Goal: Task Accomplishment & Management: Manage account settings

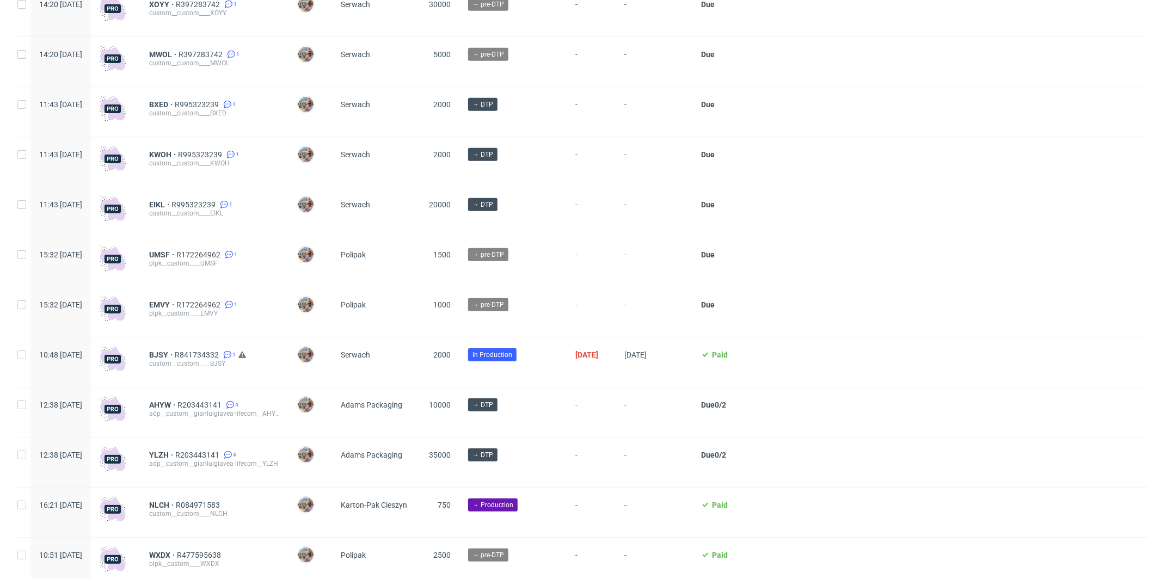
scroll to position [669, 0]
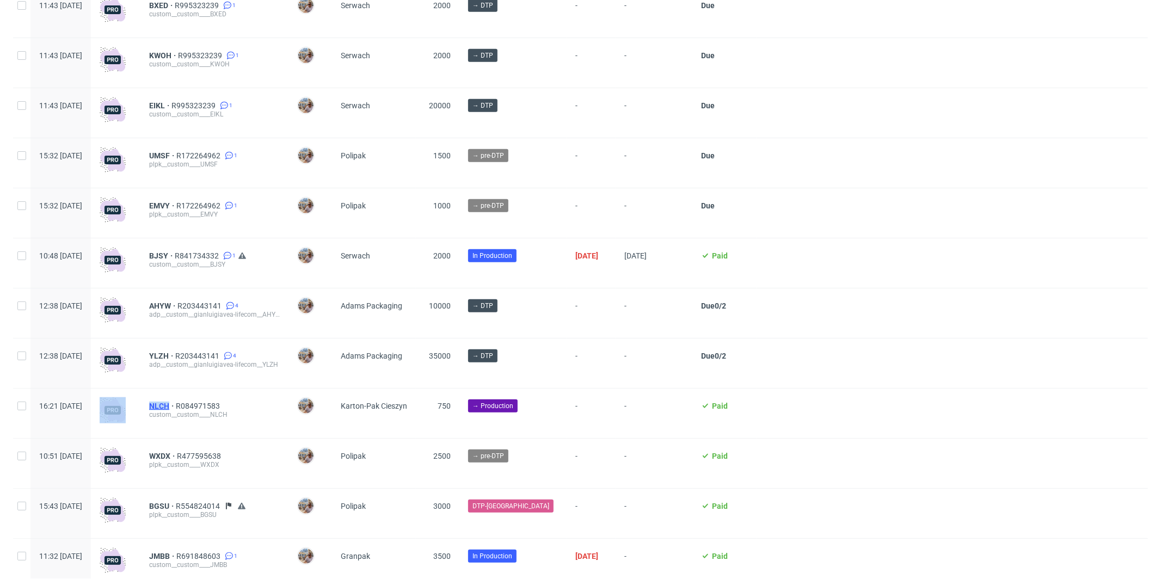
drag, startPoint x: 172, startPoint y: 407, endPoint x: 201, endPoint y: 407, distance: 29.4
click at [201, 407] on div "16:21 Wed 10.09.2025 NLCH R084971583 custom__custom____NLCH Michał Palasek Kart…" at bounding box center [580, 414] width 1135 height 50
click at [270, 403] on div "NLCH R084971583 custom__custom____NLCH" at bounding box center [214, 414] width 148 height 50
drag, startPoint x: 259, startPoint y: 411, endPoint x: 207, endPoint y: 406, distance: 52.0
click at [207, 406] on div "NLCH R084971583" at bounding box center [214, 406] width 131 height 9
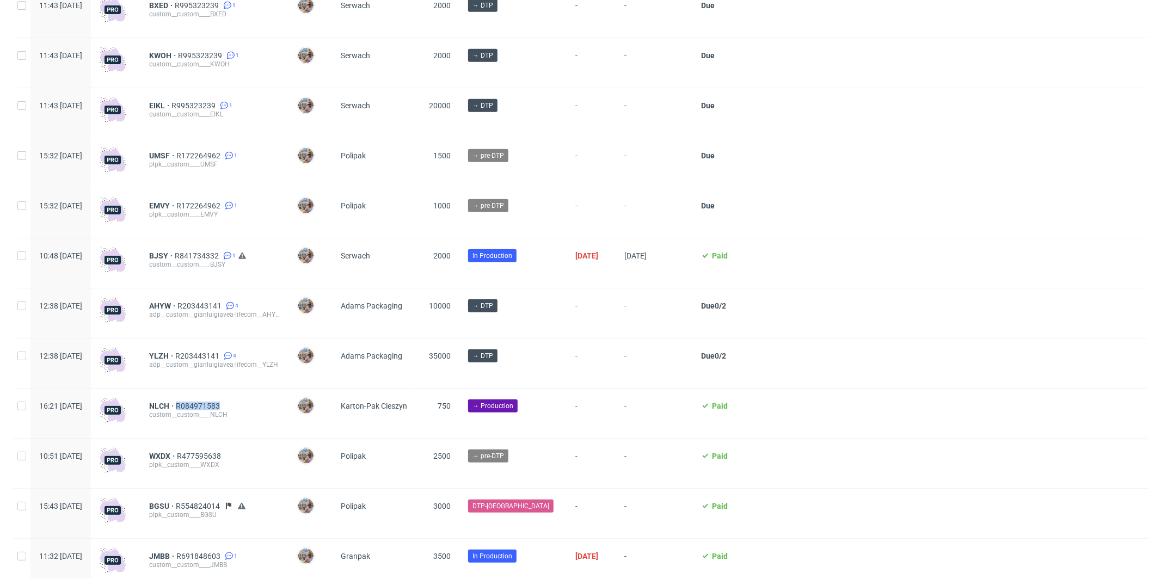
copy span "R084971583"
click at [839, 414] on div at bounding box center [952, 414] width 391 height 50
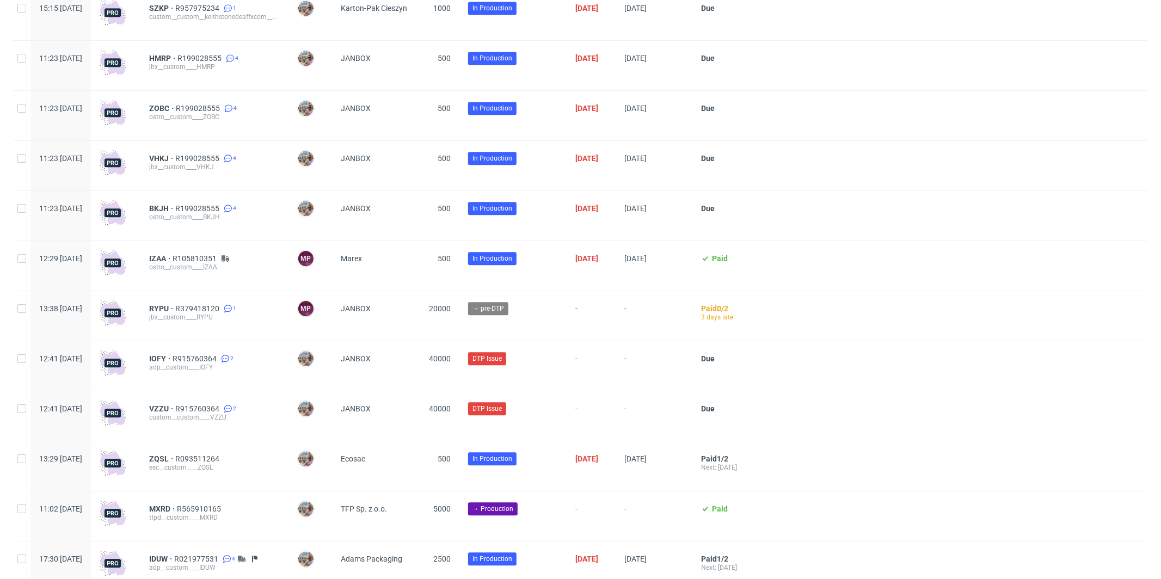
scroll to position [2292, 0]
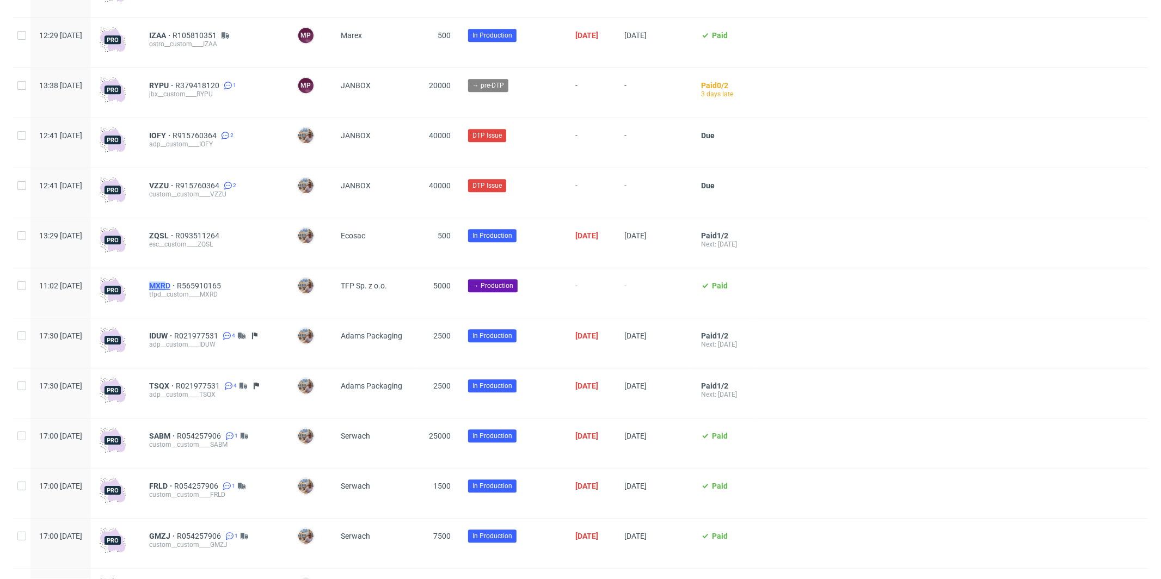
drag, startPoint x: 173, startPoint y: 291, endPoint x: 200, endPoint y: 291, distance: 27.2
click at [200, 291] on div "MXRD R565910165 tfpd__custom____MXRD" at bounding box center [214, 293] width 148 height 50
drag, startPoint x: 265, startPoint y: 292, endPoint x: 211, endPoint y: 291, distance: 53.9
click at [211, 290] on div "MXRD R565910165" at bounding box center [214, 285] width 131 height 9
copy span "R565910165"
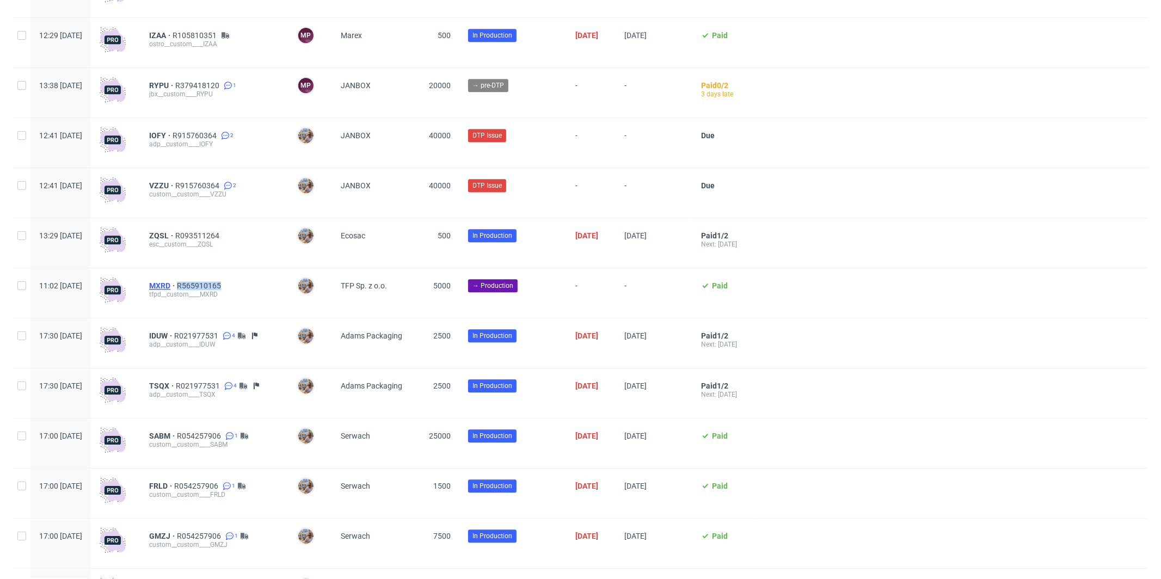
click at [177, 289] on span "MXRD" at bounding box center [163, 285] width 28 height 9
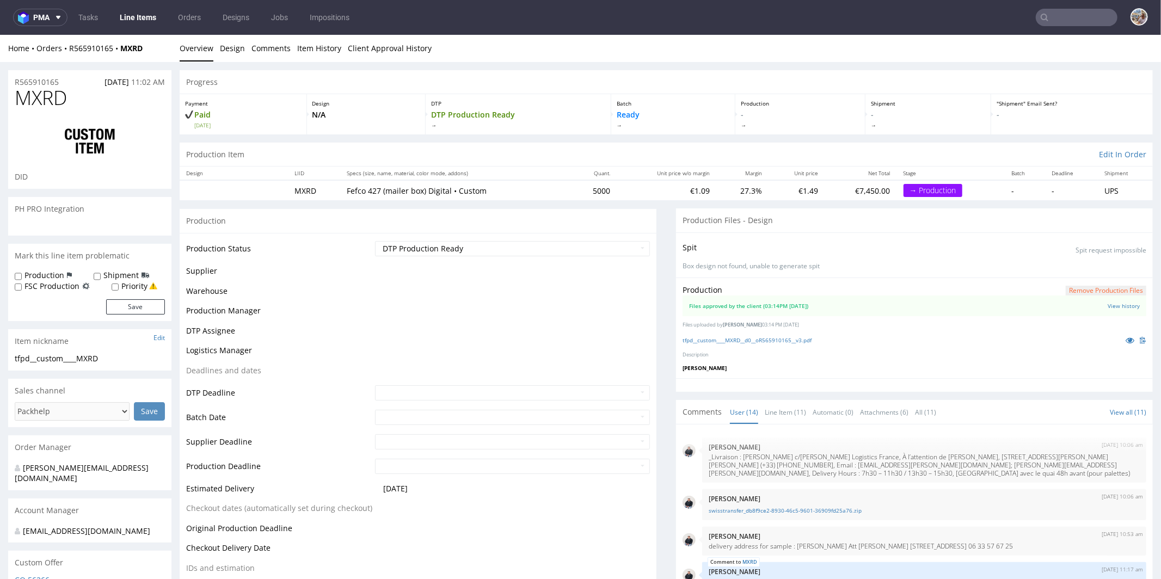
scroll to position [470, 0]
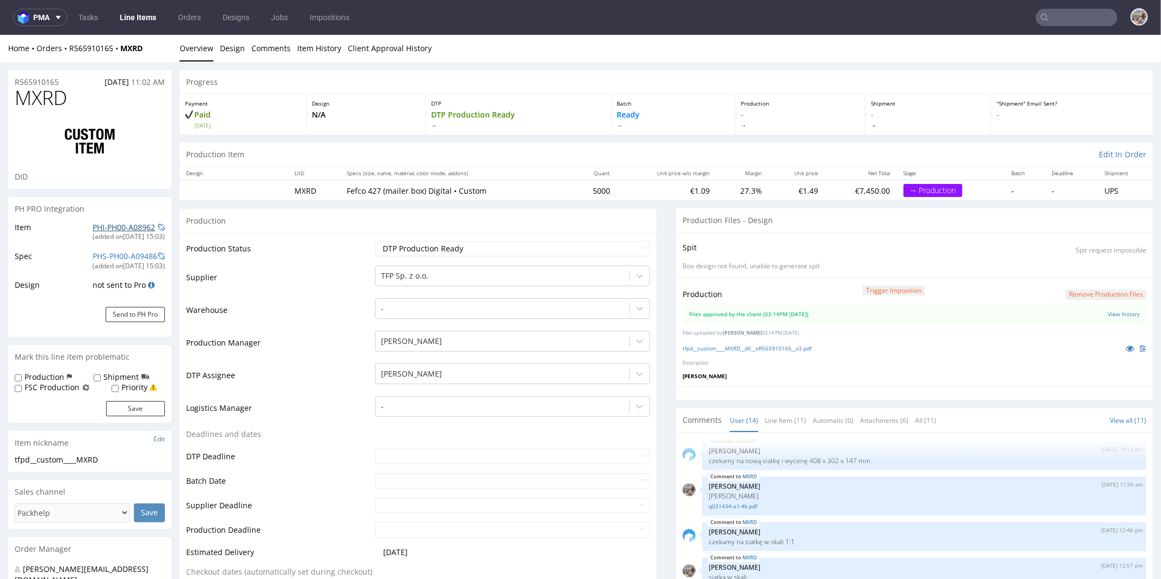
click at [112, 225] on link "PHI-PH00-A08962" at bounding box center [124, 227] width 63 height 10
drag, startPoint x: 63, startPoint y: 77, endPoint x: 16, endPoint y: 83, distance: 46.7
click at [16, 83] on div "R565910165 21.08.2025 11:02 AM" at bounding box center [89, 78] width 163 height 17
copy p "R565910165"
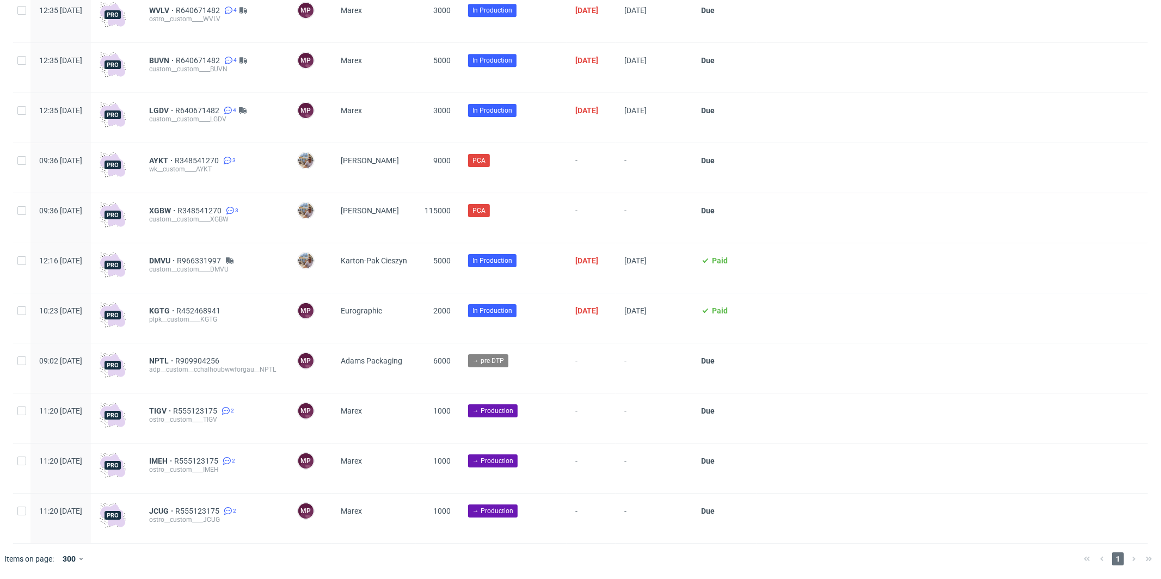
scroll to position [2979, 0]
click at [219, 413] on span "R555123175" at bounding box center [196, 411] width 46 height 9
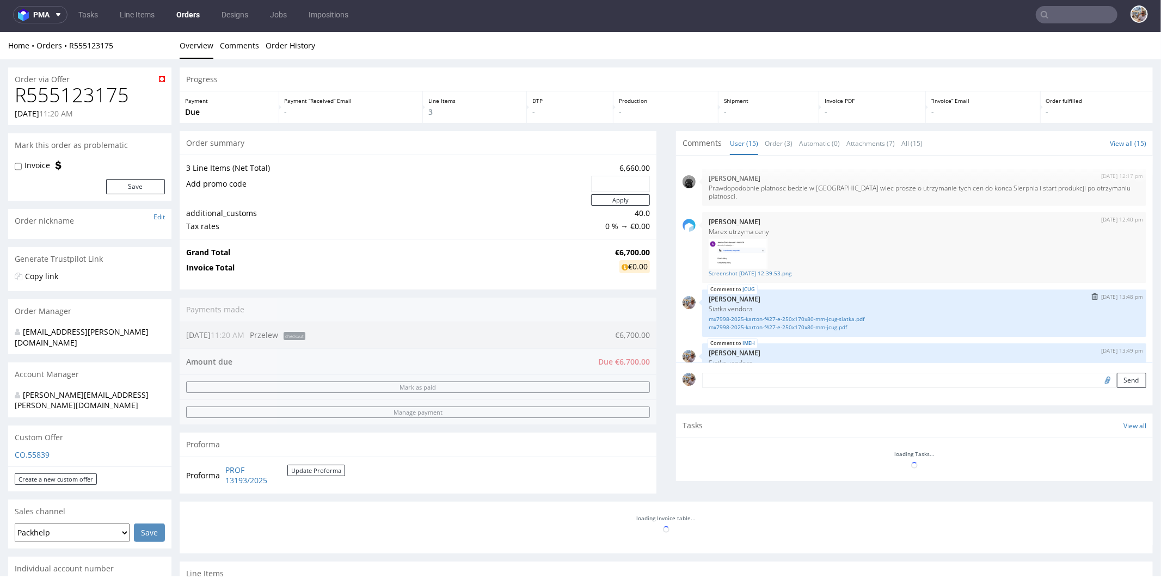
scroll to position [449, 0]
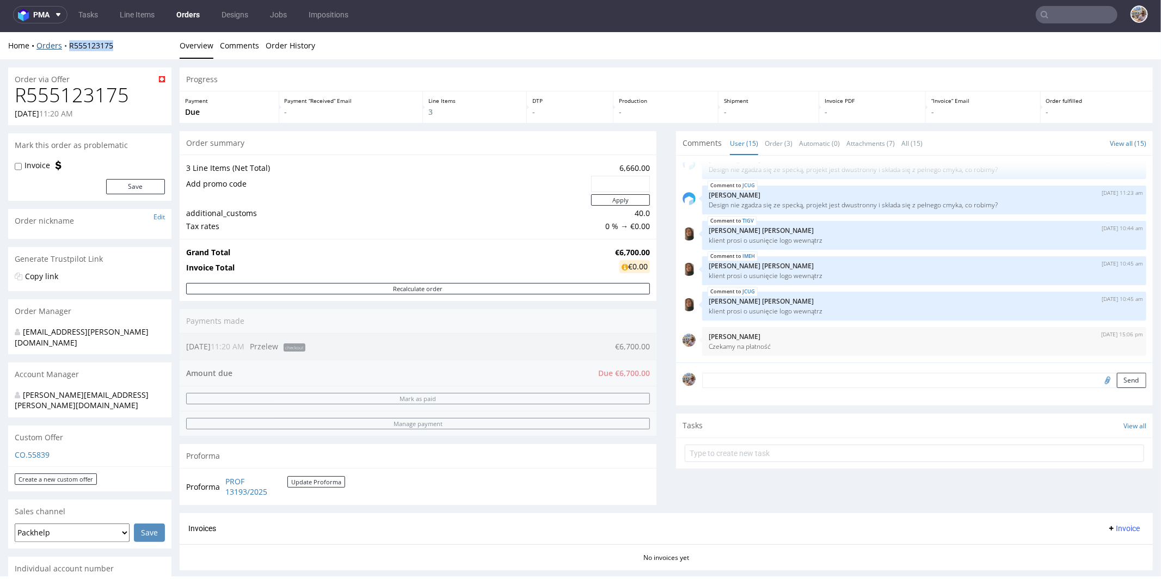
drag, startPoint x: 120, startPoint y: 45, endPoint x: 61, endPoint y: 45, distance: 59.3
click at [61, 45] on div "Home Orders R555123175" at bounding box center [89, 45] width 163 height 11
copy link "R555123175"
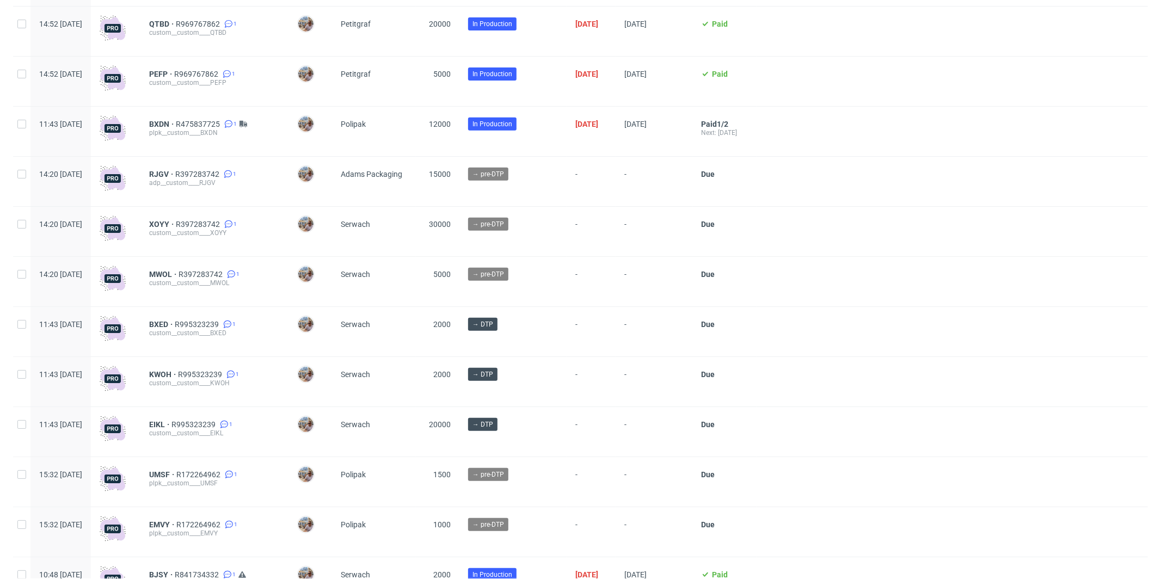
scroll to position [349, 0]
click at [175, 175] on span "RJGV" at bounding box center [162, 175] width 26 height 9
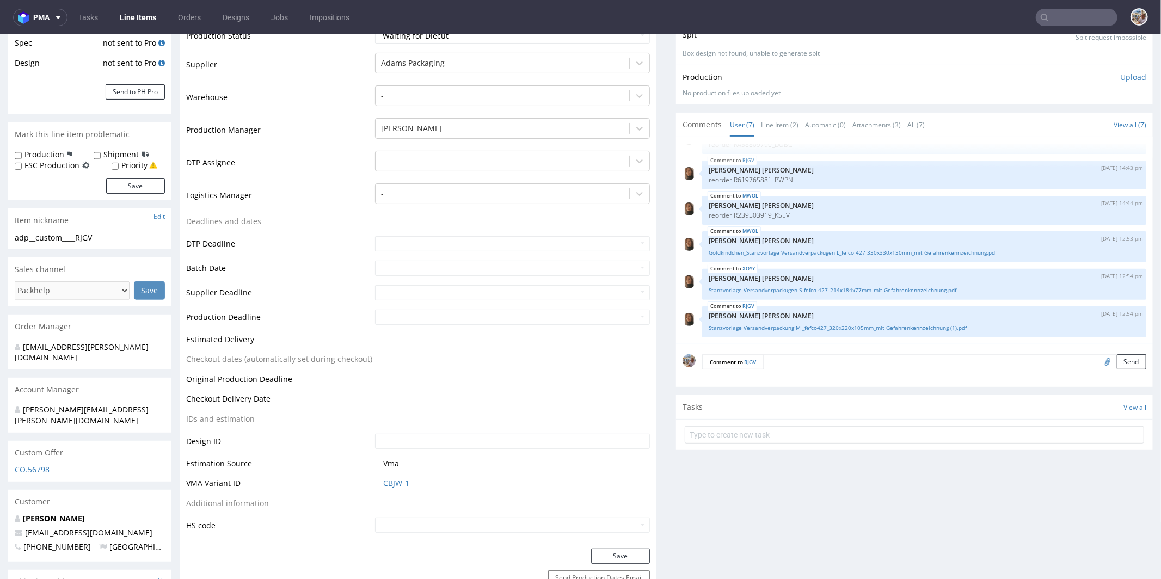
scroll to position [228, 0]
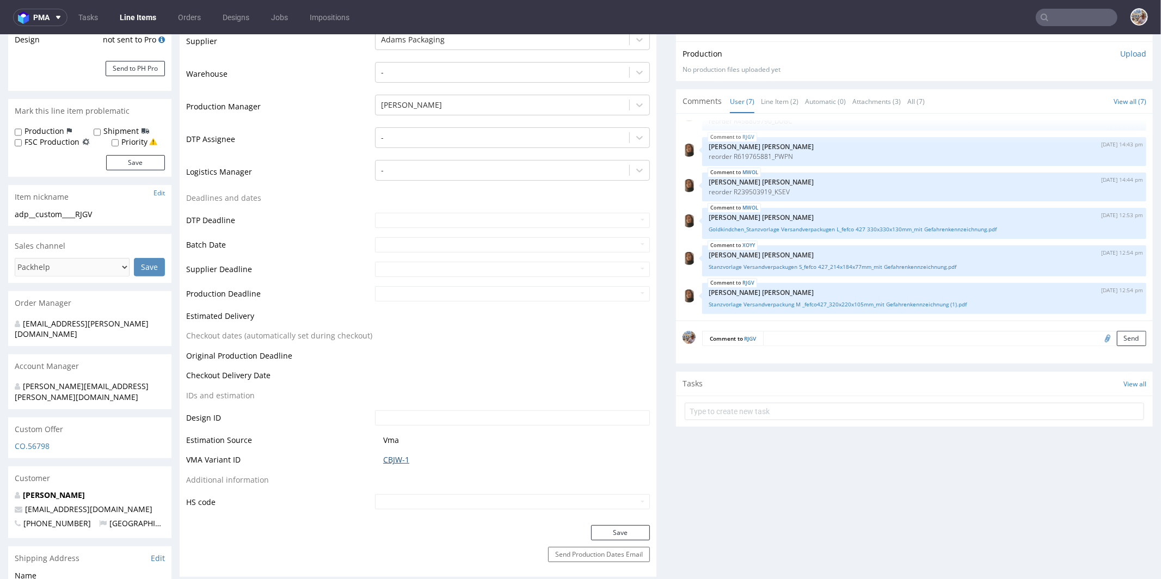
click at [392, 462] on link "CBJW-1" at bounding box center [396, 459] width 26 height 11
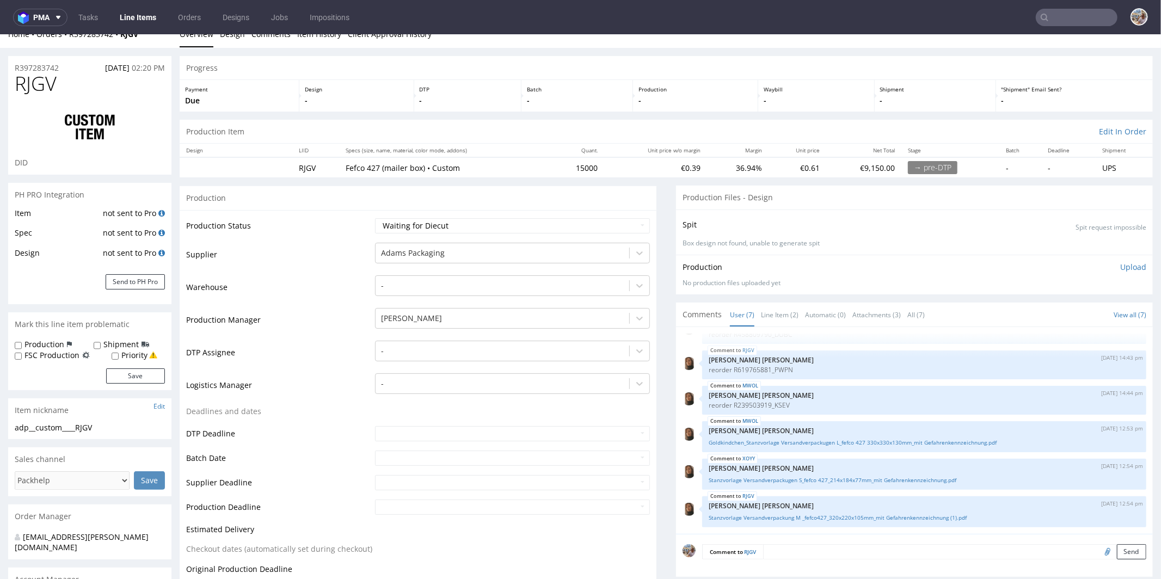
scroll to position [0, 0]
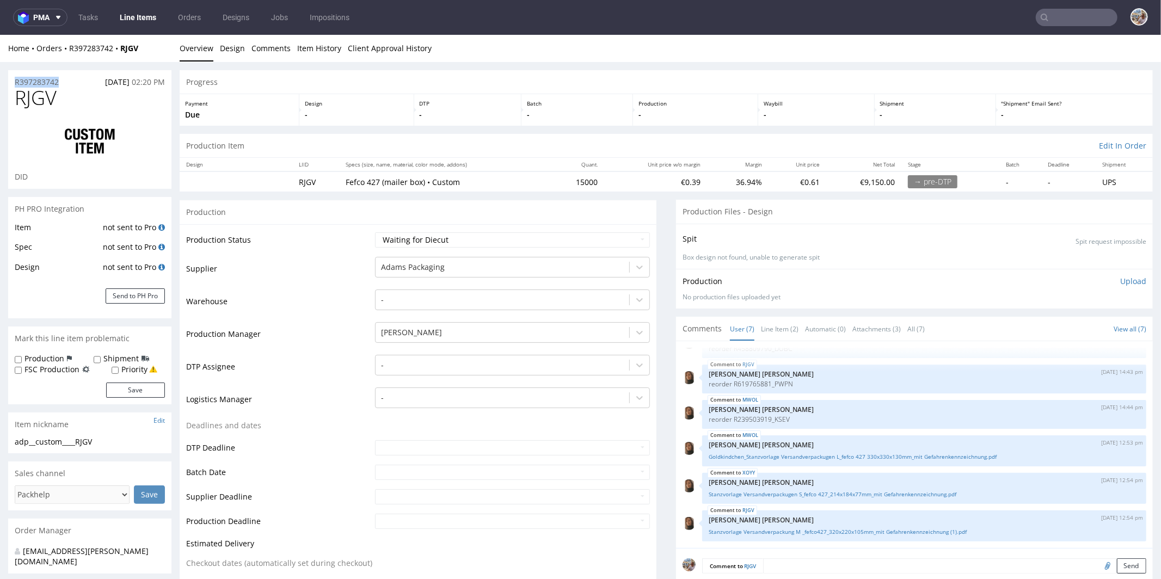
drag, startPoint x: 69, startPoint y: 81, endPoint x: 0, endPoint y: 82, distance: 69.2
copy p "R397283742"
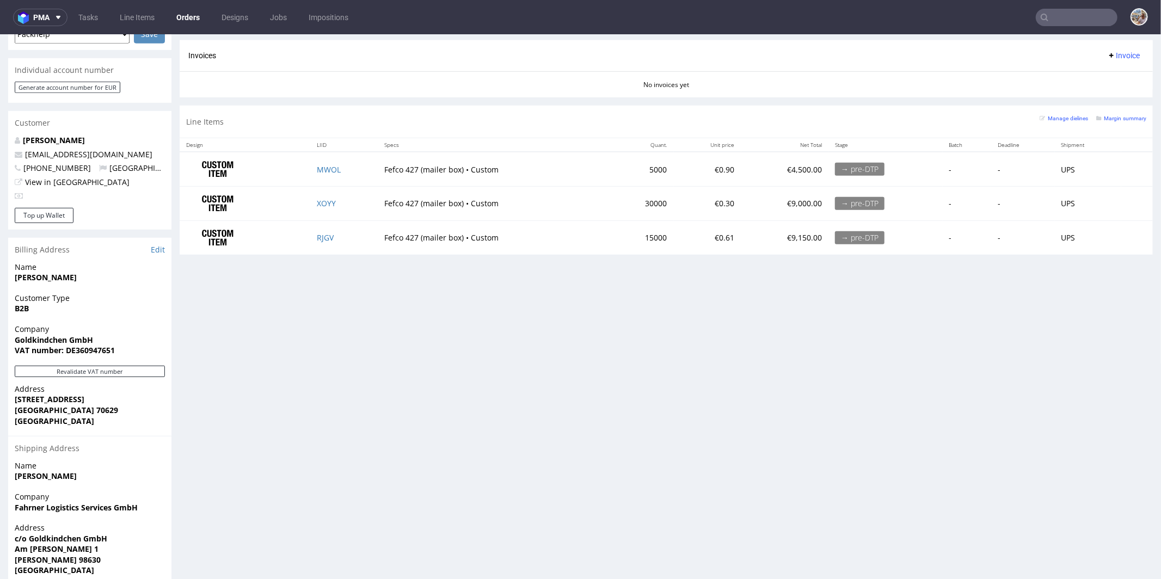
scroll to position [521, 0]
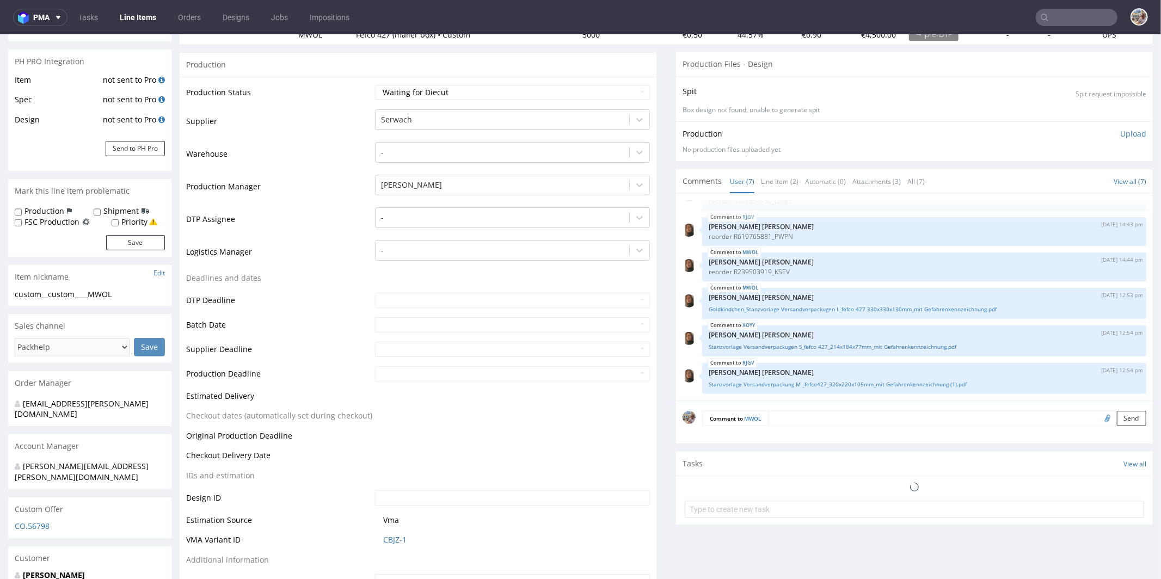
scroll to position [228, 0]
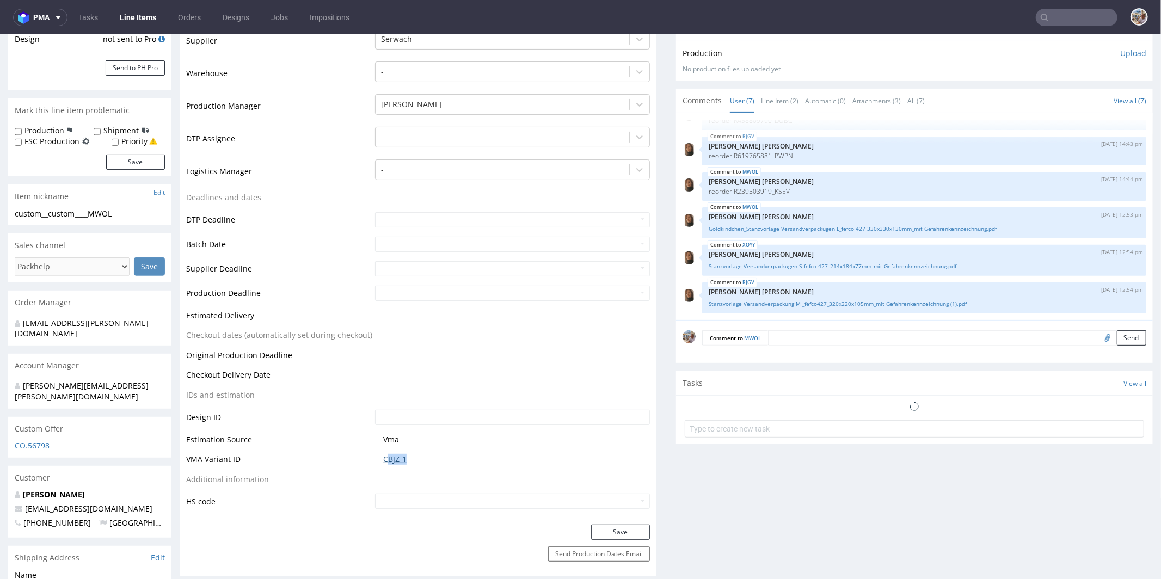
drag, startPoint x: 415, startPoint y: 457, endPoint x: 385, endPoint y: 457, distance: 30.0
click at [385, 457] on span "CBJZ-1" at bounding box center [516, 459] width 267 height 11
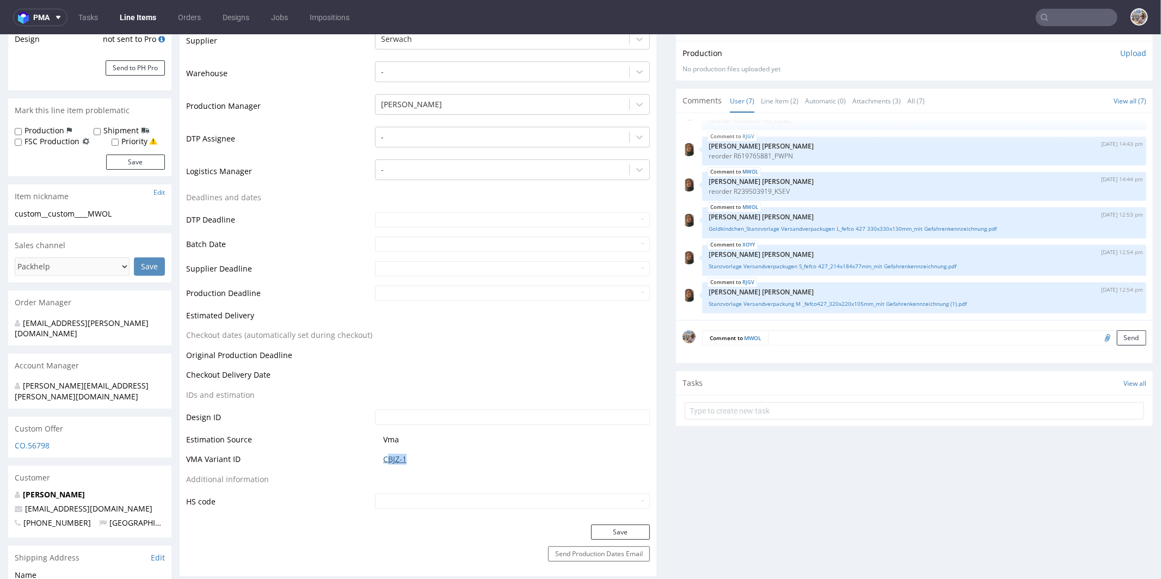
click at [385, 457] on link "CBJZ-1" at bounding box center [394, 459] width 23 height 11
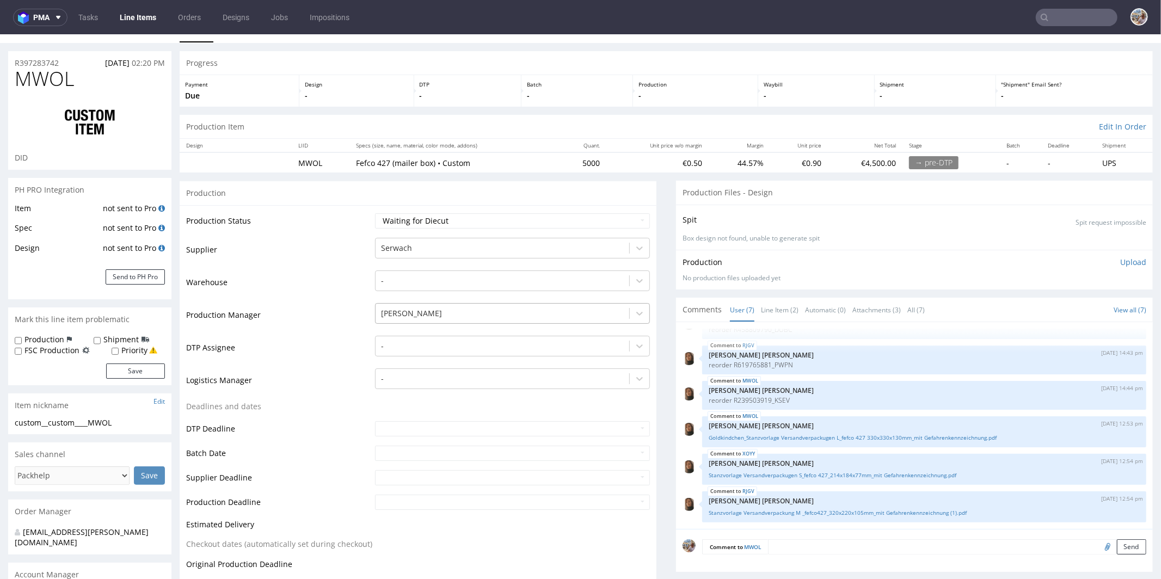
scroll to position [0, 0]
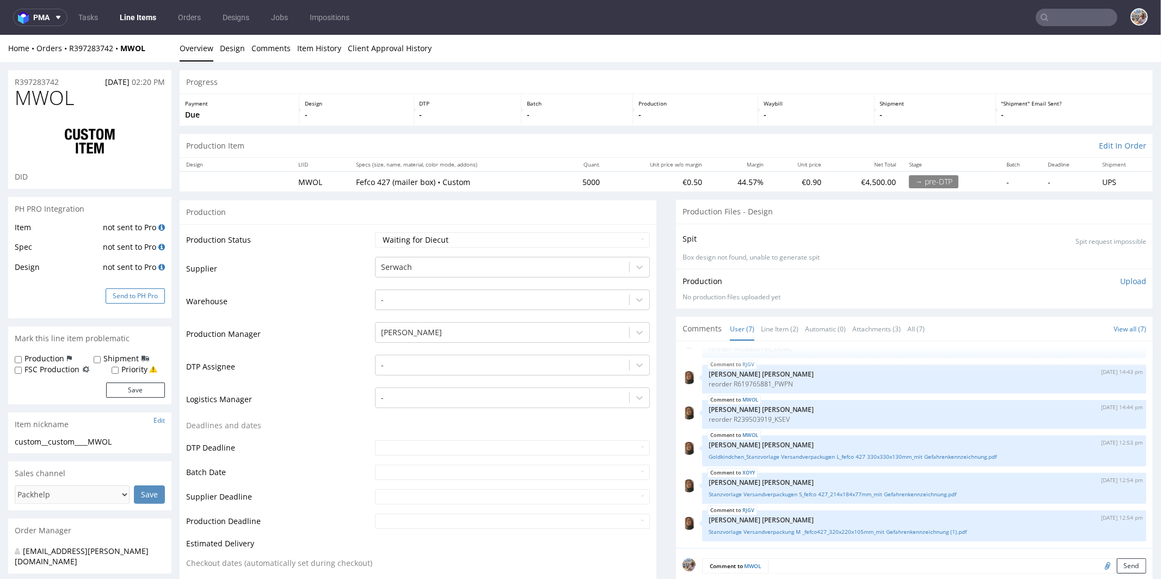
click at [155, 297] on button "Send to PH Pro" at bounding box center [135, 295] width 59 height 15
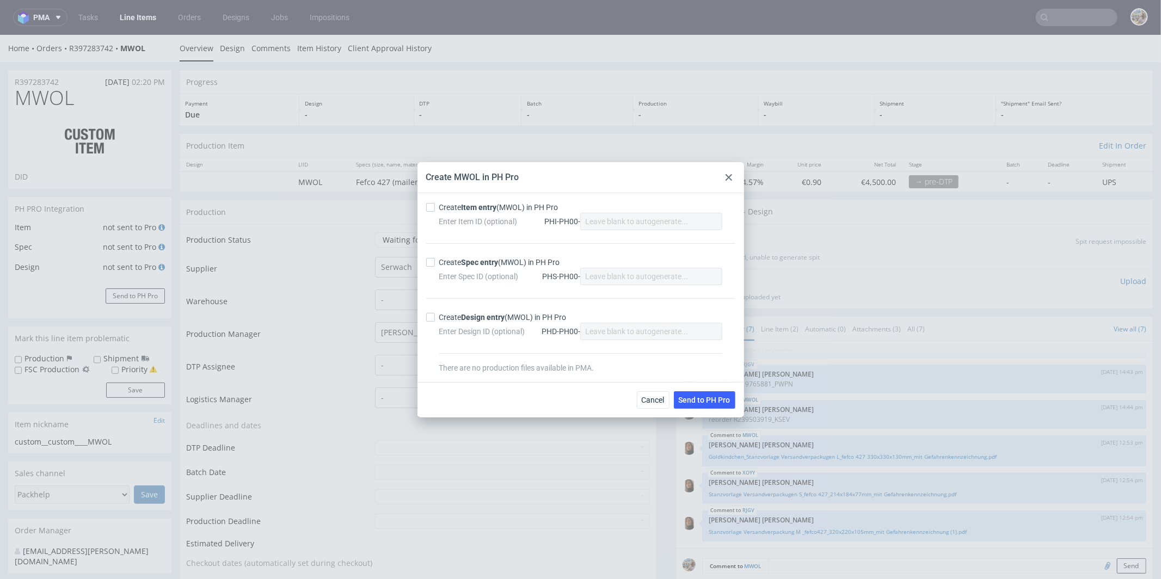
click at [454, 205] on div "Create Item entry (MWOL) in PH Pro" at bounding box center [498, 207] width 119 height 11
click at [435, 205] on input "Create Item entry (MWOL) in PH Pro" at bounding box center [430, 207] width 9 height 9
checkbox input "true"
click at [445, 257] on div "Create Spec entry (MWOL) in PH Pro" at bounding box center [499, 262] width 121 height 11
click at [435, 258] on input "Create Spec entry (MWOL) in PH Pro" at bounding box center [430, 262] width 9 height 9
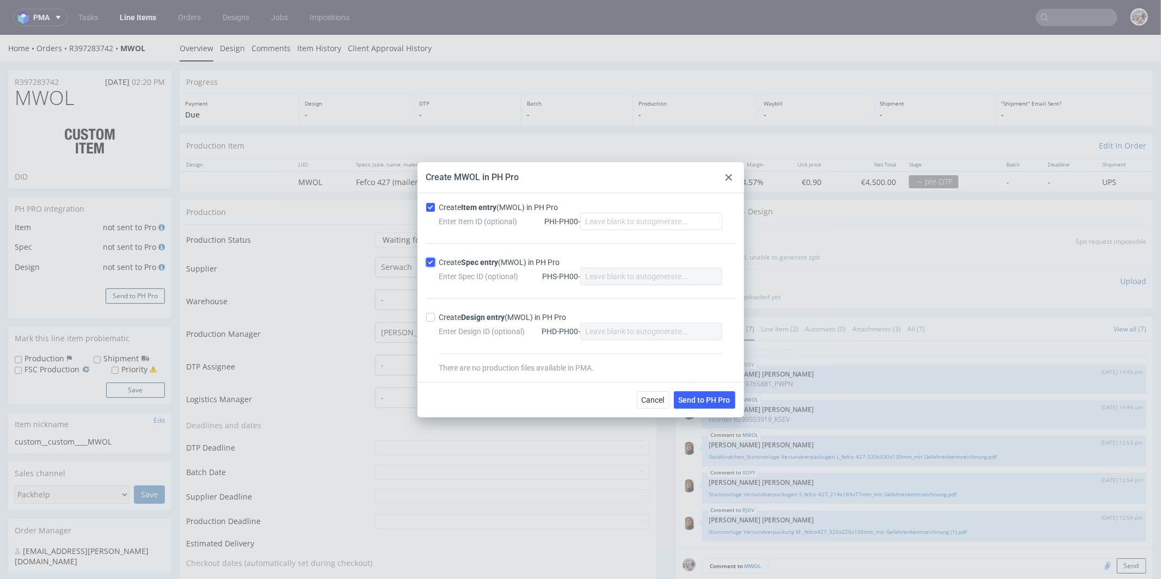
checkbox input "true"
click at [699, 401] on span "Send to PH Pro" at bounding box center [705, 400] width 52 height 8
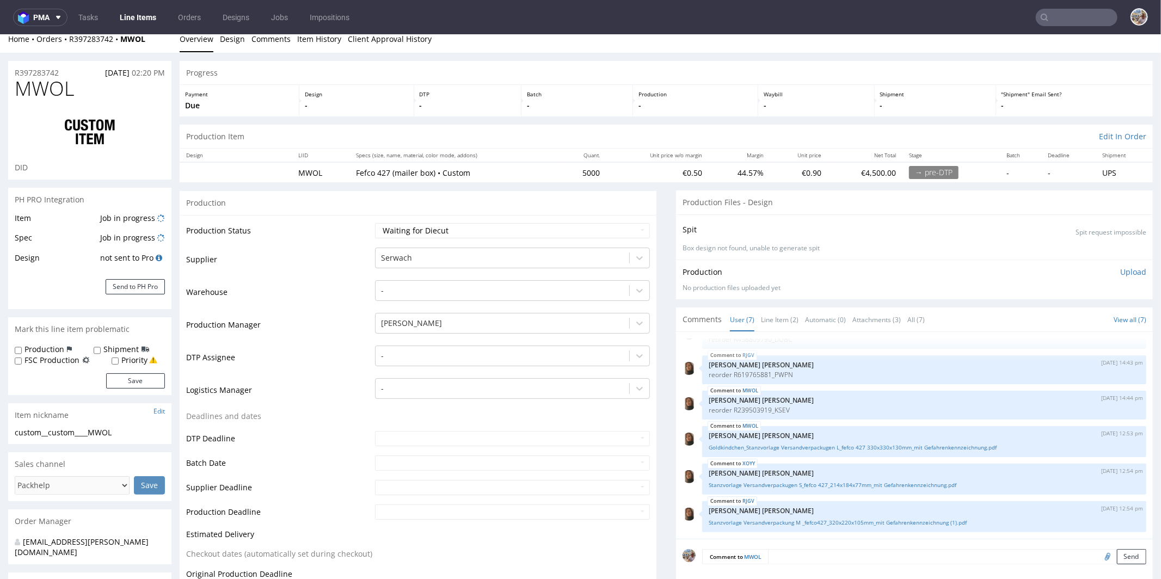
scroll to position [17, 0]
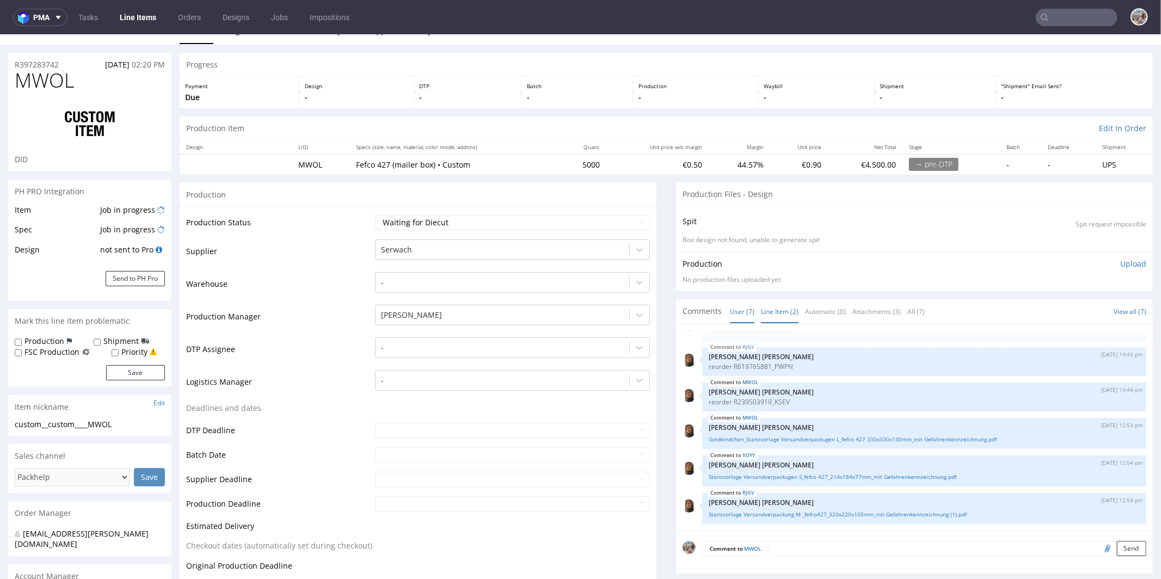
click at [772, 307] on link "Line Item (2)" at bounding box center [780, 310] width 38 height 23
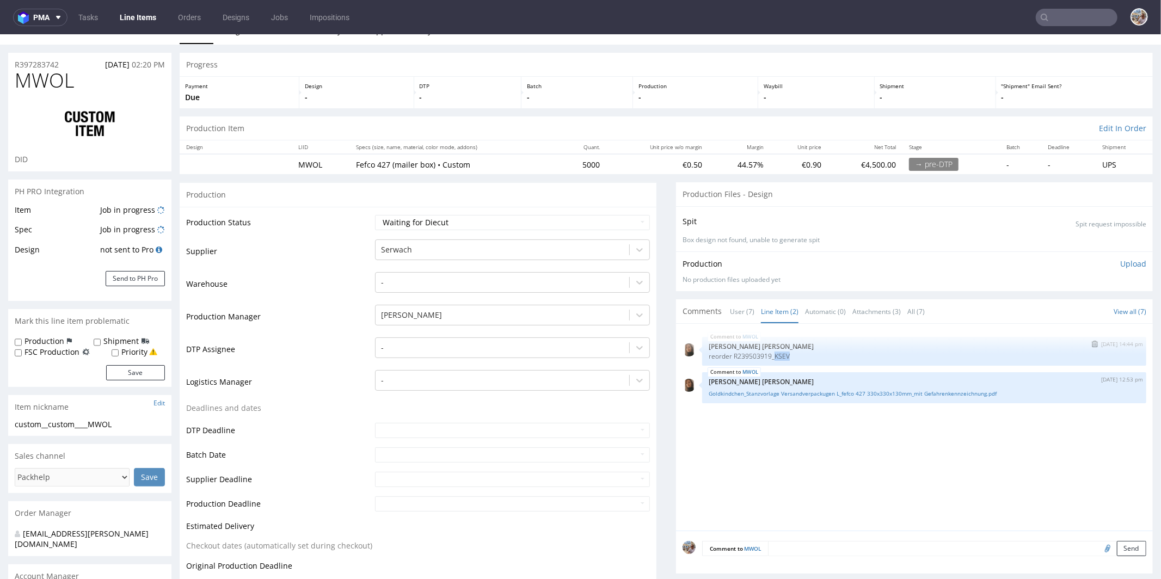
drag, startPoint x: 787, startPoint y: 353, endPoint x: 768, endPoint y: 353, distance: 19.1
click at [768, 353] on p "reorder R239503919_KSEV" at bounding box center [924, 356] width 431 height 8
copy p "KSEV"
click at [744, 449] on div "MWOL 15th Sep 25 | 14:44 pm Angelina Marć reorder R239503919_KSEV MWOL 16th Sep…" at bounding box center [918, 430] width 470 height 200
click at [791, 541] on textarea at bounding box center [957, 548] width 378 height 15
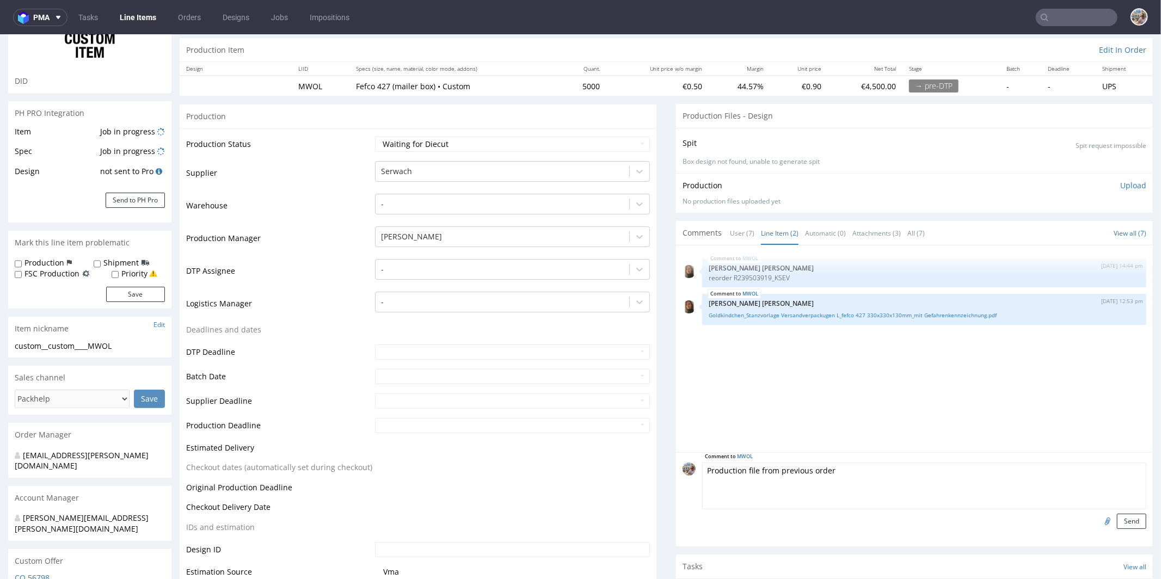
scroll to position [268, 0]
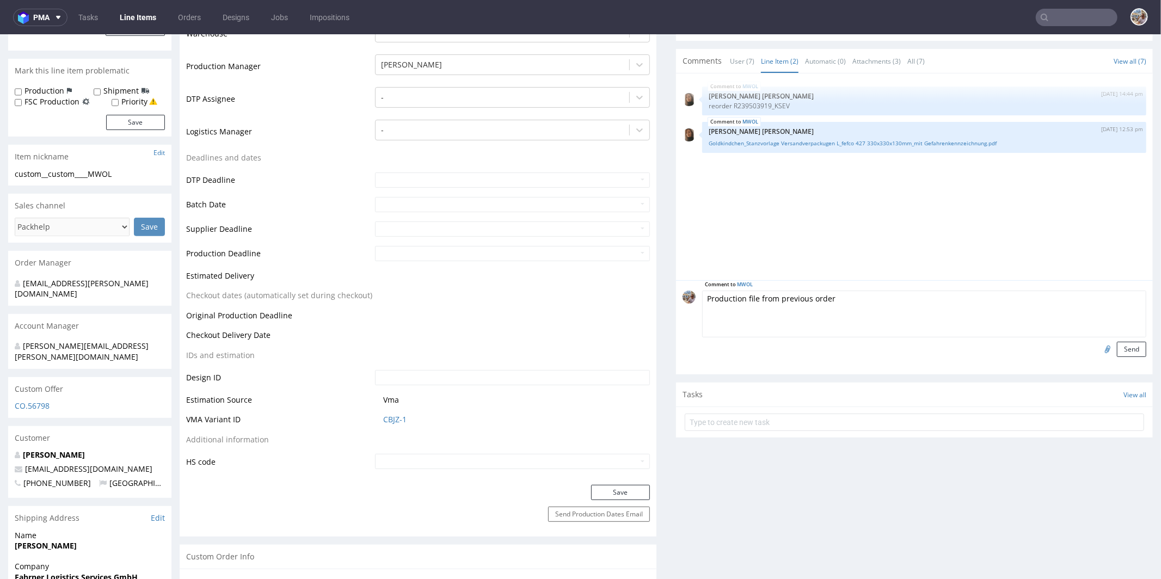
type textarea "Production file from previous order"
click at [1099, 350] on input "file" at bounding box center [1106, 348] width 15 height 14
type input "C:\fakepath\custom__custom____KSEV__d0__oR239503919__outside_inside__v2.pdf"
click at [1117, 345] on button "Send" at bounding box center [1131, 348] width 29 height 15
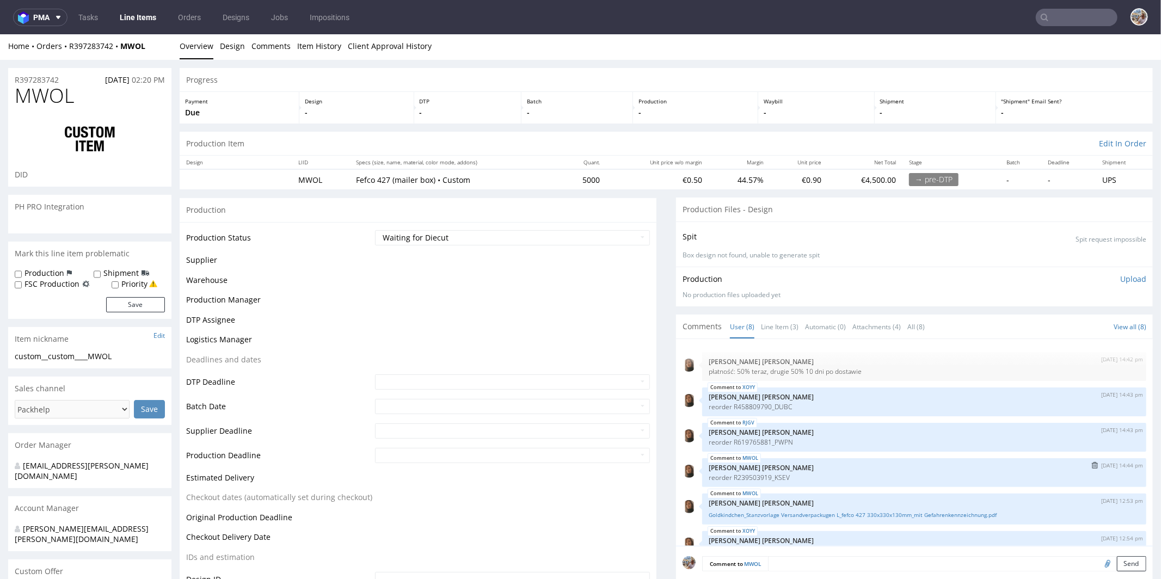
scroll to position [106, 0]
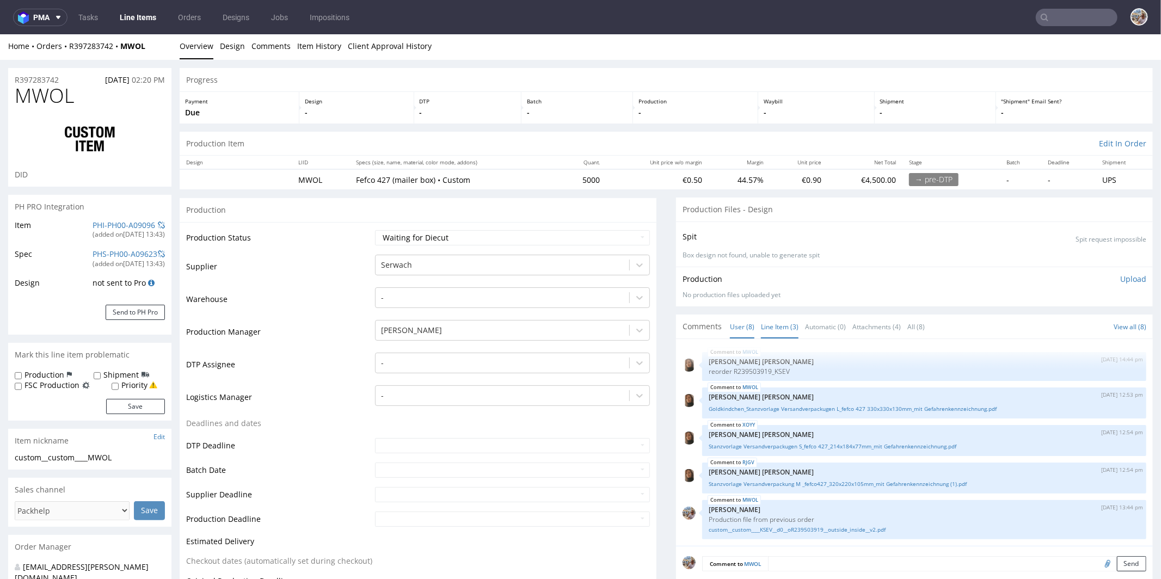
click at [772, 321] on link "Line Item (3)" at bounding box center [780, 326] width 38 height 23
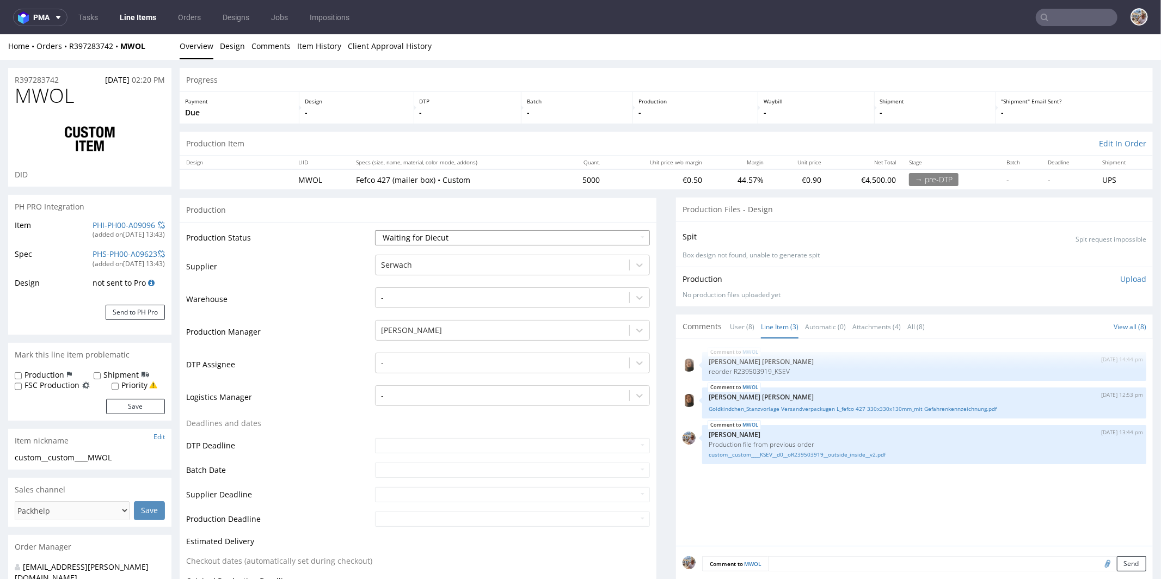
click at [454, 235] on select "Waiting for Artwork Waiting for Diecut Waiting for Mockup Waiting for DTP Waiti…" at bounding box center [512, 237] width 275 height 15
select select "pre_dtp_waiting_for_artwork"
click at [375, 230] on select "Waiting for Artwork Waiting for Diecut Waiting for Mockup Waiting for DTP Waiti…" at bounding box center [512, 237] width 275 height 15
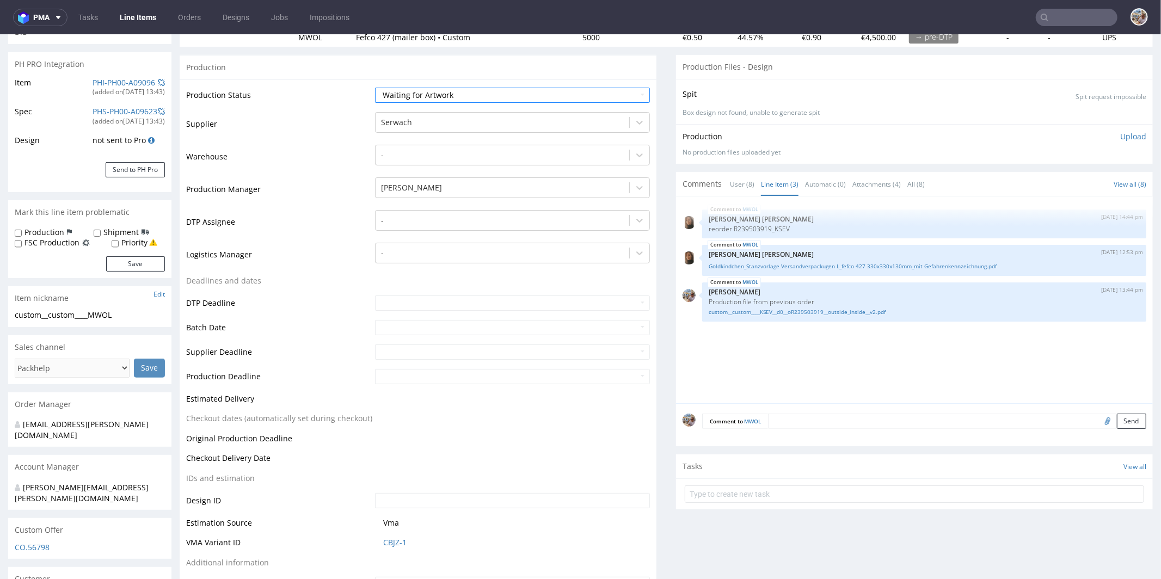
scroll to position [228, 0]
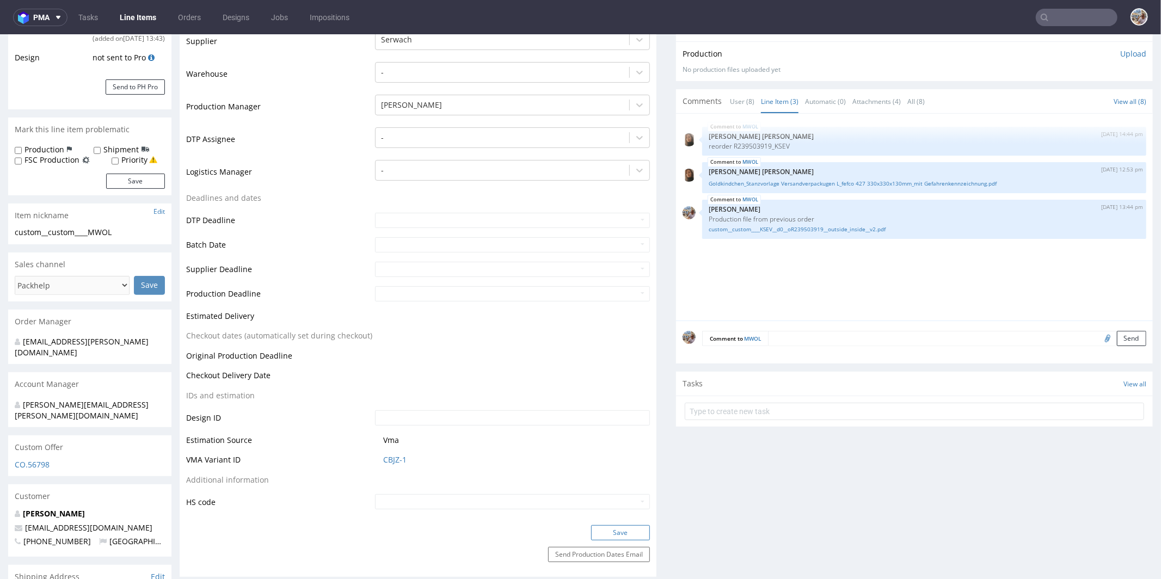
click at [613, 527] on button "Save" at bounding box center [620, 532] width 59 height 15
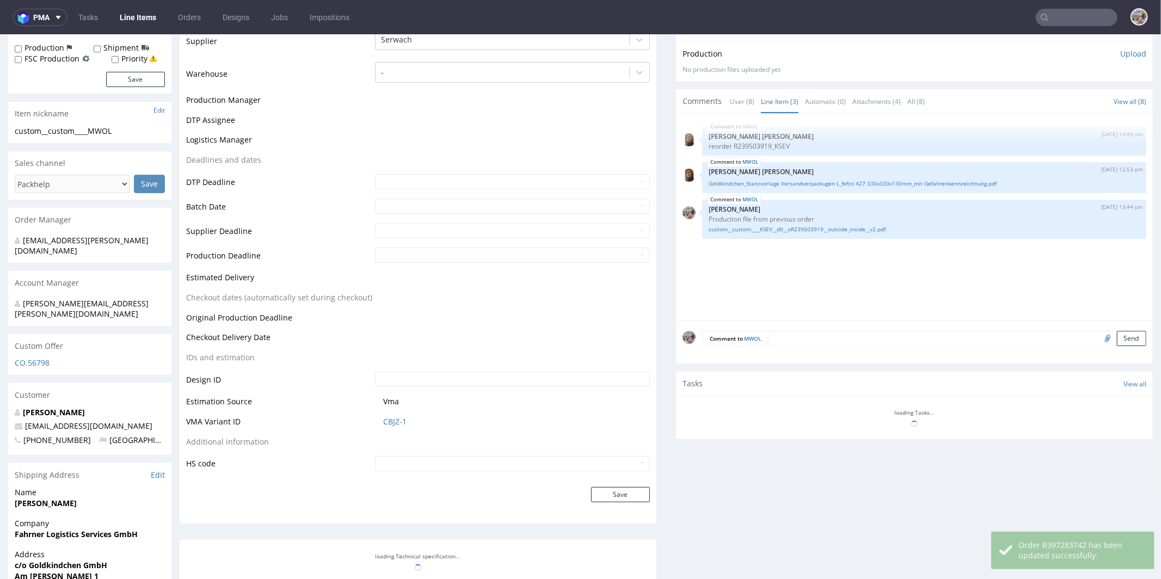
scroll to position [329, 0]
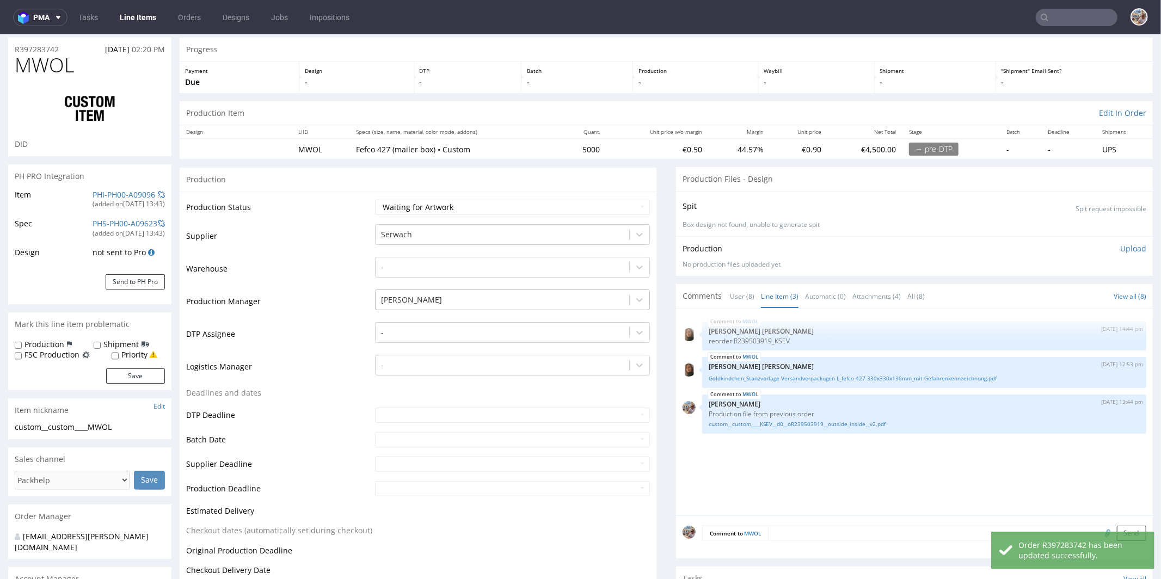
scroll to position [0, 0]
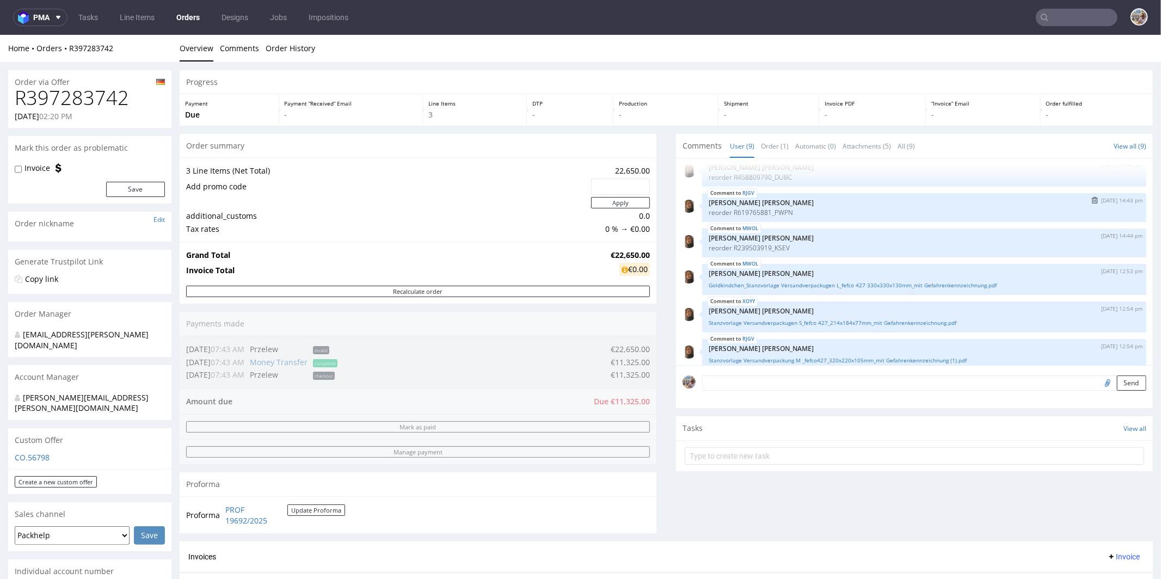
scroll to position [151, 0]
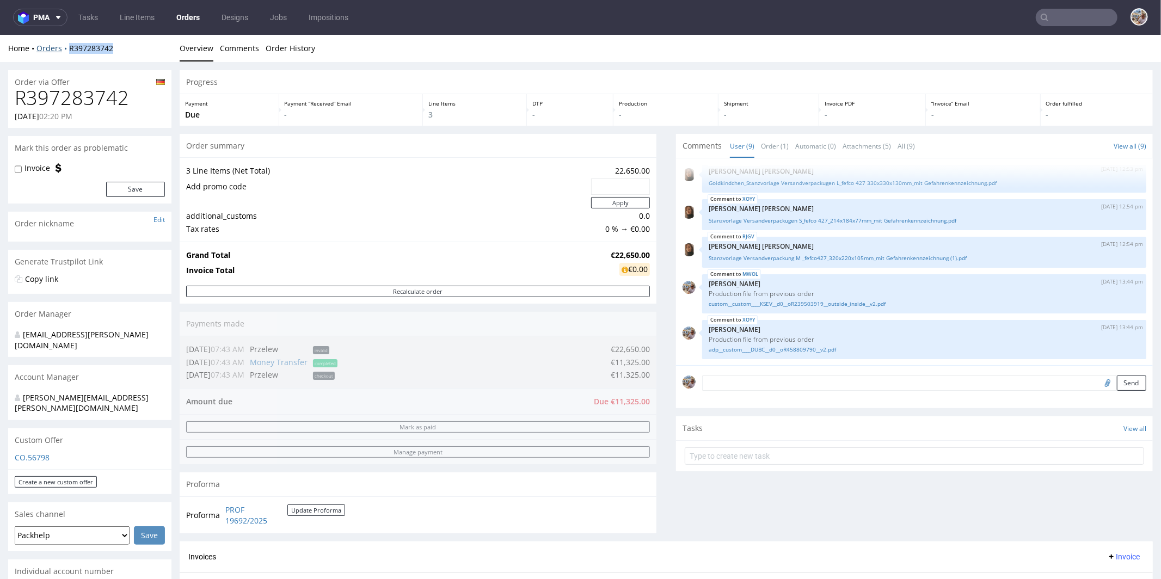
drag, startPoint x: 124, startPoint y: 48, endPoint x: 68, endPoint y: 48, distance: 56.1
click at [68, 48] on div "Home Orders R397283742" at bounding box center [89, 47] width 163 height 11
copy link "R397283742"
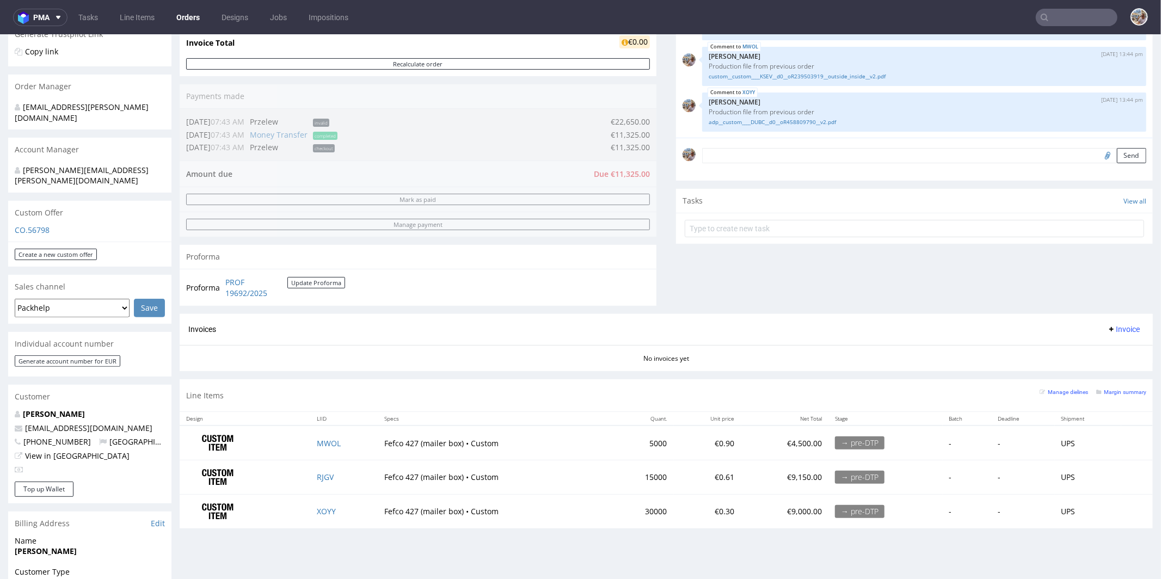
scroll to position [260, 0]
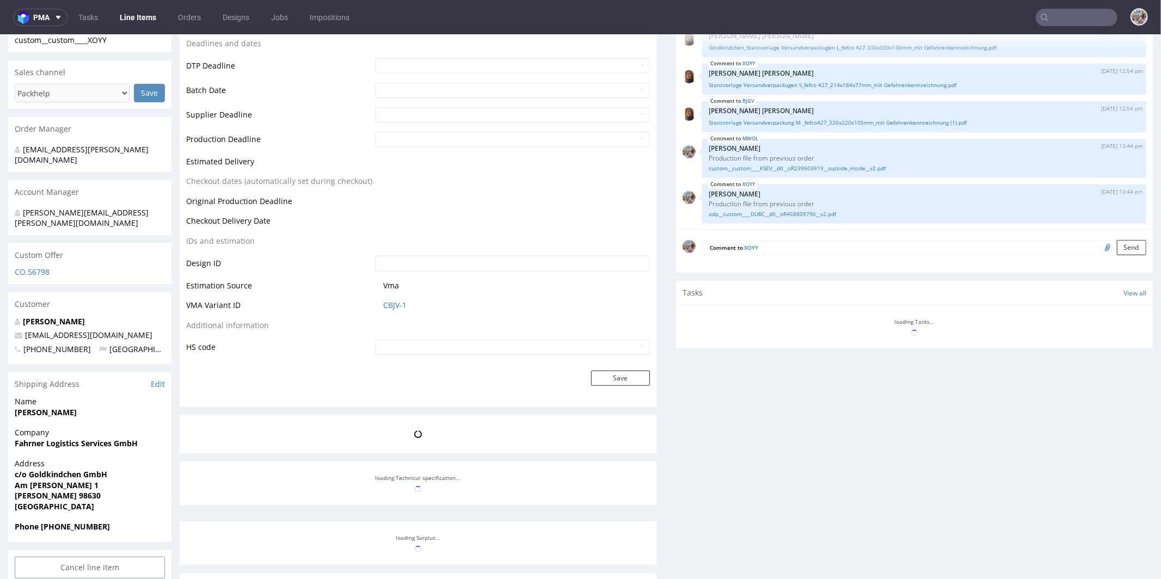
scroll to position [420, 0]
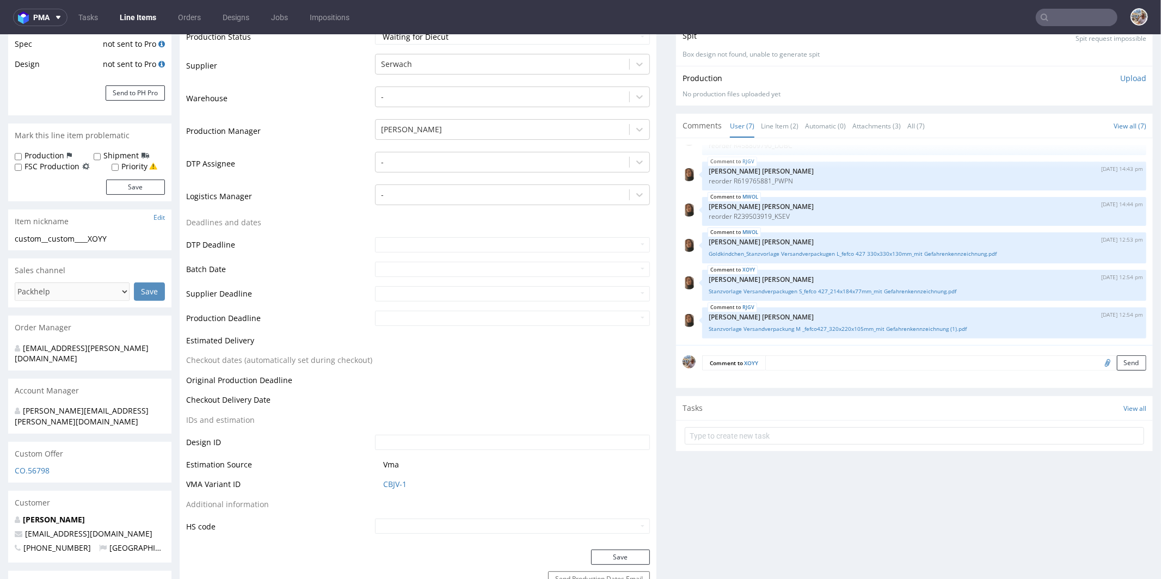
scroll to position [274, 0]
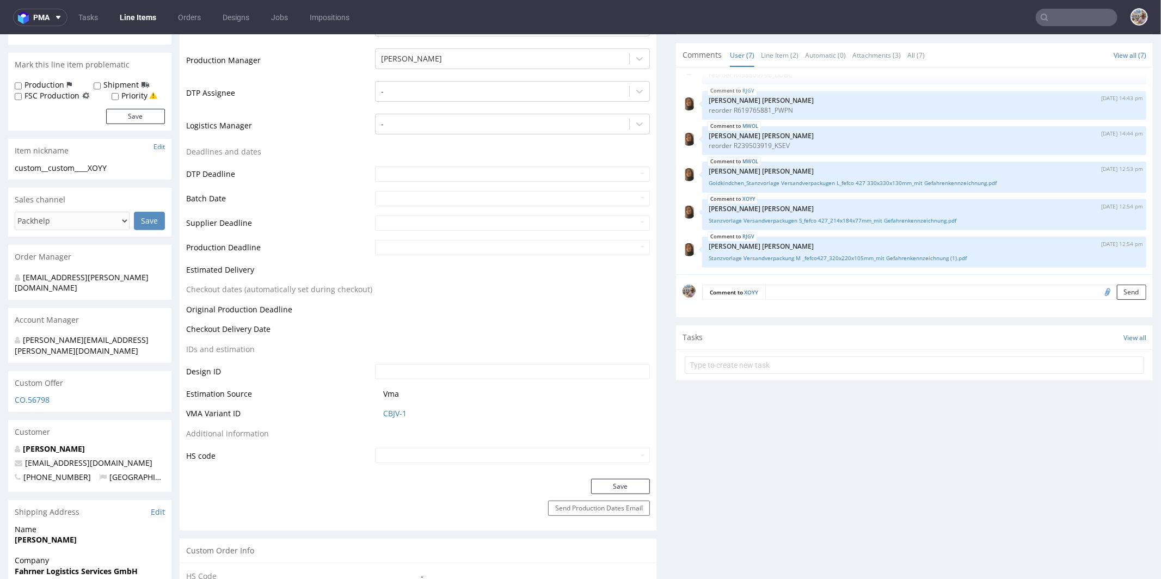
click at [393, 417] on td "CBJV-1" at bounding box center [511, 417] width 278 height 20
click at [392, 414] on link "CBJV-1" at bounding box center [394, 413] width 23 height 11
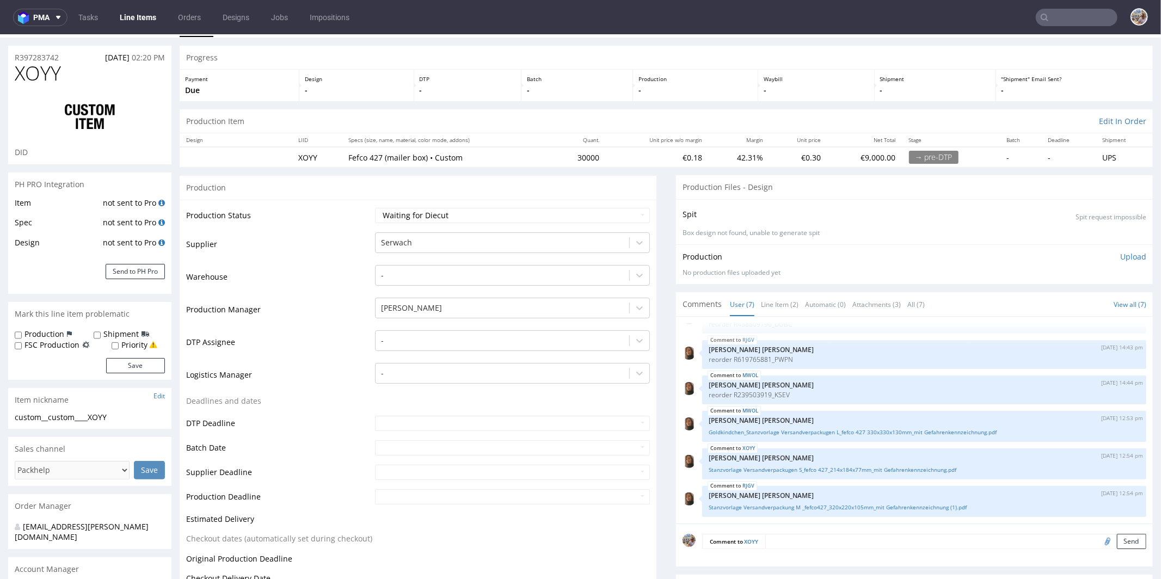
scroll to position [0, 0]
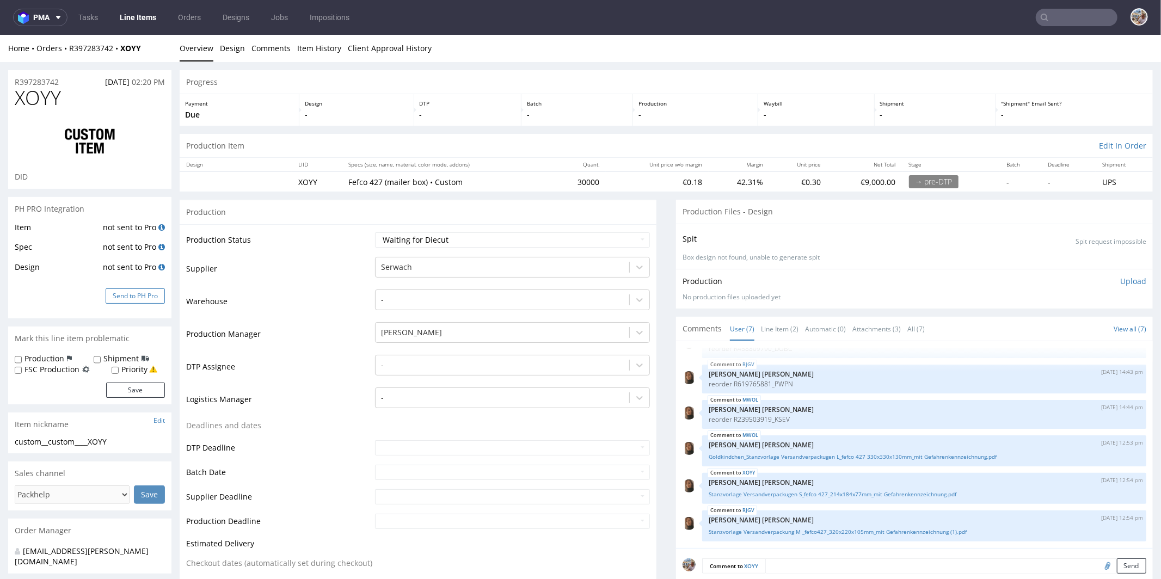
click at [145, 291] on button "Send to PH Pro" at bounding box center [135, 295] width 59 height 15
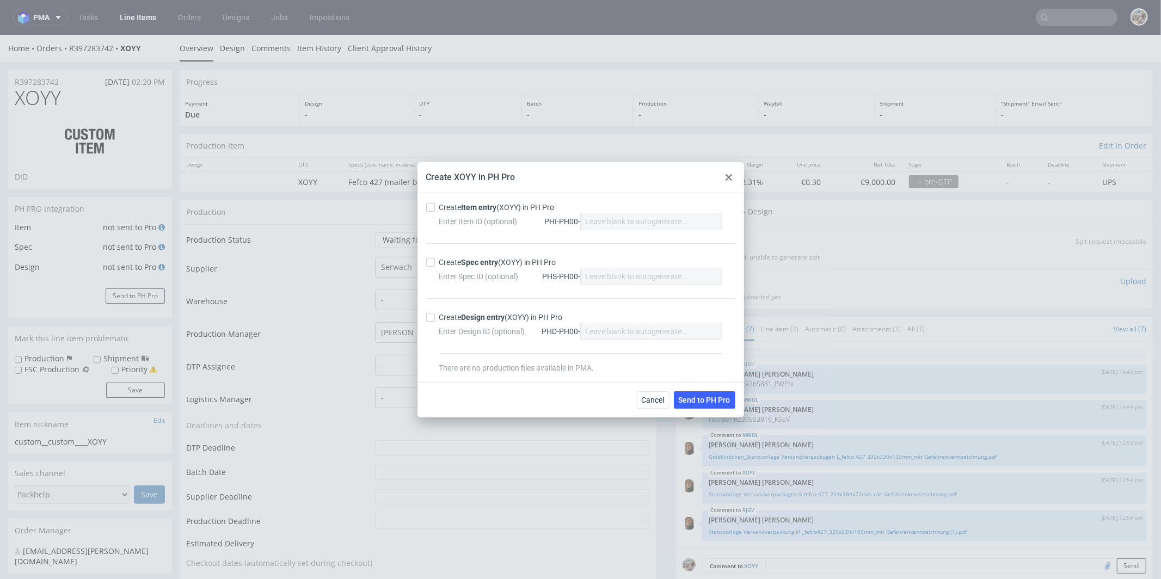
click at [450, 206] on div "Create Item entry (XOYY) in PH Pro" at bounding box center [496, 207] width 115 height 11
click at [435, 206] on input "Create Item entry (XOYY) in PH Pro" at bounding box center [430, 207] width 9 height 9
checkbox input "true"
click at [460, 264] on div "Create Spec entry (XOYY) in PH Pro" at bounding box center [497, 262] width 117 height 11
click at [435, 264] on input "Create Spec entry (XOYY) in PH Pro" at bounding box center [430, 262] width 9 height 9
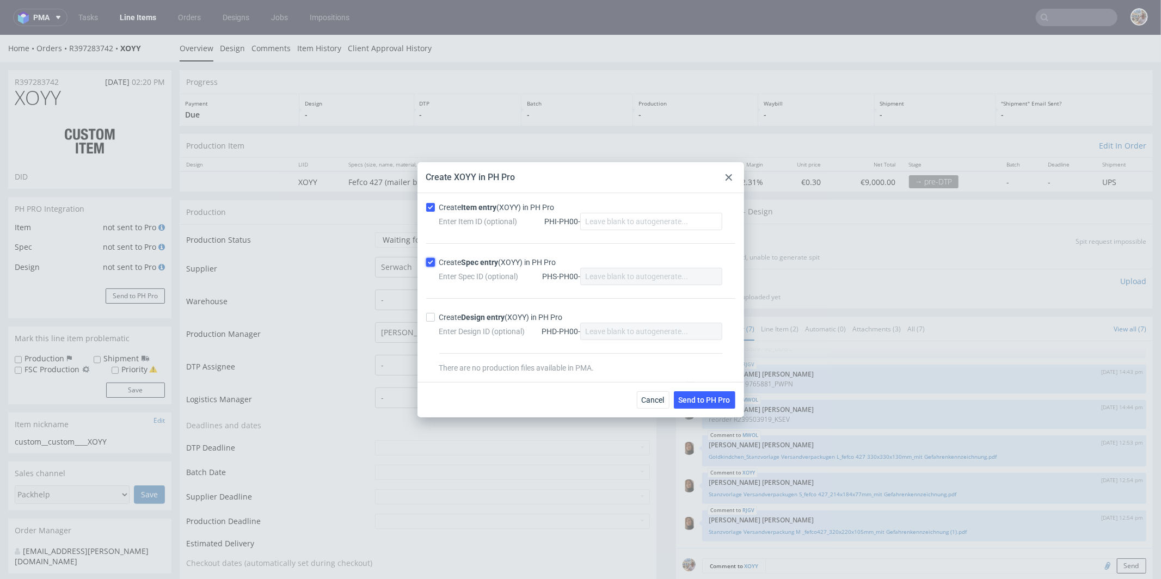
checkbox input "true"
click at [697, 400] on span "Send to PH Pro" at bounding box center [705, 400] width 52 height 8
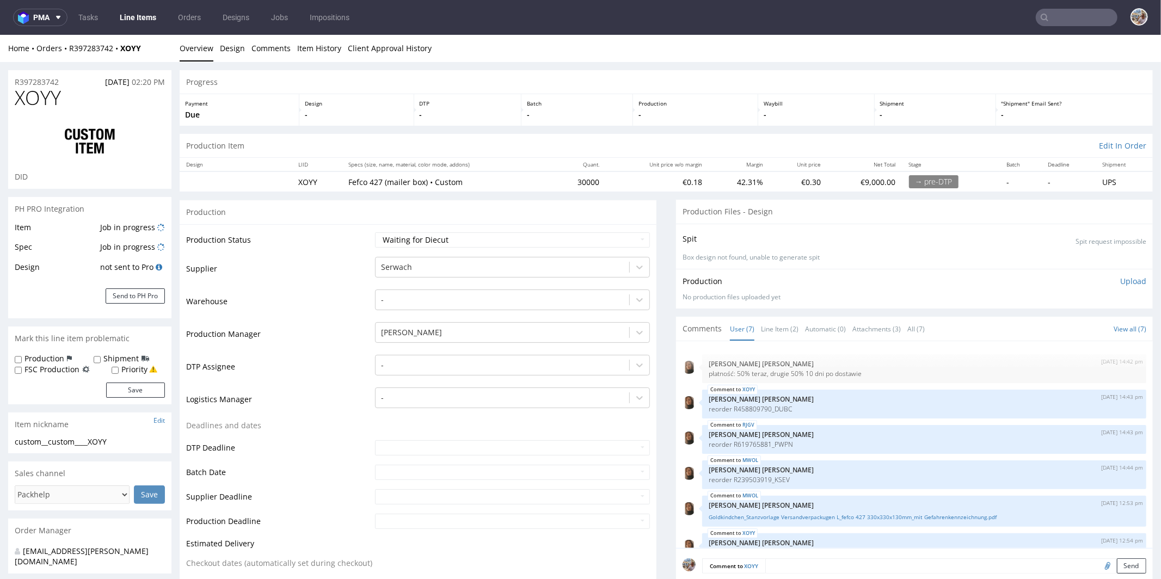
scroll to position [60, 0]
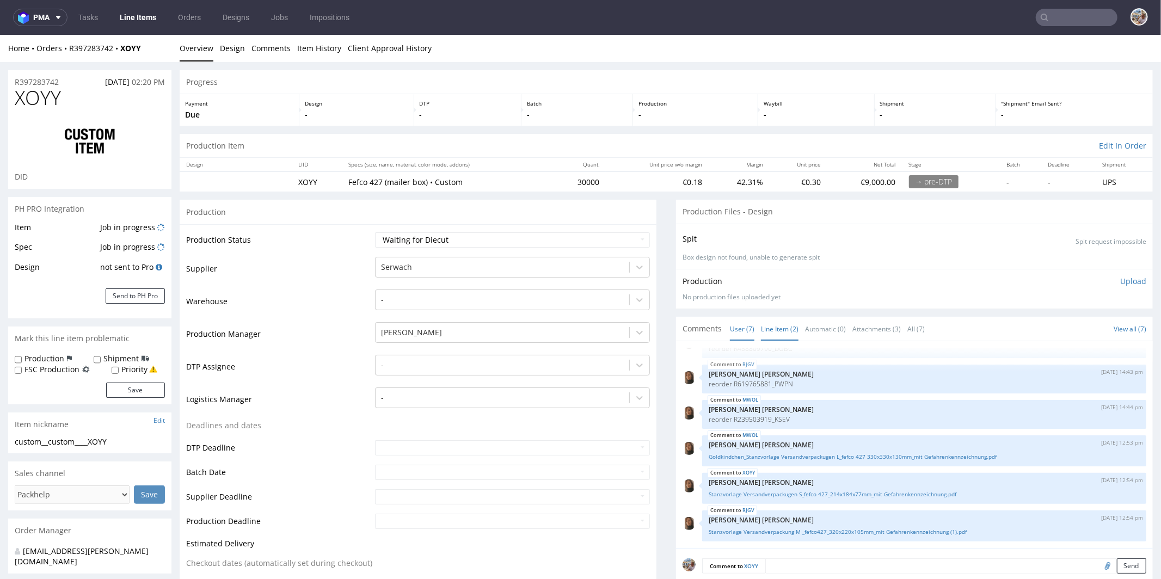
click at [770, 327] on link "Line Item (2)" at bounding box center [780, 328] width 38 height 23
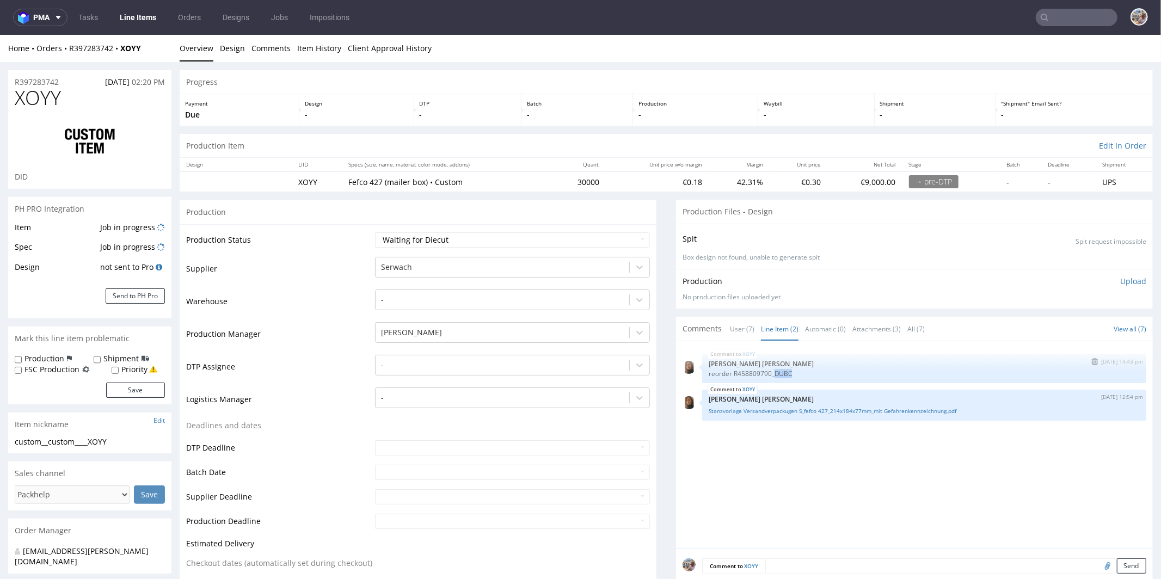
drag, startPoint x: 789, startPoint y: 369, endPoint x: 768, endPoint y: 369, distance: 21.8
click at [768, 369] on p "reorder R458809790_DUBC" at bounding box center [924, 373] width 431 height 8
copy p "DUBC"
click at [730, 327] on link "User (7)" at bounding box center [742, 328] width 25 height 23
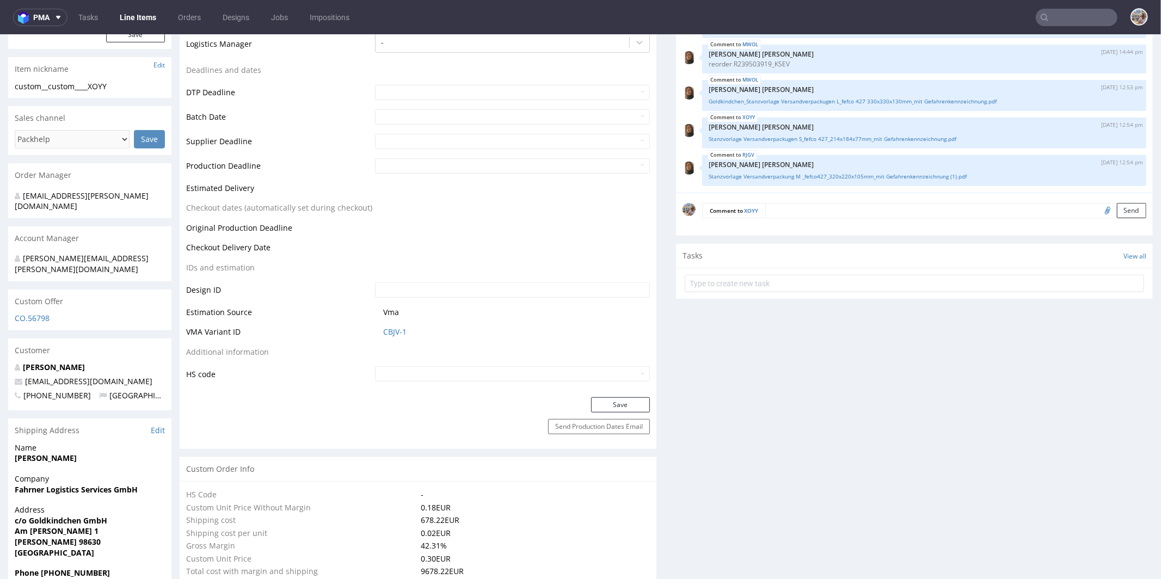
scroll to position [345, 0]
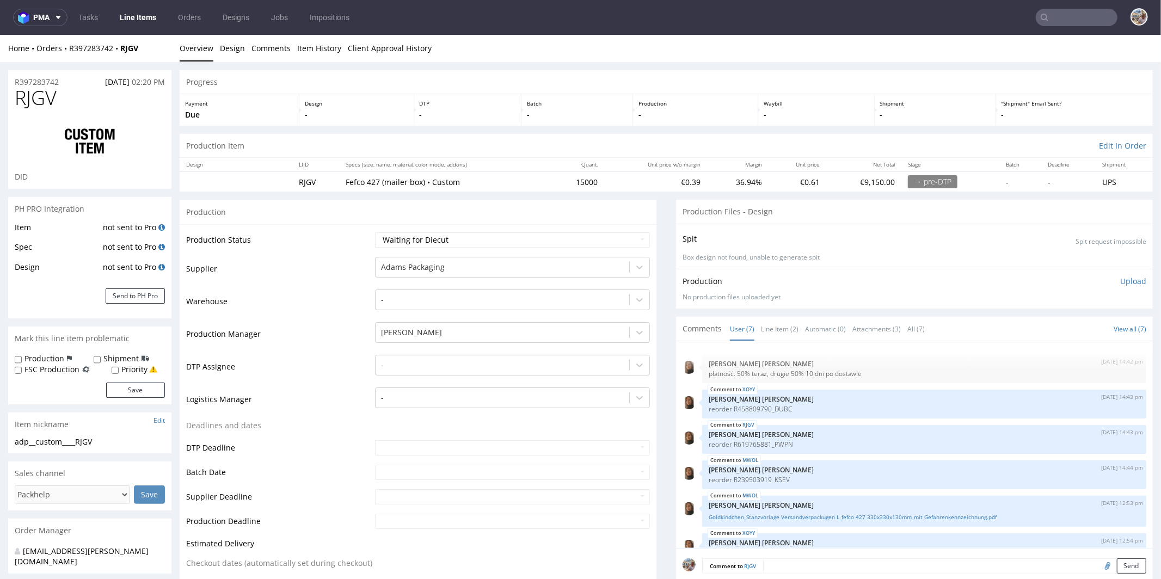
scroll to position [60, 0]
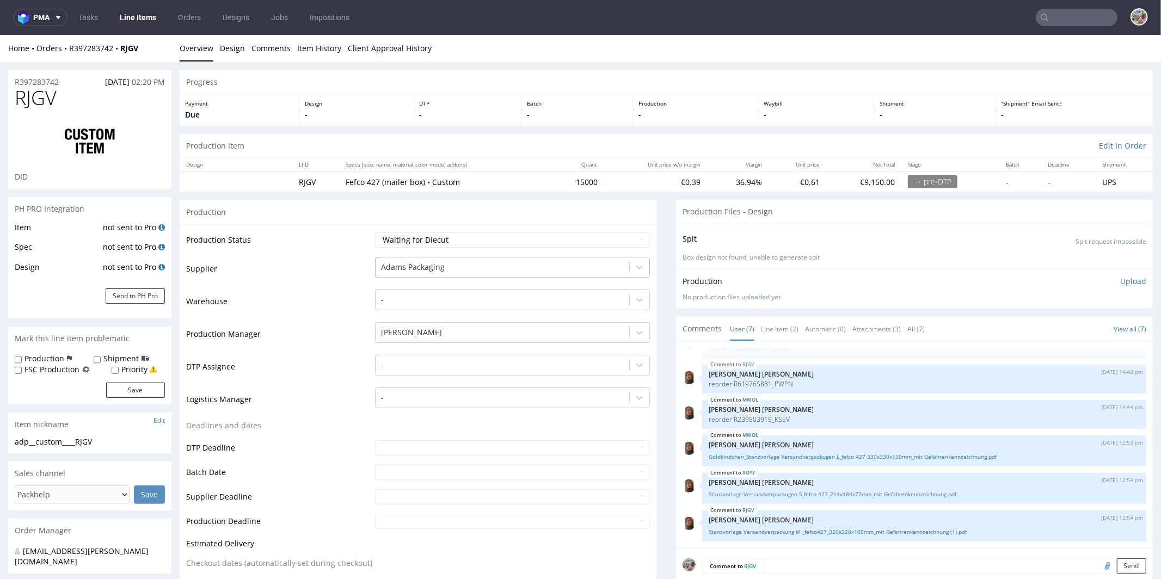
click at [476, 272] on div "Adams Packaging" at bounding box center [512, 263] width 275 height 15
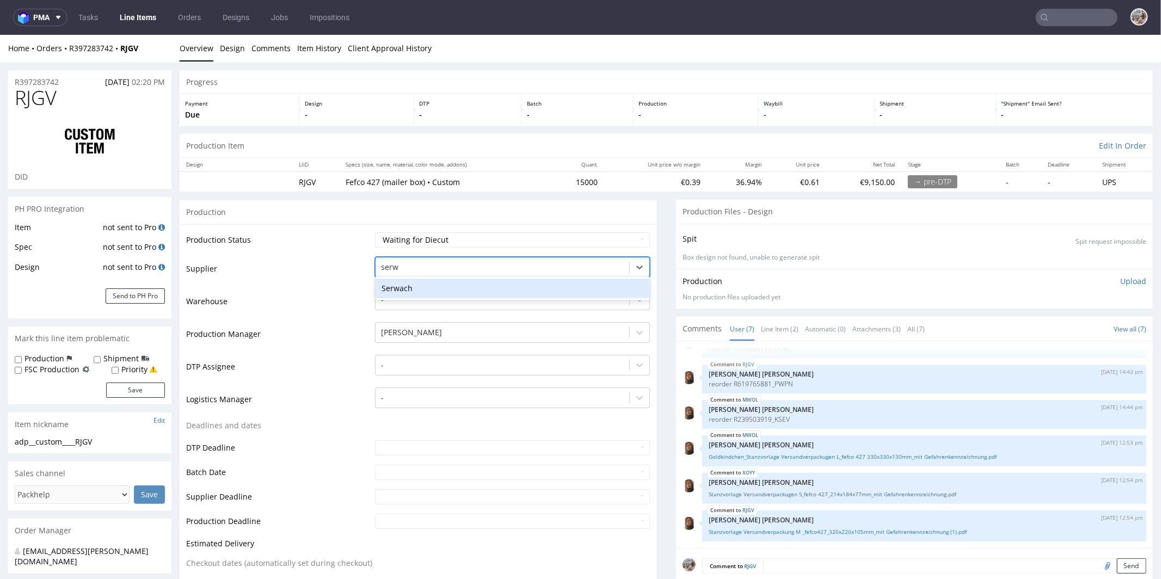
type input "serwa"
click at [424, 285] on div "Serwach" at bounding box center [512, 288] width 275 height 20
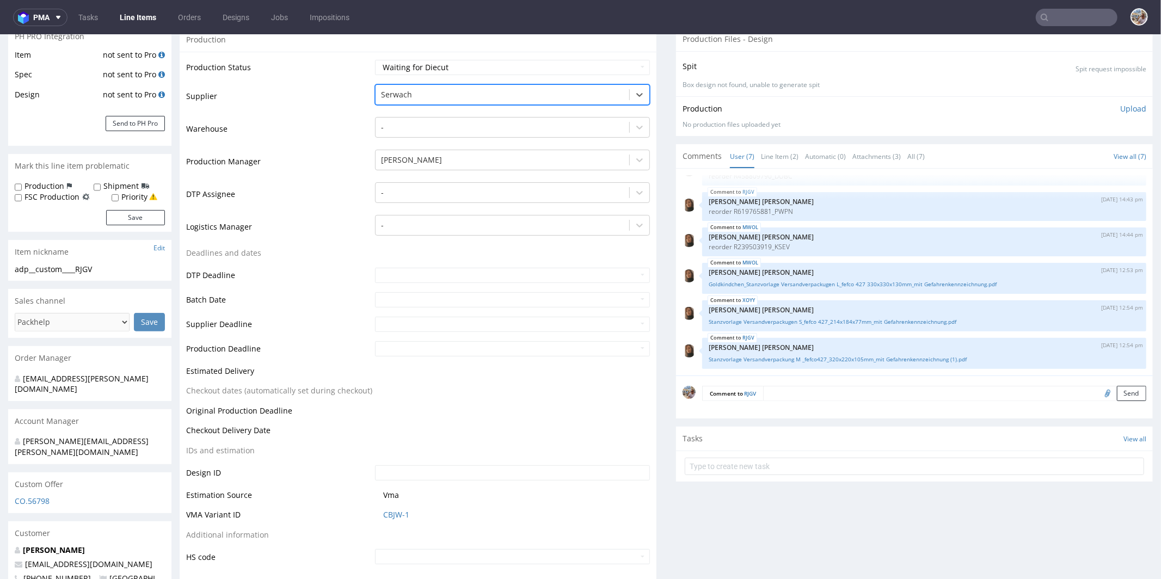
scroll to position [328, 0]
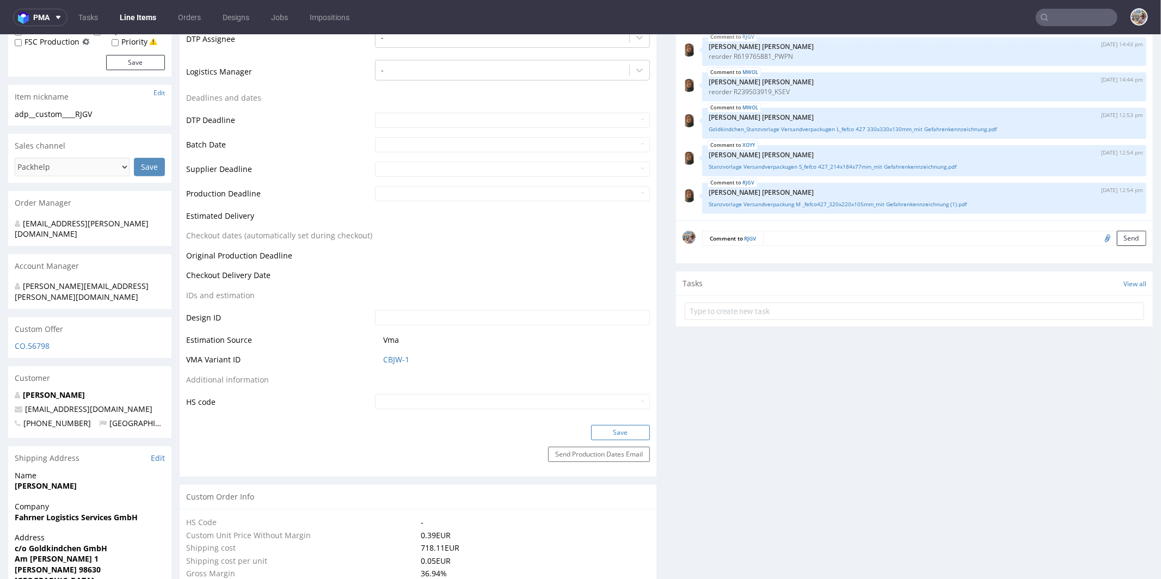
click at [617, 430] on button "Save" at bounding box center [620, 432] width 59 height 15
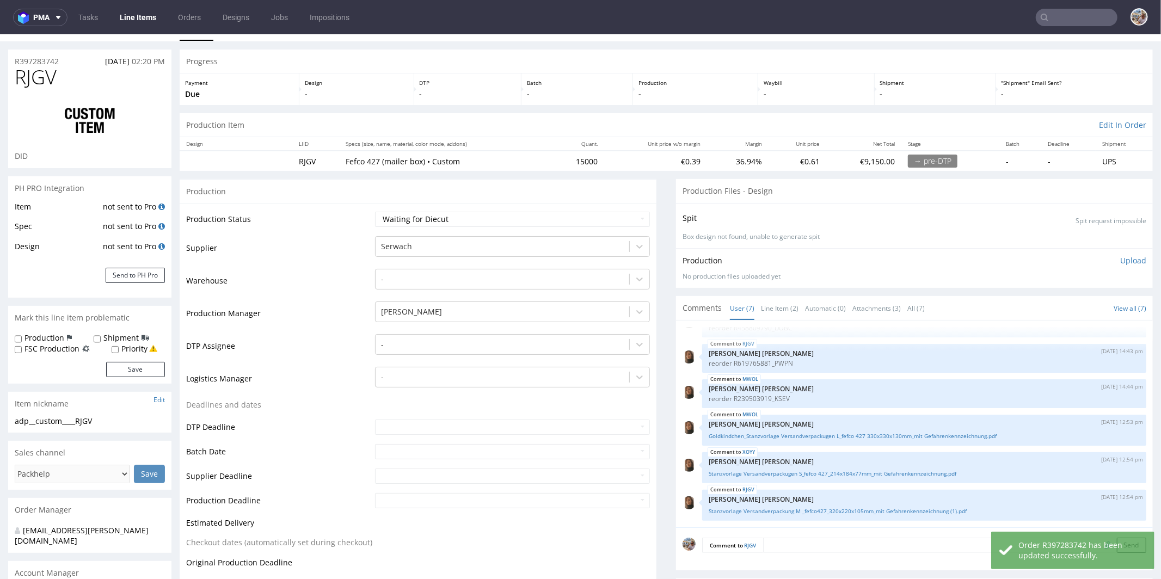
scroll to position [0, 0]
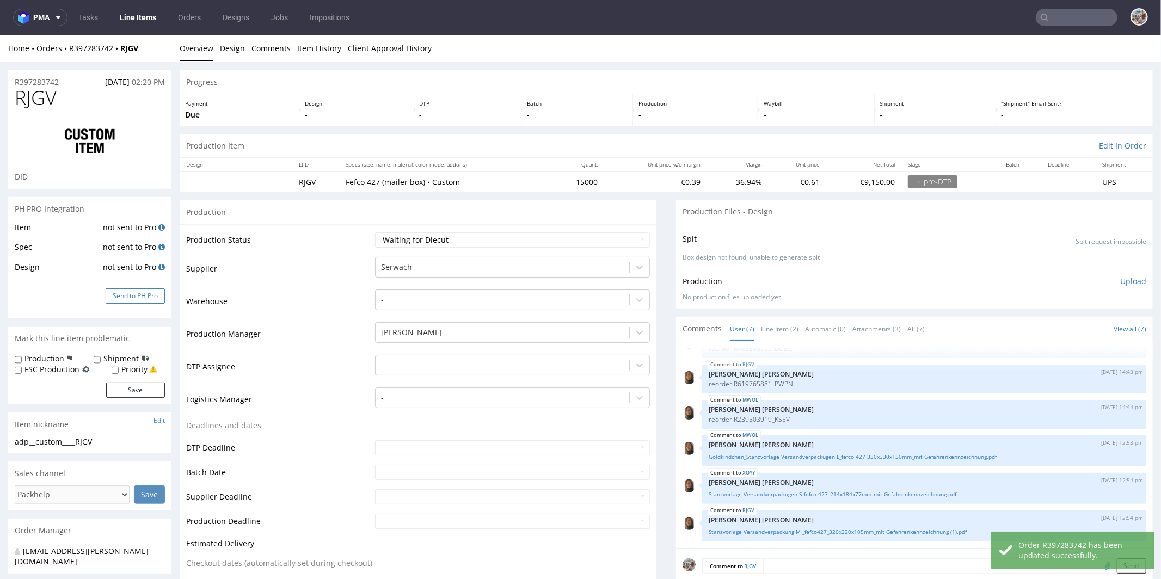
click at [145, 296] on button "Send to PH Pro" at bounding box center [135, 295] width 59 height 15
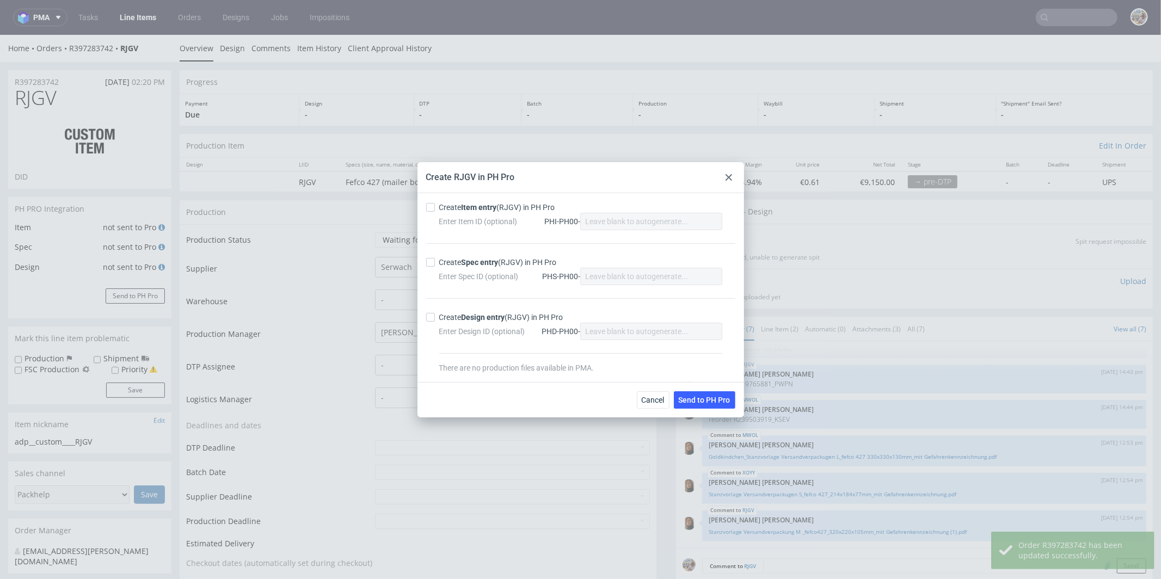
click at [459, 203] on div "Create Item entry (RJGV) in PH Pro" at bounding box center [497, 207] width 116 height 11
click at [435, 203] on input "Create Item entry (RJGV) in PH Pro" at bounding box center [430, 207] width 9 height 9
checkbox input "true"
click at [446, 266] on div "Create Spec entry (RJGV) in PH Pro" at bounding box center [498, 262] width 118 height 11
click at [435, 266] on input "Create Spec entry (RJGV) in PH Pro" at bounding box center [430, 262] width 9 height 9
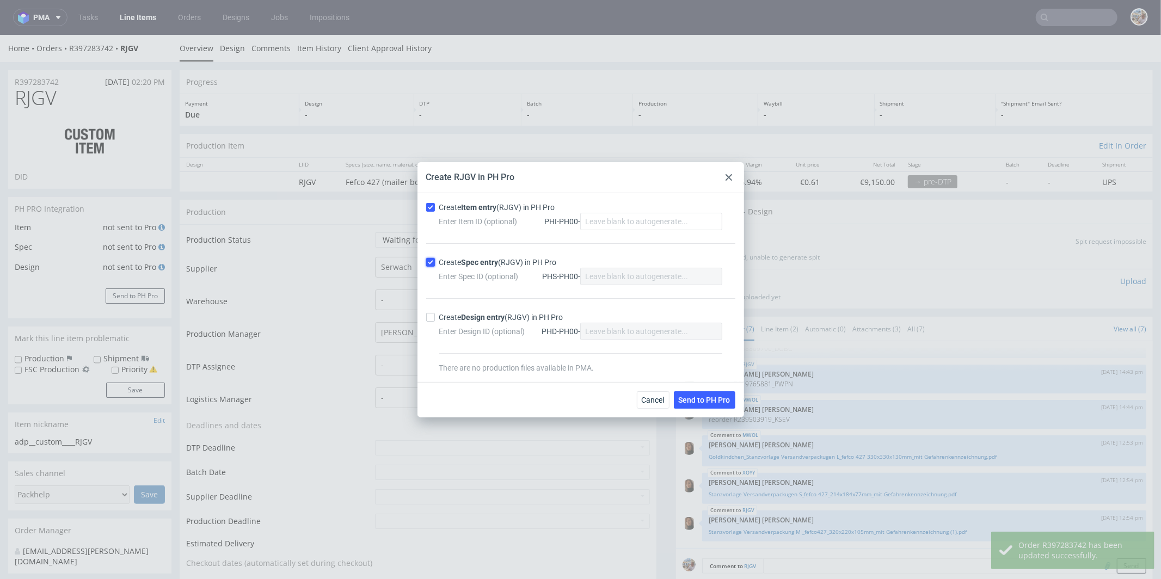
checkbox input "true"
click at [699, 403] on button "Send to PH Pro" at bounding box center [705, 399] width 62 height 17
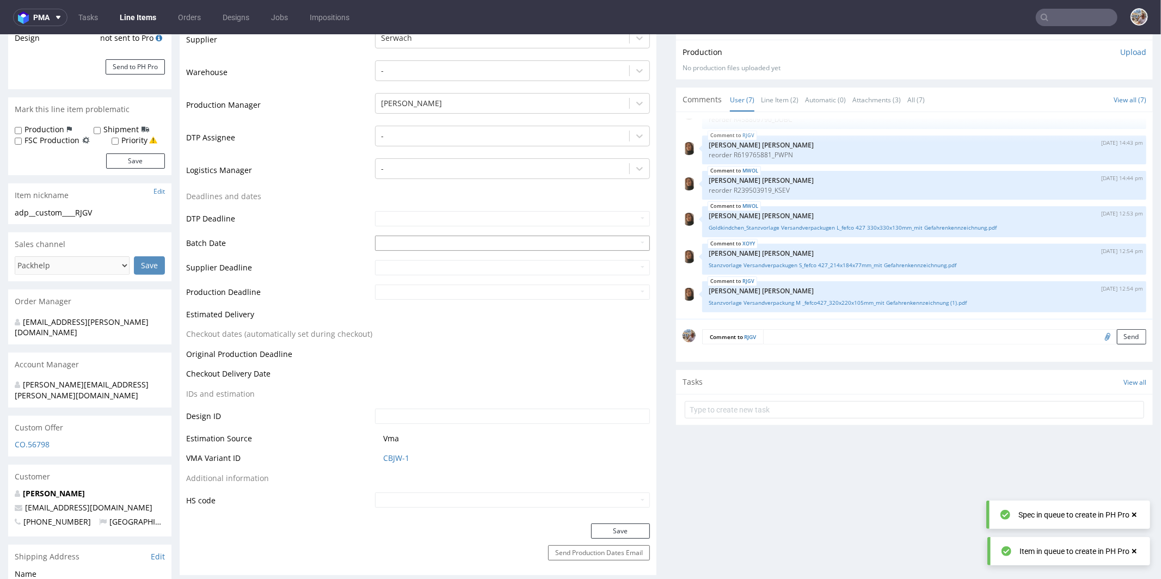
scroll to position [189, 0]
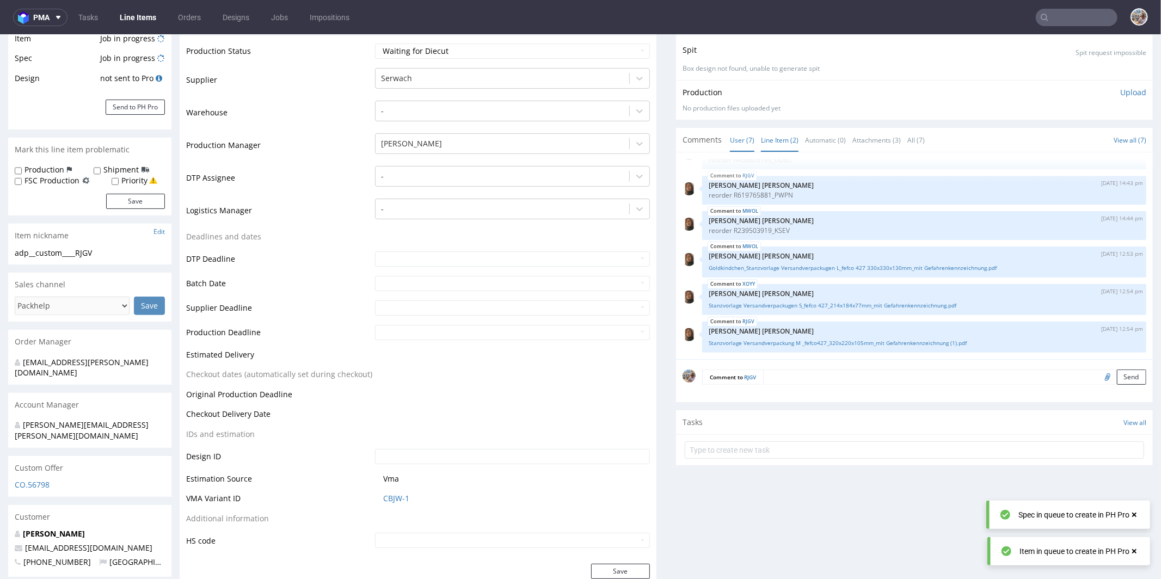
click at [772, 138] on link "Line Item (2)" at bounding box center [780, 139] width 38 height 23
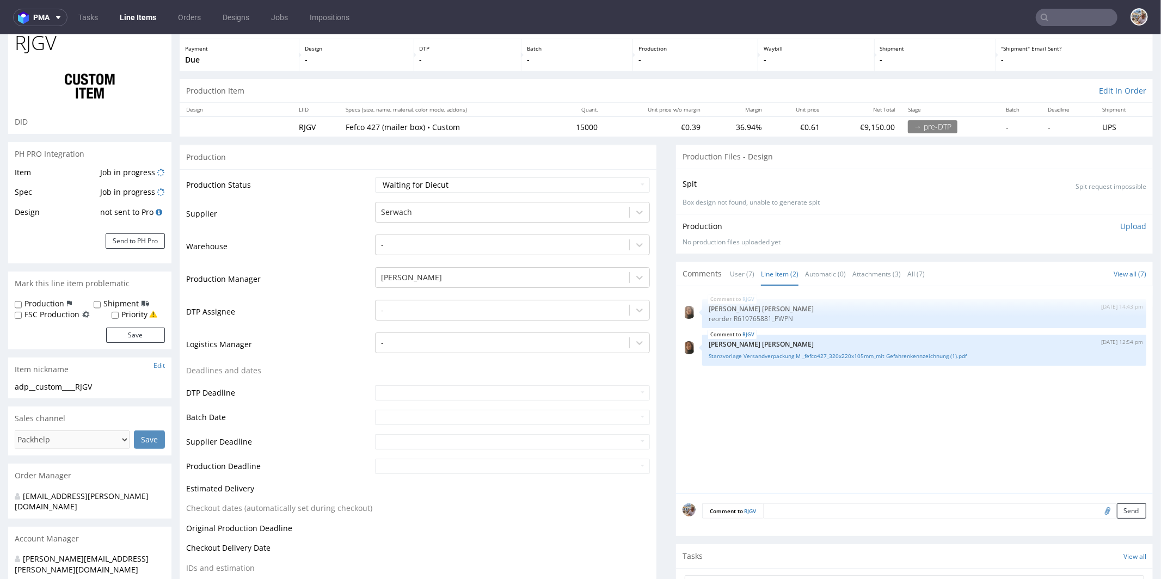
scroll to position [0, 0]
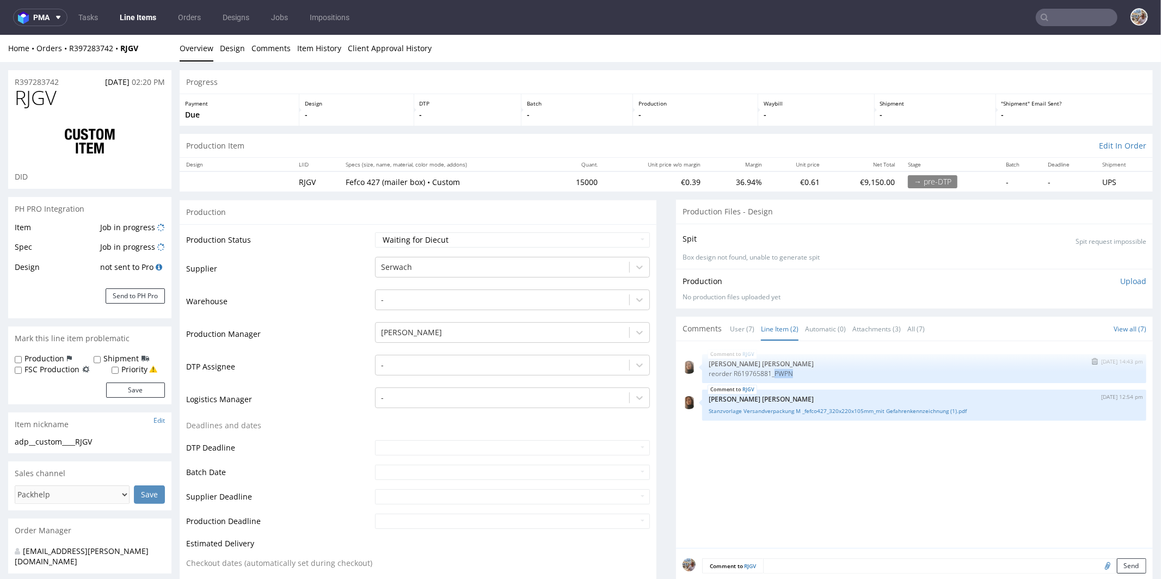
drag, startPoint x: 794, startPoint y: 372, endPoint x: 767, endPoint y: 371, distance: 27.2
click at [767, 371] on p "reorder R619765881_PWPN" at bounding box center [924, 373] width 431 height 8
copy p "PWPN"
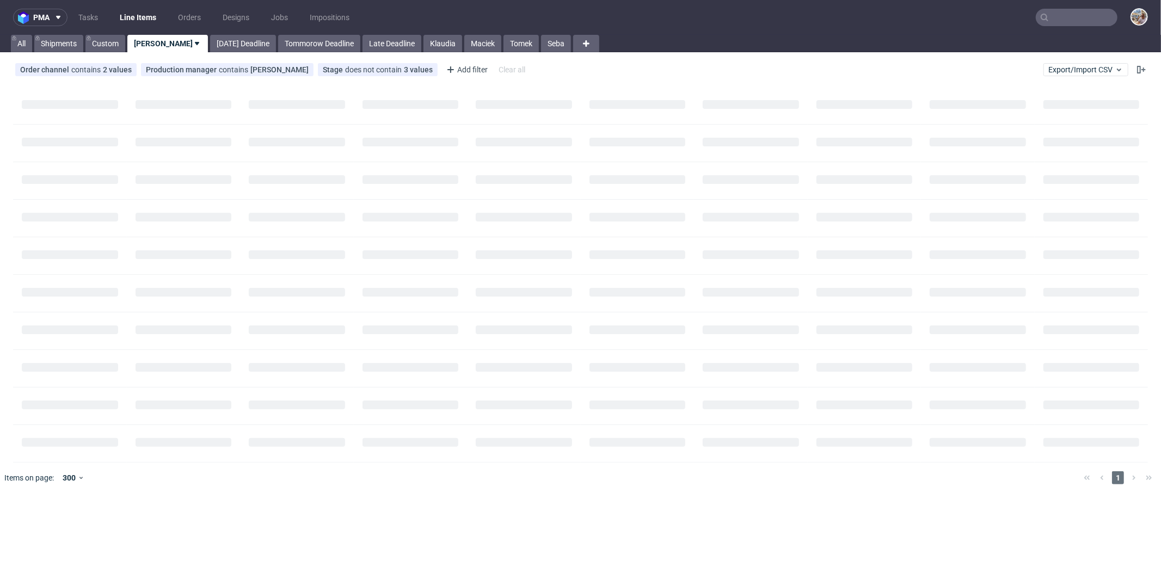
click at [1079, 19] on input "text" at bounding box center [1077, 17] width 82 height 17
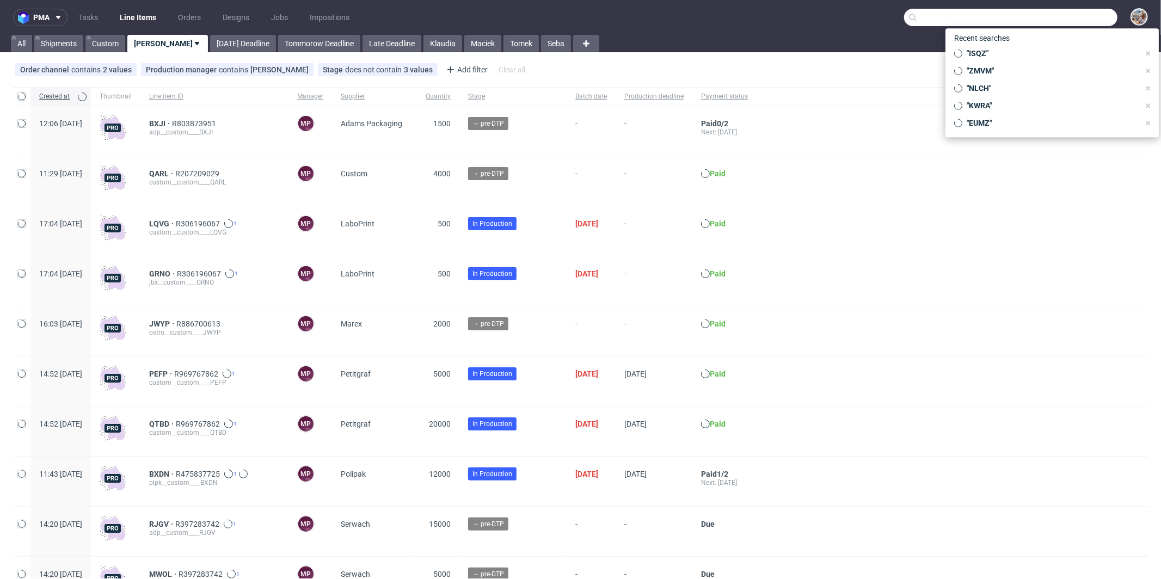
paste input "KSEV"
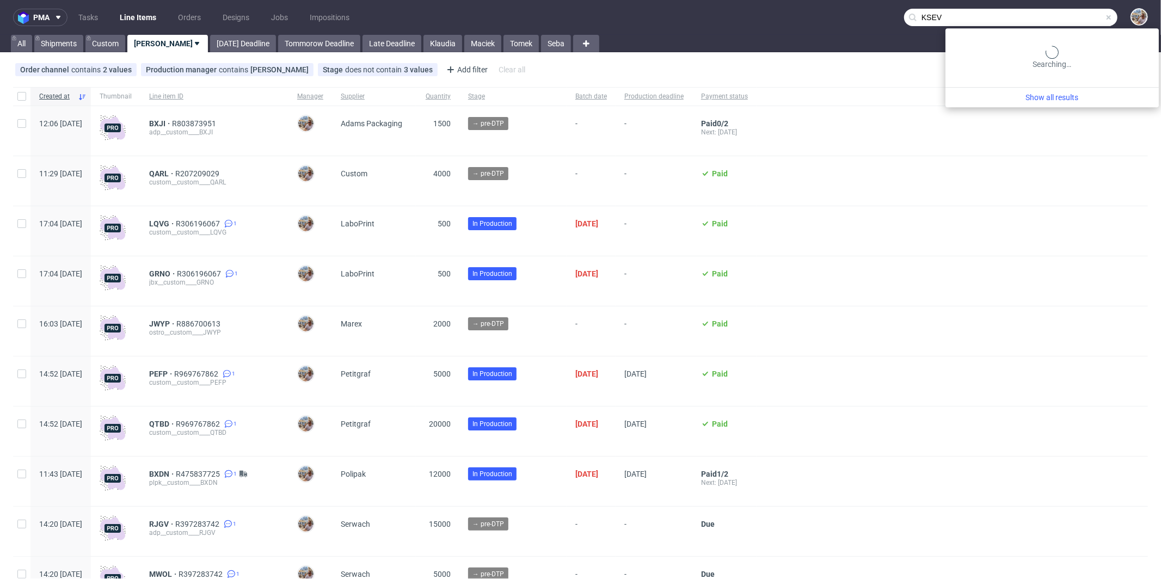
type input "KSEV"
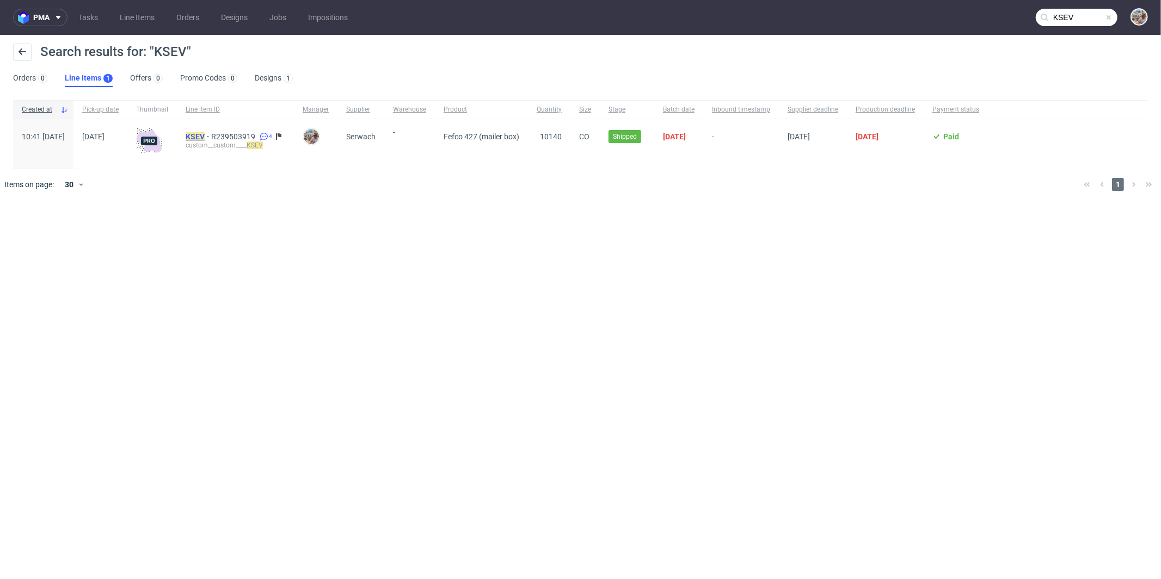
click at [205, 139] on mark "KSEV" at bounding box center [195, 136] width 19 height 9
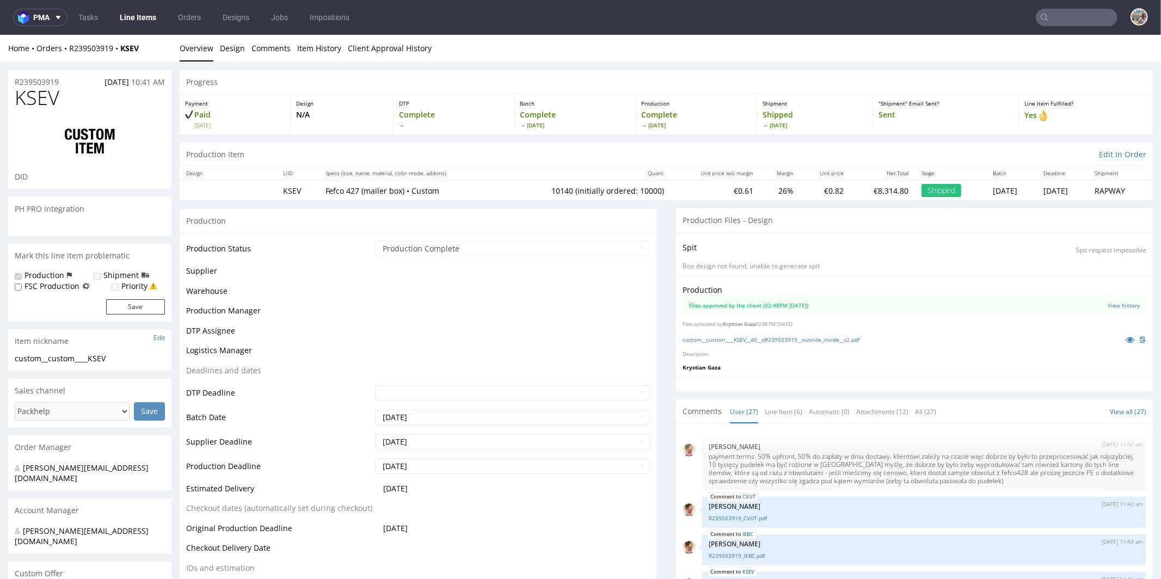
scroll to position [1078, 0]
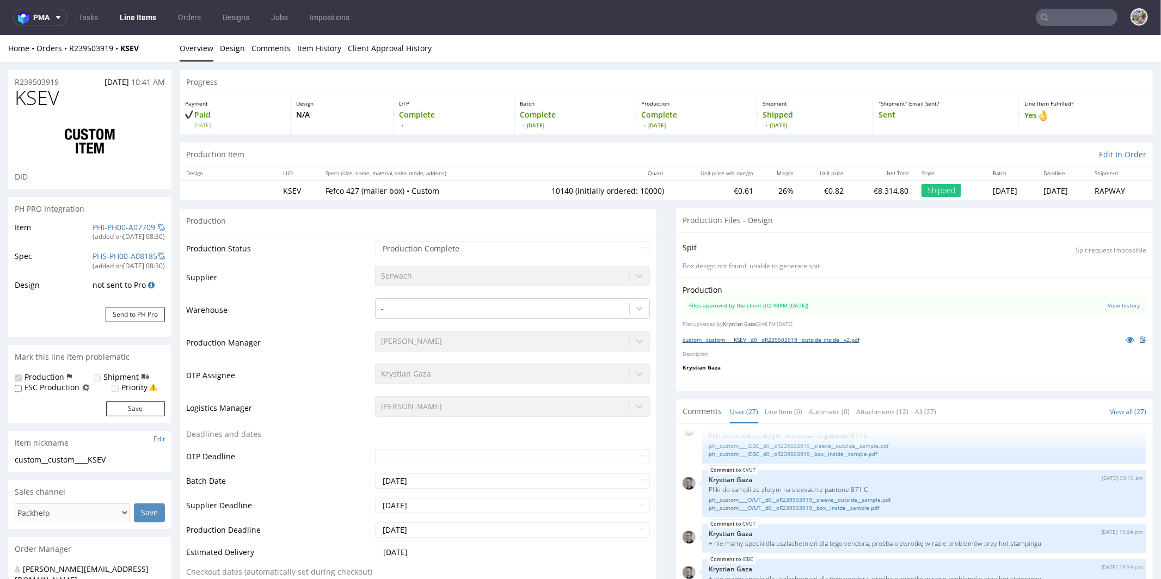
select select "in_progress"
click at [765, 339] on link "custom__custom____KSEV__d0__oR239503919__outside_inside__v2.pdf" at bounding box center [771, 339] width 177 height 8
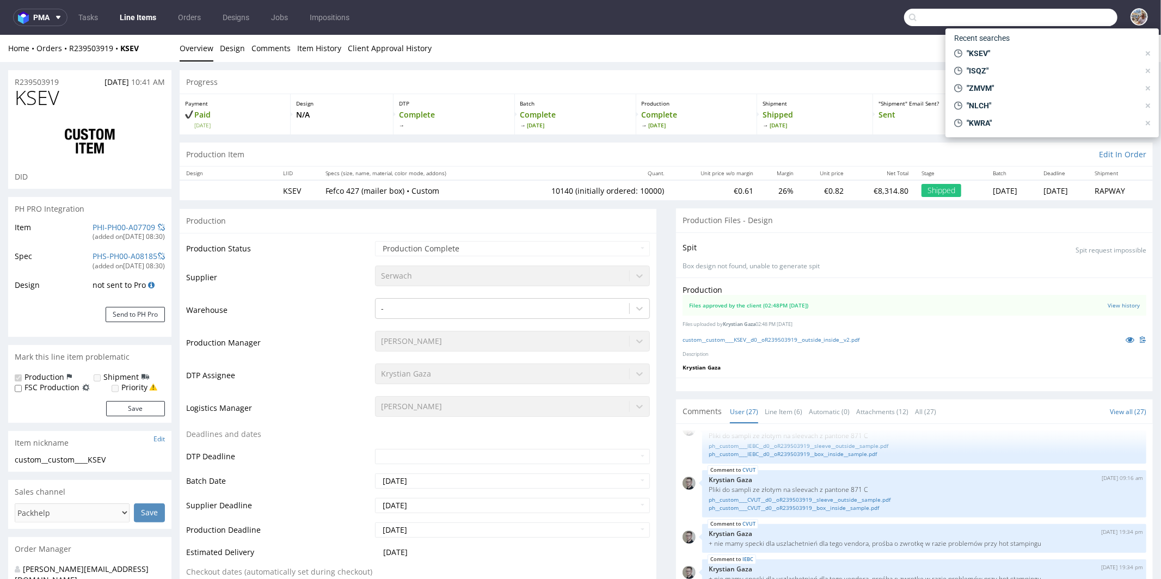
click at [1073, 20] on input "text" at bounding box center [1010, 17] width 213 height 17
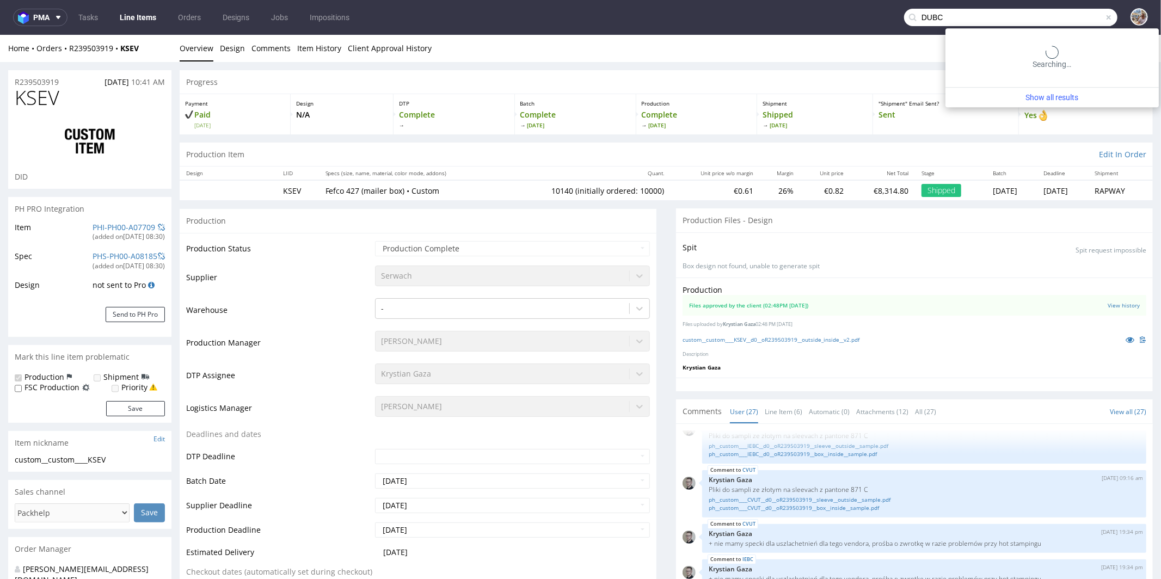
type input "DUBC"
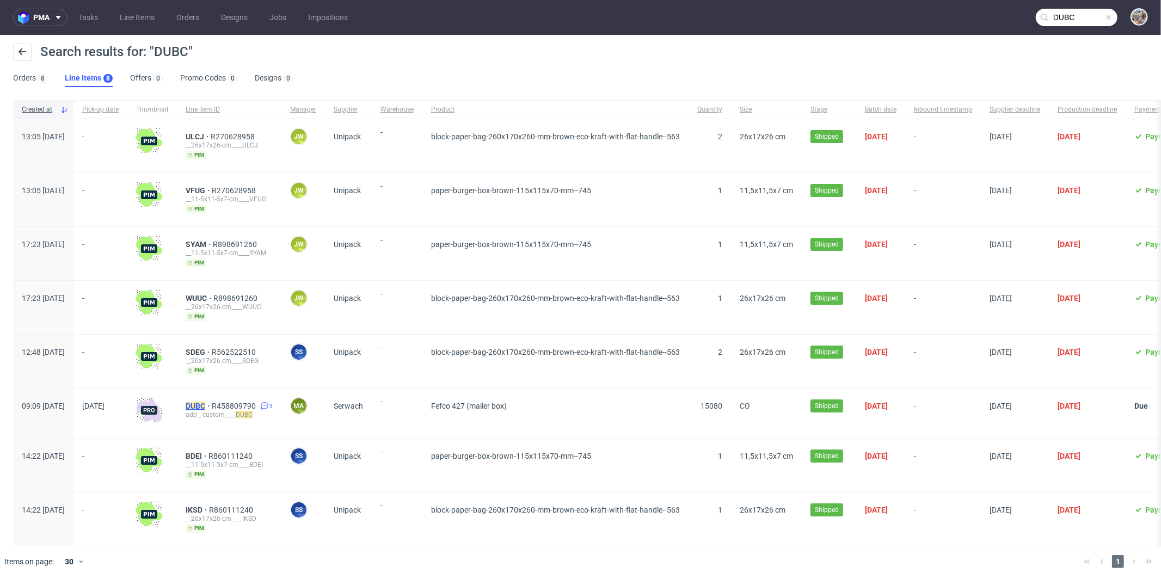
click at [205, 404] on mark "DUBC" at bounding box center [196, 406] width 20 height 9
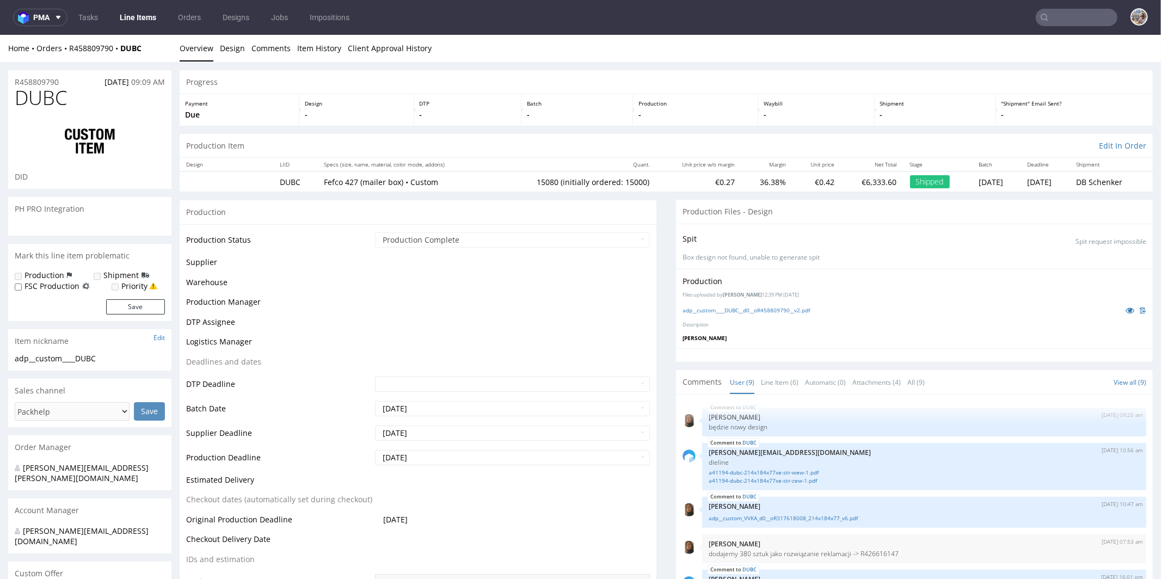
scroll to position [174, 0]
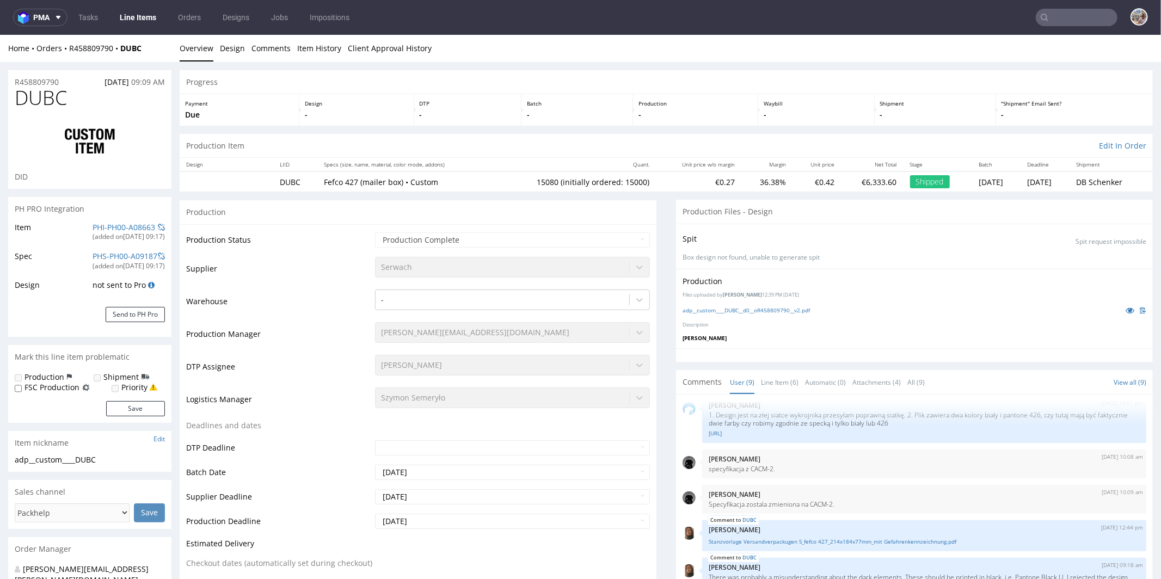
select select "in_progress"
click at [785, 309] on link "adp__custom____DUBC__d0__oR458809790__v2.pdf" at bounding box center [746, 310] width 127 height 8
click at [1073, 21] on input "text" at bounding box center [1077, 17] width 82 height 17
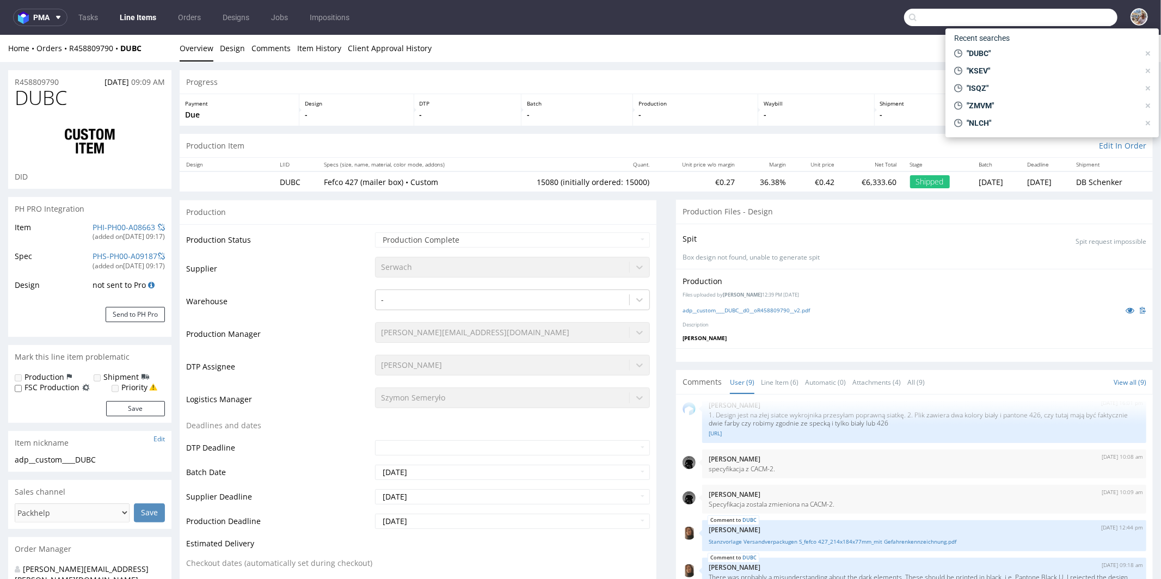
paste input "PWPN"
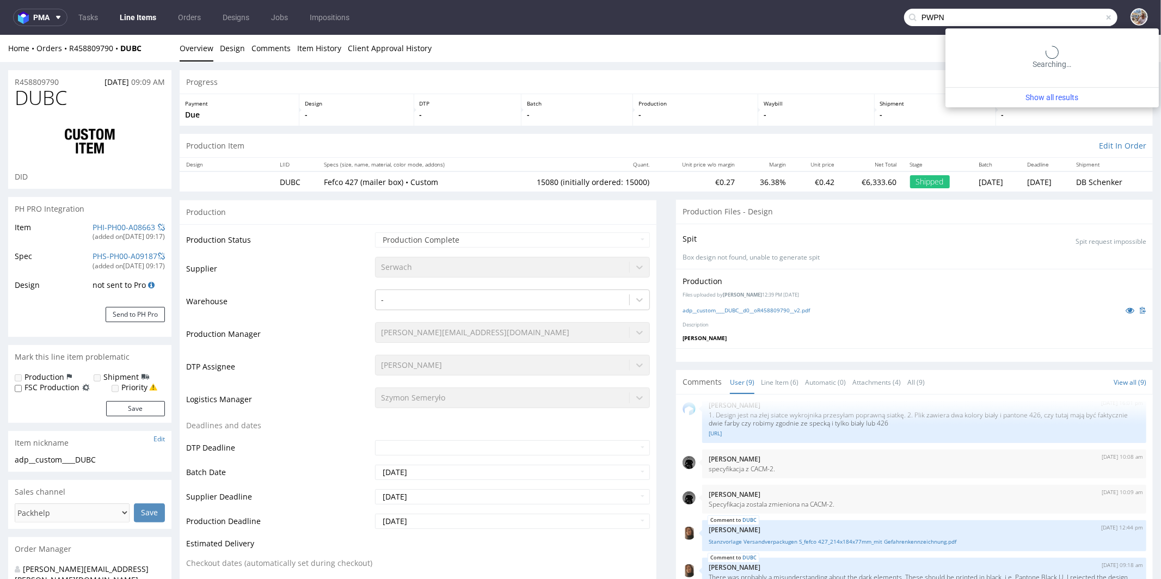
type input "PWPN"
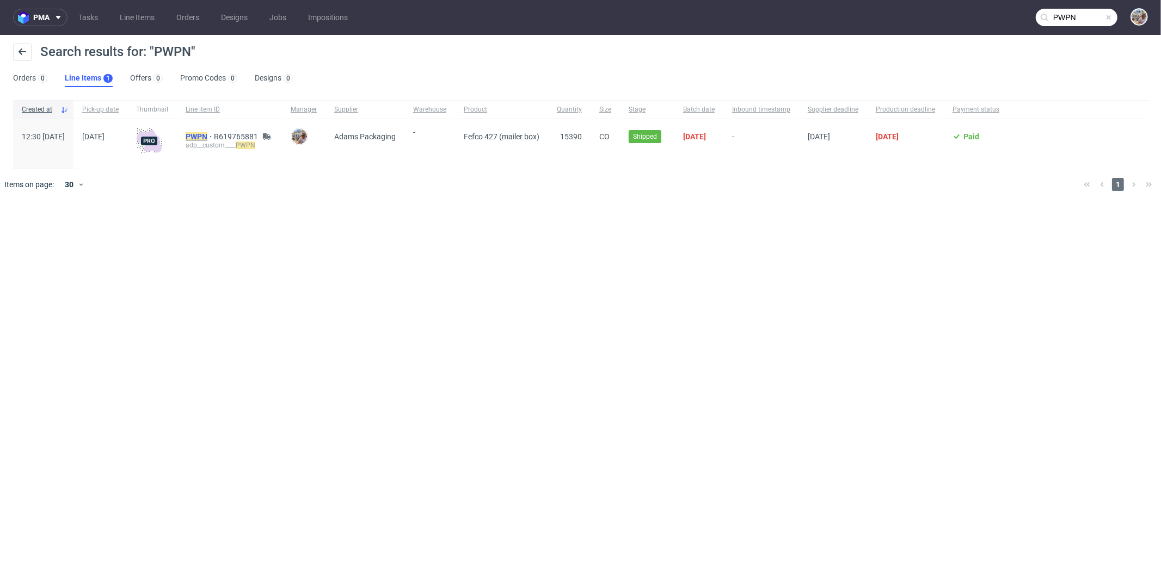
click at [207, 134] on mark "PWPN" at bounding box center [197, 136] width 22 height 9
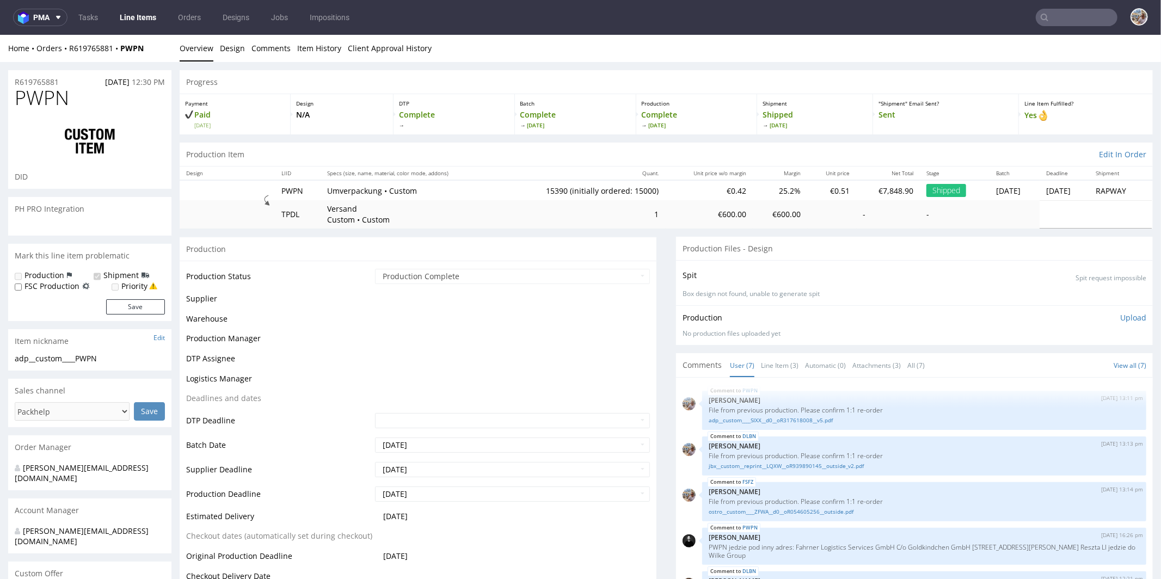
scroll to position [93, 0]
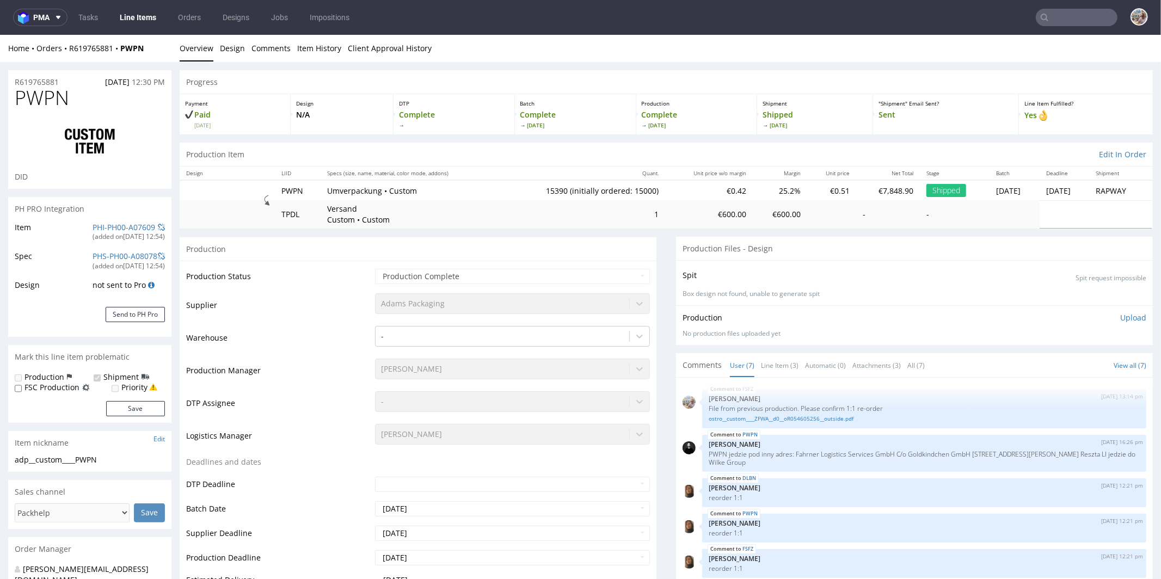
select select "in_progress"
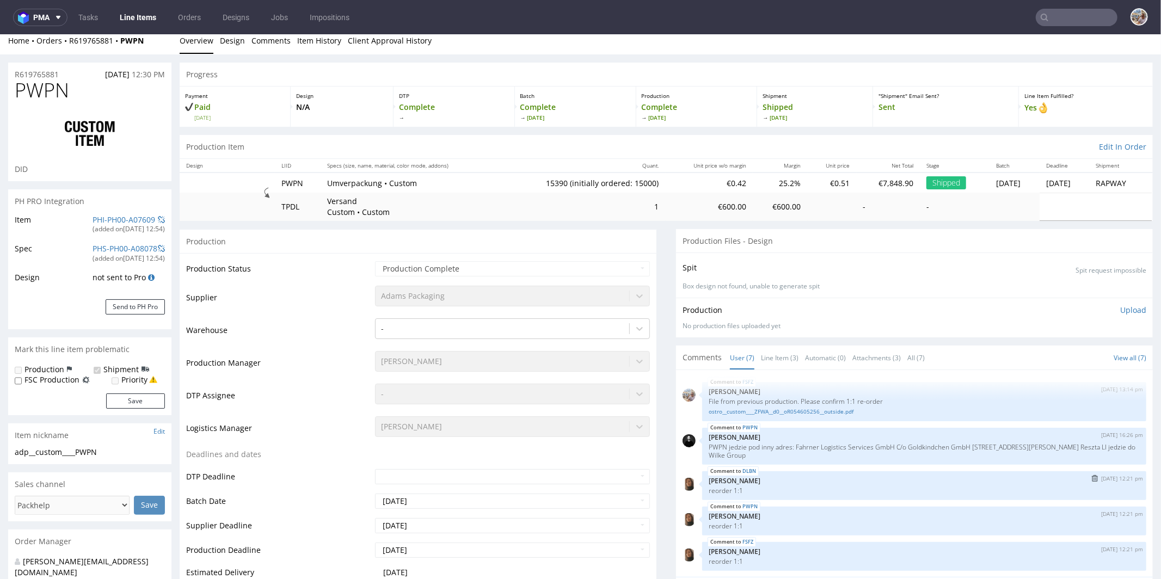
scroll to position [17, 0]
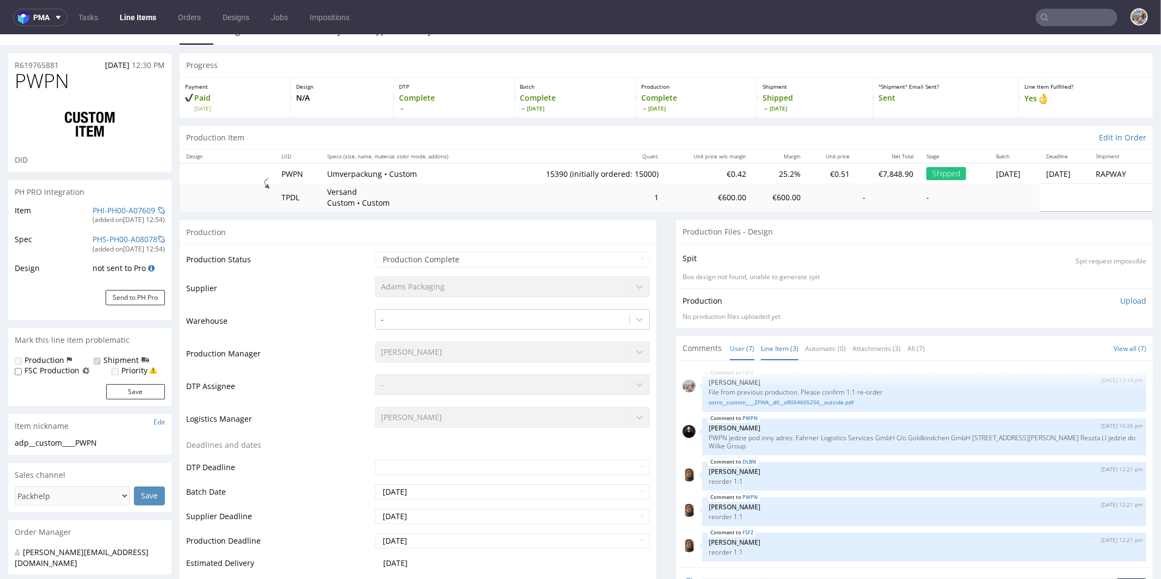
click at [768, 339] on link "Line Item (3)" at bounding box center [780, 347] width 38 height 23
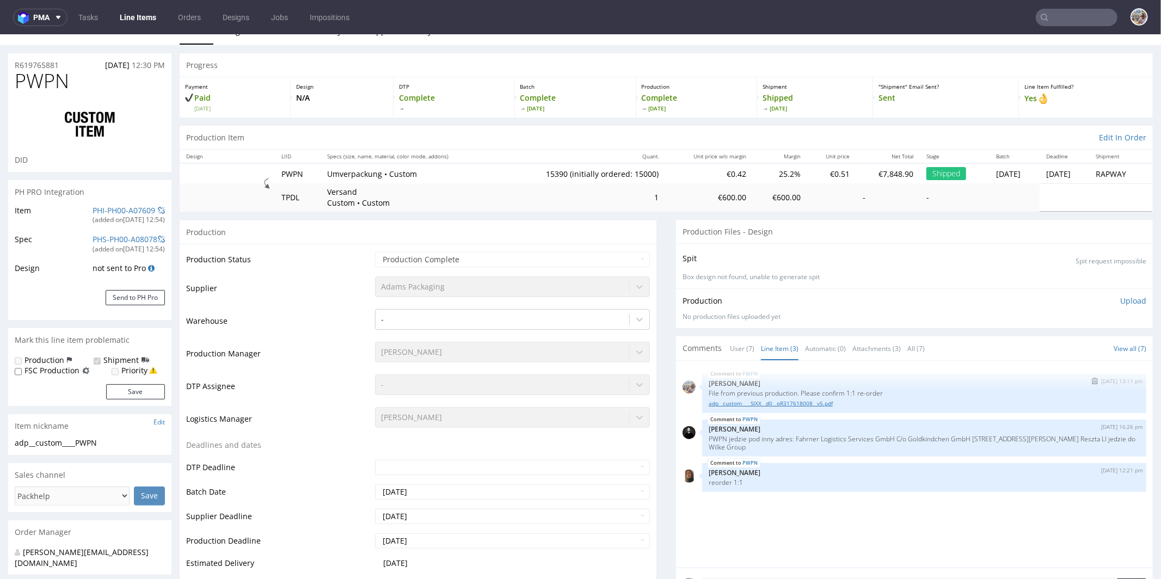
click at [775, 402] on link "adp__custom____SIXX__d0__oR317618008__v5.pdf" at bounding box center [924, 403] width 431 height 8
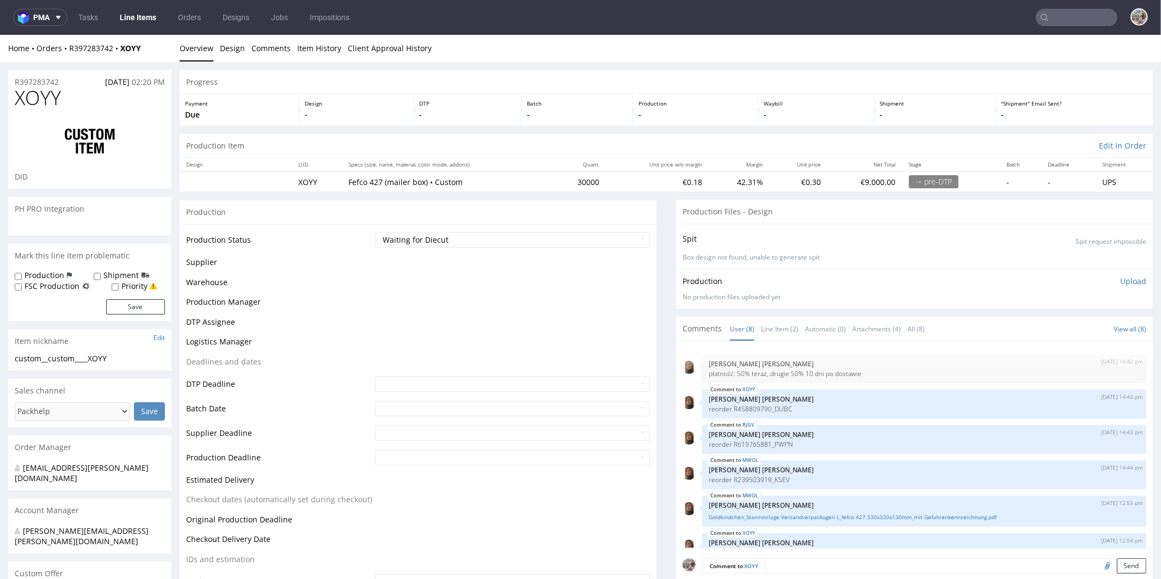
scroll to position [106, 0]
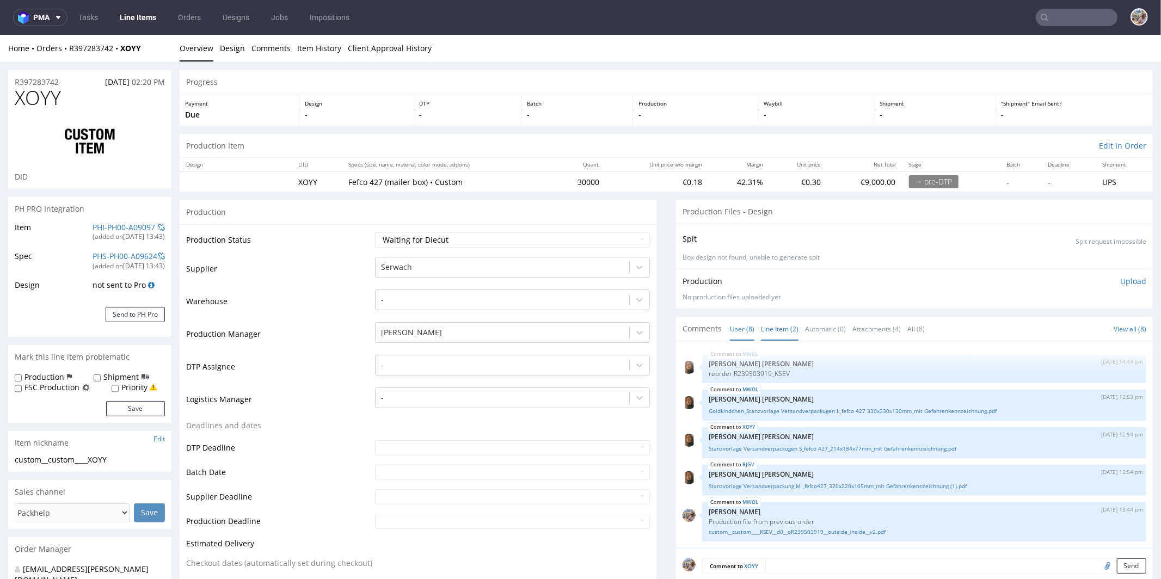
click at [780, 327] on link "Line Item (2)" at bounding box center [780, 328] width 38 height 23
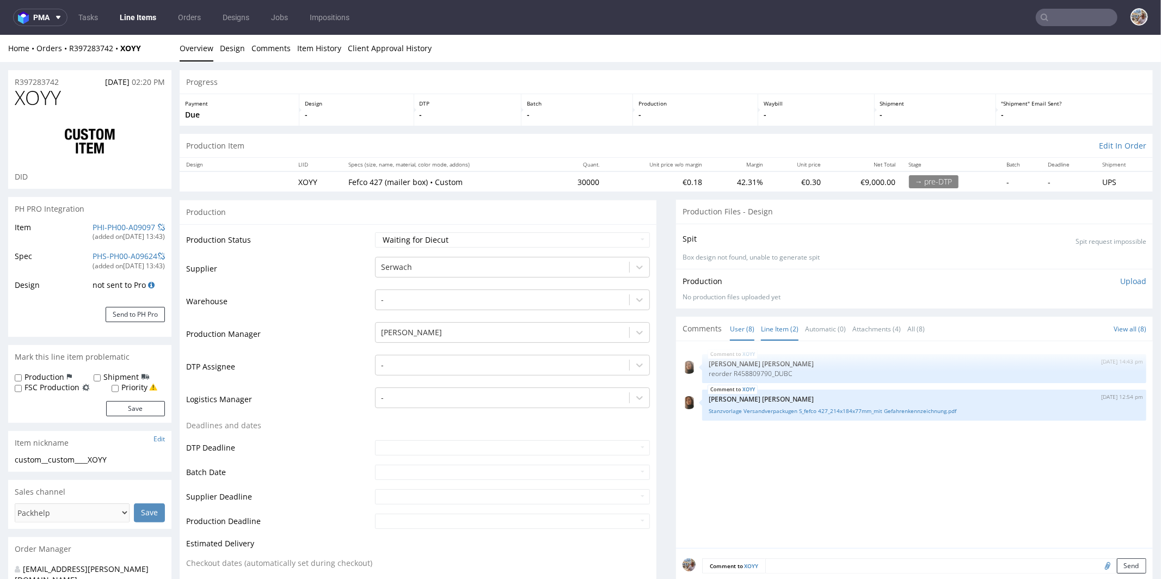
click at [734, 329] on link "User (8)" at bounding box center [742, 328] width 25 height 23
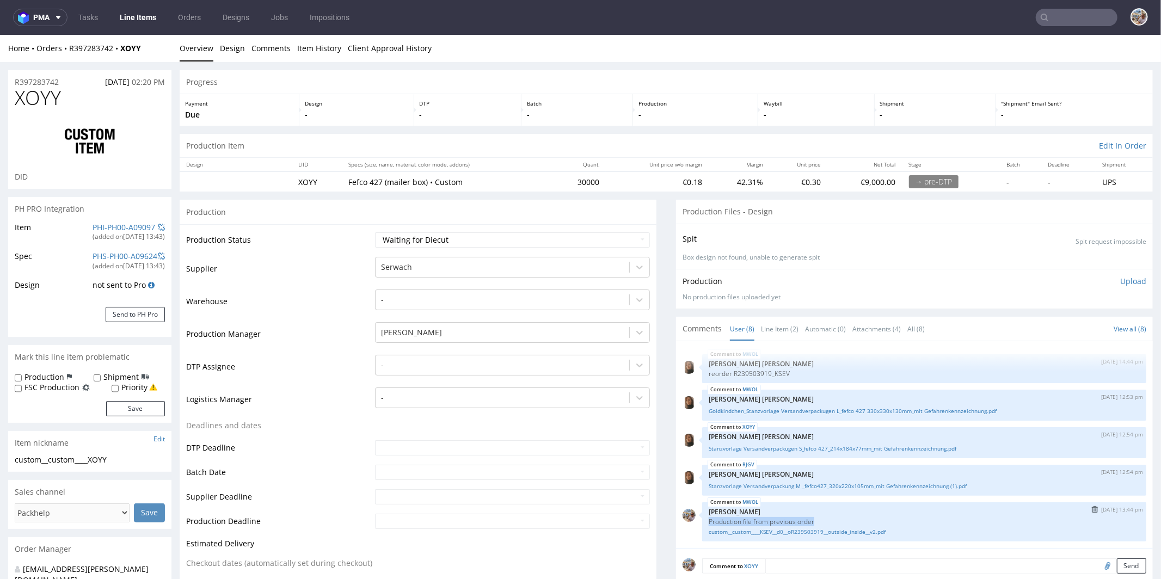
drag, startPoint x: 811, startPoint y: 518, endPoint x: 700, endPoint y: 520, distance: 110.5
click at [709, 520] on p "Production file from previous order" at bounding box center [924, 521] width 431 height 8
copy p "Production file from previous order"
click at [780, 326] on link "Line Item (2)" at bounding box center [780, 328] width 38 height 23
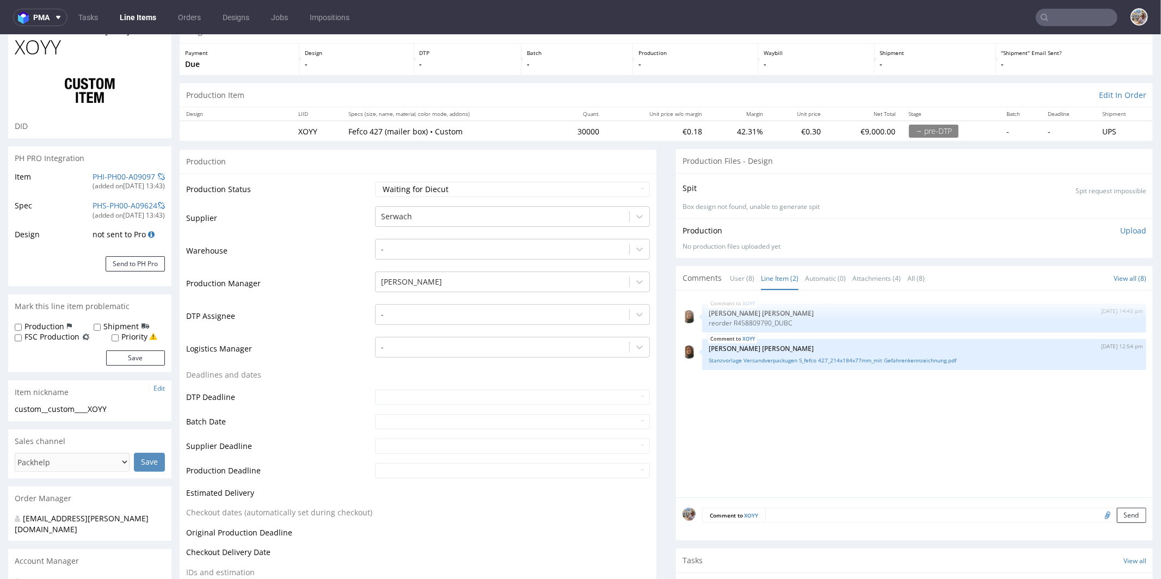
scroll to position [109, 0]
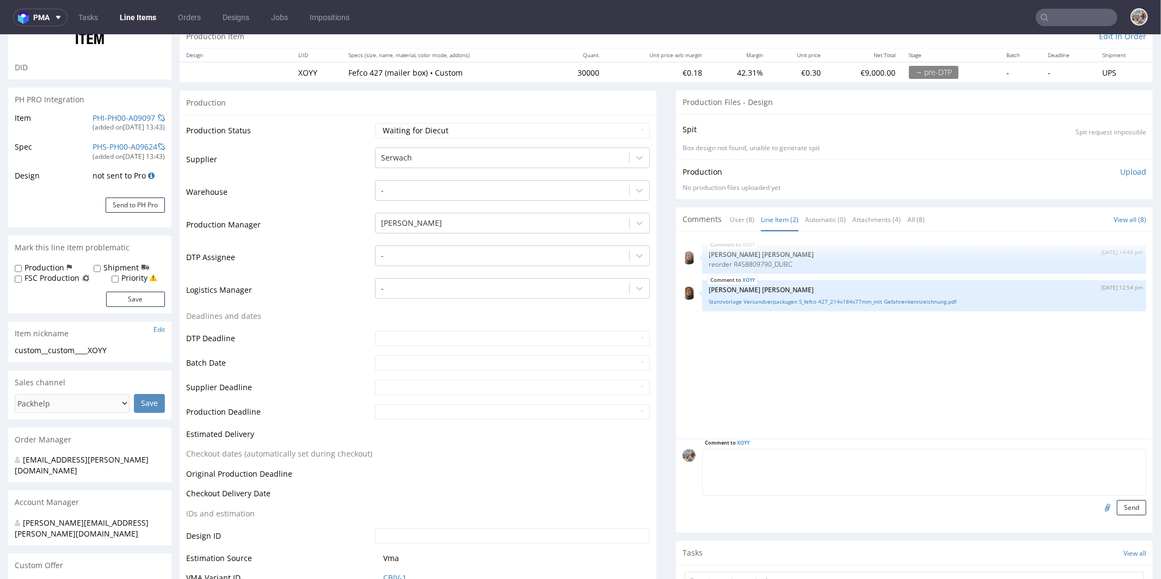
click at [788, 458] on textarea at bounding box center [924, 472] width 444 height 47
paste textarea "Production file from previous order"
type textarea "Production file from previous order"
click at [1099, 504] on input "file" at bounding box center [1106, 507] width 15 height 14
type input "C:\fakepath\adp__custom____DUBC__d0__oR458809790__v2.pdf"
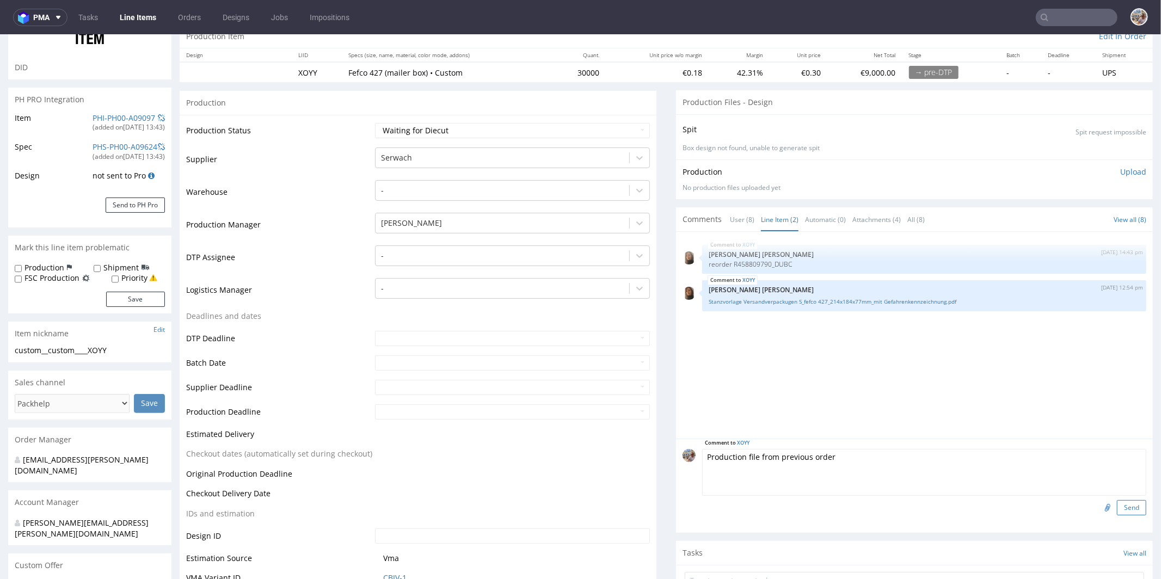
click at [1119, 505] on button "Send" at bounding box center [1131, 507] width 29 height 15
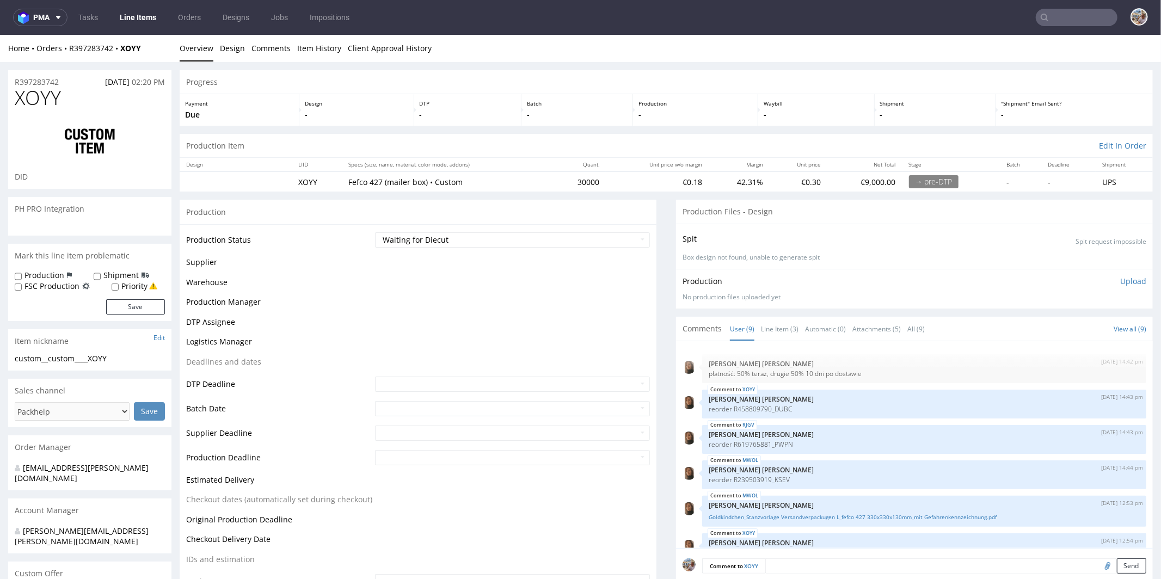
scroll to position [151, 0]
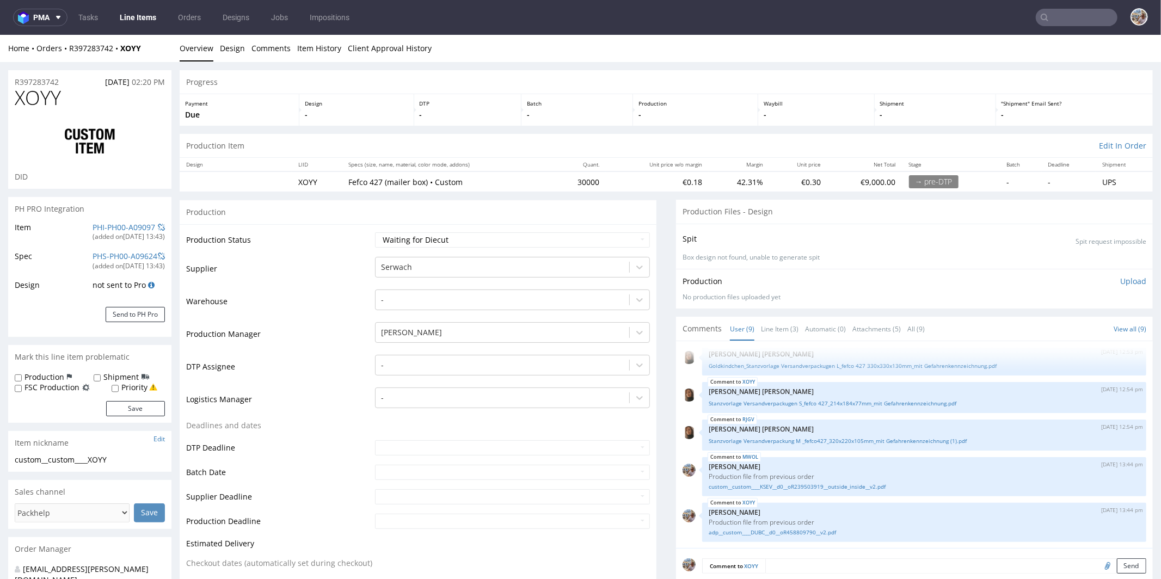
click at [554, 250] on td "Waiting for Artwork Waiting for Diecut Waiting for Mockup Waiting for DTP Waiti…" at bounding box center [511, 243] width 278 height 25
click at [547, 241] on select "Waiting for Artwork Waiting for Diecut Waiting for Mockup Waiting for DTP Waiti…" at bounding box center [512, 239] width 275 height 15
select select "pre_dtp_waiting_for_artwork"
click at [375, 232] on select "Waiting for Artwork Waiting for Diecut Waiting for Mockup Waiting for DTP Waiti…" at bounding box center [512, 239] width 275 height 15
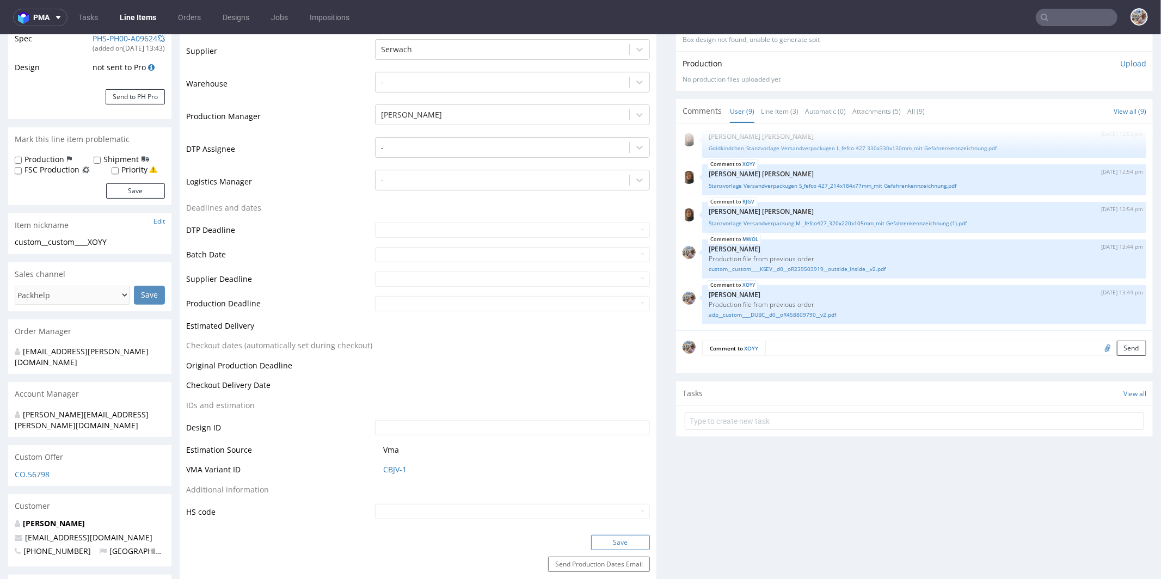
click at [616, 536] on button "Save" at bounding box center [620, 542] width 59 height 15
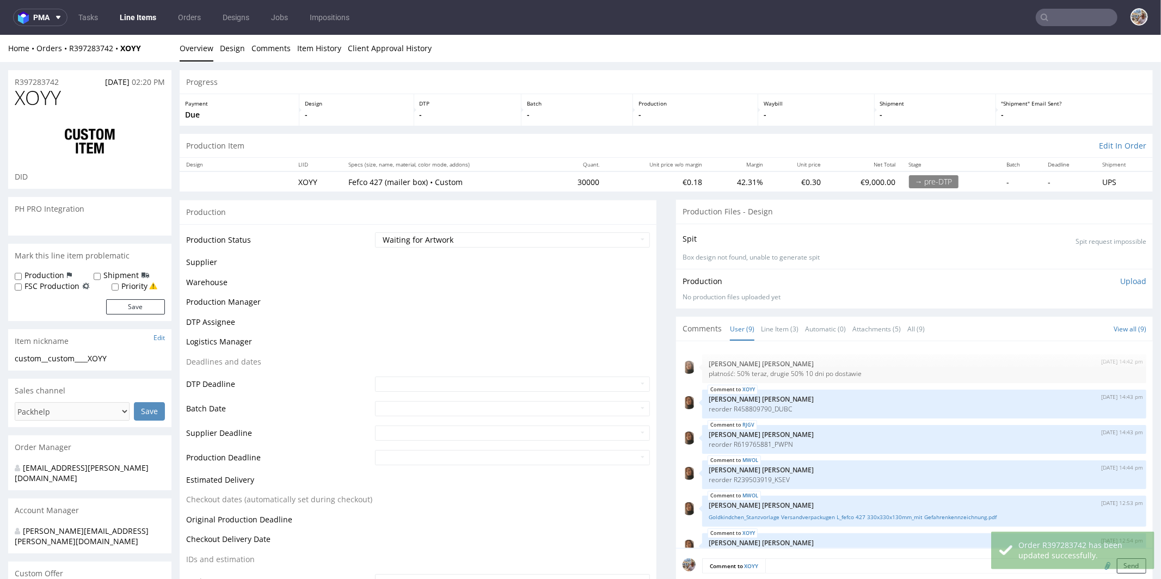
scroll to position [151, 0]
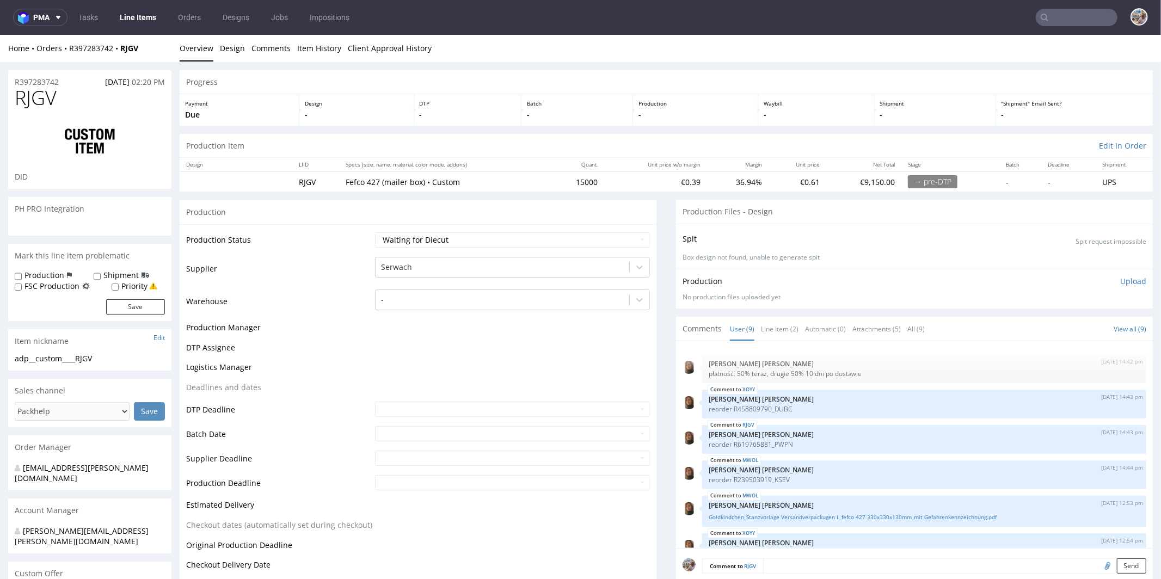
scroll to position [151, 0]
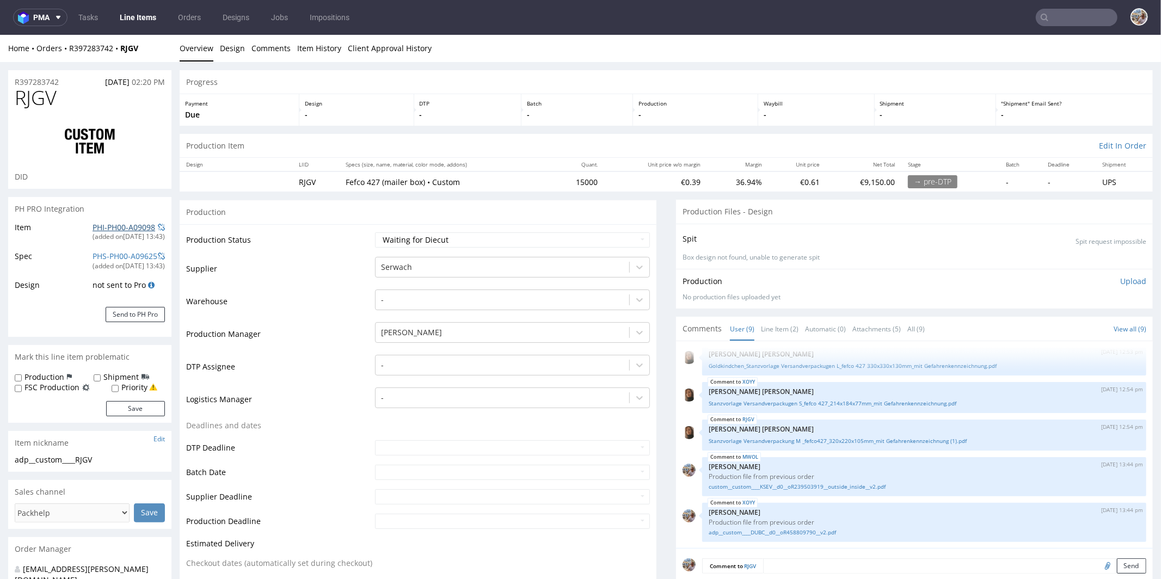
click at [130, 226] on link "PHI-PH00-A09098" at bounding box center [124, 227] width 63 height 10
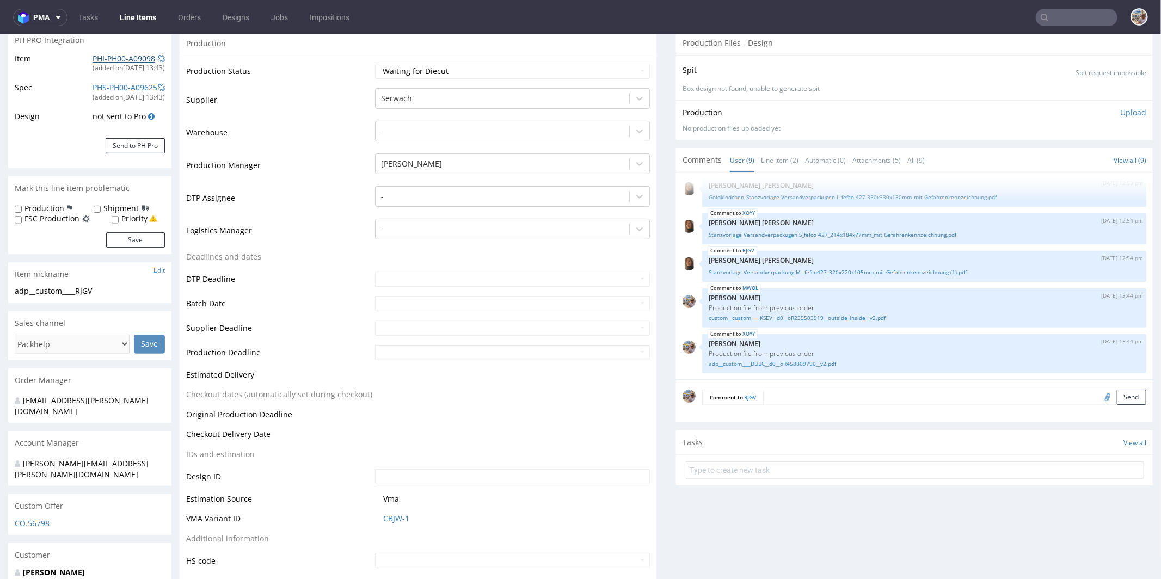
scroll to position [406, 0]
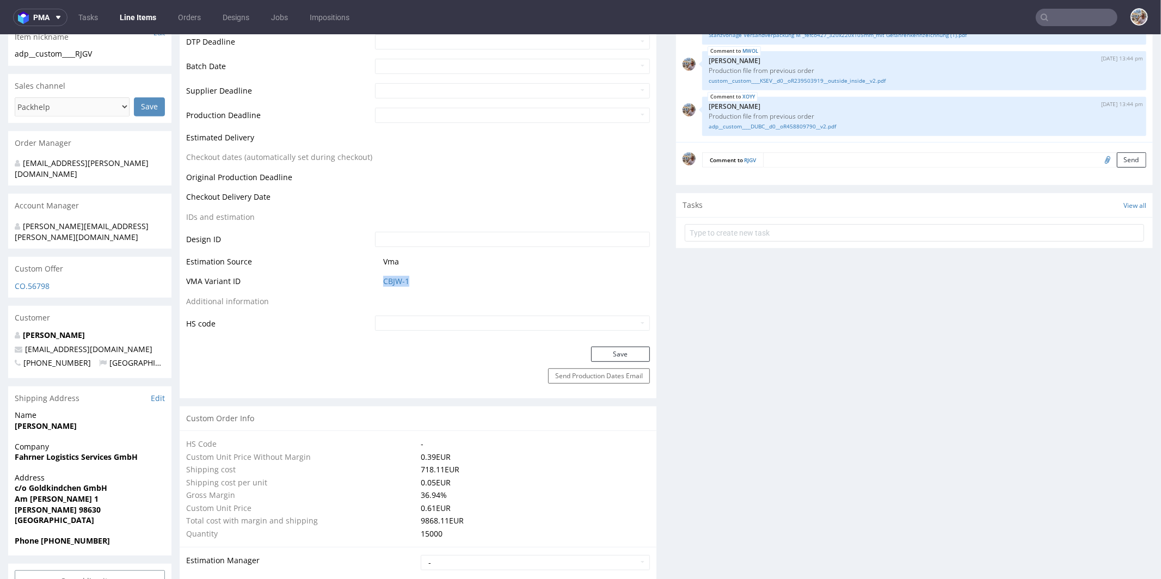
drag, startPoint x: 370, startPoint y: 279, endPoint x: 418, endPoint y: 279, distance: 47.4
click at [418, 279] on td "CBJW-1" at bounding box center [511, 284] width 278 height 20
copy link "CBJW-1"
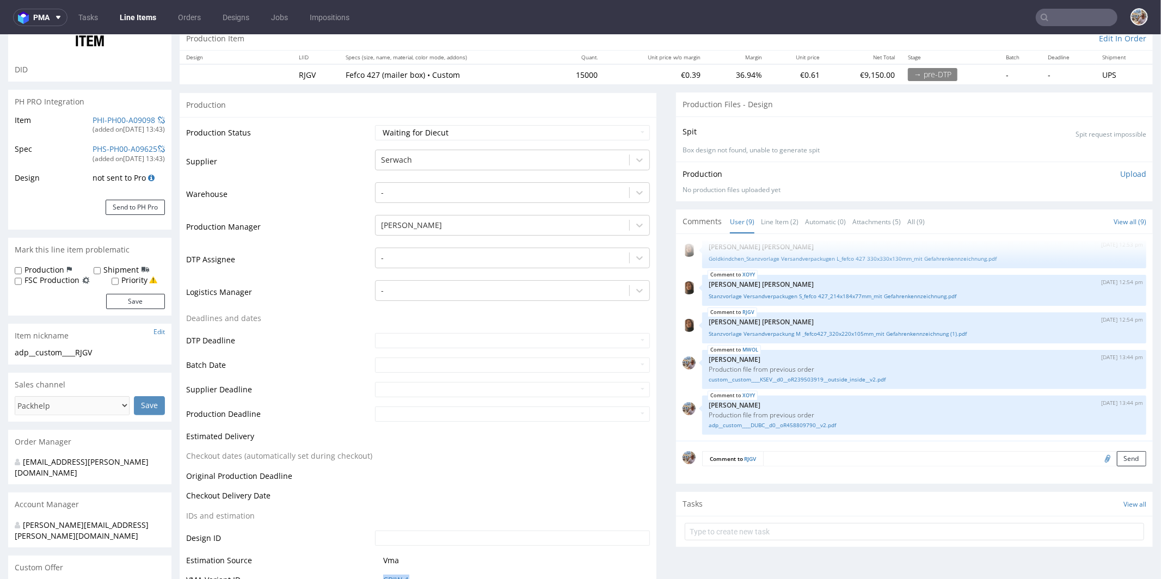
scroll to position [225, 0]
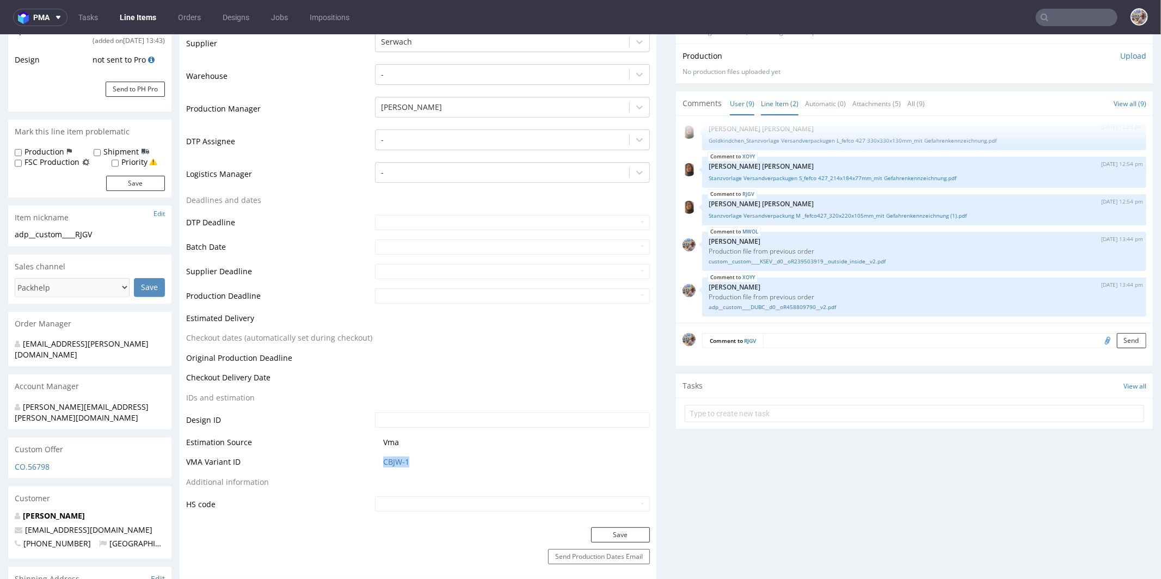
click at [767, 97] on link "Line Item (2)" at bounding box center [780, 102] width 38 height 23
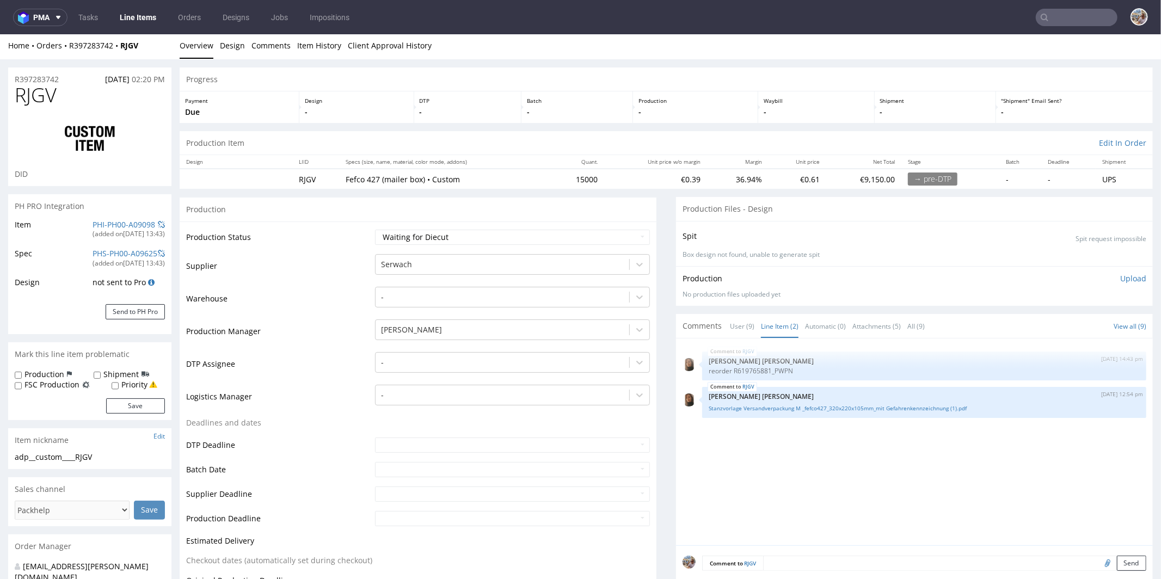
scroll to position [0, 0]
drag, startPoint x: 155, startPoint y: 47, endPoint x: 122, endPoint y: 50, distance: 32.7
click at [122, 50] on div "Home Orders R397283742 RJGV" at bounding box center [89, 47] width 163 height 11
copy strong "RJGV"
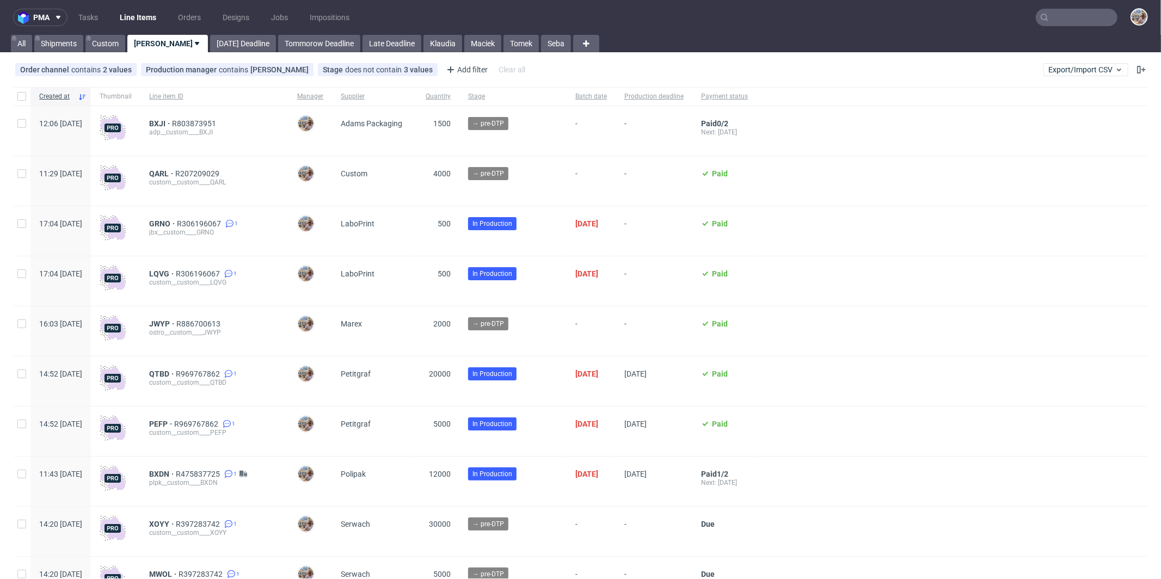
click at [1062, 16] on input "text" at bounding box center [1077, 17] width 82 height 17
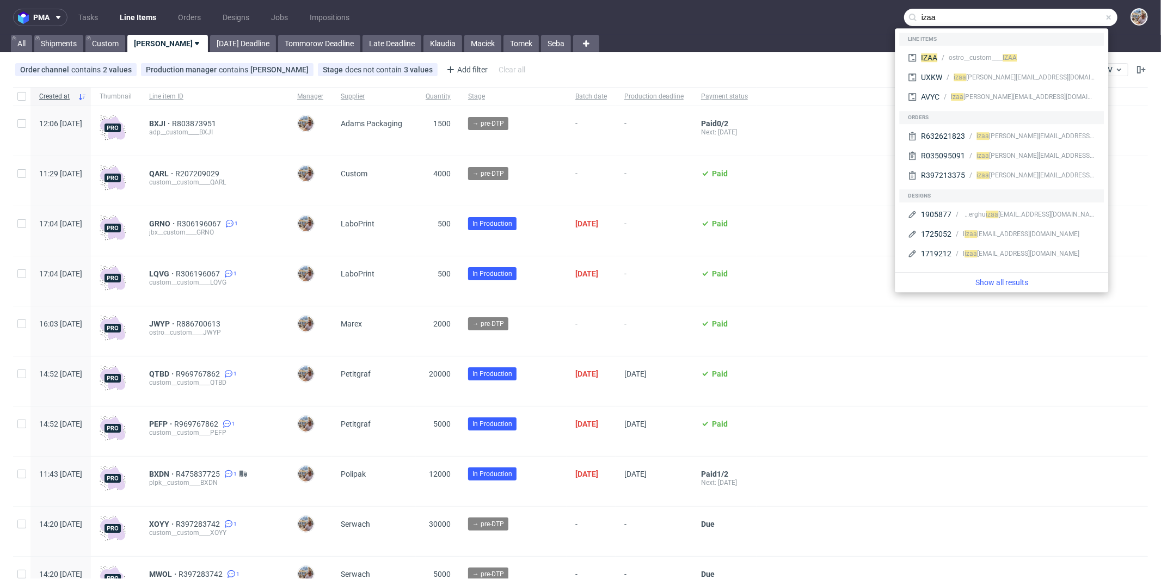
type input "izaa"
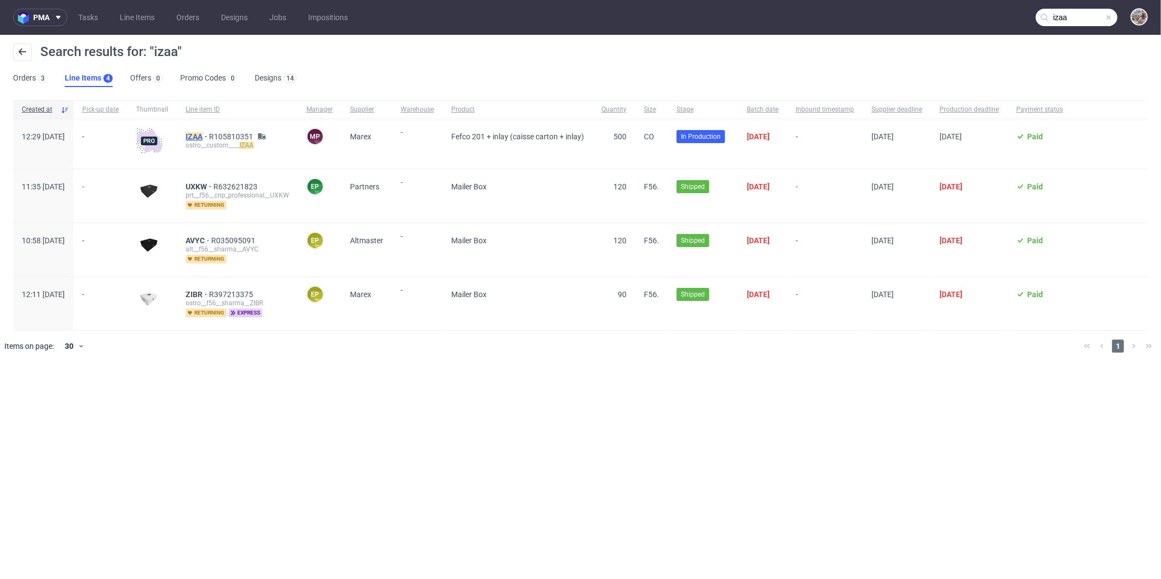
click at [203, 136] on mark "IZAA" at bounding box center [194, 136] width 17 height 9
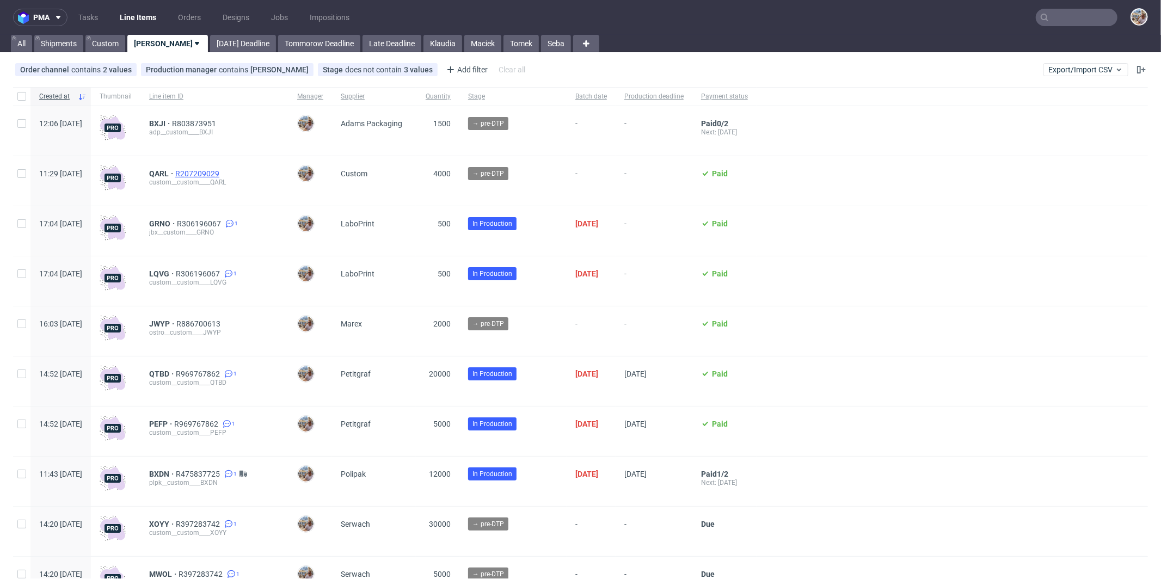
click at [222, 172] on span "R207209029" at bounding box center [198, 173] width 46 height 9
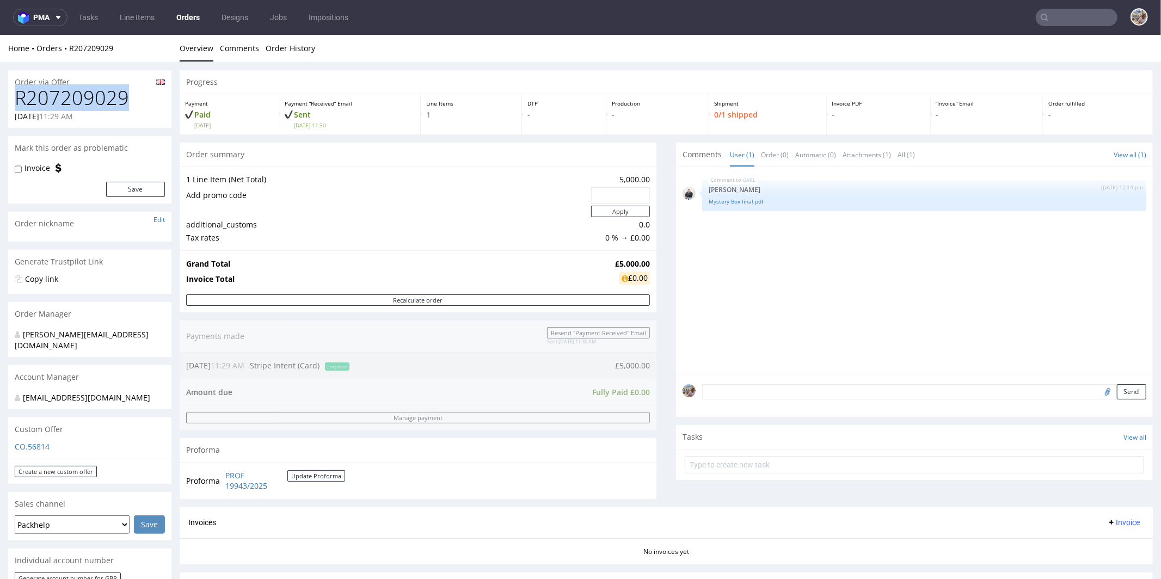
drag, startPoint x: 142, startPoint y: 90, endPoint x: 15, endPoint y: 101, distance: 127.8
click at [15, 101] on h1 "R207209029" at bounding box center [90, 98] width 150 height 22
copy h1 "R207209029"
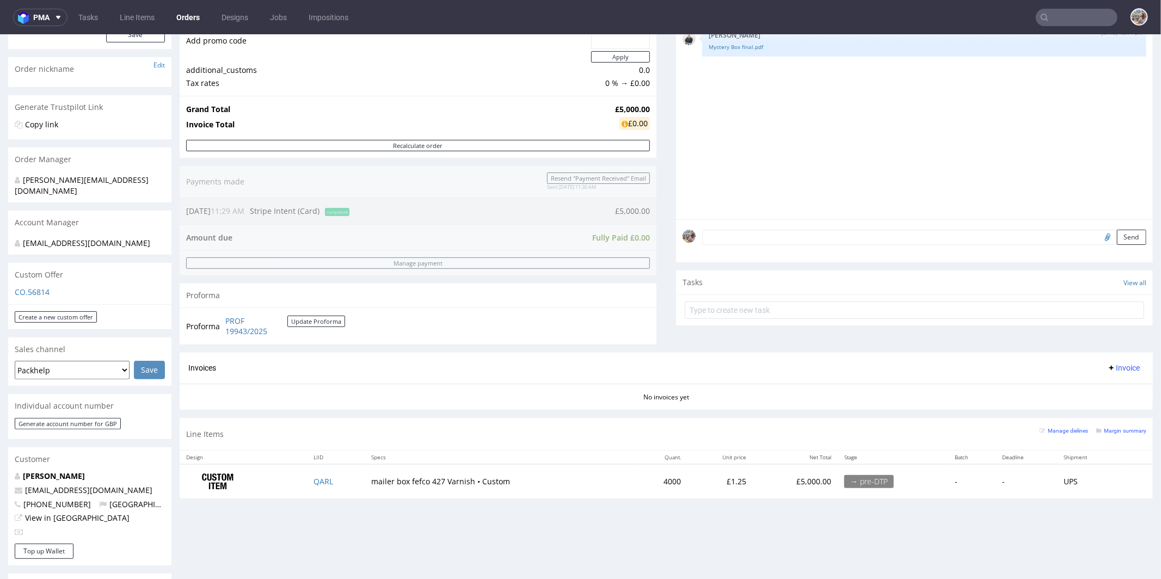
scroll to position [251, 0]
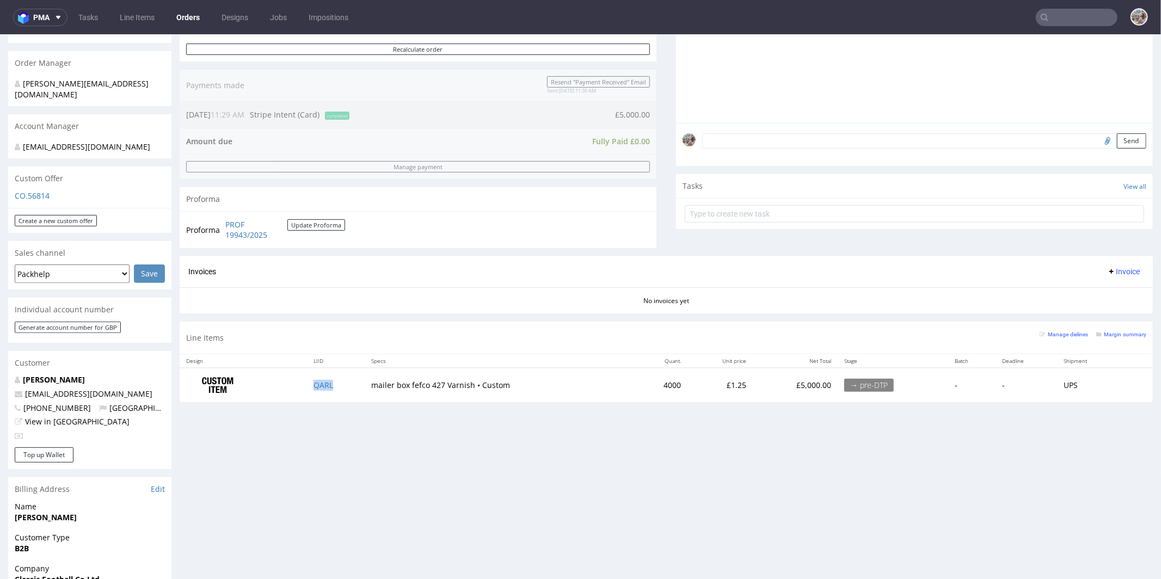
click at [346, 388] on td "QARL" at bounding box center [336, 385] width 58 height 34
copy link "QARL"
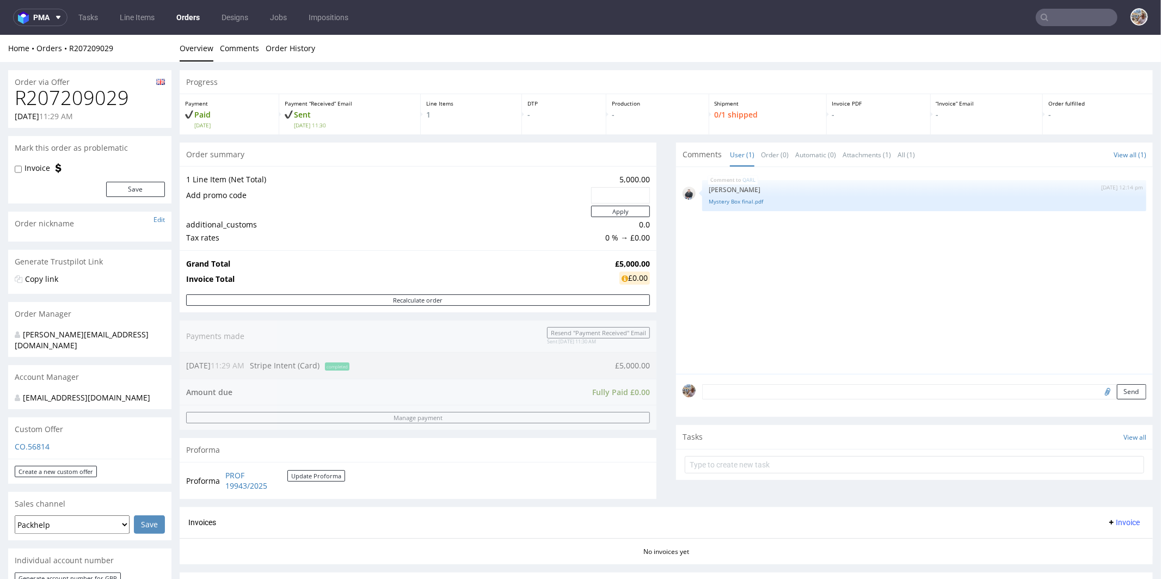
scroll to position [213, 0]
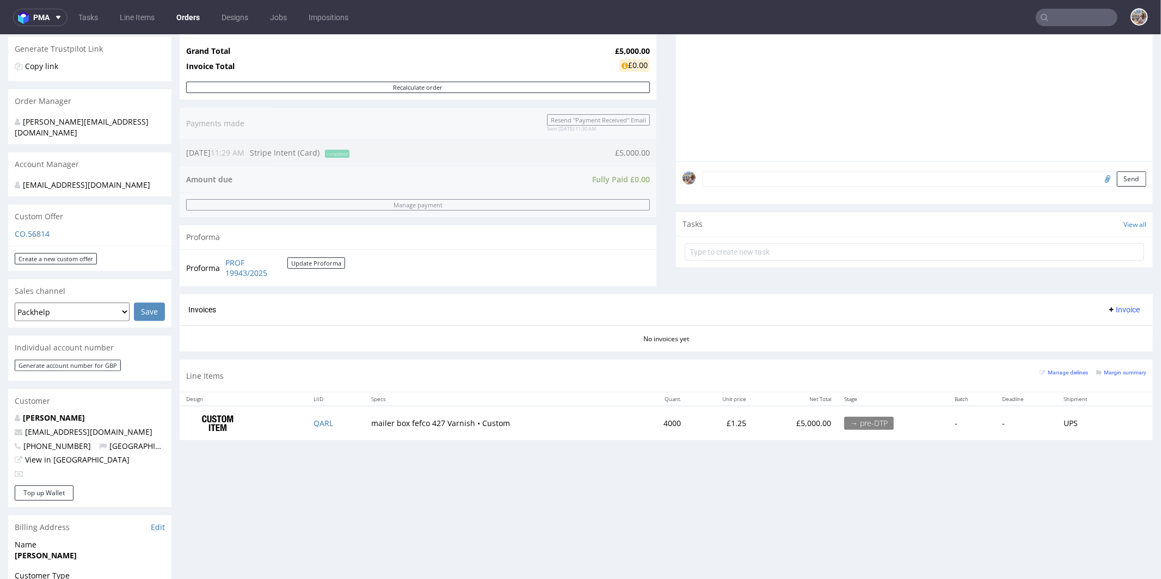
click at [1099, 374] on div "Margin summary" at bounding box center [1122, 371] width 50 height 11
click at [1100, 369] on small "Margin summary" at bounding box center [1122, 372] width 50 height 6
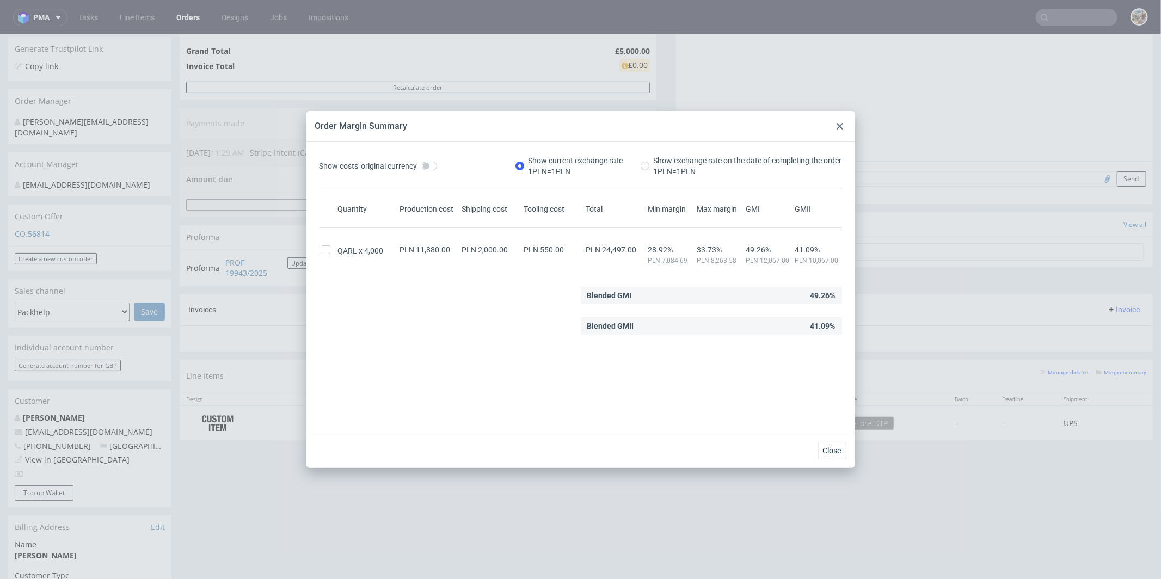
click at [841, 129] on icon at bounding box center [840, 126] width 7 height 7
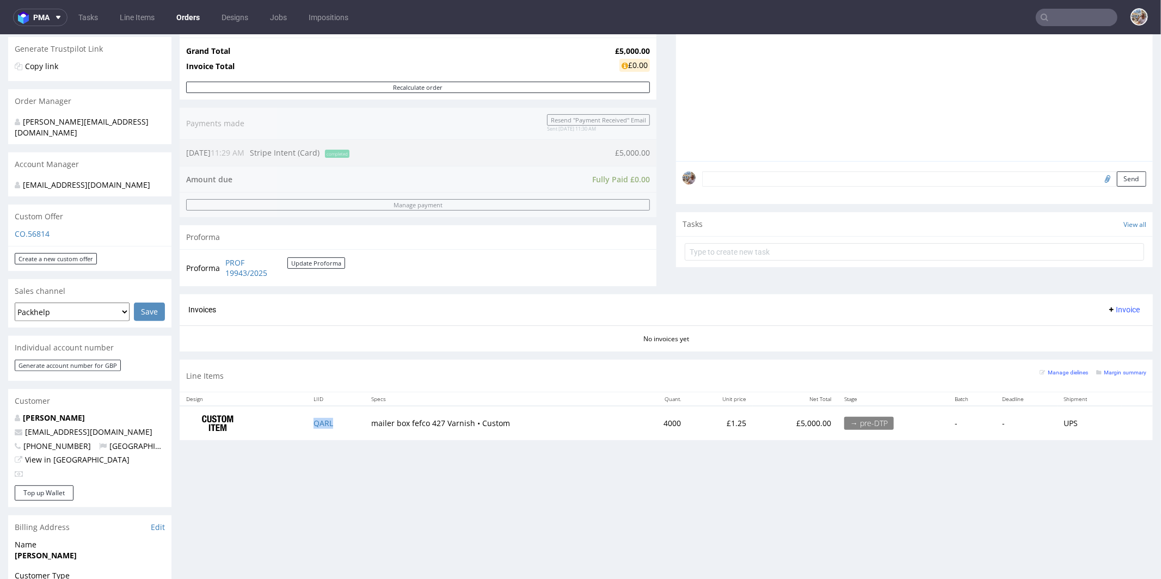
click at [313, 414] on td "QARL" at bounding box center [336, 423] width 58 height 34
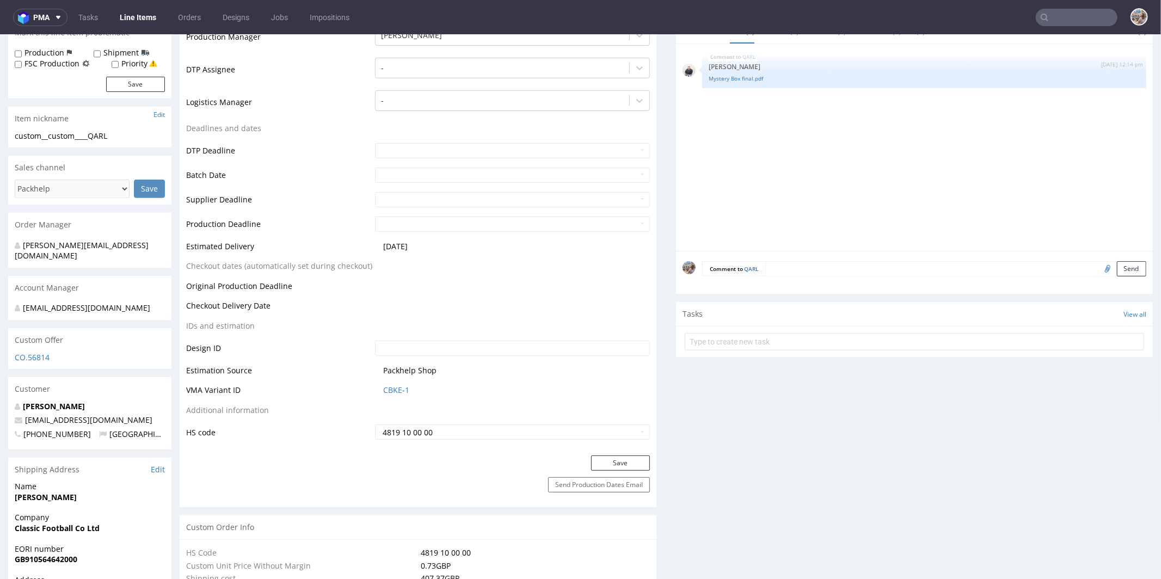
scroll to position [307, 0]
click at [396, 385] on link "CBKE-1" at bounding box center [396, 389] width 26 height 11
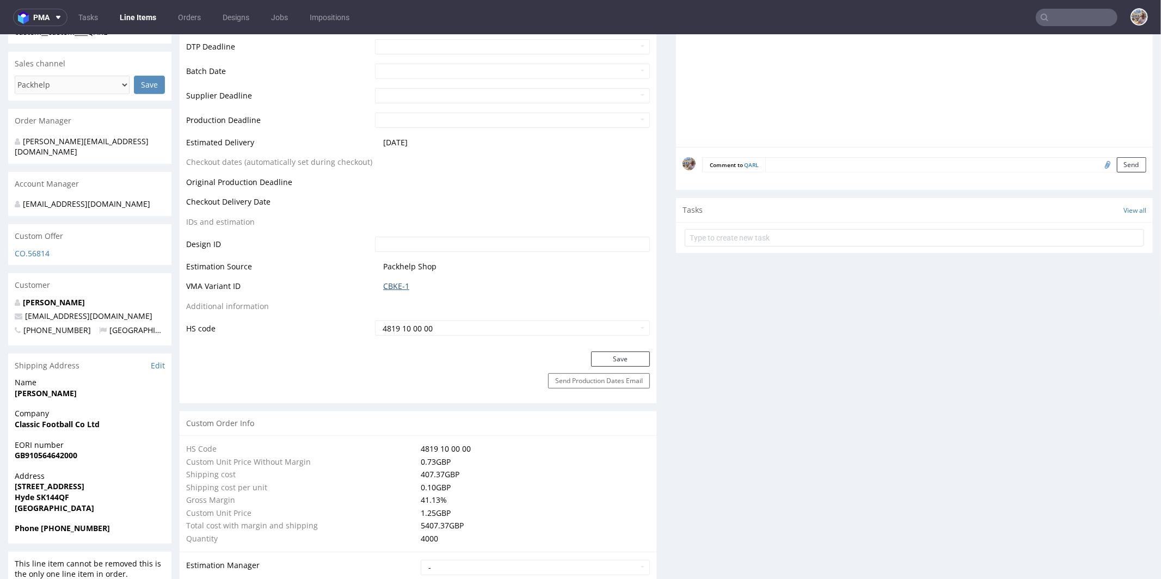
scroll to position [0, 0]
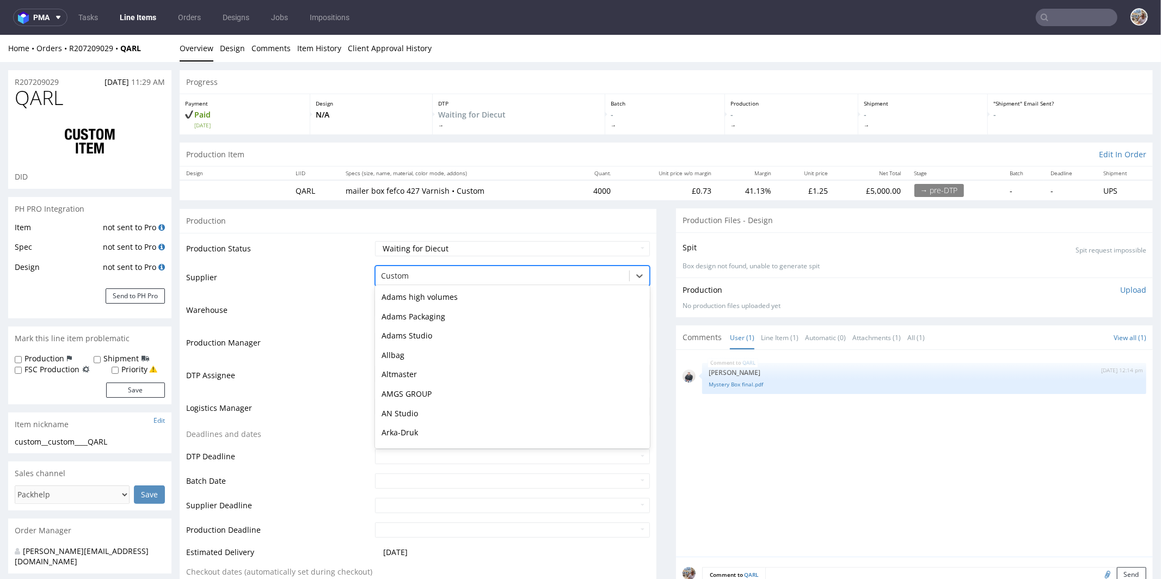
click at [461, 280] on div at bounding box center [502, 275] width 243 height 13
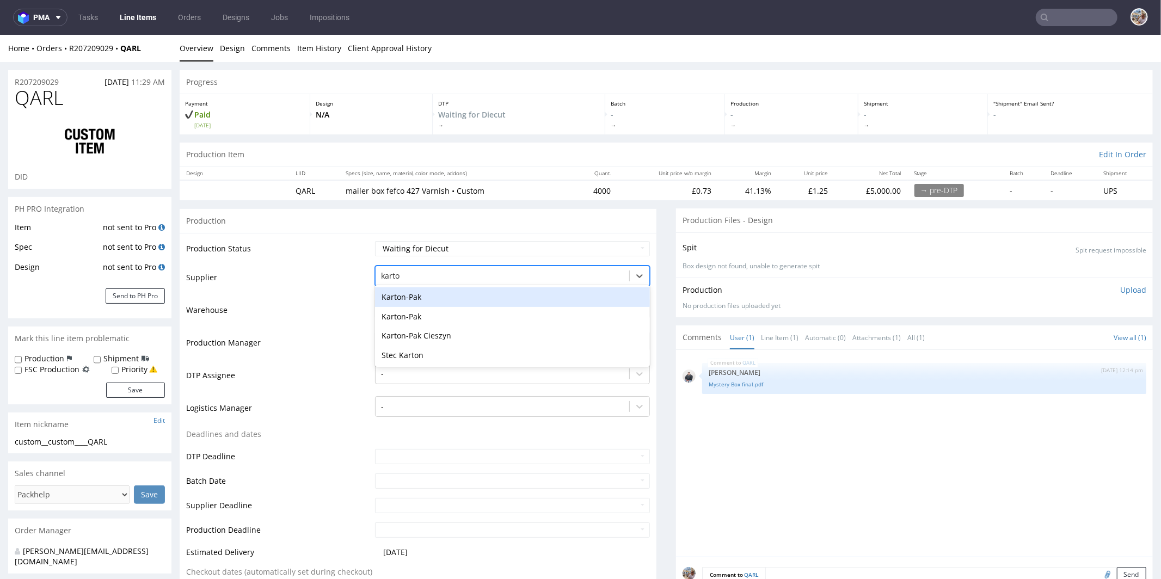
type input "karton"
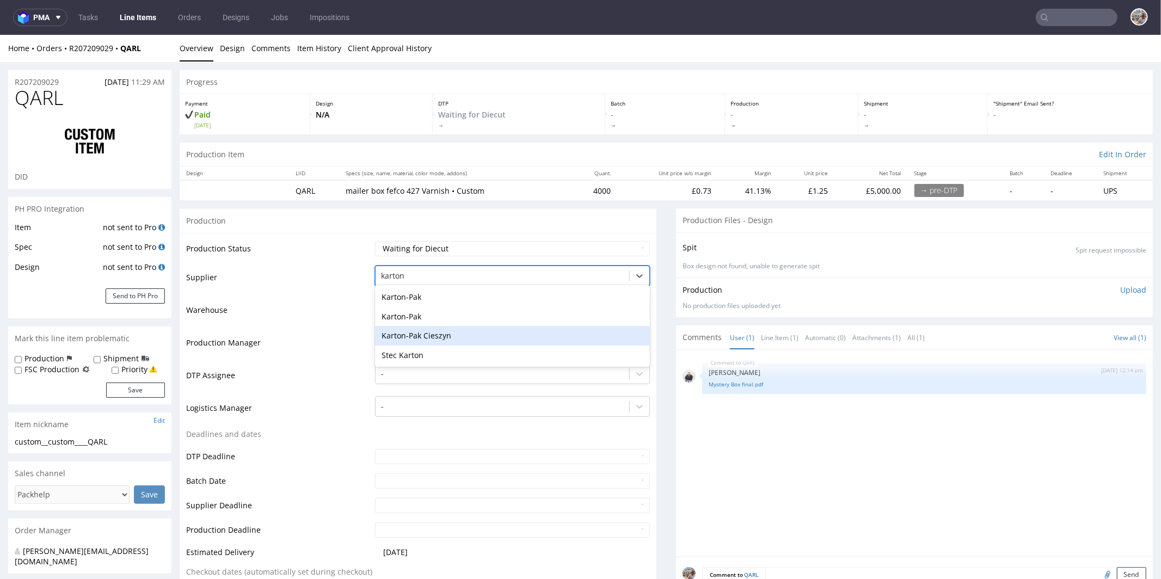
click at [487, 326] on div "Karton-Pak Cieszyn" at bounding box center [512, 336] width 275 height 20
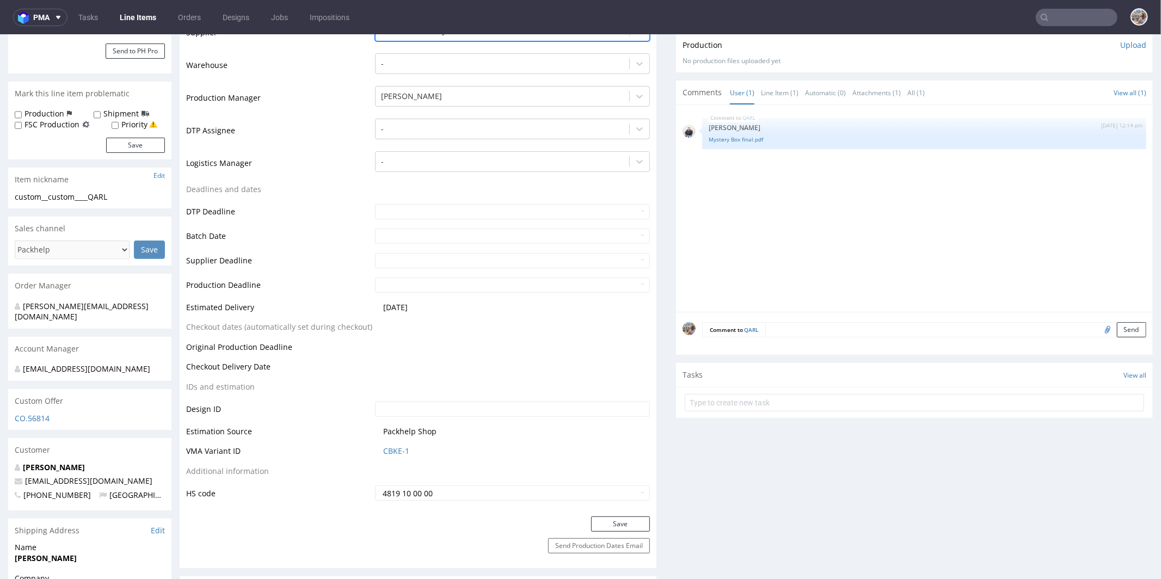
scroll to position [256, 0]
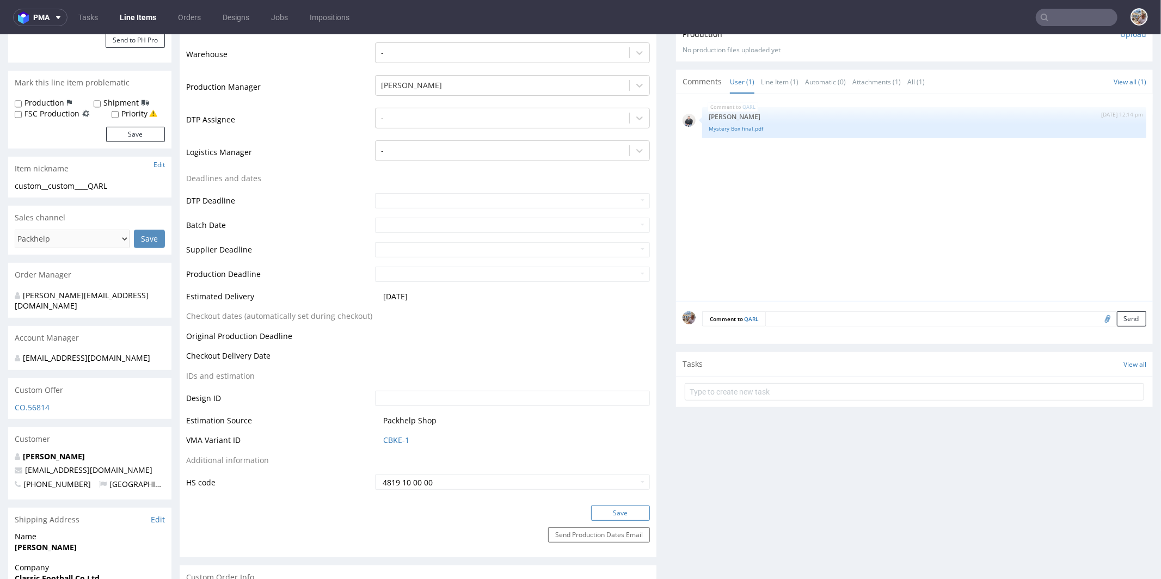
click at [602, 514] on button "Save" at bounding box center [620, 512] width 59 height 15
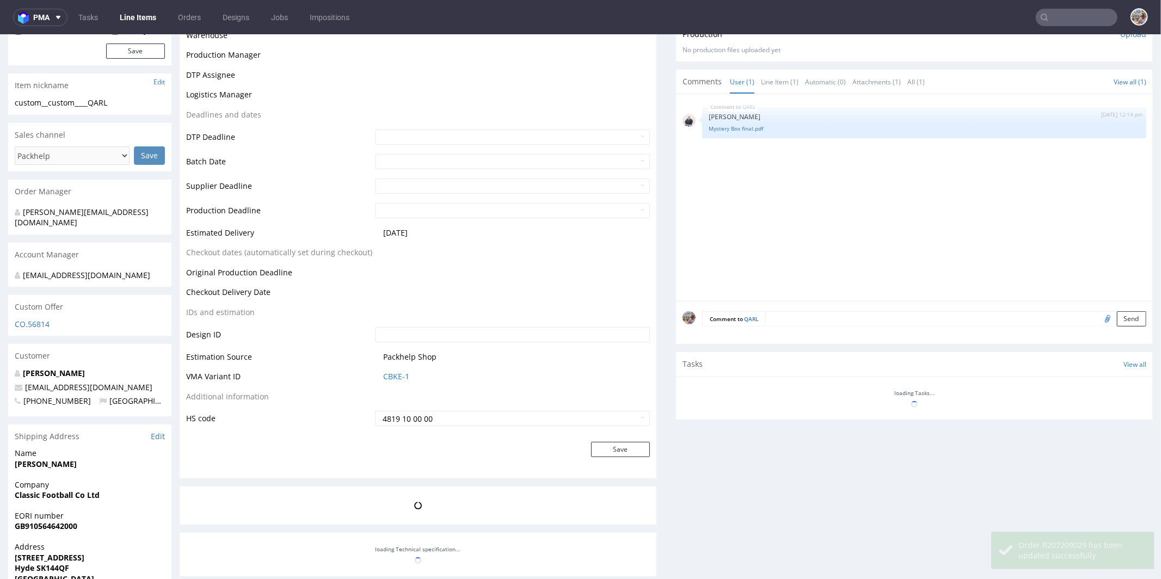
scroll to position [0, 0]
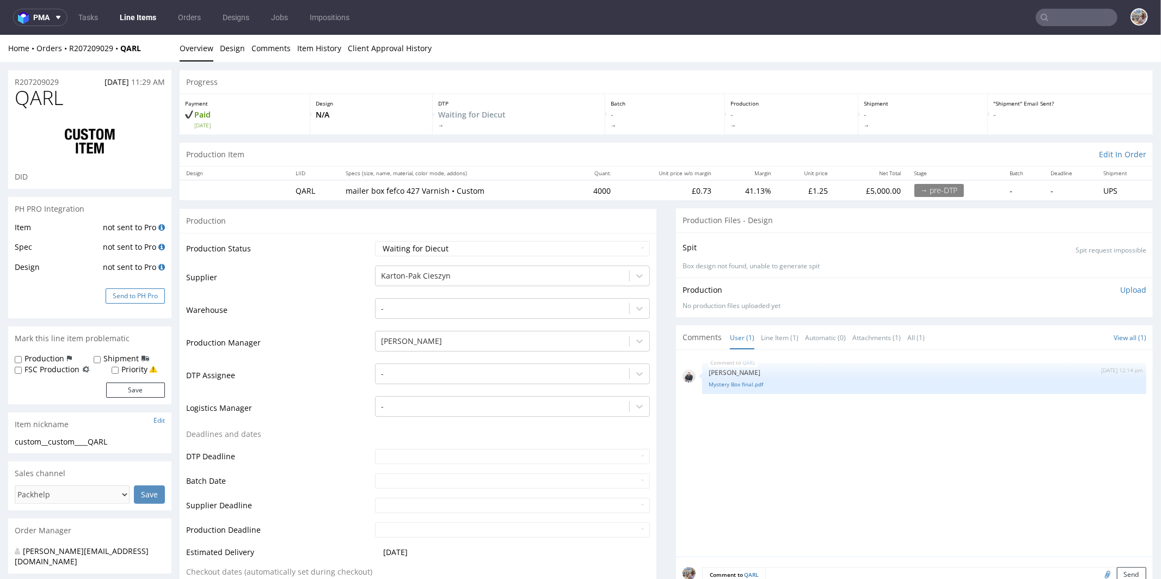
click at [141, 293] on button "Send to PH Pro" at bounding box center [135, 295] width 59 height 15
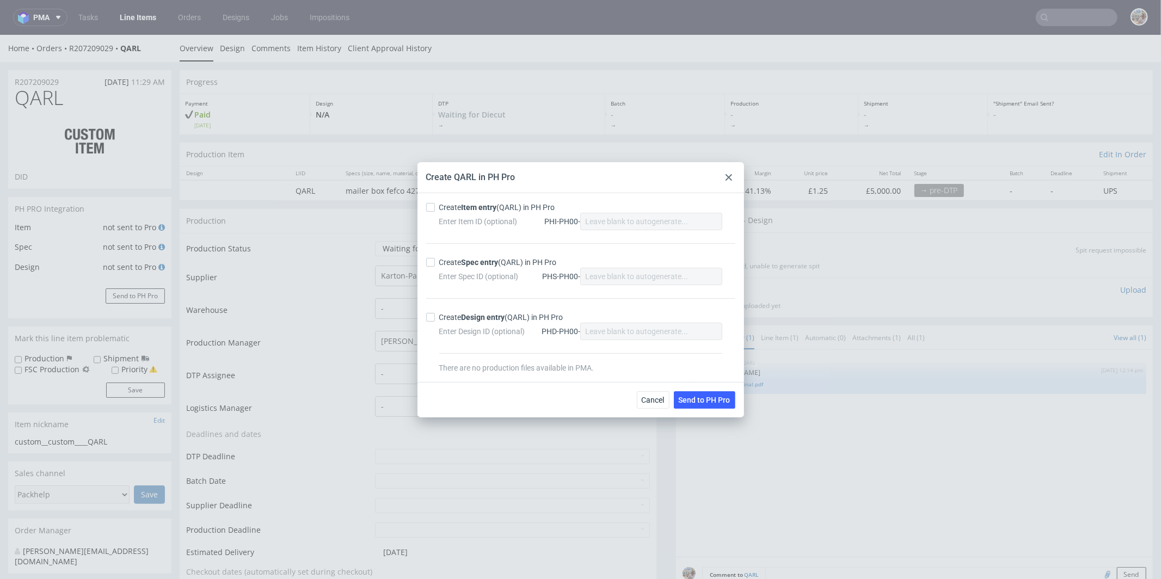
click at [475, 200] on div "Create Item entry (QARL) in PH Pro Enter Item ID (optional) PHI-PH00- Create Sp…" at bounding box center [581, 287] width 327 height 189
click at [476, 210] on strong "Item entry" at bounding box center [479, 207] width 35 height 9
click at [435, 210] on input "Create Item entry (QARL) in PH Pro" at bounding box center [430, 207] width 9 height 9
checkbox input "true"
click at [463, 258] on strong "Spec entry" at bounding box center [480, 262] width 37 height 9
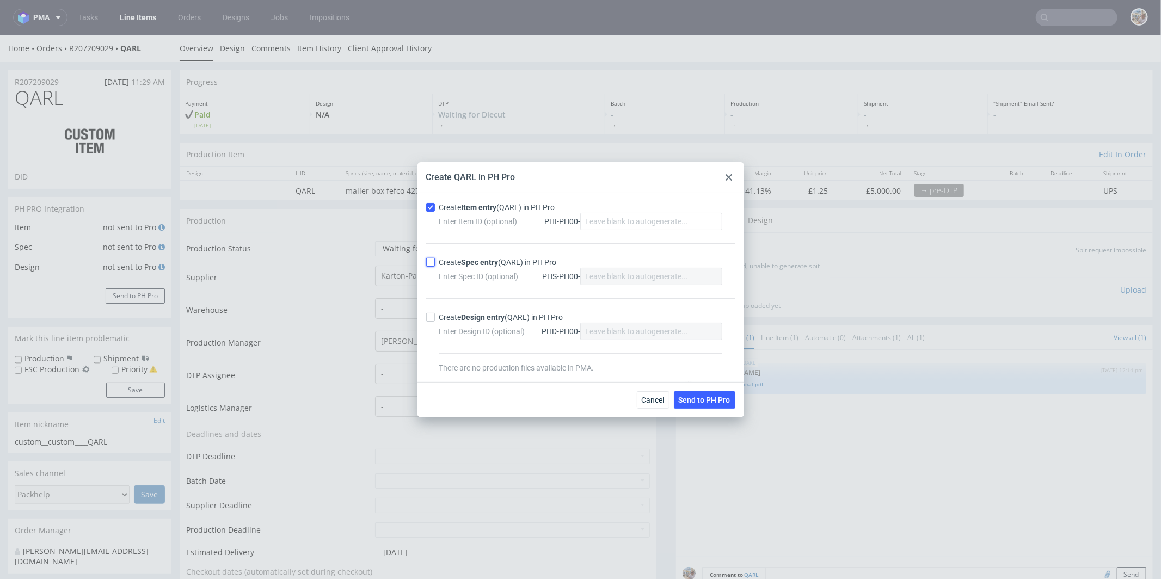
click at [435, 258] on input "Create Spec entry (QARL) in PH Pro" at bounding box center [430, 262] width 9 height 9
checkbox input "true"
click at [699, 406] on button "Send to PH Pro" at bounding box center [705, 399] width 62 height 17
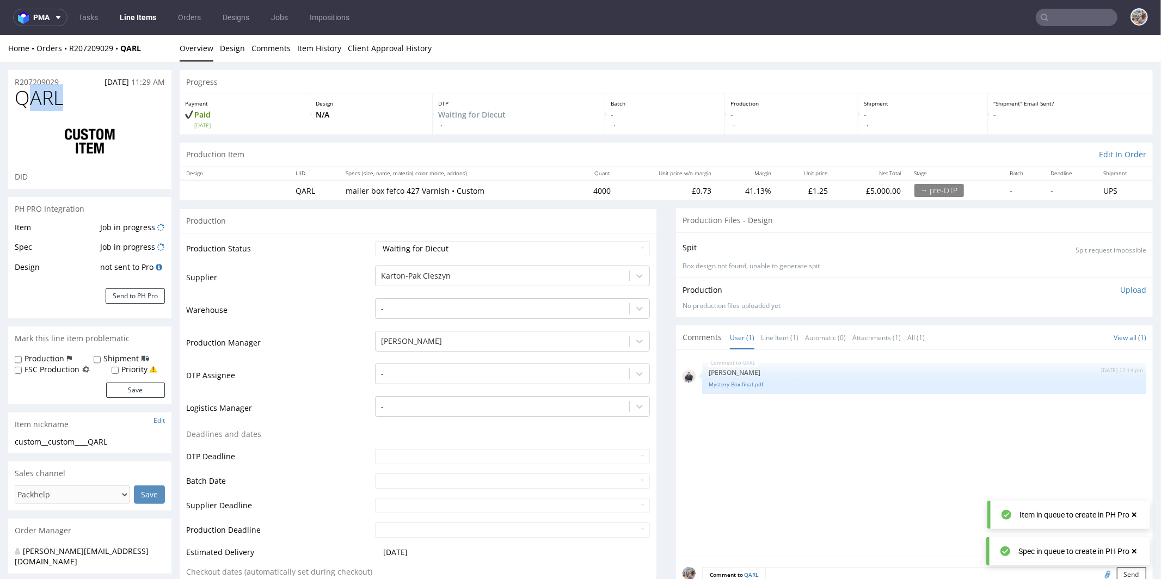
drag, startPoint x: 87, startPoint y: 106, endPoint x: 23, endPoint y: 103, distance: 64.3
click at [21, 103] on h1 "QARL" at bounding box center [90, 98] width 150 height 22
click at [280, 295] on td "Supplier" at bounding box center [279, 280] width 186 height 33
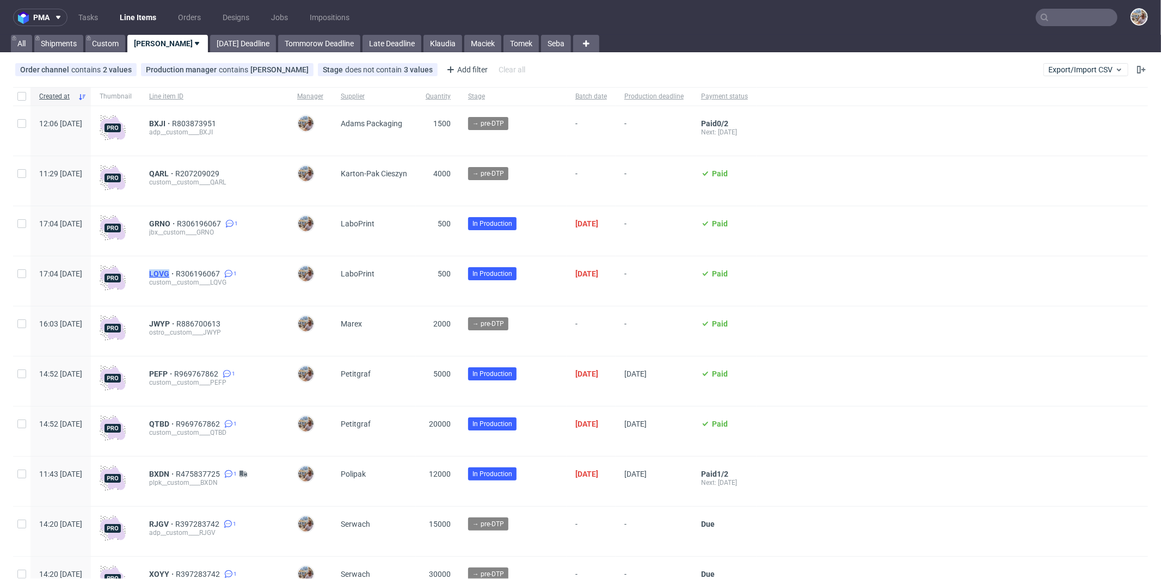
drag, startPoint x: 173, startPoint y: 273, endPoint x: 199, endPoint y: 272, distance: 26.2
click at [199, 272] on div "LQVG R306196067 1 custom__custom____LQVG" at bounding box center [214, 281] width 148 height 50
copy span "LQVG"
drag, startPoint x: 177, startPoint y: 221, endPoint x: 201, endPoint y: 222, distance: 23.4
click at [201, 222] on div "GRNO R306196067 1 jbx__custom____GRNO" at bounding box center [214, 231] width 148 height 50
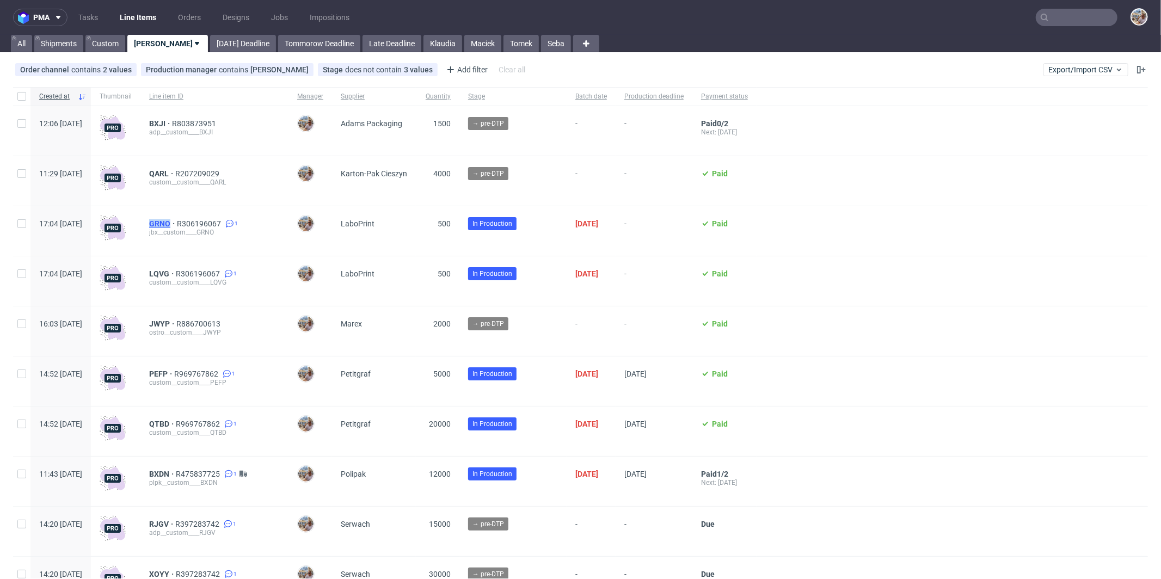
copy span "GRNO"
drag, startPoint x: 173, startPoint y: 172, endPoint x: 199, endPoint y: 171, distance: 26.1
click at [199, 171] on div "QARL R207209029 custom__custom____QARL" at bounding box center [214, 181] width 148 height 50
copy span "QARL"
drag, startPoint x: 260, startPoint y: 172, endPoint x: 207, endPoint y: 175, distance: 52.4
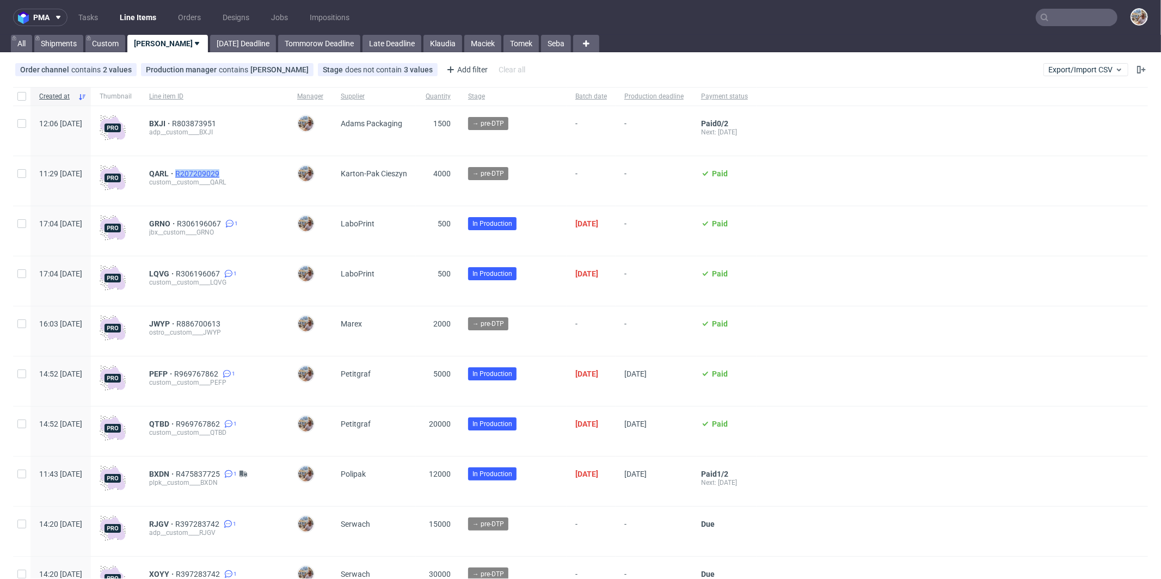
click at [207, 175] on div "QARL R207209029" at bounding box center [214, 173] width 131 height 9
copy span "R207209029"
click at [910, 316] on div at bounding box center [952, 332] width 391 height 50
click at [175, 171] on span "QARL" at bounding box center [162, 173] width 26 height 9
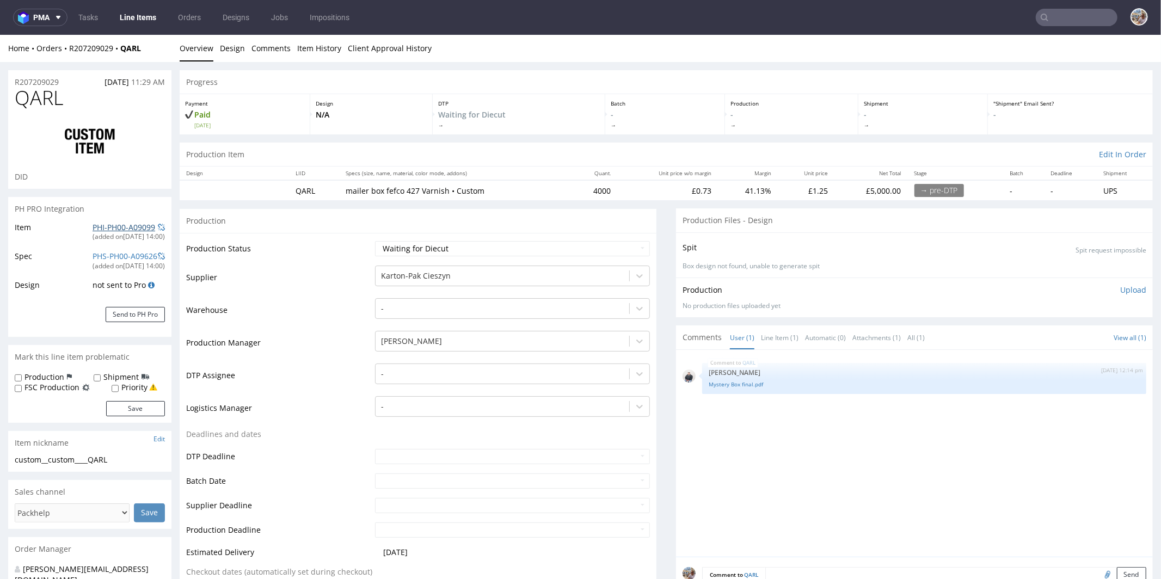
click at [120, 225] on link "PHI-PH00-A09099" at bounding box center [124, 227] width 63 height 10
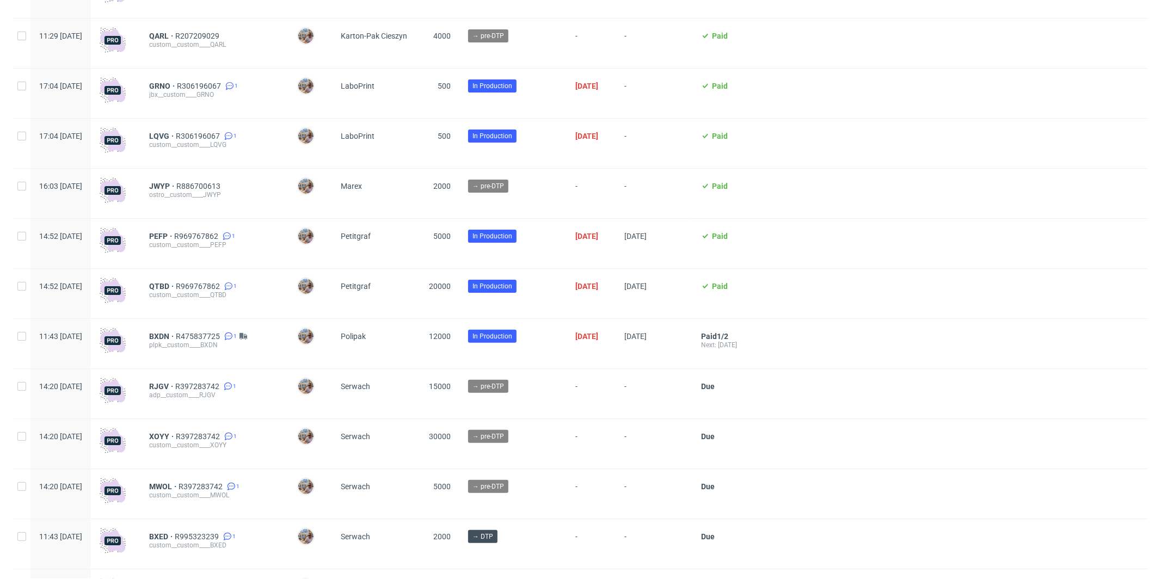
scroll to position [139, 0]
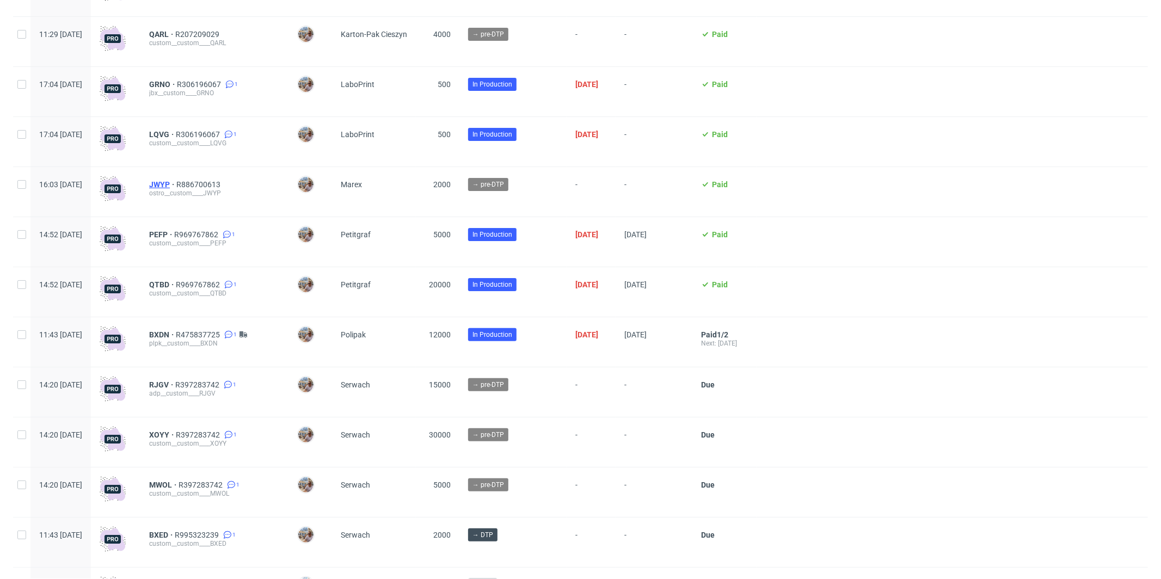
click at [176, 182] on span "JWYP" at bounding box center [162, 184] width 27 height 9
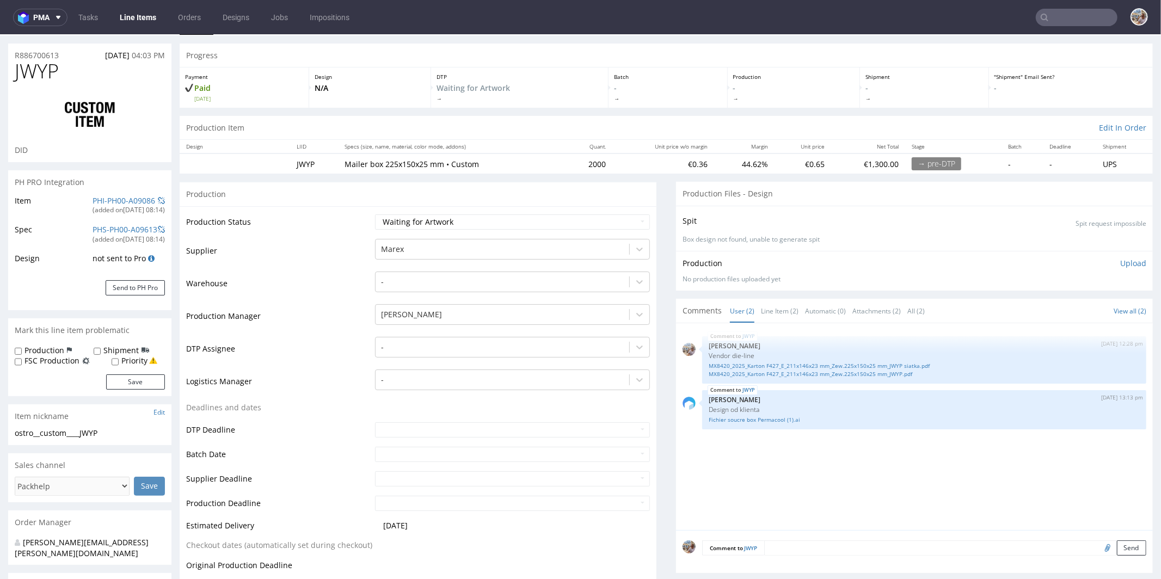
scroll to position [83, 0]
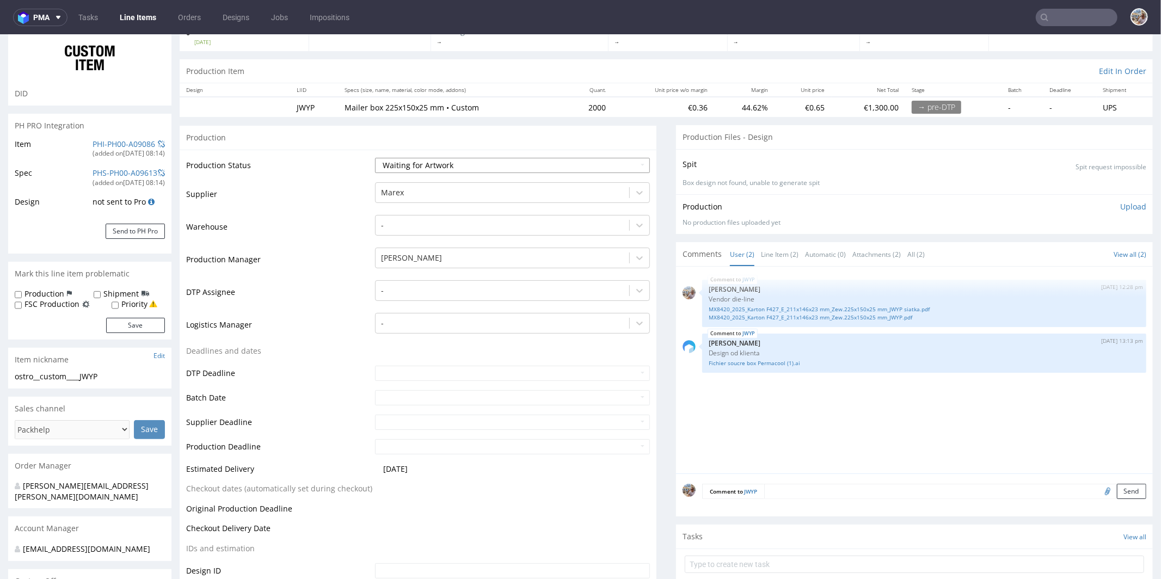
click at [427, 170] on select "Waiting for Artwork Waiting for Diecut Waiting for Mockup Waiting for DTP Waiti…" at bounding box center [512, 164] width 275 height 15
click at [375, 157] on select "Waiting for Artwork Waiting for Diecut Waiting for Mockup Waiting for DTP Waiti…" at bounding box center [512, 164] width 275 height 15
click at [429, 163] on select "Waiting for Artwork Waiting for Diecut Waiting for Mockup Waiting for DTP Waiti…" at bounding box center [512, 164] width 275 height 15
select select "dtp_waiting_for_check"
click at [375, 157] on select "Waiting for Artwork Waiting for Diecut Waiting for Mockup Waiting for DTP Waiti…" at bounding box center [512, 164] width 275 height 15
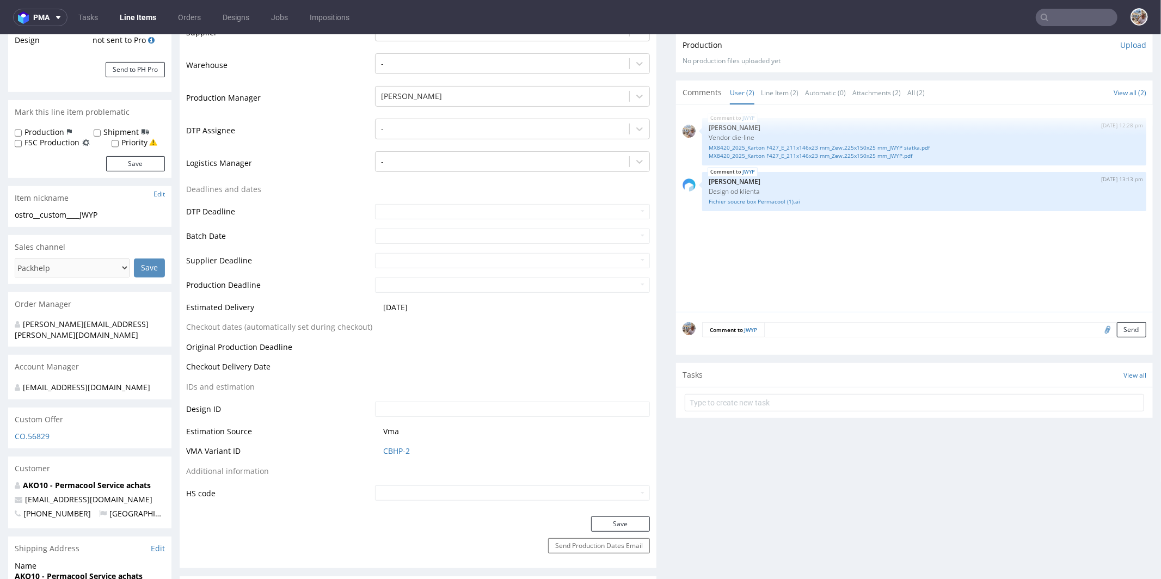
scroll to position [323, 0]
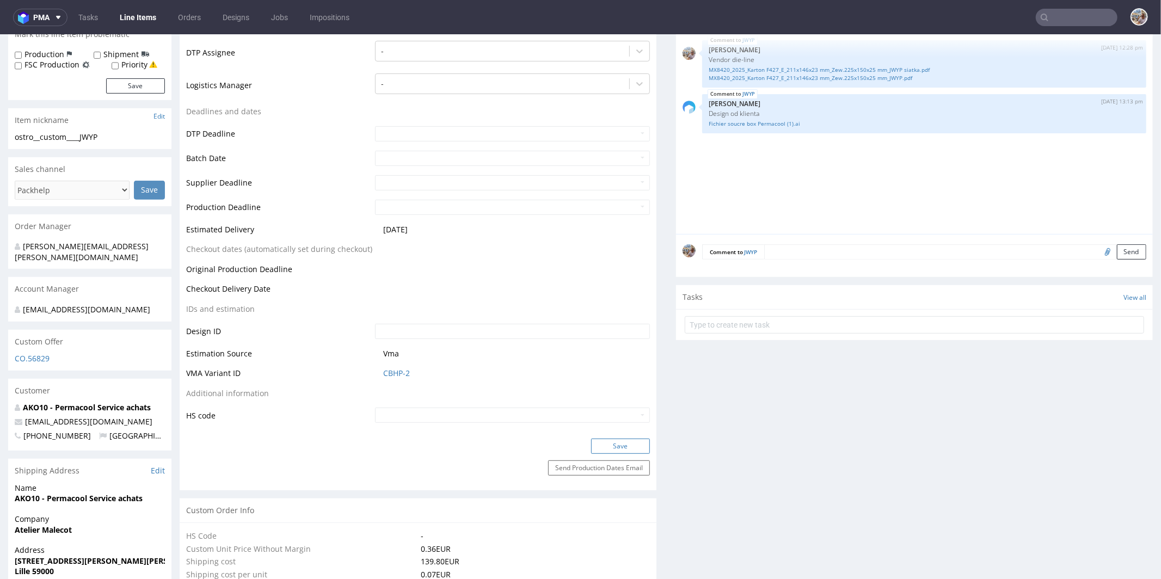
click at [627, 439] on button "Save" at bounding box center [620, 445] width 59 height 15
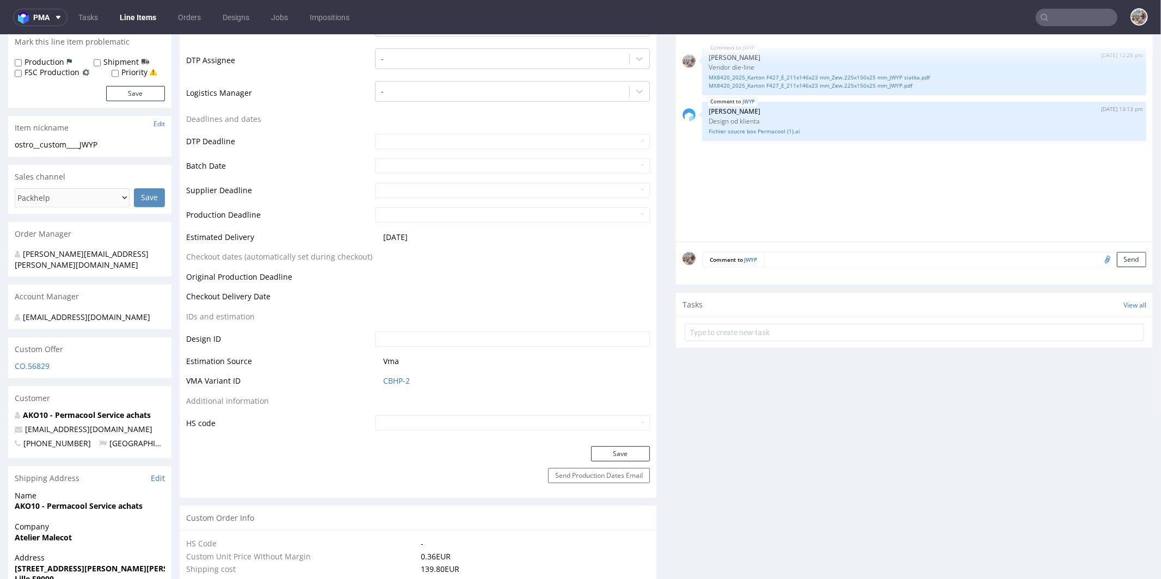
scroll to position [0, 0]
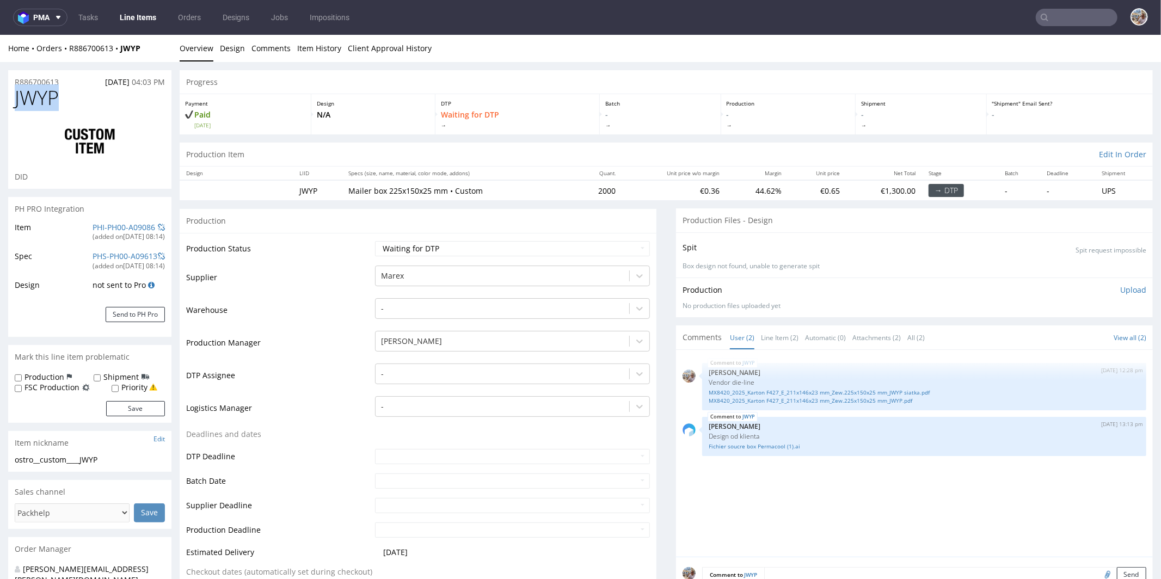
drag, startPoint x: 81, startPoint y: 99, endPoint x: 19, endPoint y: 103, distance: 62.2
click at [19, 103] on h1 "JWYP" at bounding box center [90, 98] width 150 height 22
copy span "JWYP"
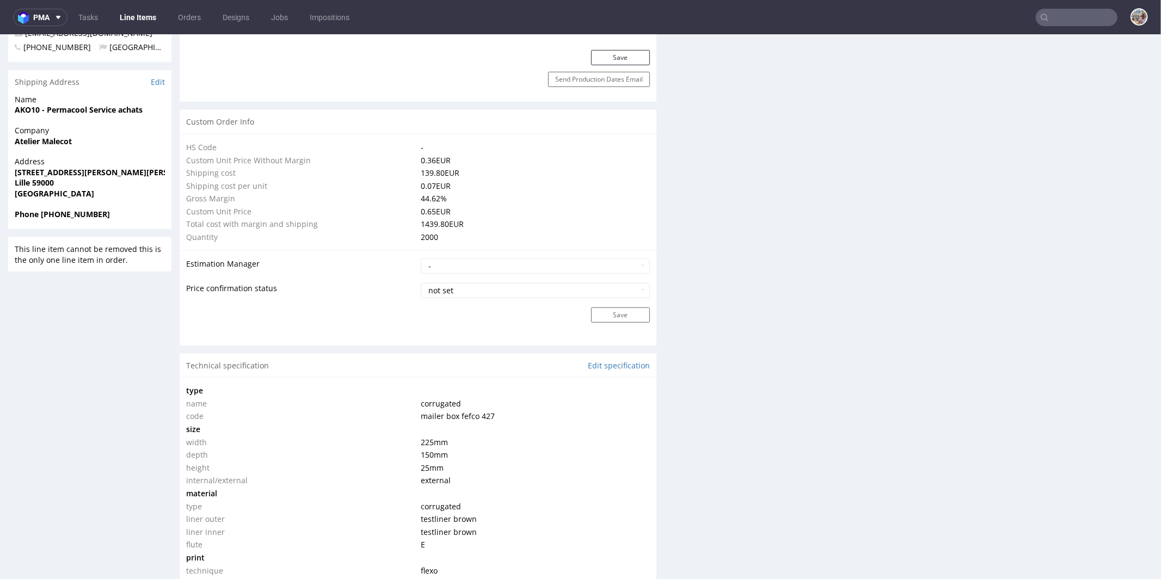
scroll to position [770, 0]
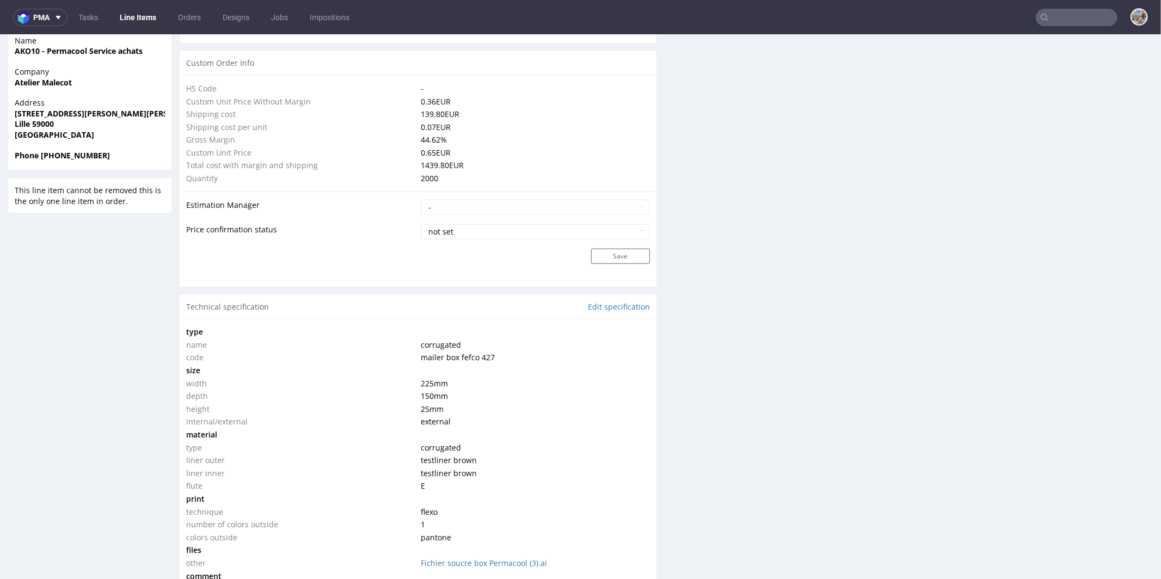
click at [499, 368] on td at bounding box center [534, 370] width 232 height 13
drag, startPoint x: 493, startPoint y: 358, endPoint x: 455, endPoint y: 358, distance: 37.6
click at [455, 358] on td "mailer box fefco 427" at bounding box center [534, 357] width 232 height 13
copy span "fefco 427"
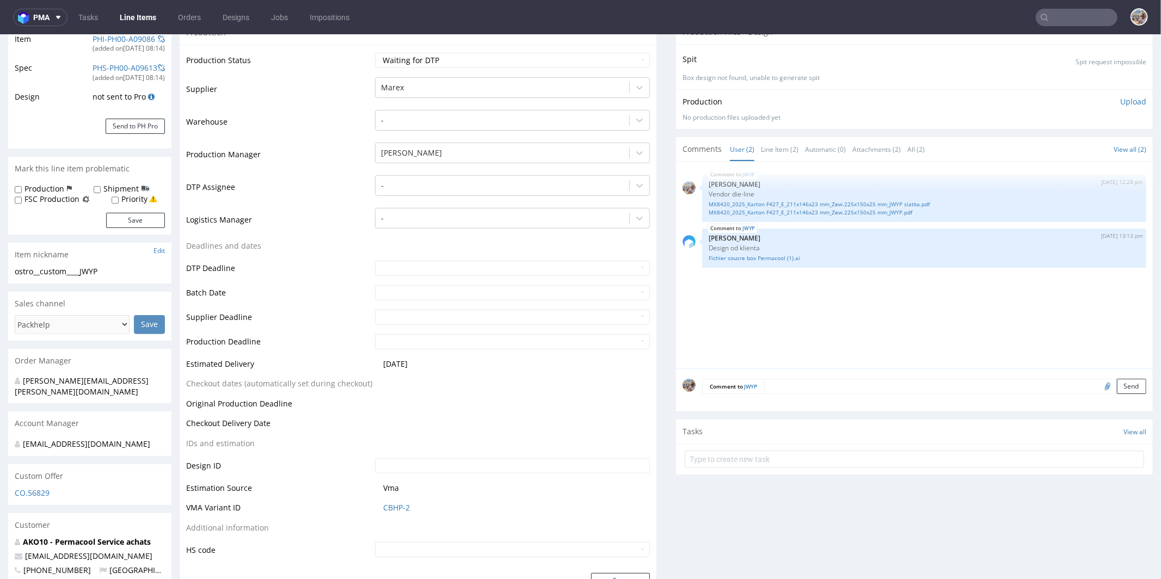
scroll to position [111, 0]
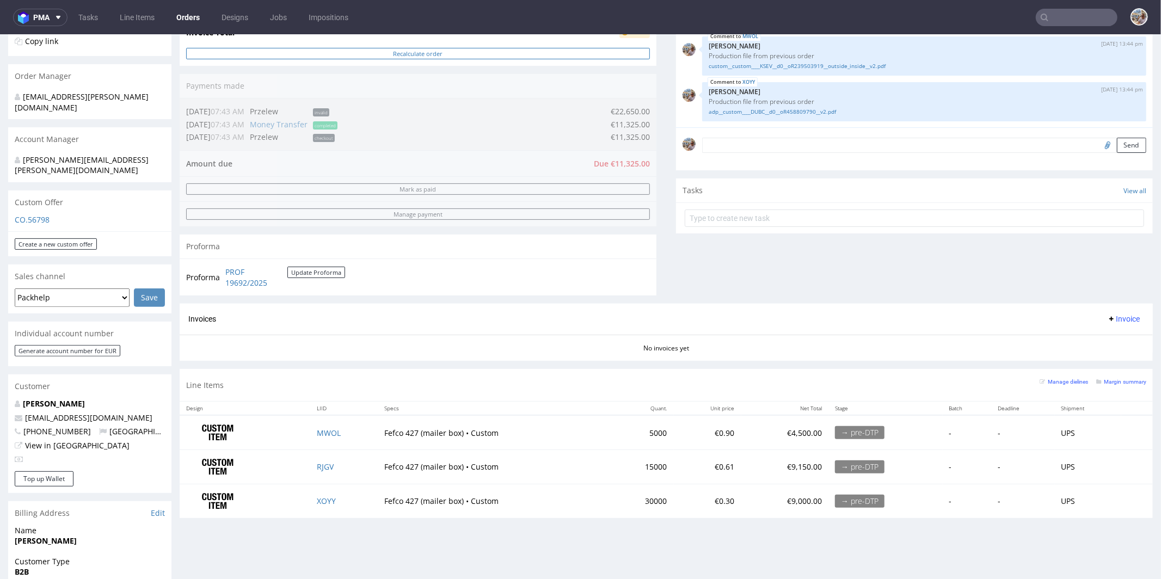
scroll to position [486, 0]
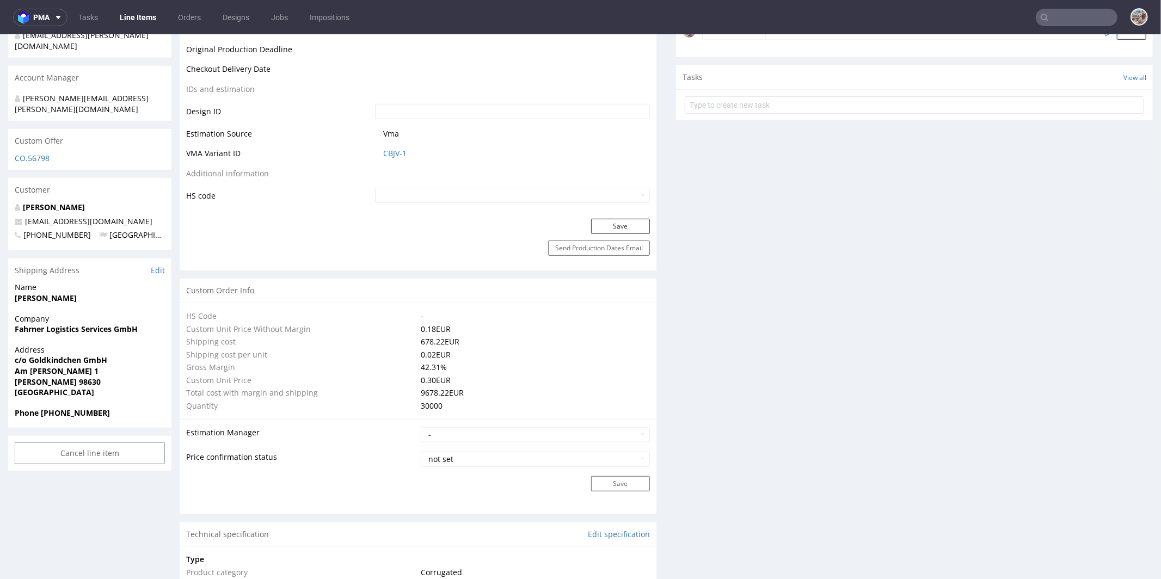
scroll to position [475, 0]
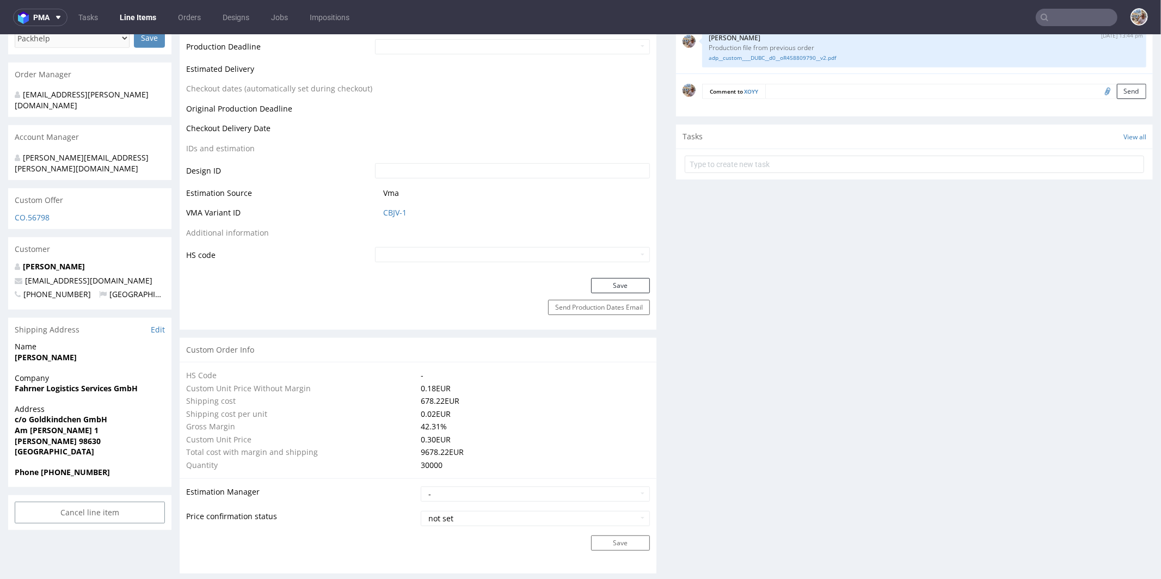
click at [388, 219] on td "CBJV-1" at bounding box center [511, 216] width 278 height 20
click at [392, 214] on link "CBJV-1" at bounding box center [394, 212] width 23 height 11
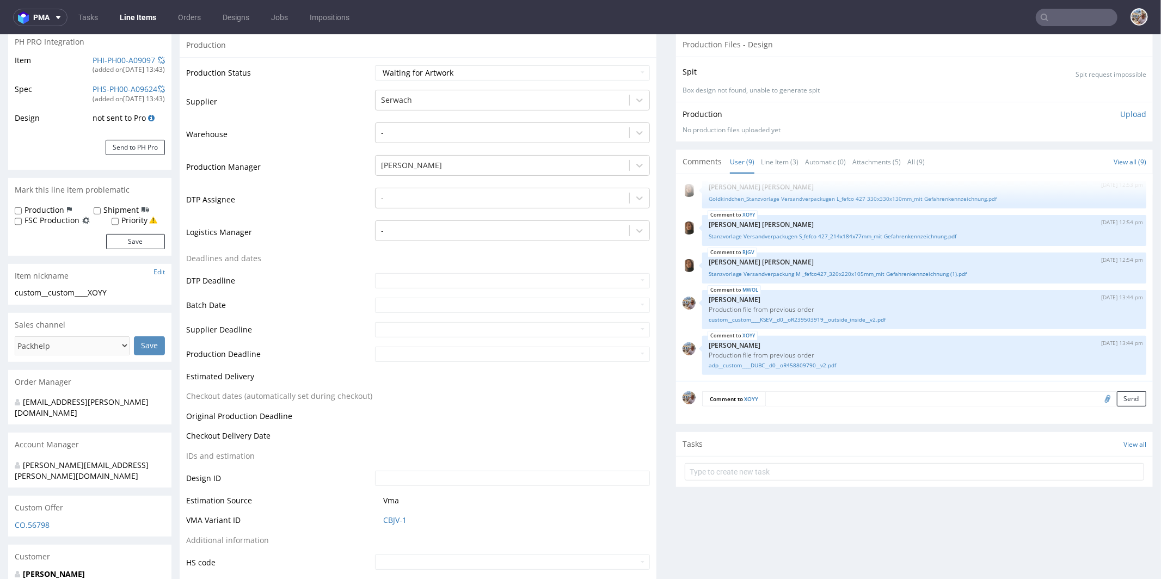
scroll to position [402, 0]
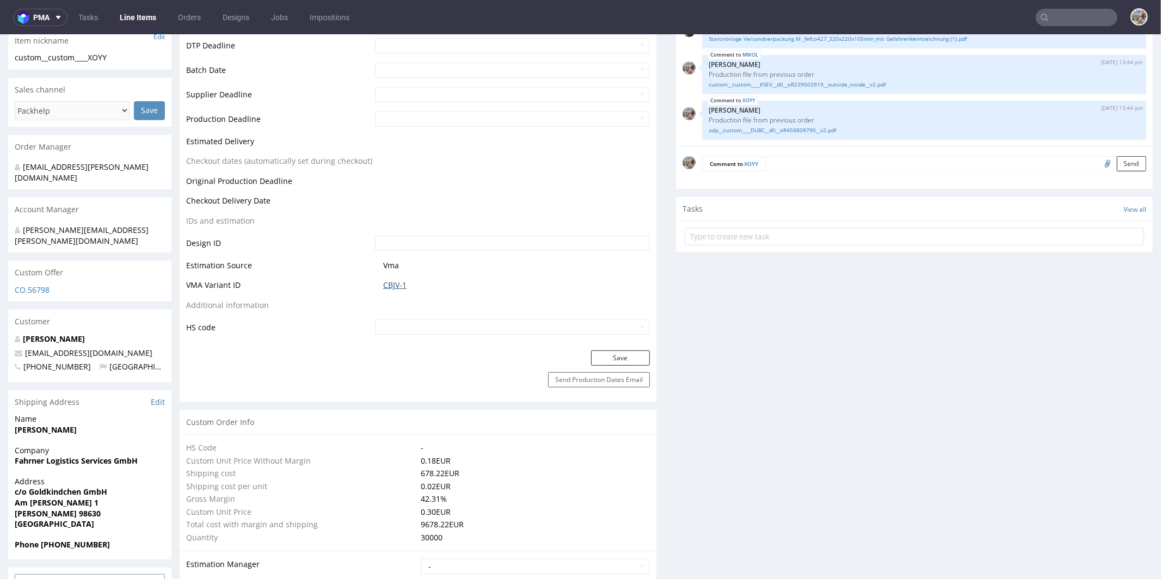
click at [403, 283] on link "CBJV-1" at bounding box center [394, 284] width 23 height 11
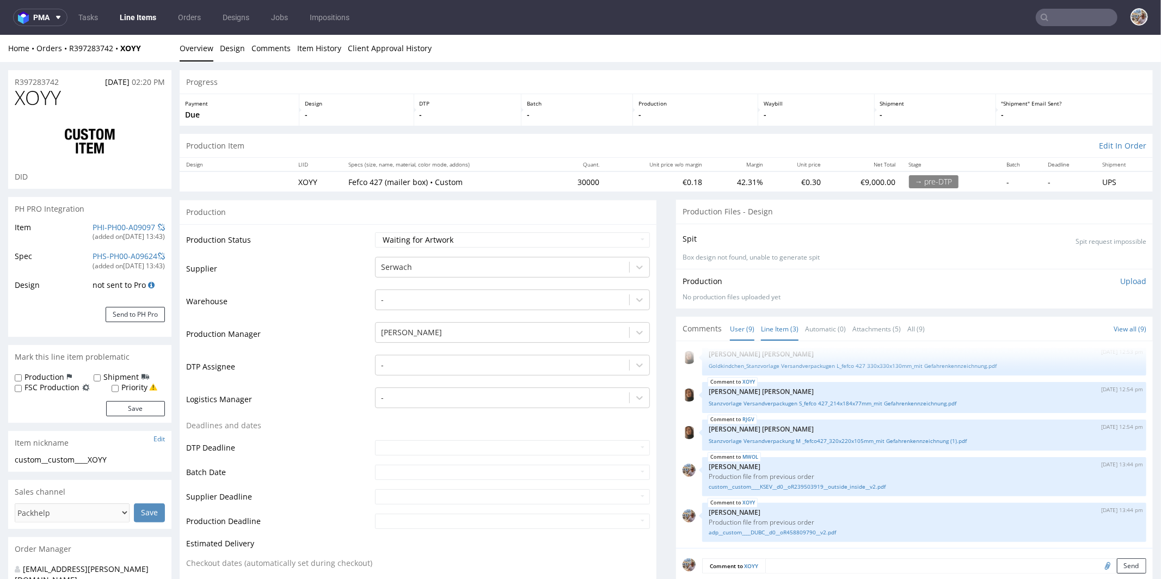
click at [777, 326] on link "Line Item (3)" at bounding box center [780, 328] width 38 height 23
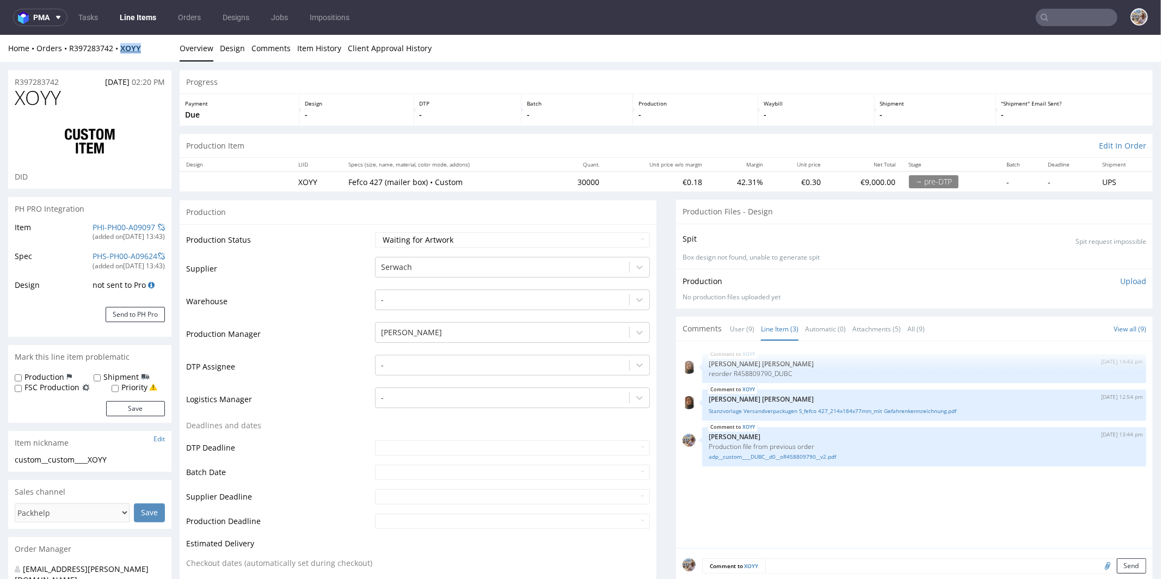
drag, startPoint x: 148, startPoint y: 49, endPoint x: 123, endPoint y: 48, distance: 25.6
click at [123, 48] on div "Home Orders R397283742 XOYY" at bounding box center [89, 47] width 163 height 11
copy strong "XOYY"
click at [1055, 19] on input "text" at bounding box center [1077, 17] width 82 height 17
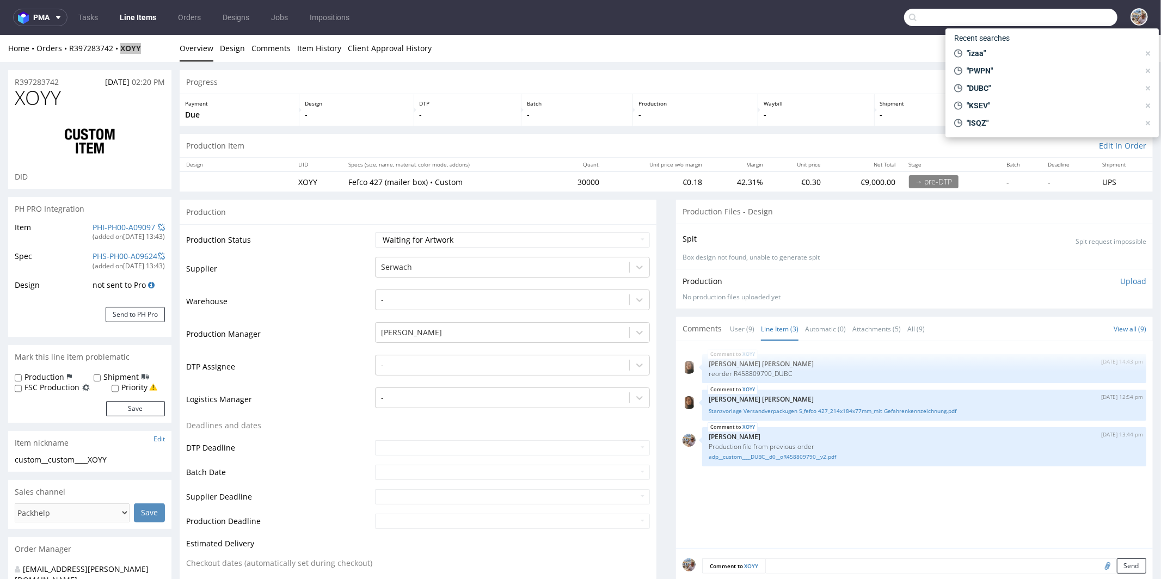
paste input "KSEV"
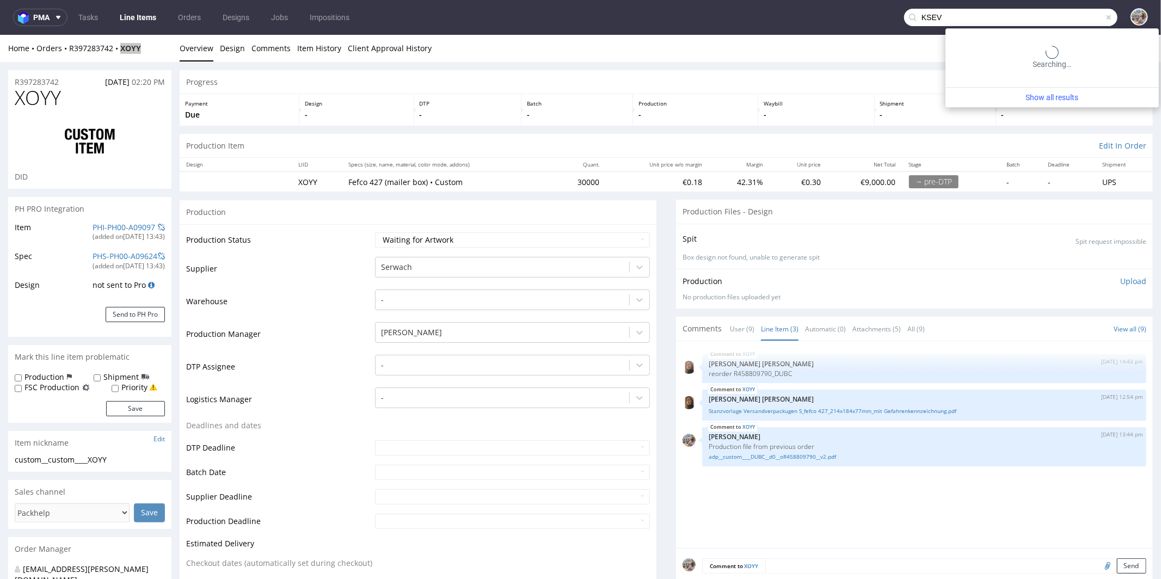
type input "KSEV"
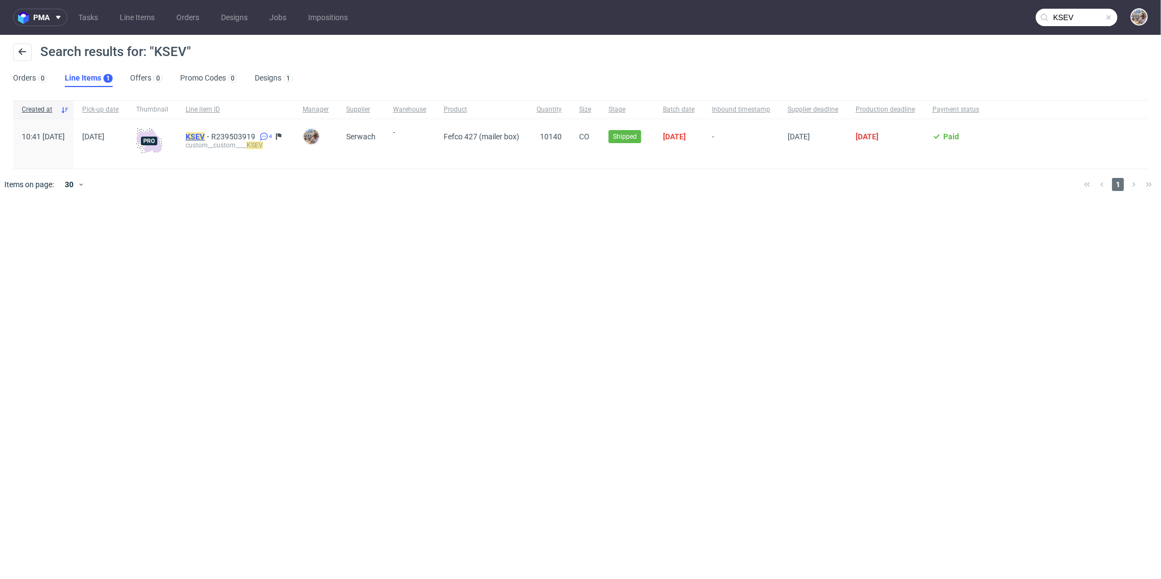
click at [205, 134] on mark "KSEV" at bounding box center [195, 136] width 19 height 9
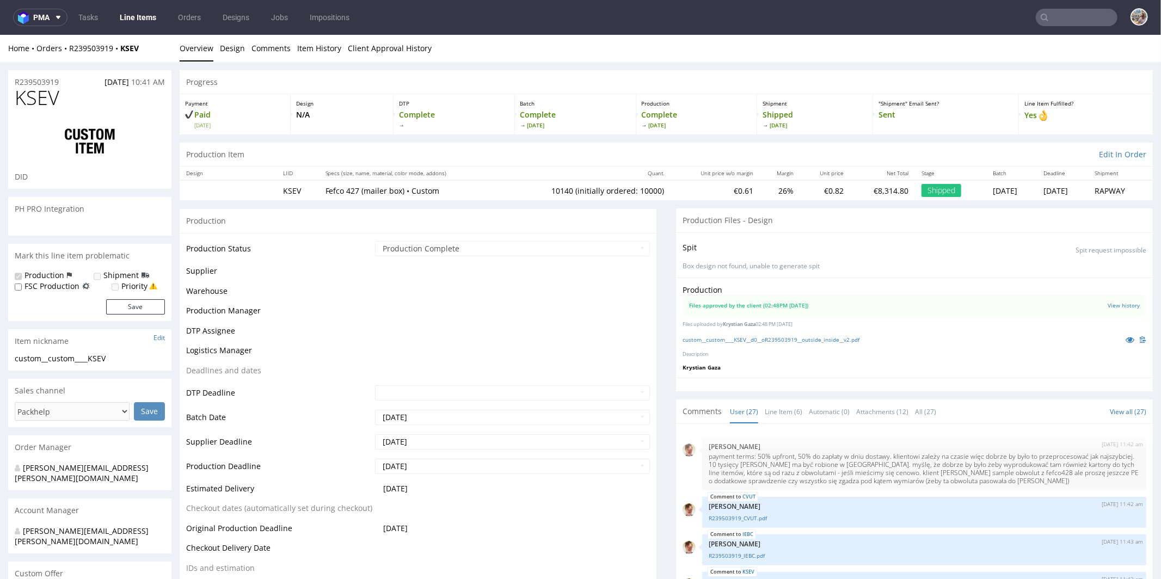
scroll to position [1078, 0]
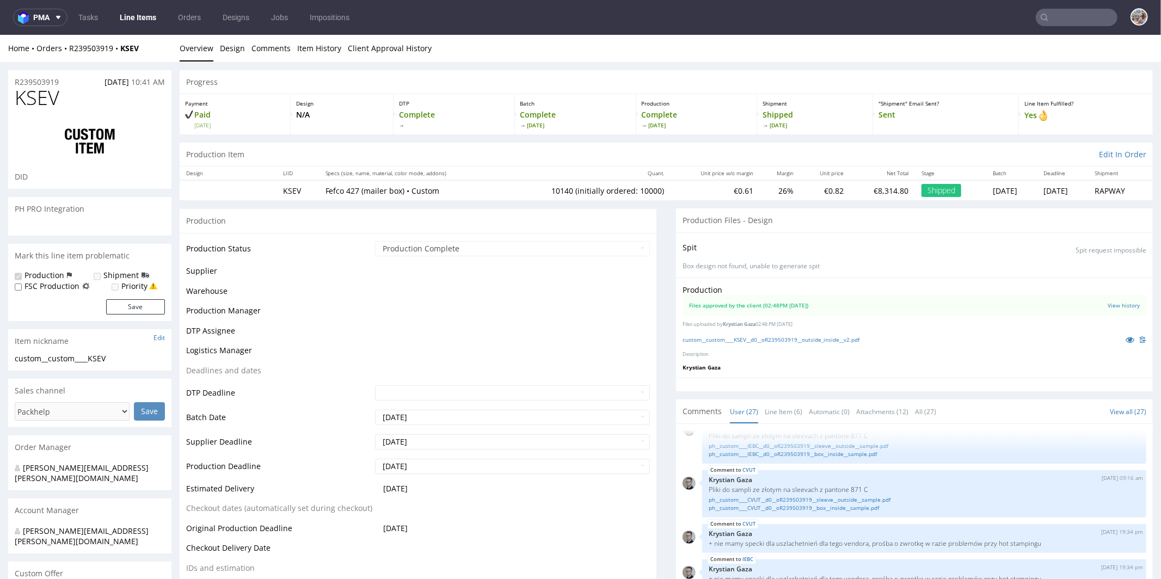
select select "in_progress"
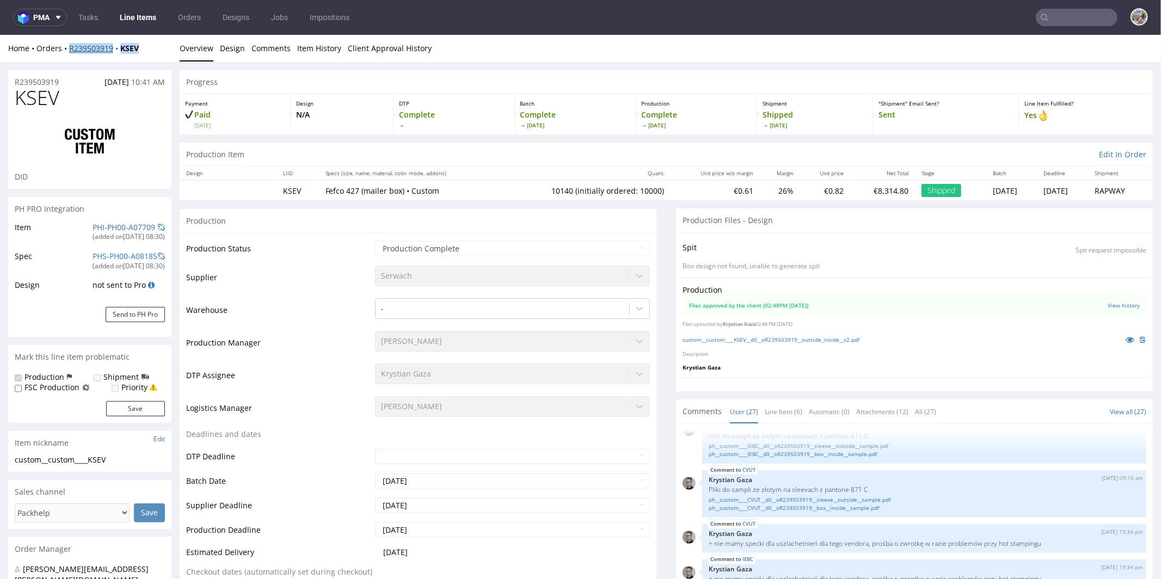
drag, startPoint x: 161, startPoint y: 49, endPoint x: 70, endPoint y: 51, distance: 91.5
click at [70, 51] on div "Home Orders R239503919 KSEV" at bounding box center [89, 47] width 163 height 11
copy div "R239503919 KSEV"
click at [132, 95] on h1 "KSEV" at bounding box center [90, 98] width 150 height 22
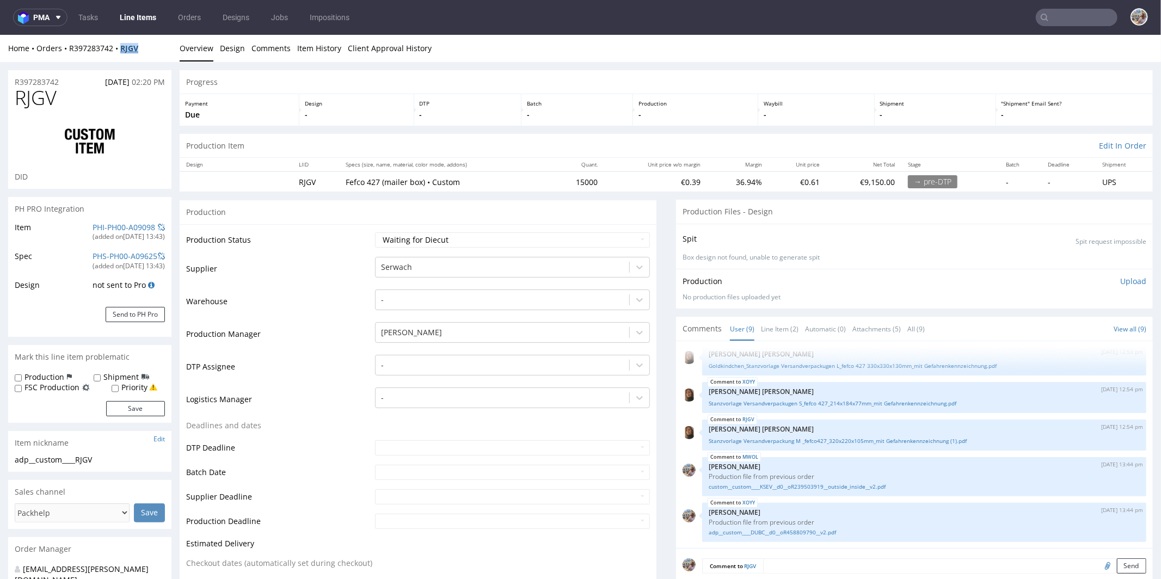
drag, startPoint x: 160, startPoint y: 45, endPoint x: 124, endPoint y: 46, distance: 36.0
click at [124, 46] on div "Home Orders R397283742 RJGV" at bounding box center [89, 47] width 163 height 11
copy strong "RJGV"
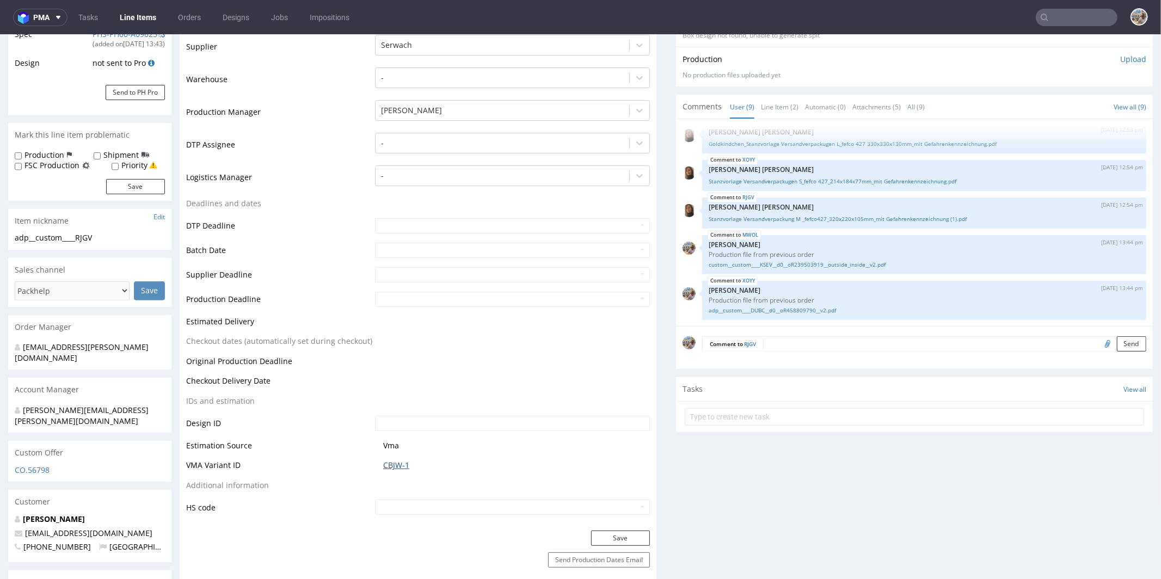
click at [388, 466] on link "CBJW-1" at bounding box center [396, 465] width 26 height 11
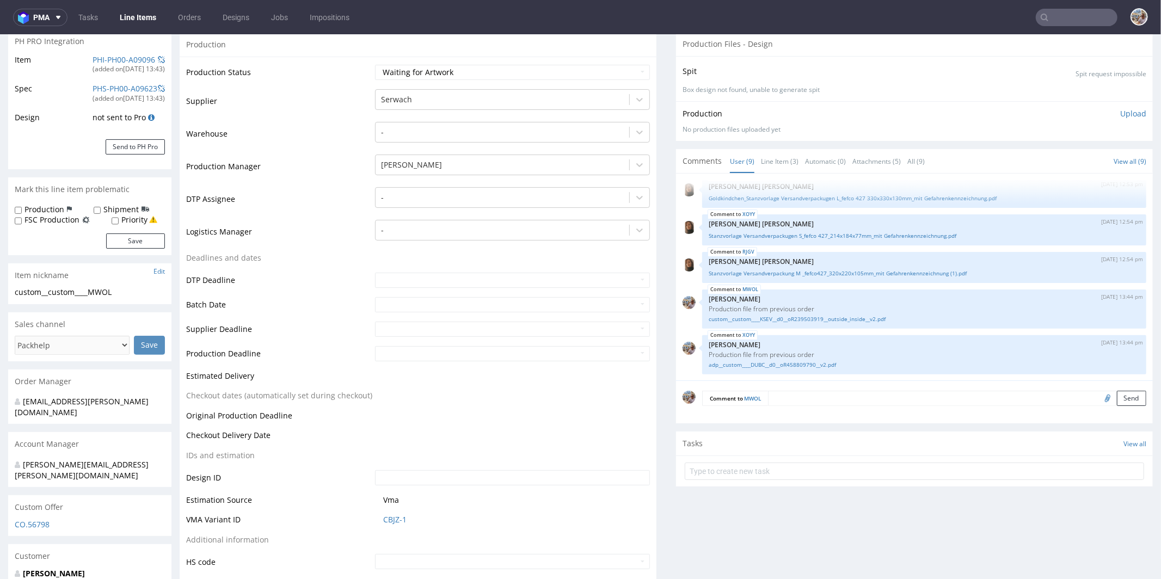
scroll to position [259, 0]
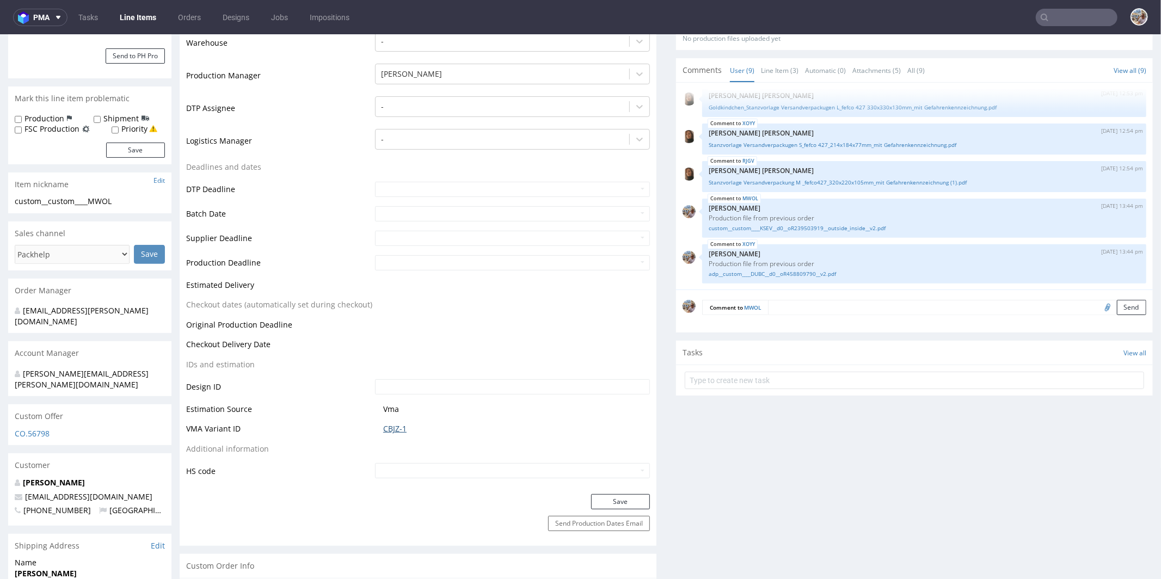
click at [390, 427] on link "CBJZ-1" at bounding box center [394, 428] width 23 height 11
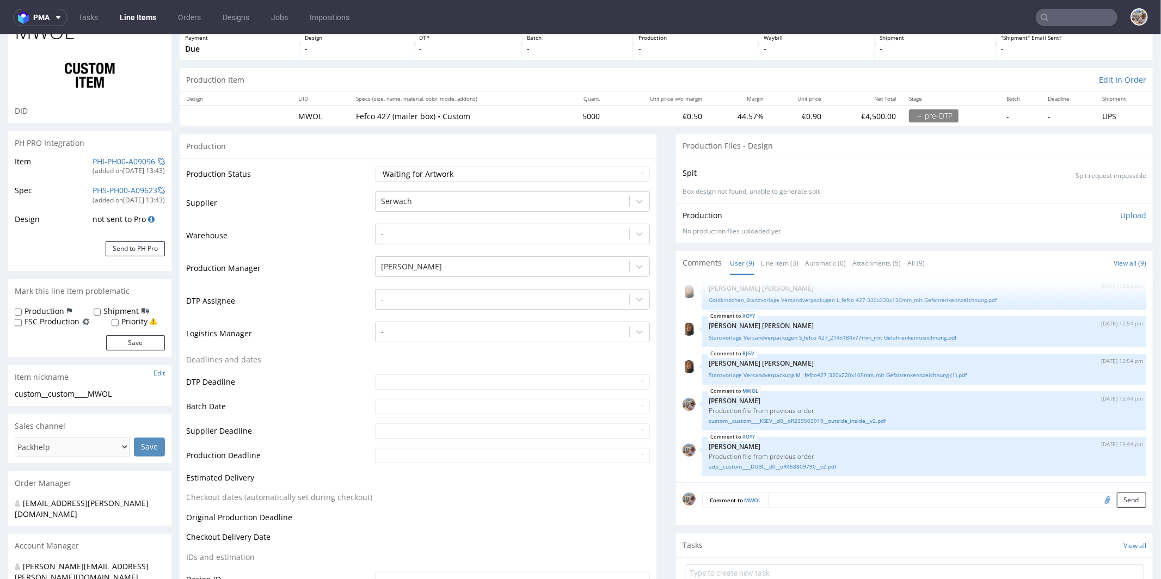
scroll to position [0, 0]
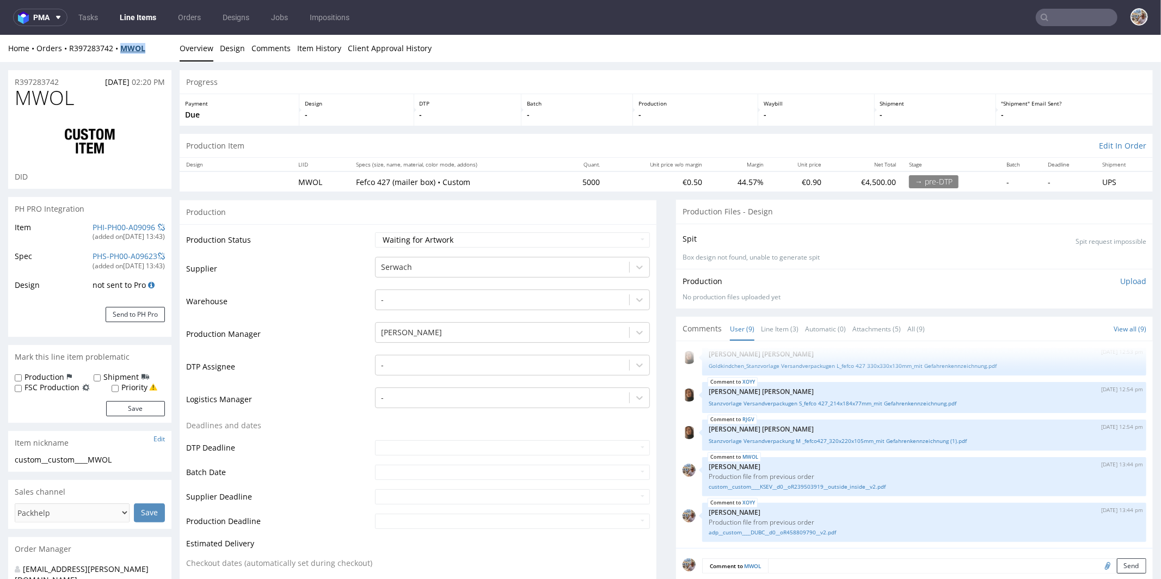
drag, startPoint x: 155, startPoint y: 48, endPoint x: 123, endPoint y: 48, distance: 32.1
click at [123, 48] on div "Home Orders R397283742 MWOL" at bounding box center [89, 47] width 163 height 11
copy strong "MWOL"
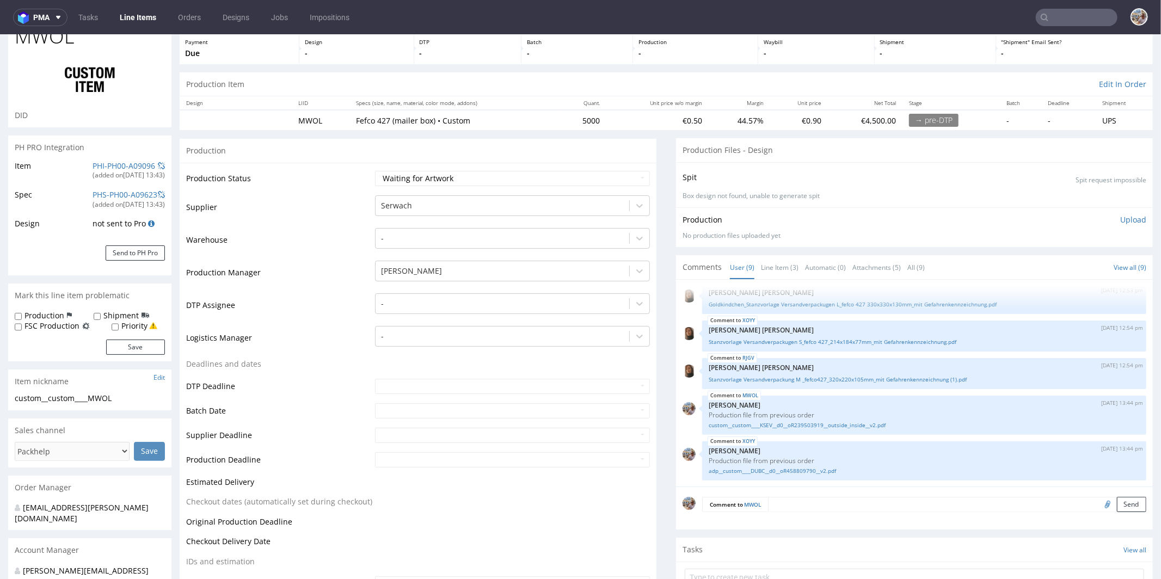
scroll to position [353, 0]
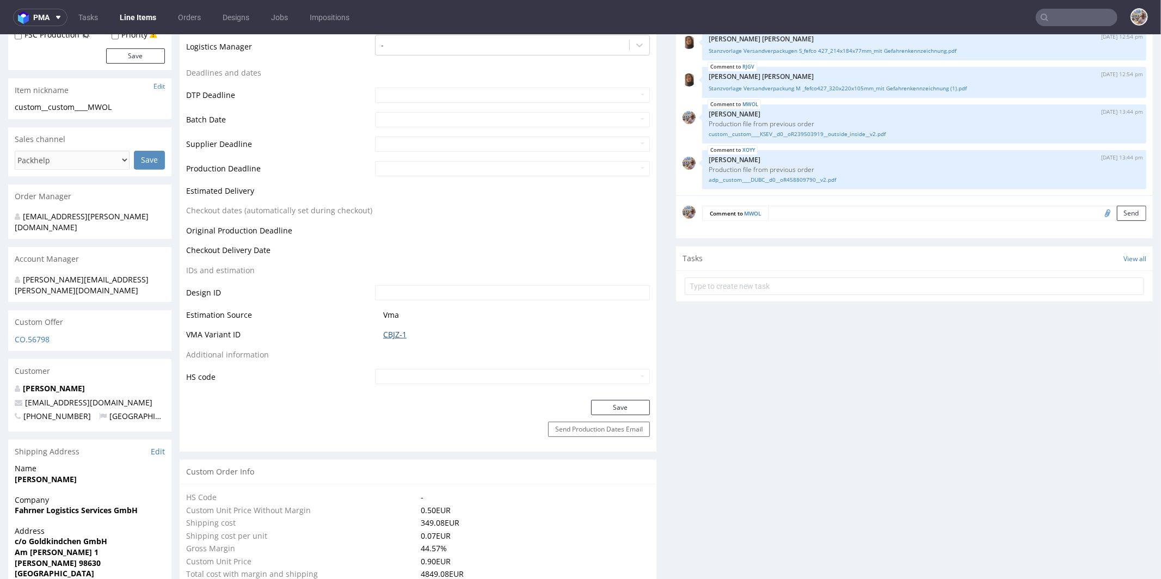
click at [397, 337] on link "CBJZ-1" at bounding box center [394, 334] width 23 height 11
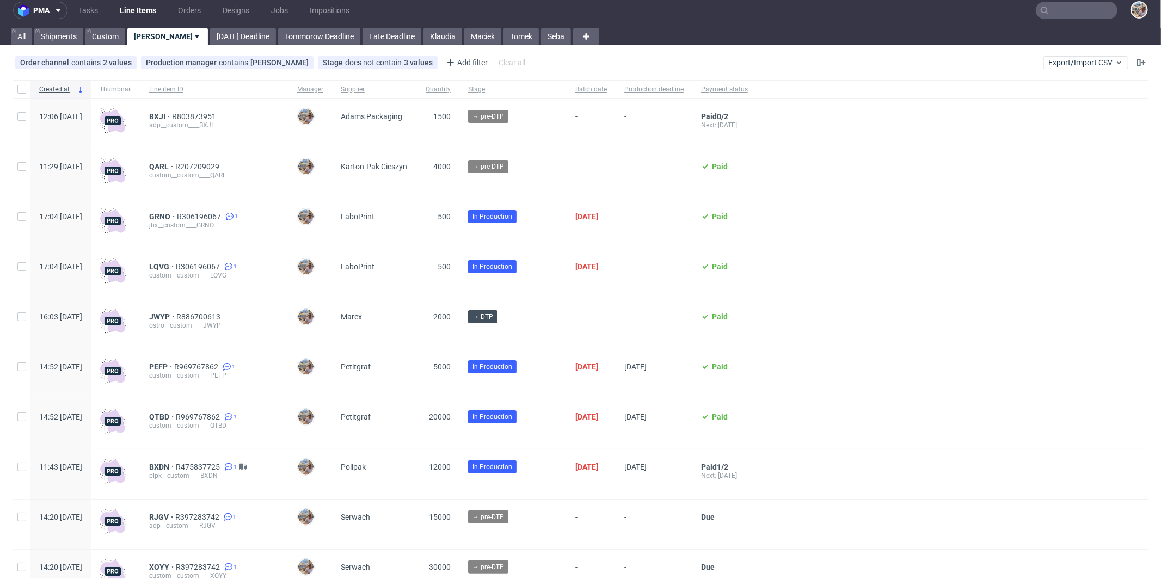
scroll to position [18, 0]
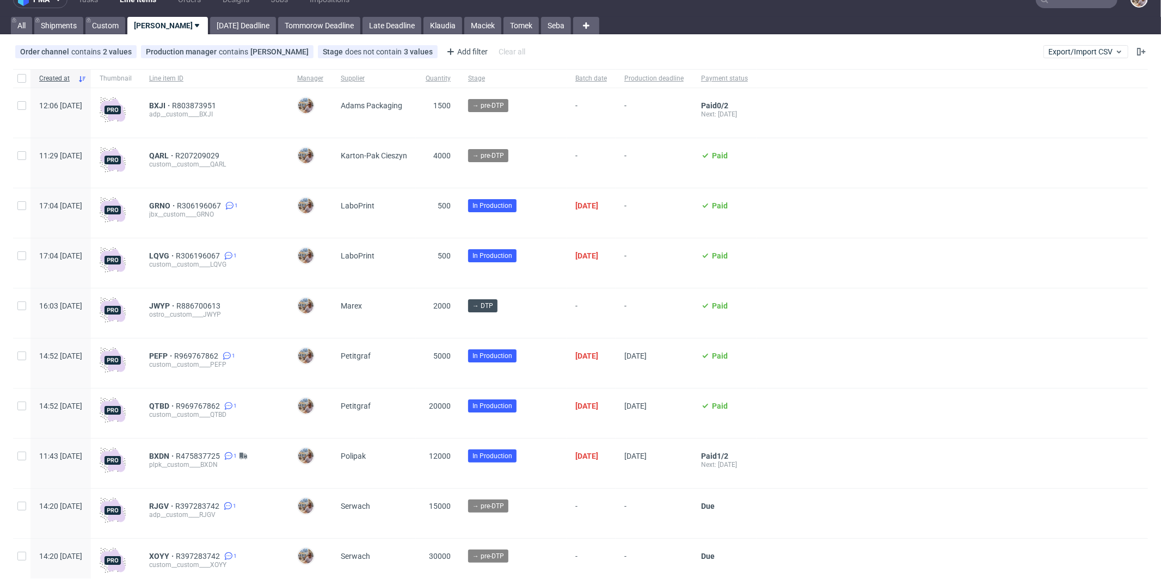
click at [222, 110] on div "adp__custom____BXJI" at bounding box center [214, 114] width 131 height 9
click at [218, 105] on span "R803873951" at bounding box center [195, 105] width 46 height 9
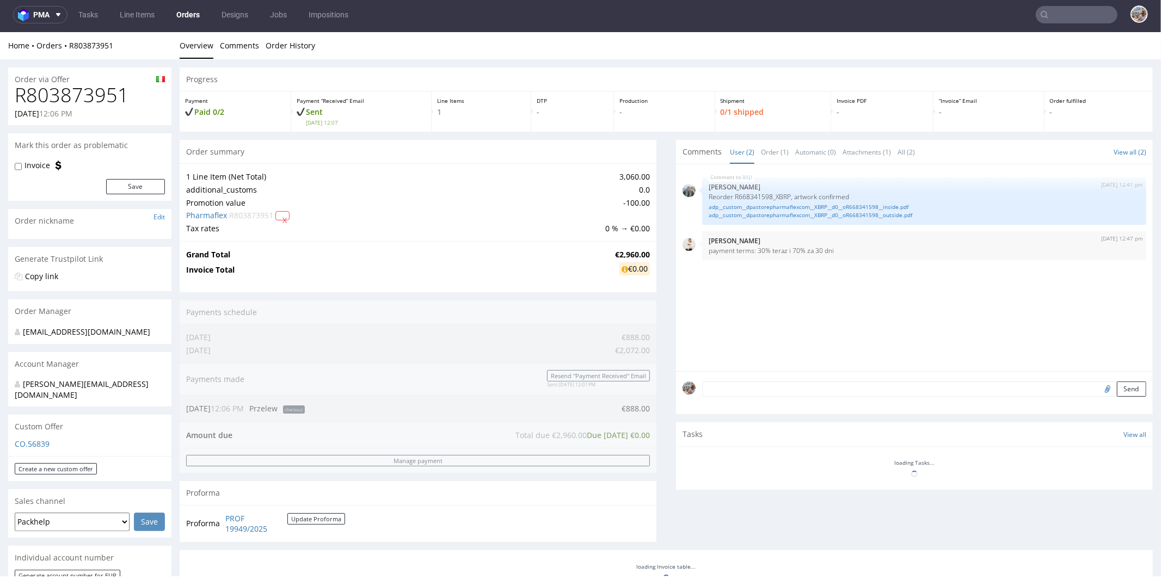
scroll to position [3, 0]
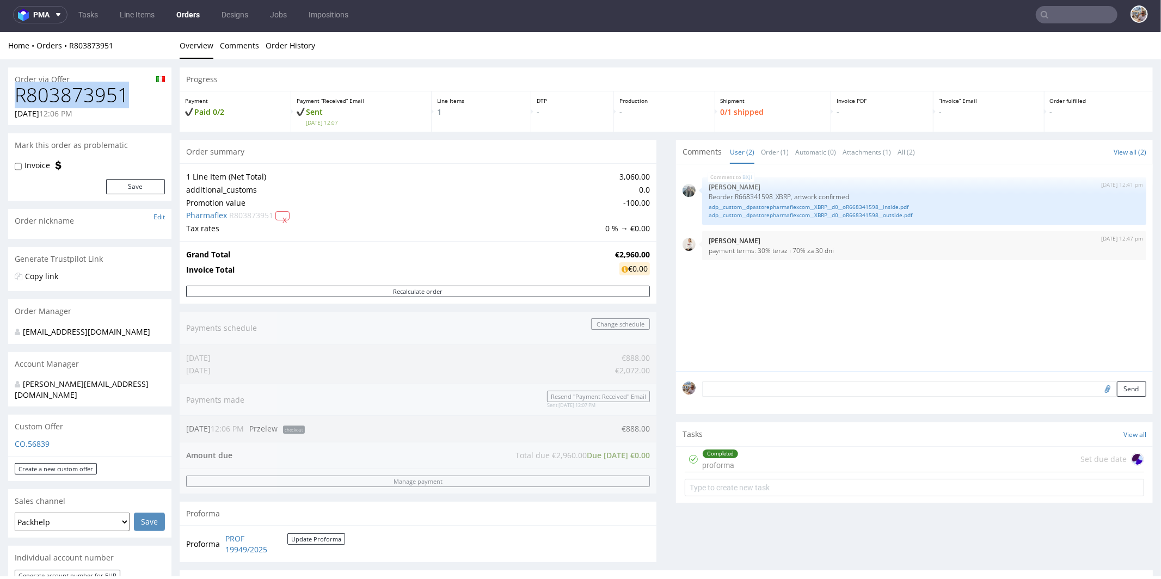
drag, startPoint x: 121, startPoint y: 95, endPoint x: 16, endPoint y: 99, distance: 105.2
click at [16, 99] on h1 "R803873951" at bounding box center [90, 95] width 150 height 22
copy h1 "R803873951"
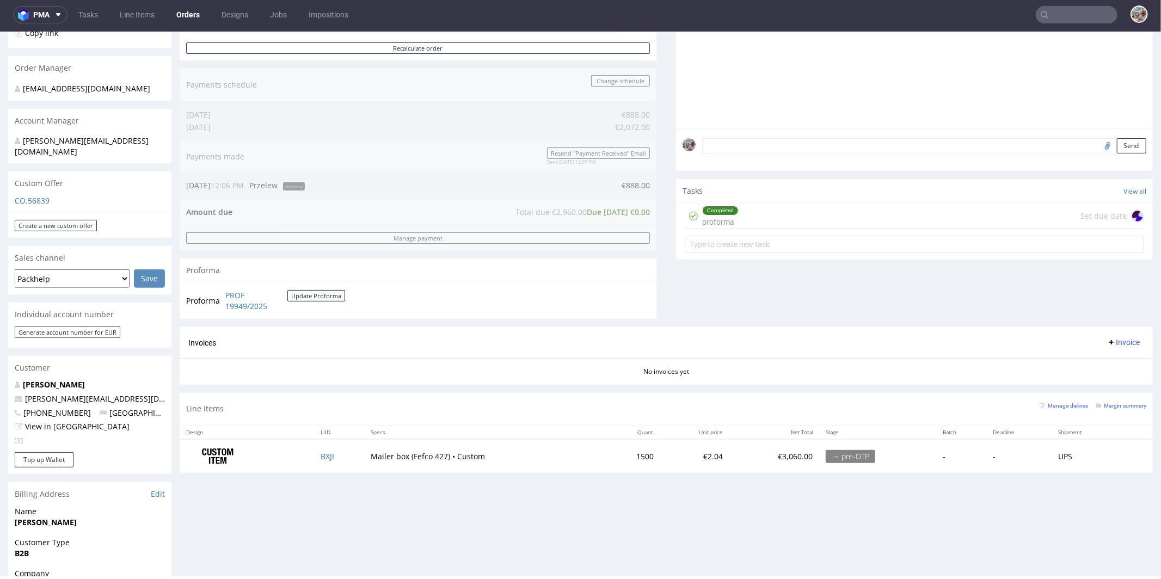
scroll to position [349, 0]
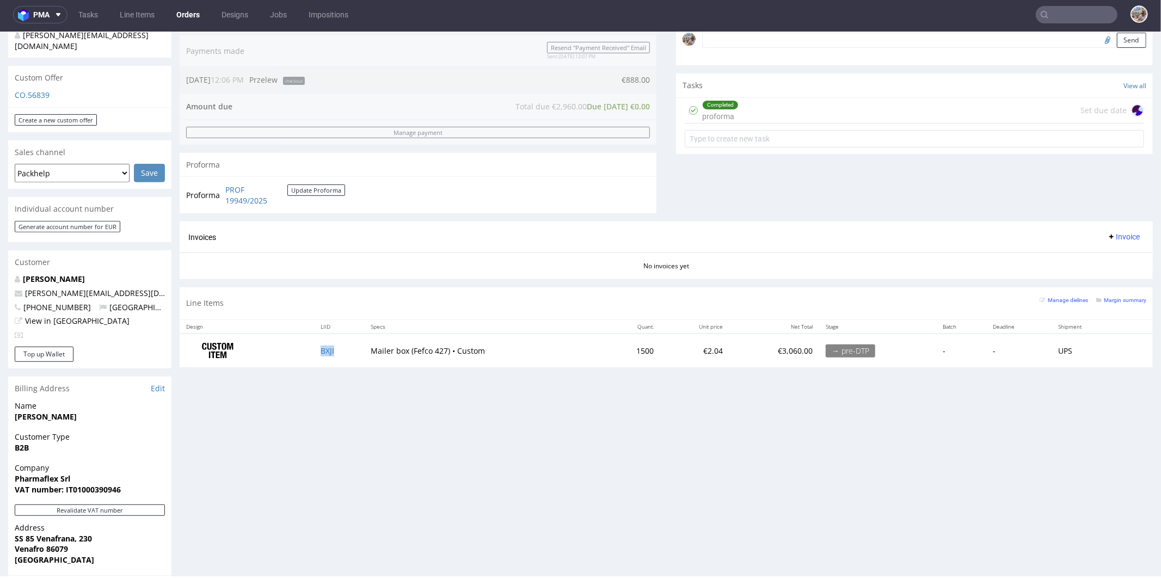
click at [342, 343] on td "BXJI" at bounding box center [339, 350] width 50 height 34
copy link "BXJI"
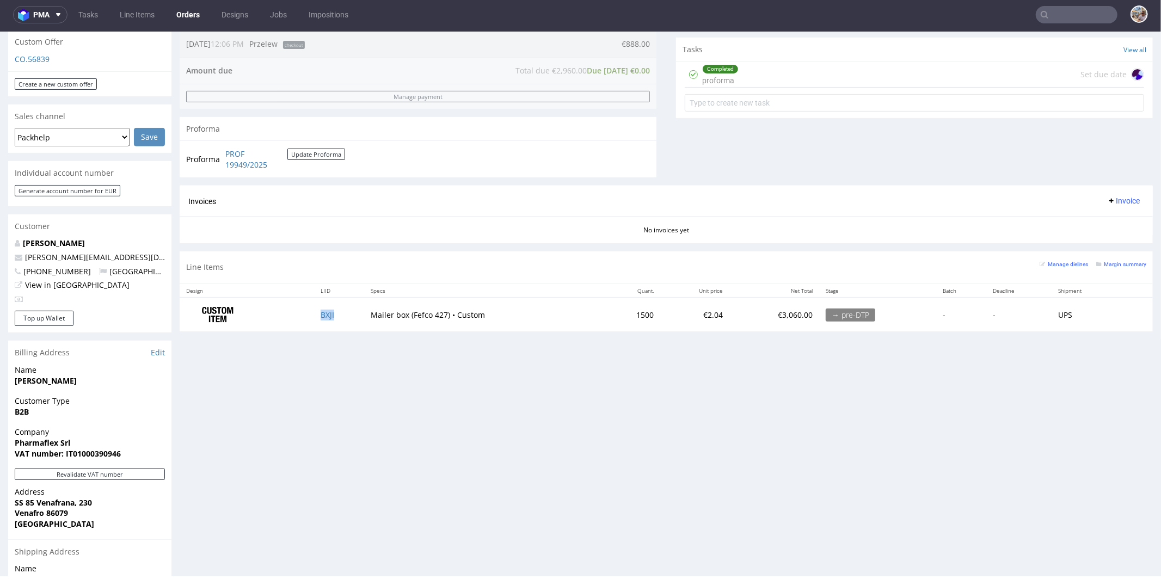
scroll to position [366, 0]
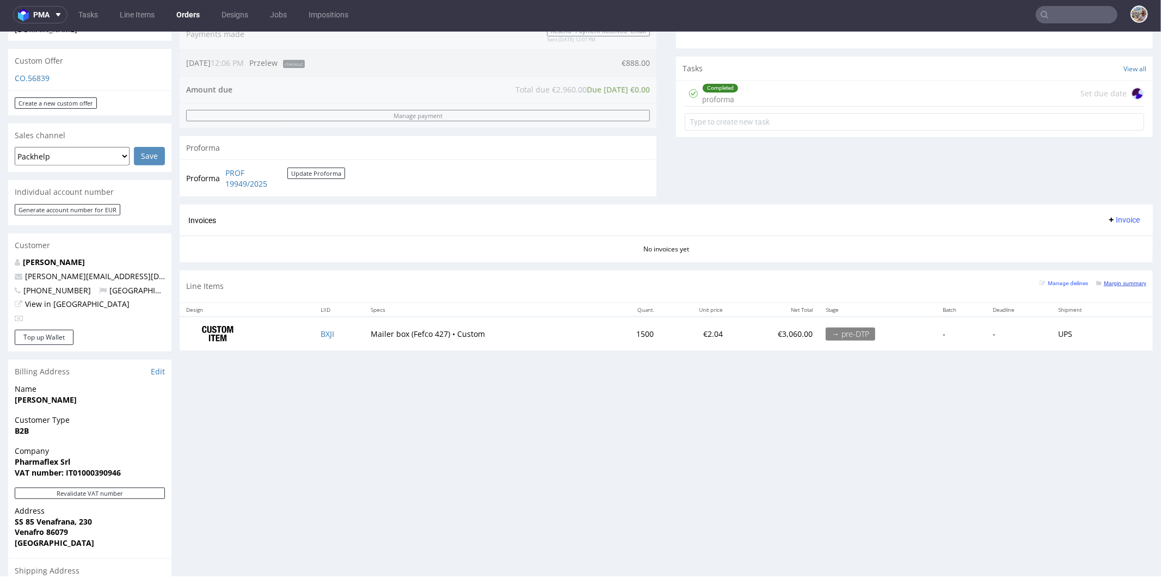
click at [1114, 282] on small "Margin summary" at bounding box center [1122, 283] width 50 height 6
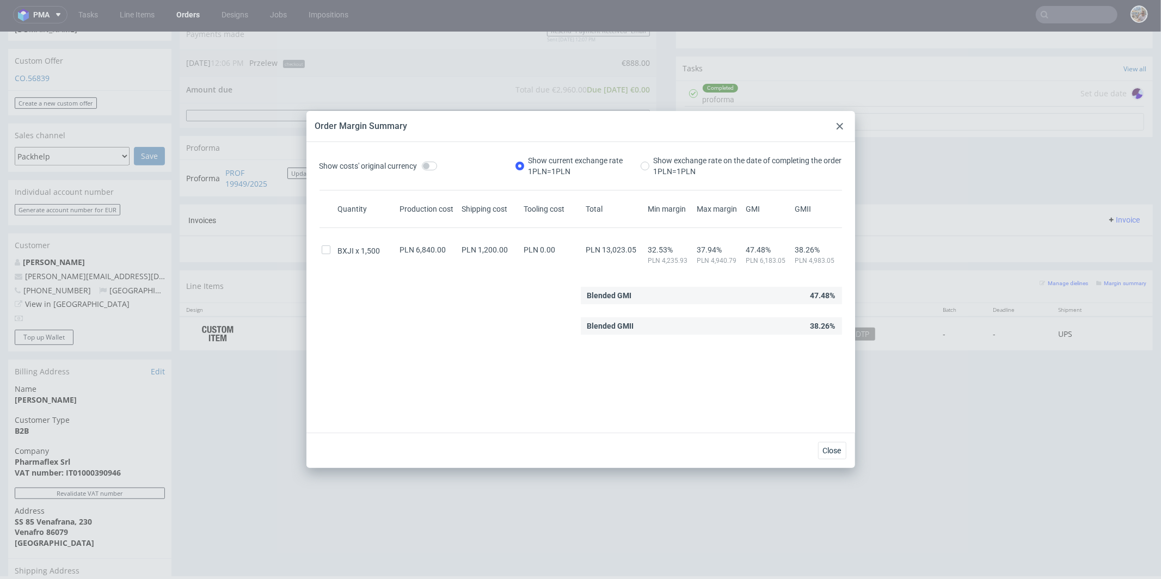
click at [829, 124] on div "Order Margin Summary" at bounding box center [581, 126] width 549 height 31
click at [841, 126] on use at bounding box center [840, 126] width 7 height 7
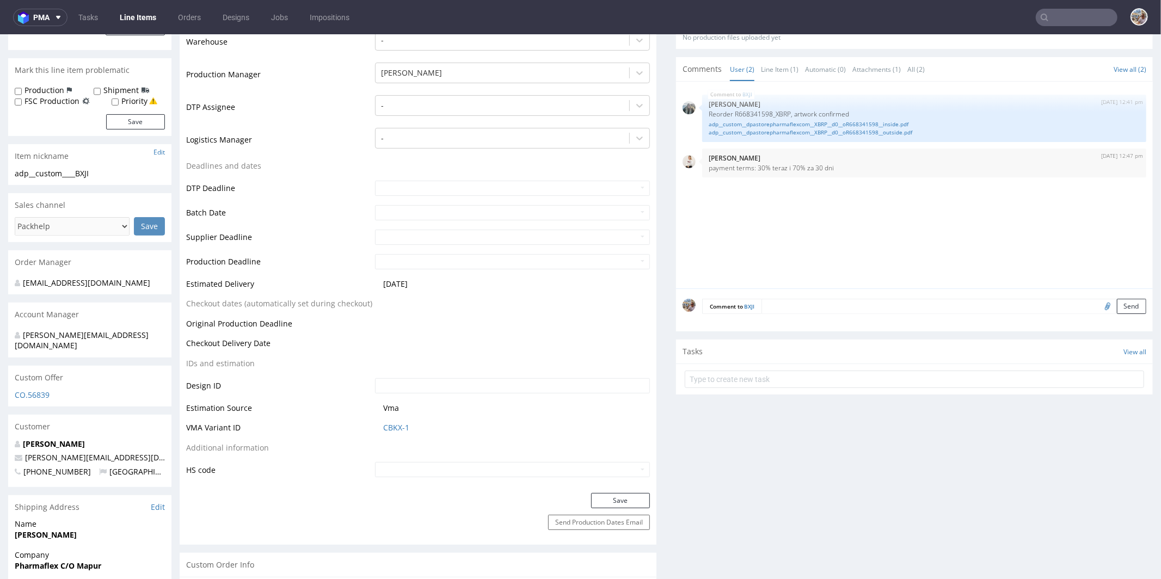
scroll to position [414, 0]
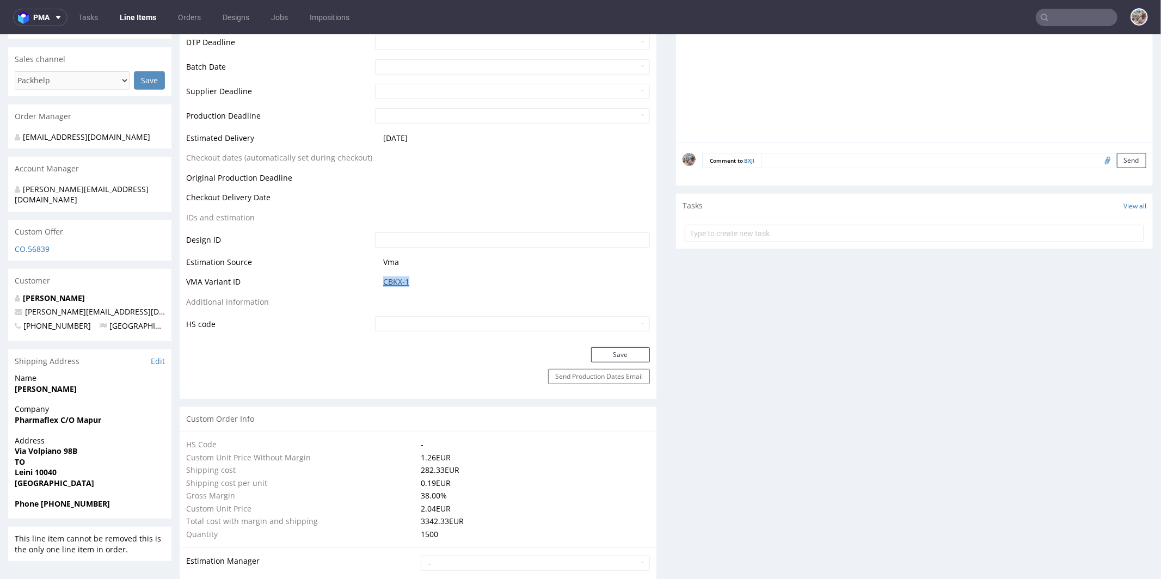
drag, startPoint x: 411, startPoint y: 281, endPoint x: 379, endPoint y: 282, distance: 32.1
click at [383, 282] on span "CBKX-1" at bounding box center [516, 281] width 267 height 11
copy link "CBKX-1"
click at [383, 276] on link "CBKX-1" at bounding box center [396, 281] width 26 height 11
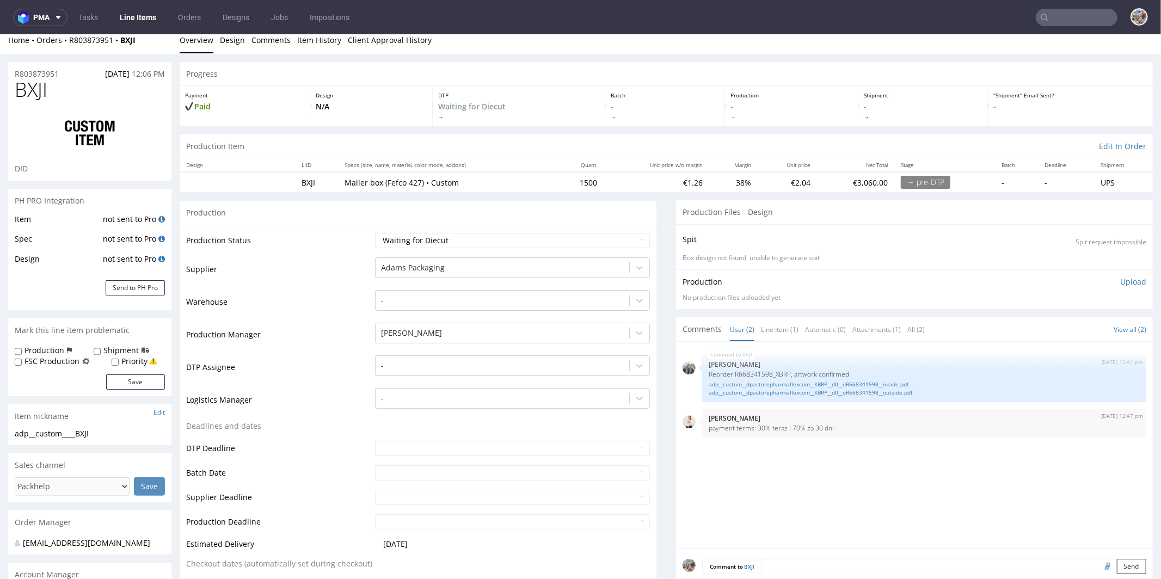
scroll to position [0, 0]
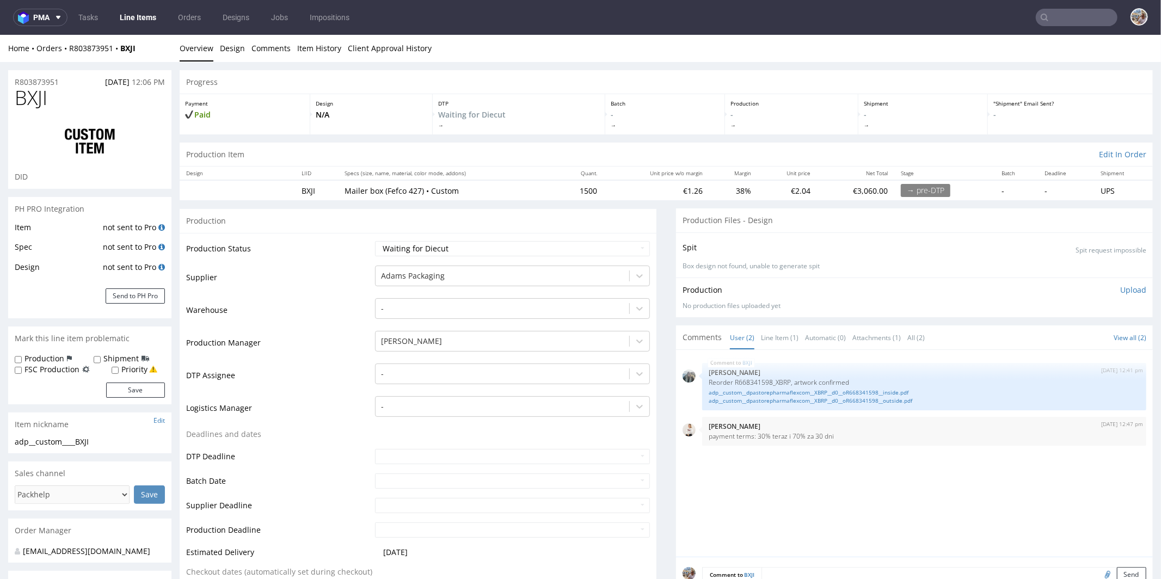
click at [812, 478] on div "BXJI [DATE] 12:41 pm [PERSON_NAME] Reorder R668341598_XBRP, artwork confirmed a…" at bounding box center [918, 456] width 470 height 200
click at [45, 87] on span "BXJI" at bounding box center [31, 98] width 33 height 22
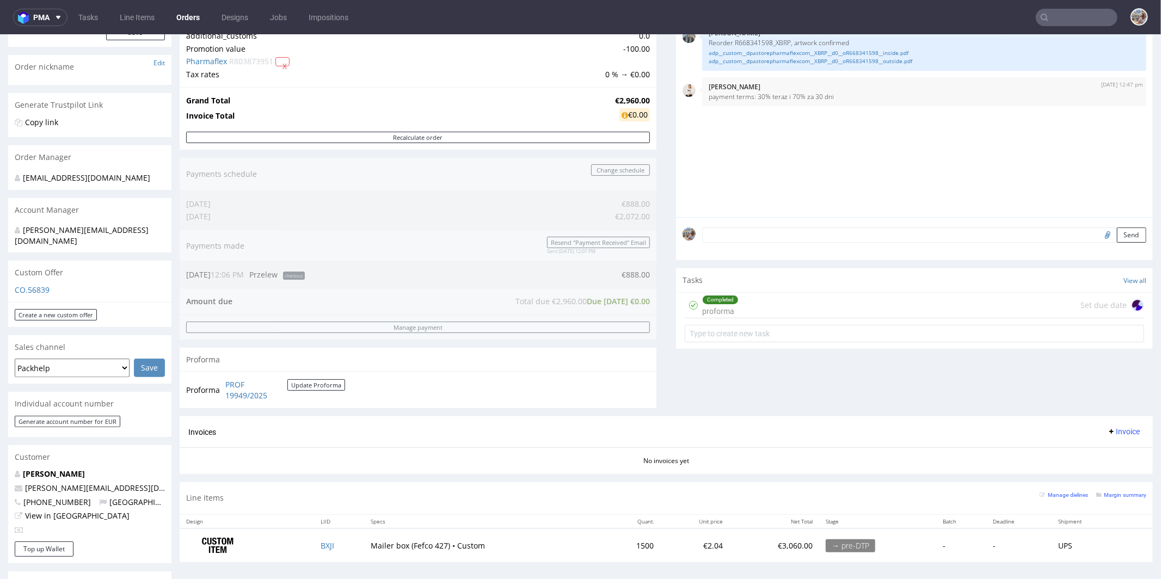
scroll to position [195, 0]
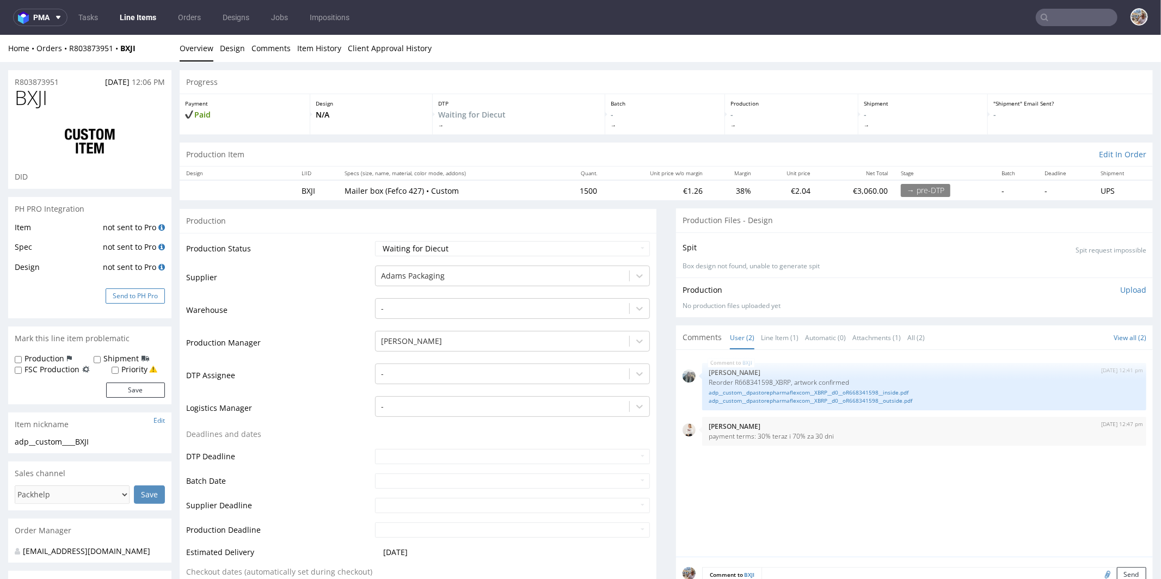
click at [130, 295] on button "Send to PH Pro" at bounding box center [135, 295] width 59 height 15
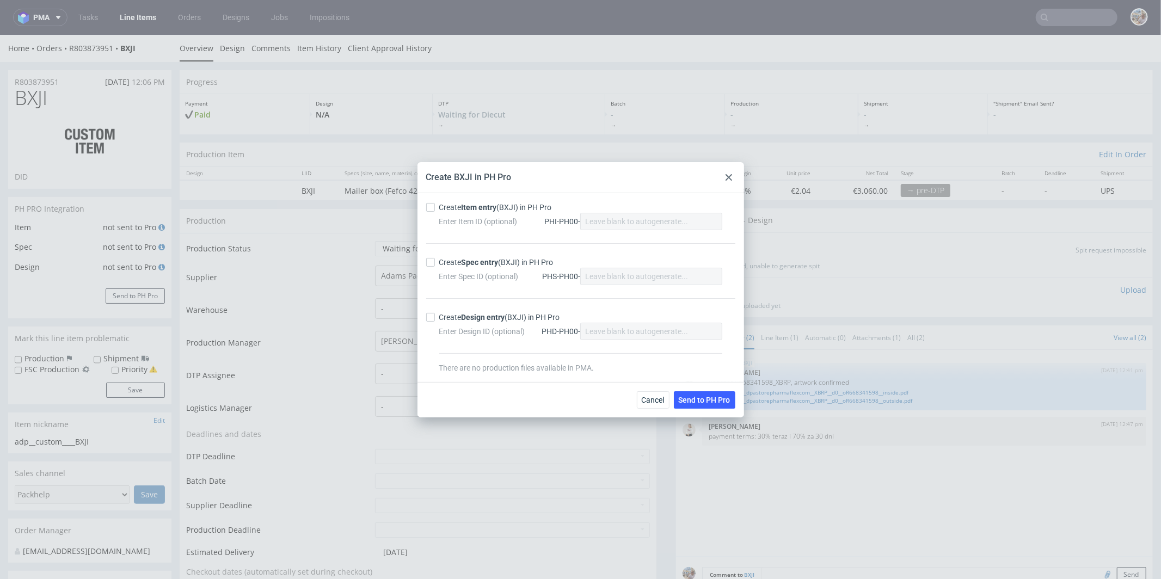
click at [483, 208] on strong "Item entry" at bounding box center [479, 207] width 35 height 9
click at [435, 208] on input "Create Item entry (BXJI) in PH Pro" at bounding box center [430, 207] width 9 height 9
checkbox input "true"
click at [481, 260] on strong "Spec entry" at bounding box center [480, 262] width 37 height 9
click at [435, 260] on input "Create Spec entry (BXJI) in PH Pro" at bounding box center [430, 262] width 9 height 9
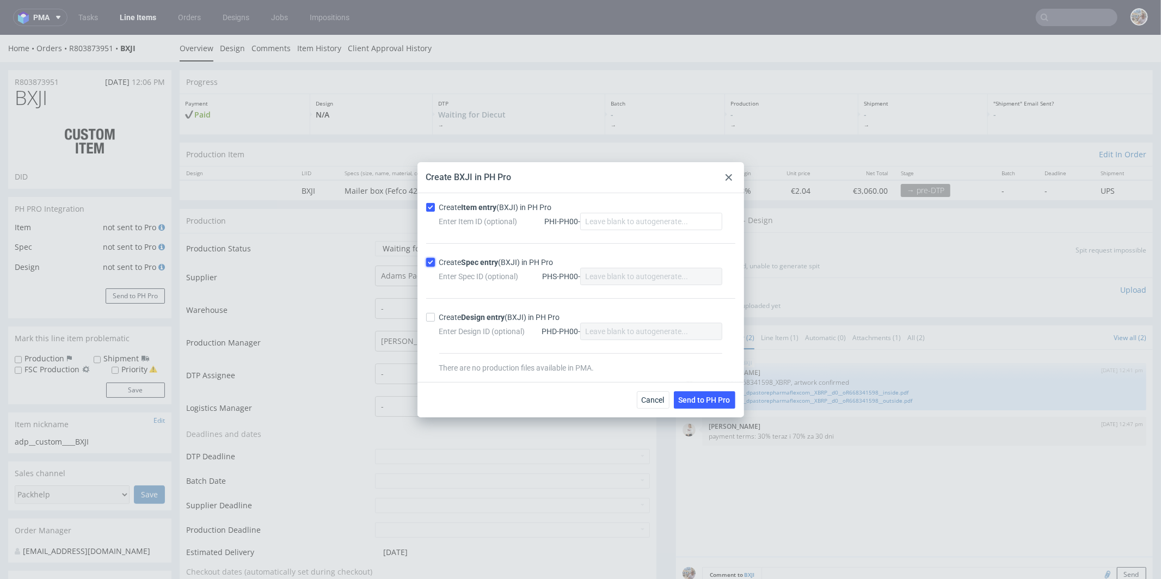
checkbox input "true"
click at [712, 406] on button "Send to PH Pro" at bounding box center [705, 399] width 62 height 17
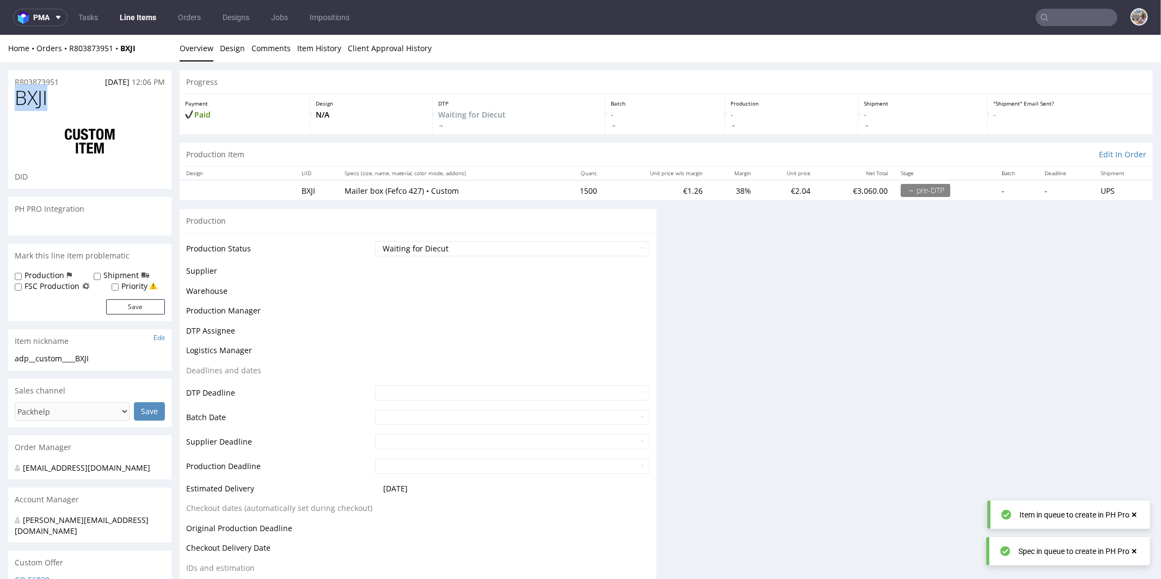
drag, startPoint x: 68, startPoint y: 93, endPoint x: 17, endPoint y: 94, distance: 50.6
click at [17, 94] on h1 "BXJI" at bounding box center [90, 98] width 150 height 22
copy span "BXJI"
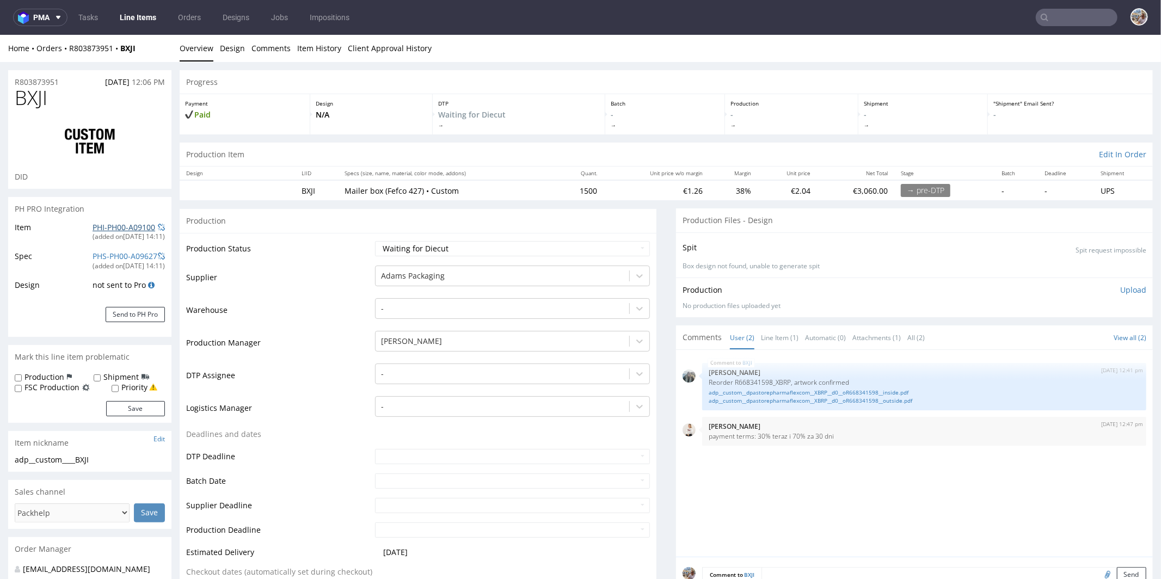
click at [139, 230] on link "PHI-PH00-A09100" at bounding box center [124, 227] width 63 height 10
drag, startPoint x: 769, startPoint y: 377, endPoint x: 785, endPoint y: 378, distance: 16.4
click at [785, 378] on p "Reorder R668341598_XBRP, artwork confirmed" at bounding box center [924, 382] width 431 height 8
copy p "XBRP"
drag, startPoint x: 591, startPoint y: 189, endPoint x: 553, endPoint y: 192, distance: 38.3
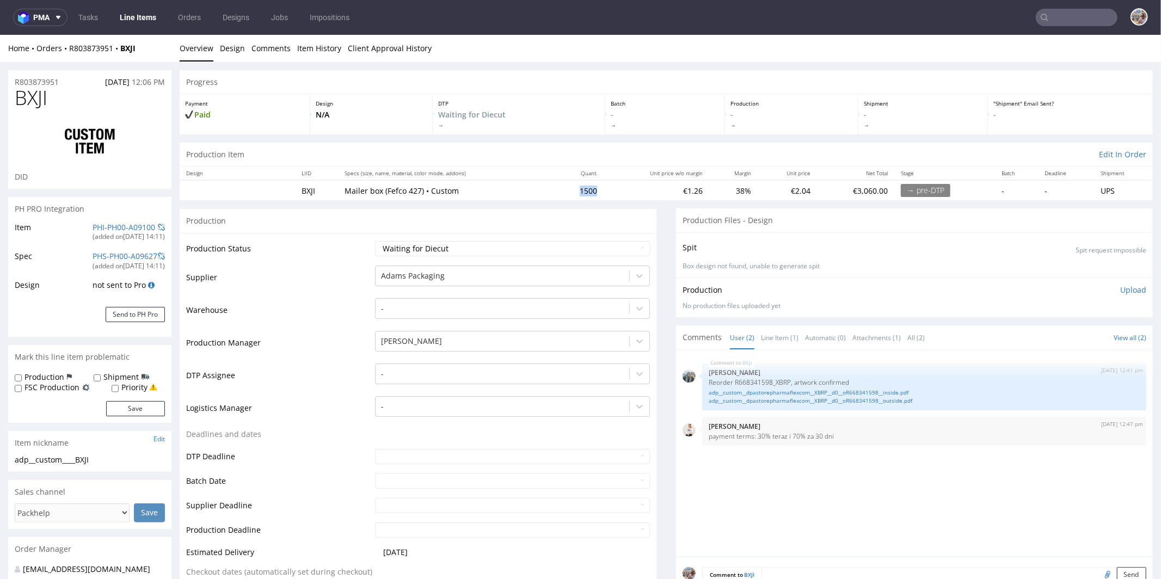
click at [555, 192] on td "1500" at bounding box center [579, 190] width 49 height 20
copy td "1500"
drag, startPoint x: 70, startPoint y: 83, endPoint x: 14, endPoint y: 83, distance: 56.1
click at [14, 83] on div "R803873951 18.09.2025 12:06 PM" at bounding box center [89, 78] width 163 height 17
copy p "R803873951"
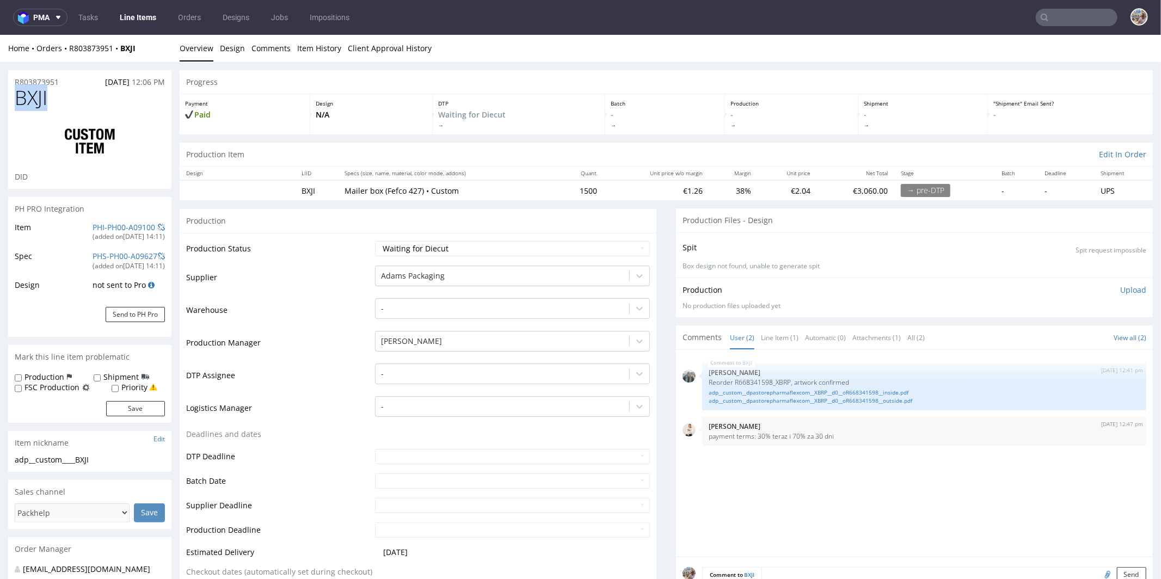
drag, startPoint x: 56, startPoint y: 103, endPoint x: 13, endPoint y: 100, distance: 43.1
click at [13, 100] on div "BXJI DID" at bounding box center [89, 138] width 163 height 102
copy span "BXJI"
drag, startPoint x: 74, startPoint y: 83, endPoint x: 15, endPoint y: 78, distance: 59.0
click at [15, 78] on div "R803873951 18.09.2025 12:06 PM" at bounding box center [89, 78] width 163 height 17
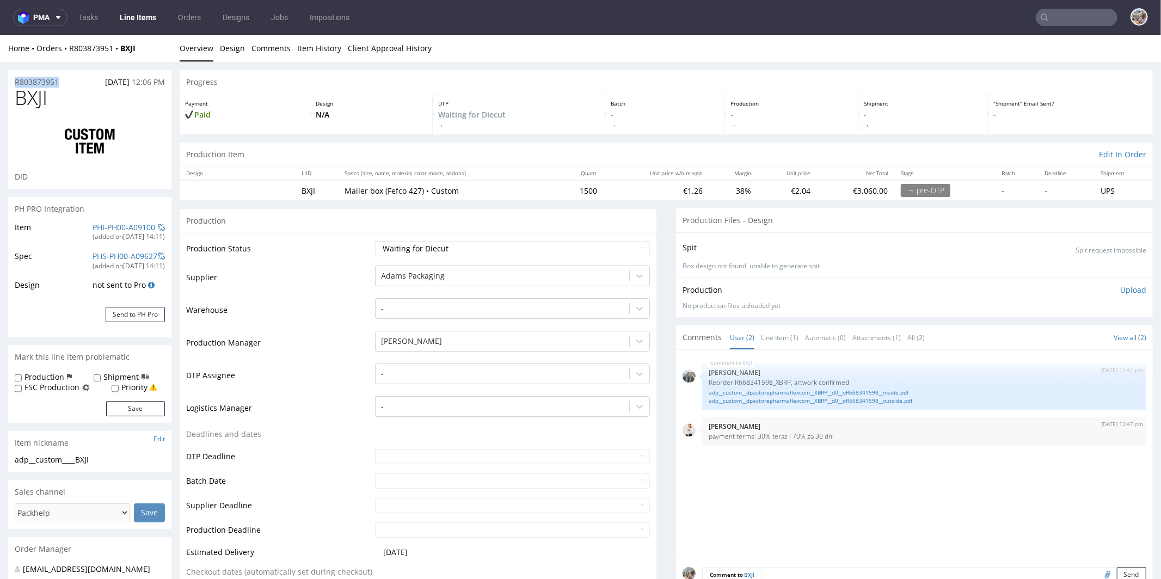
copy p "R803873951"
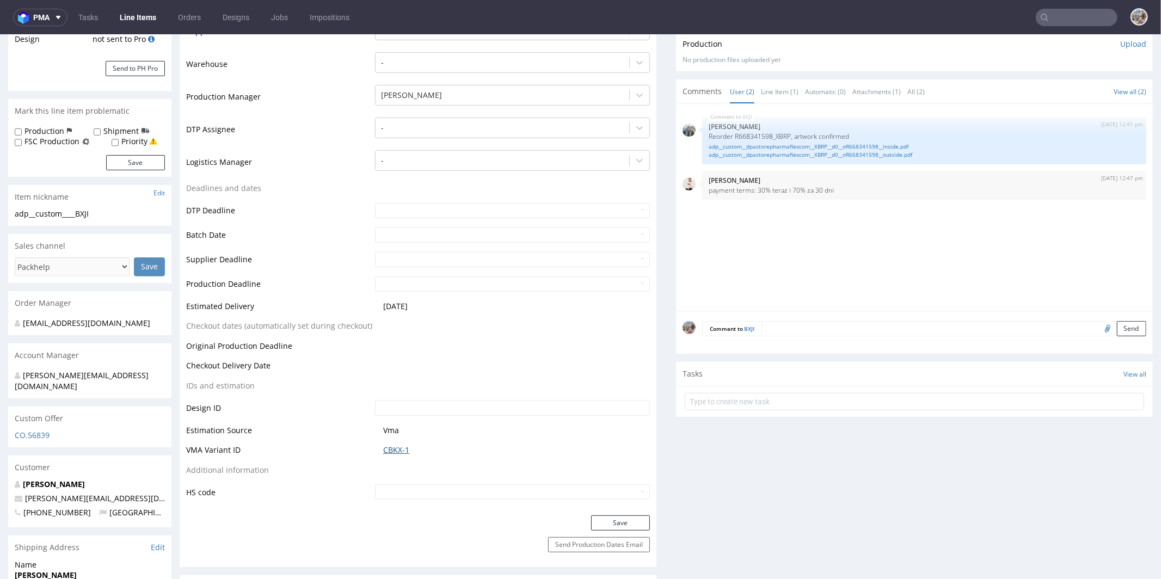
click link "CBKX-1"
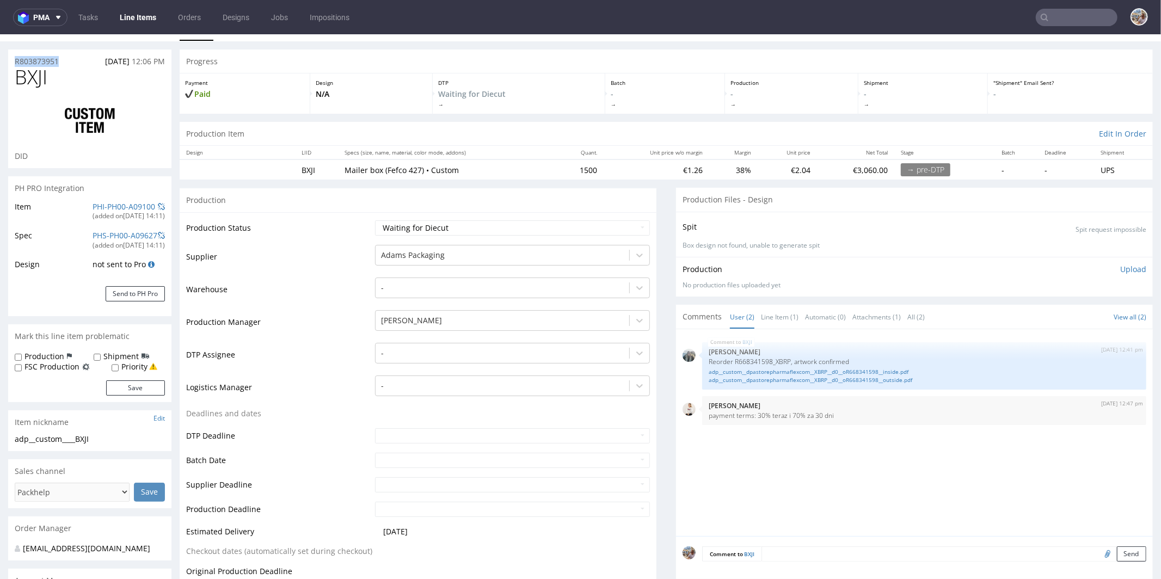
scroll to position [0, 0]
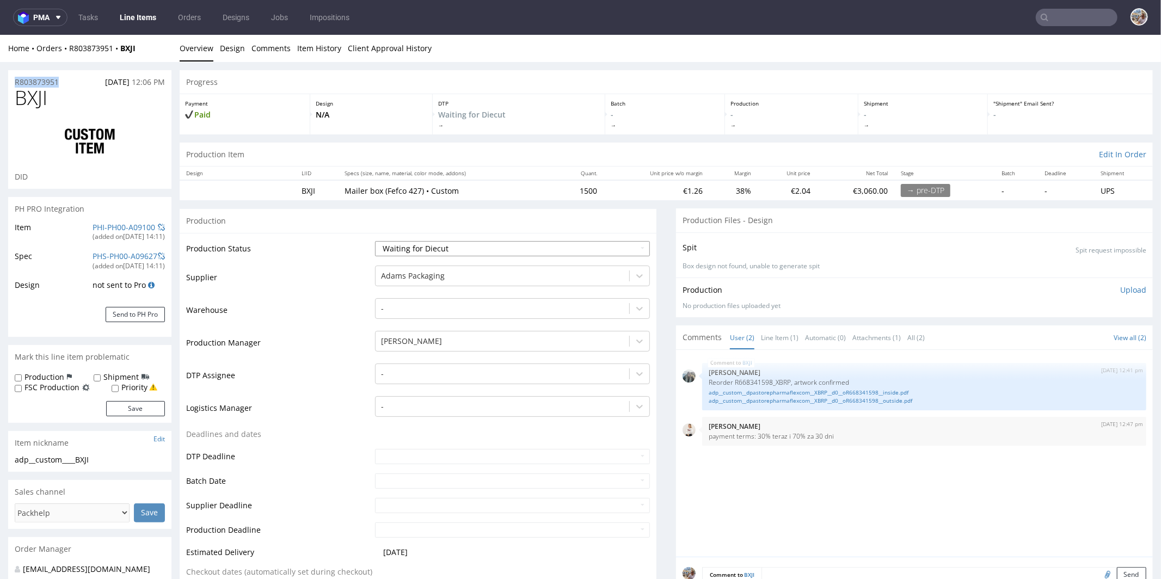
click select "Waiting for Artwork Waiting for Diecut Waiting for Mockup Waiting for DTP Waiti…"
select select "production_in_process"
click select "Waiting for Artwork Waiting for Diecut Waiting for Mockup Waiting for DTP Waiti…"
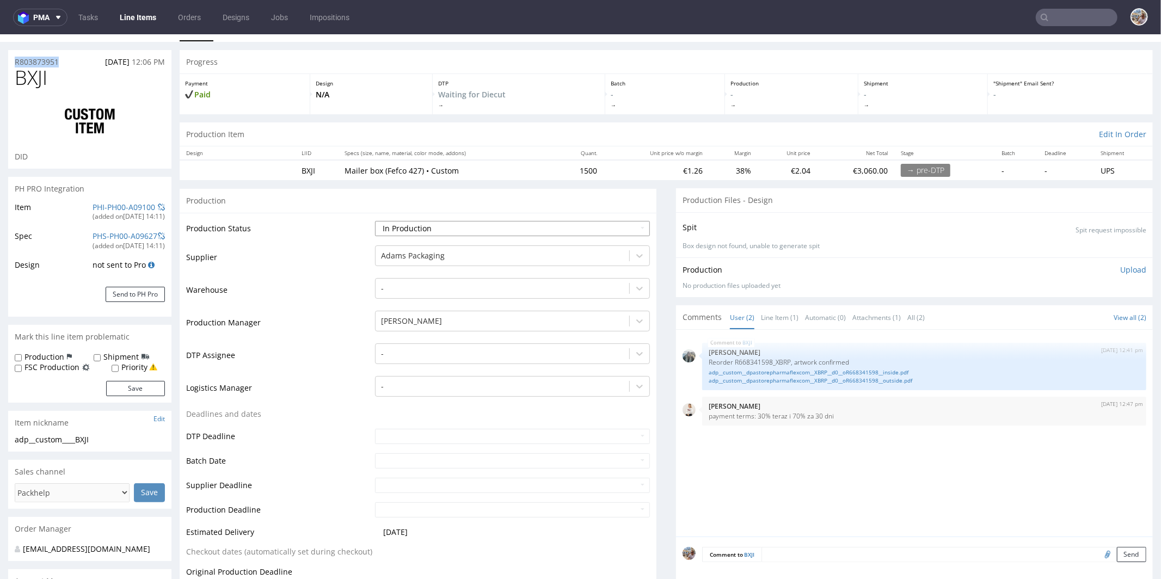
scroll to position [80, 0]
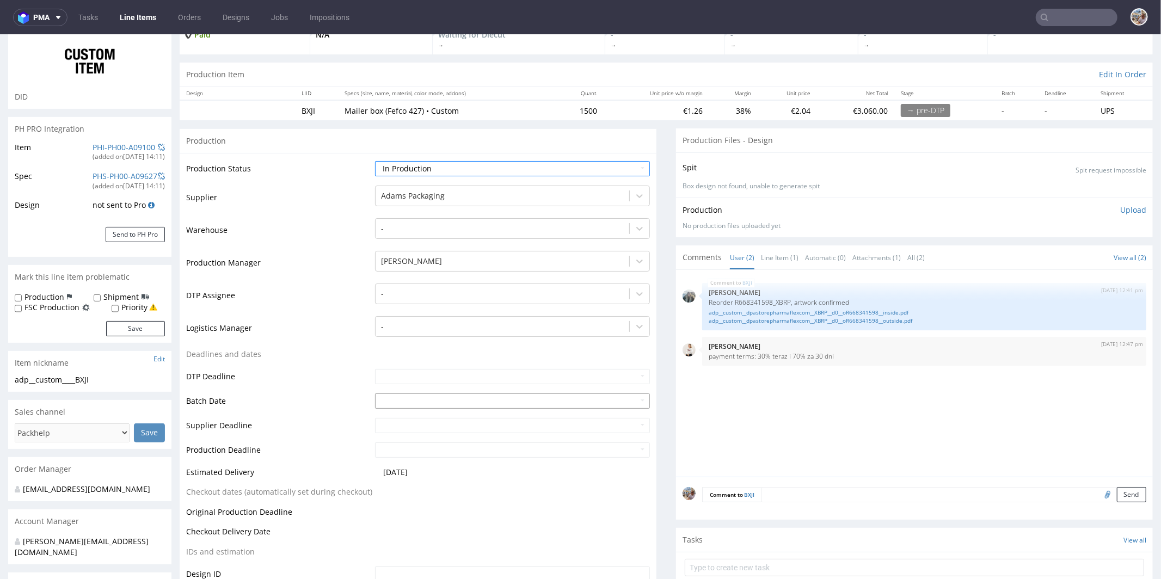
click input "text"
click td "18"
type input "2025-09-18"
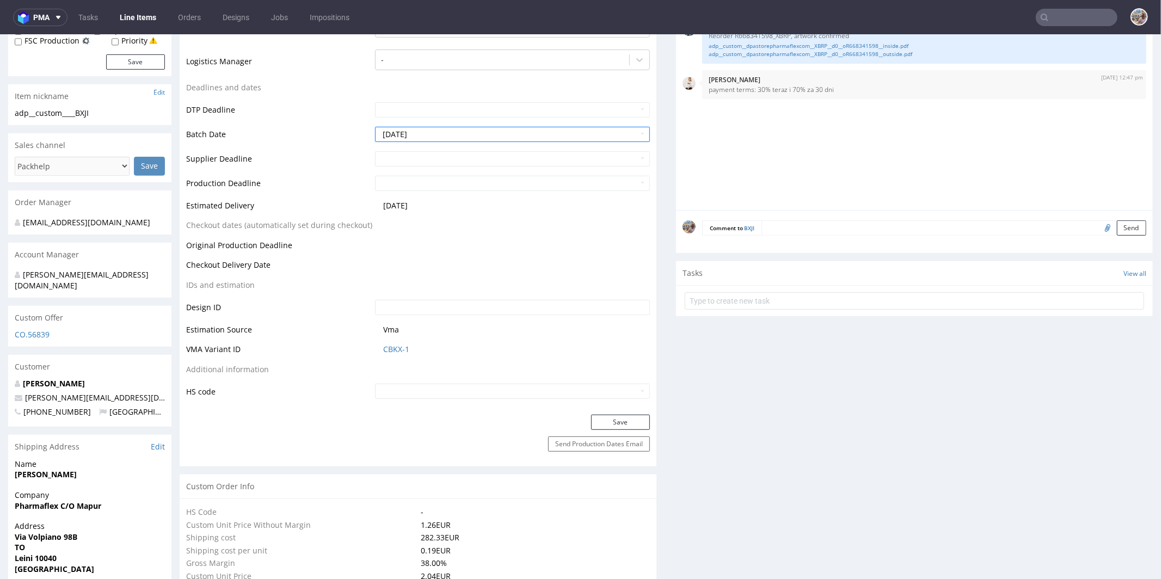
scroll to position [407, 0]
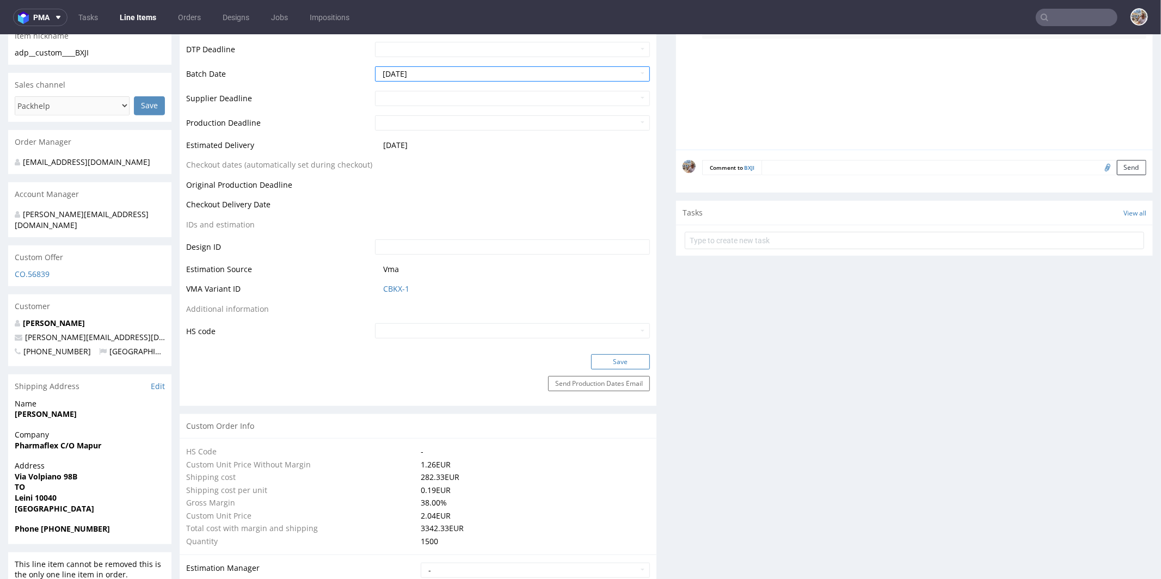
click button "Save"
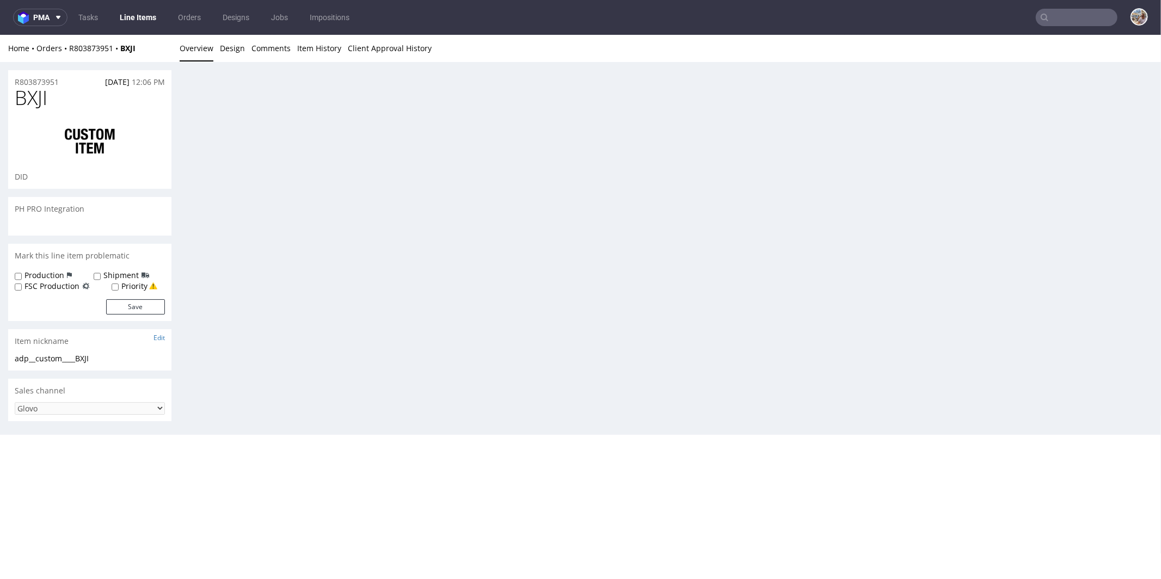
scroll to position [0, 0]
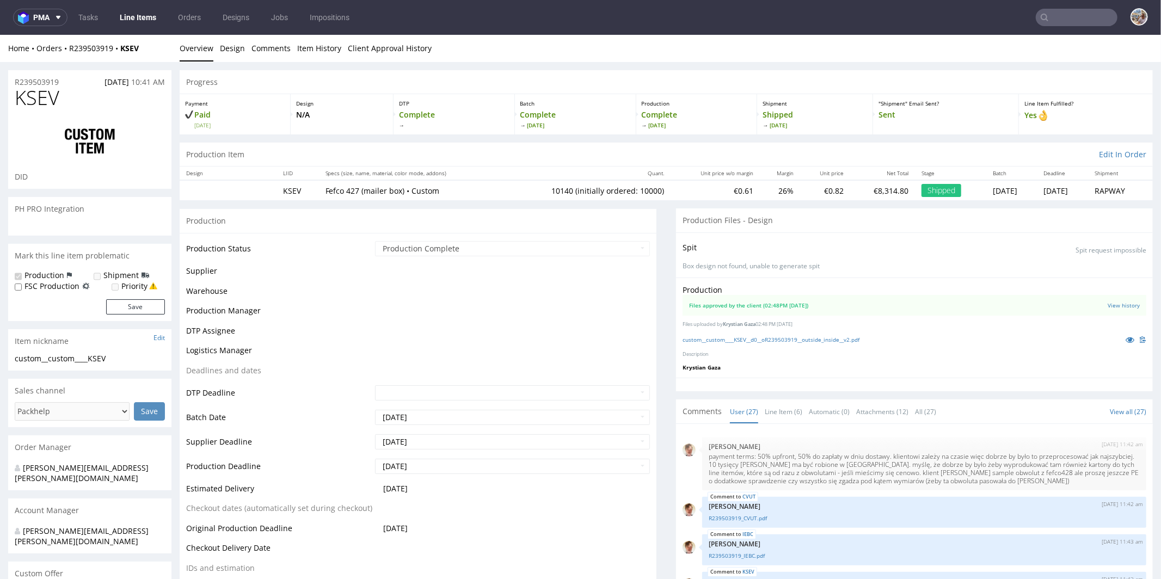
scroll to position [1078, 0]
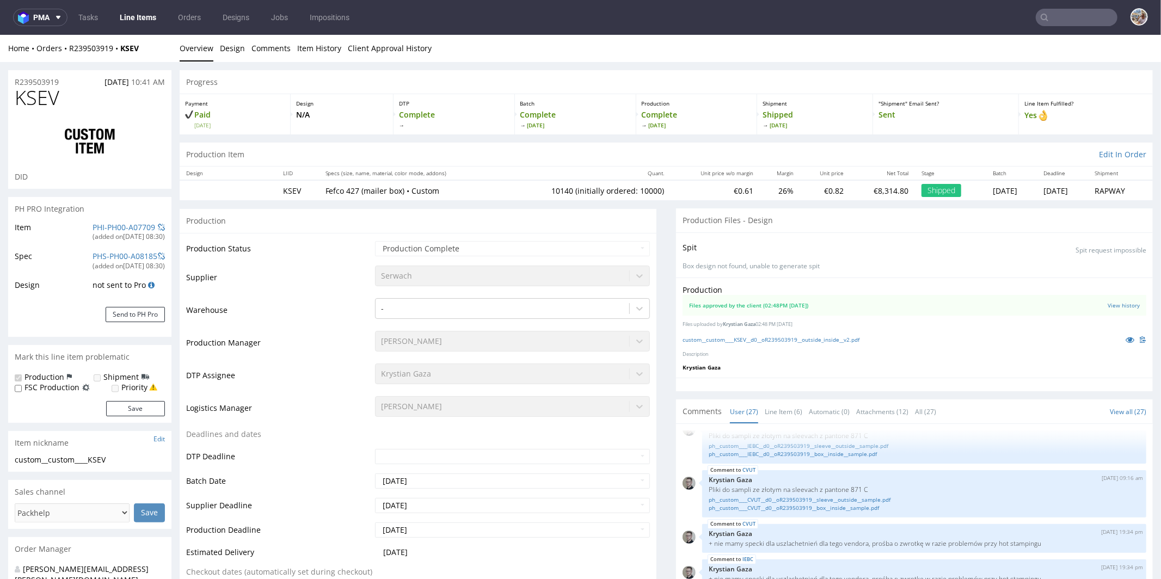
select select "in_progress"
click at [1126, 338] on icon at bounding box center [1130, 339] width 9 height 8
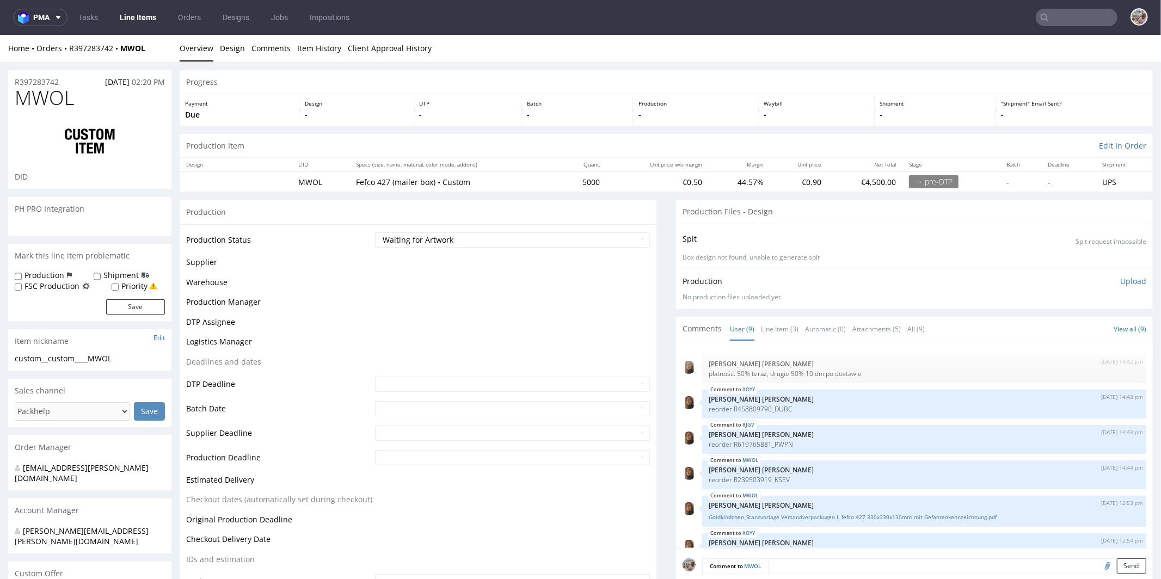
scroll to position [151, 0]
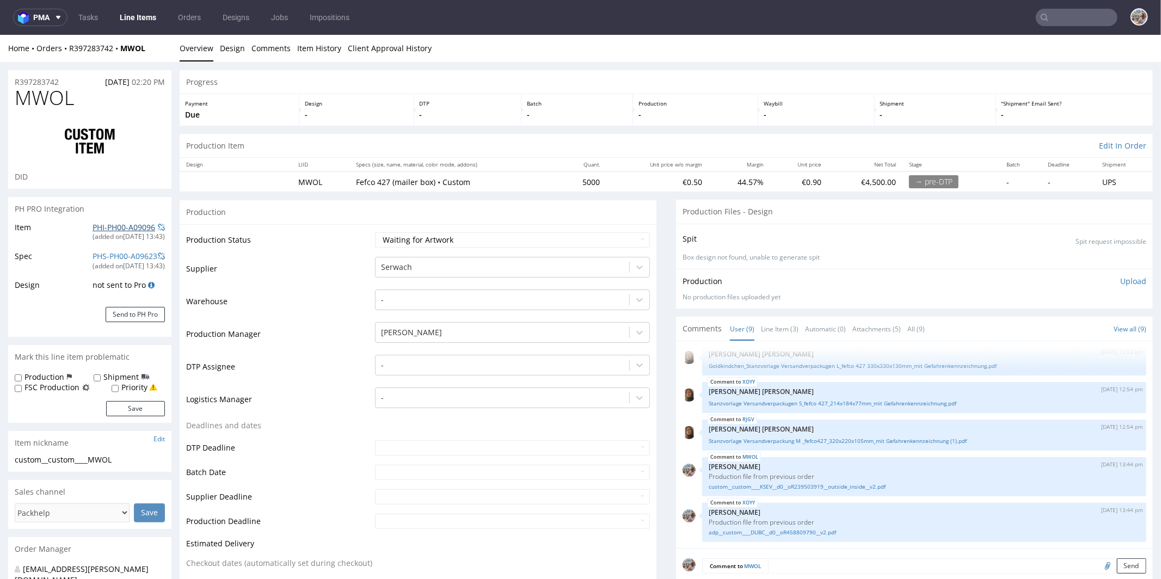
click at [125, 225] on link "PHI-PH00-A09096" at bounding box center [124, 227] width 63 height 10
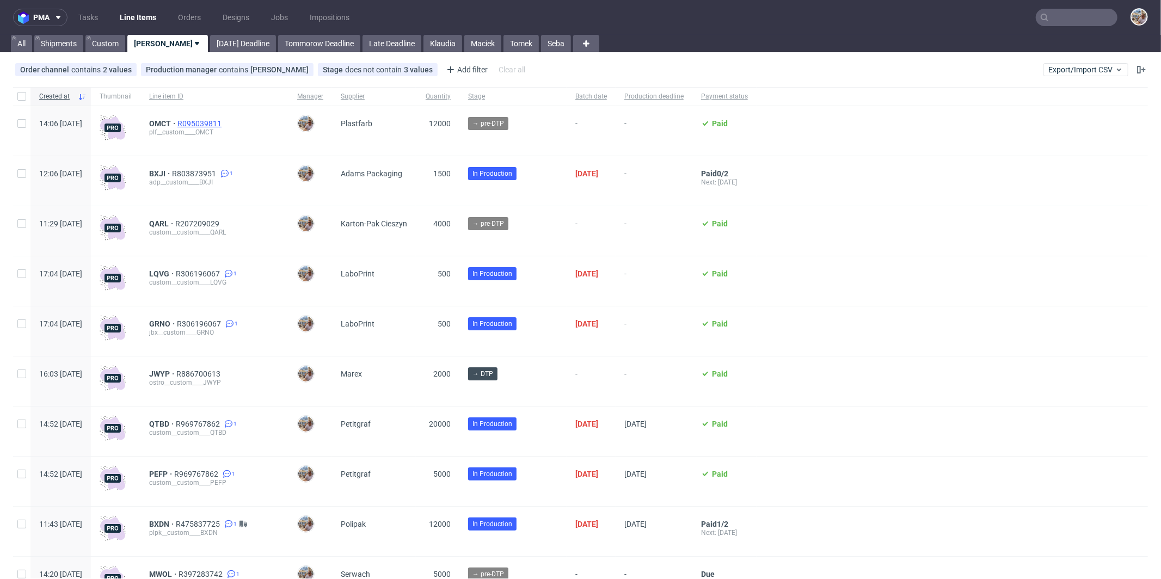
click at [224, 121] on span "R095039811" at bounding box center [200, 123] width 46 height 9
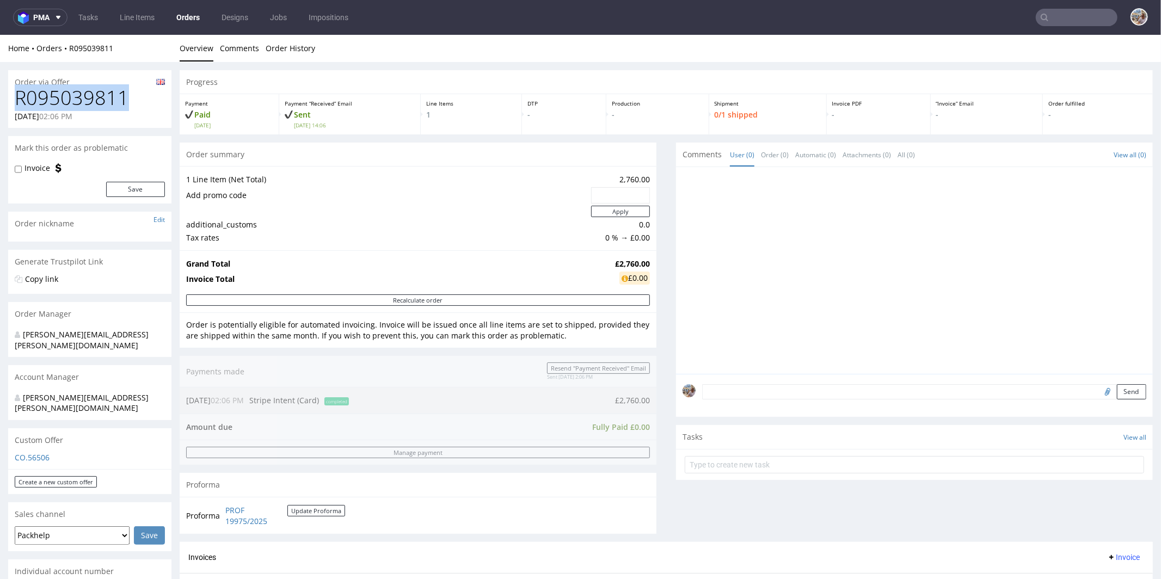
drag, startPoint x: 148, startPoint y: 95, endPoint x: 19, endPoint y: 94, distance: 129.6
click at [19, 94] on h1 "R095039811" at bounding box center [90, 98] width 150 height 22
copy h1 "R095039811"
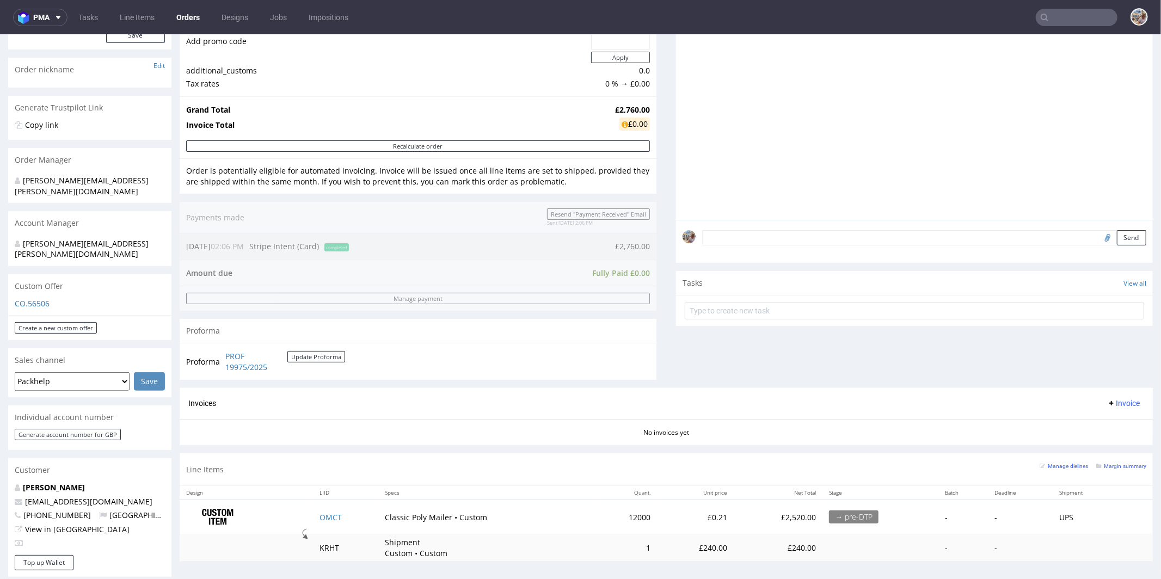
scroll to position [238, 0]
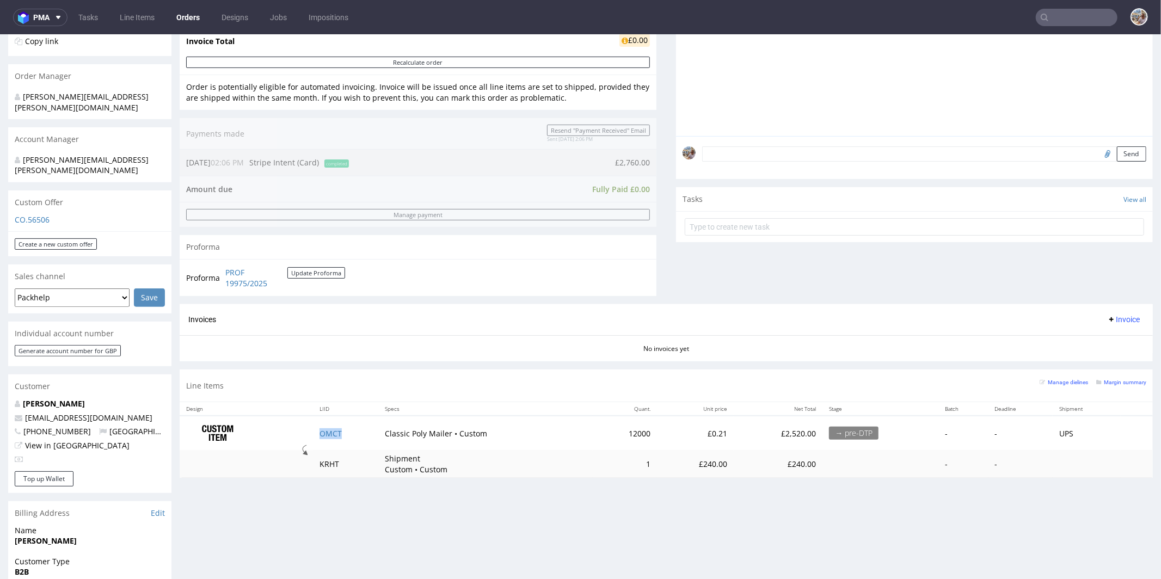
click at [354, 432] on td "OMCT" at bounding box center [346, 432] width 66 height 34
copy link "OMCT"
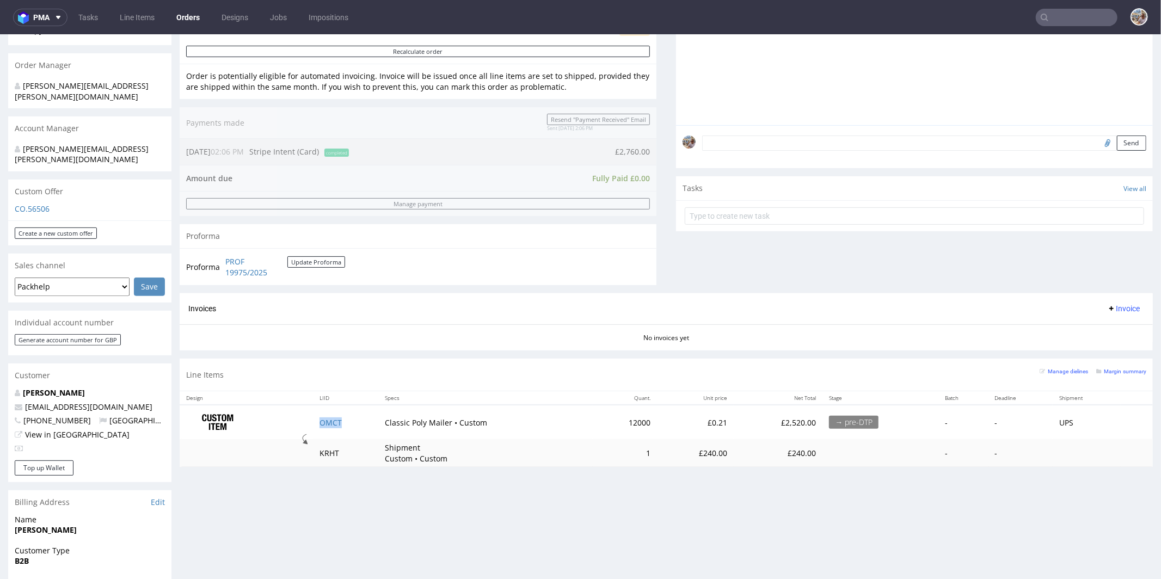
scroll to position [331, 0]
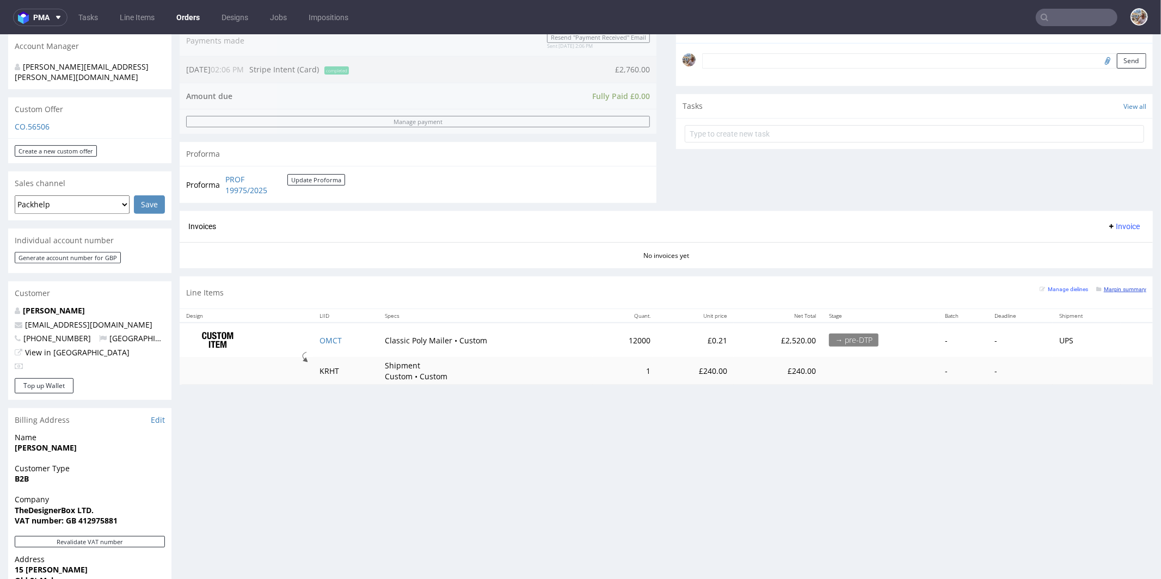
click at [1109, 286] on small "Margin summary" at bounding box center [1122, 289] width 50 height 6
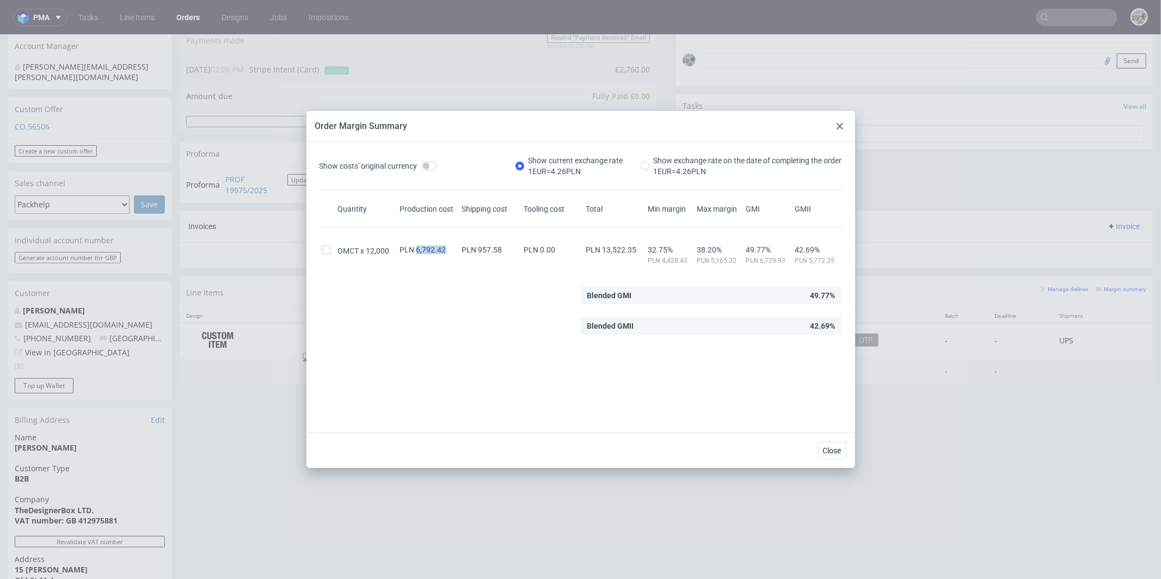
drag, startPoint x: 414, startPoint y: 249, endPoint x: 442, endPoint y: 250, distance: 27.8
click at [442, 250] on span "PLN 6,792.42" at bounding box center [423, 250] width 46 height 9
copy span "6,792.42"
click at [840, 123] on div at bounding box center [840, 126] width 13 height 13
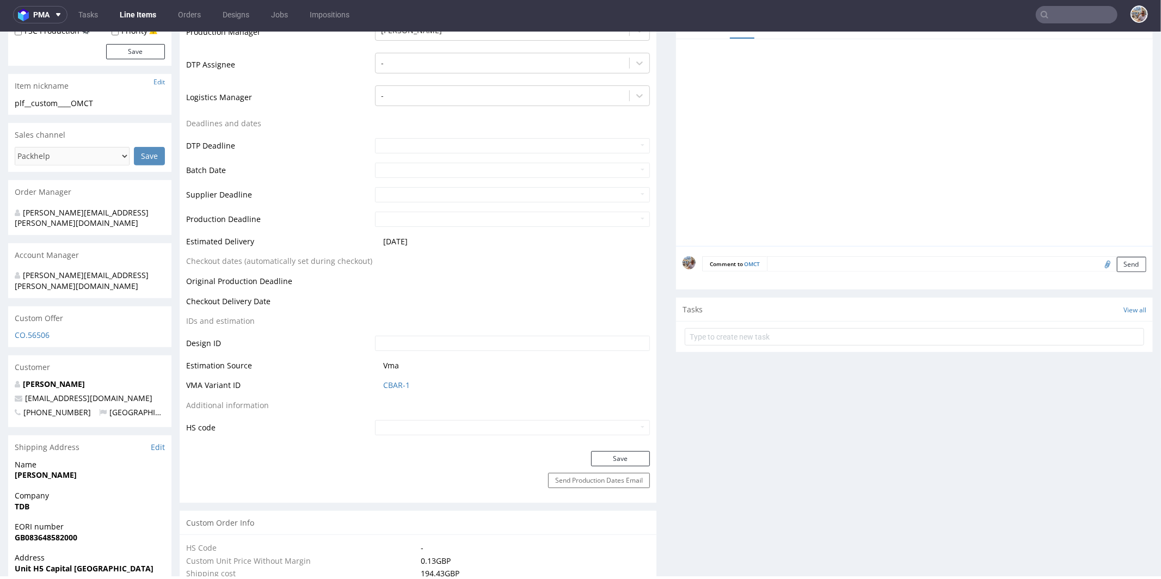
scroll to position [419, 0]
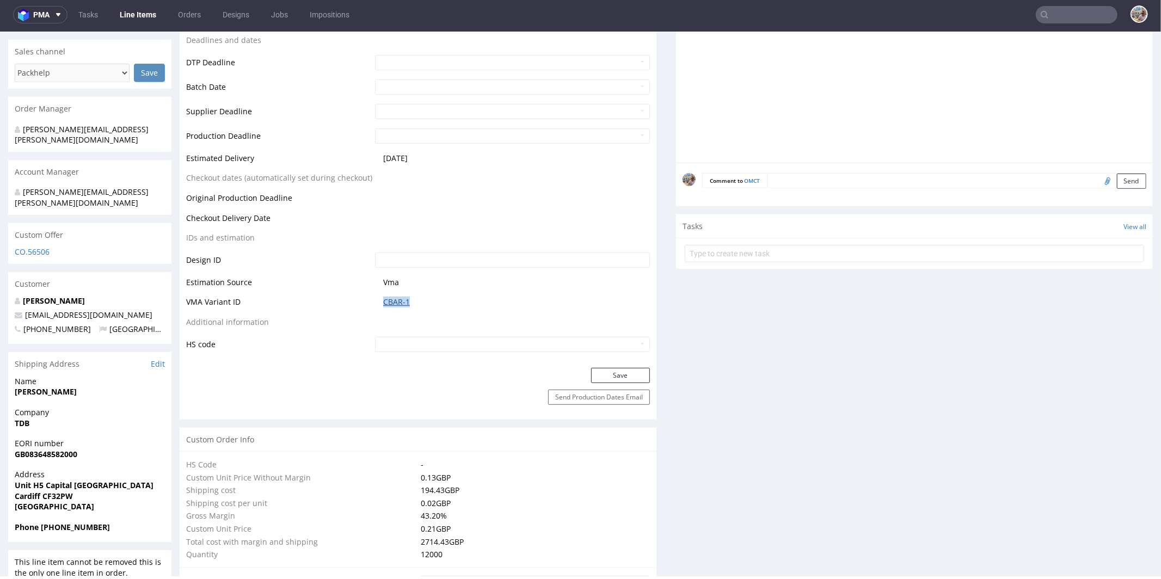
drag, startPoint x: 411, startPoint y: 299, endPoint x: 381, endPoint y: 301, distance: 30.0
click at [383, 301] on span "CBAR-1" at bounding box center [516, 301] width 267 height 11
copy link "CBAR-1"
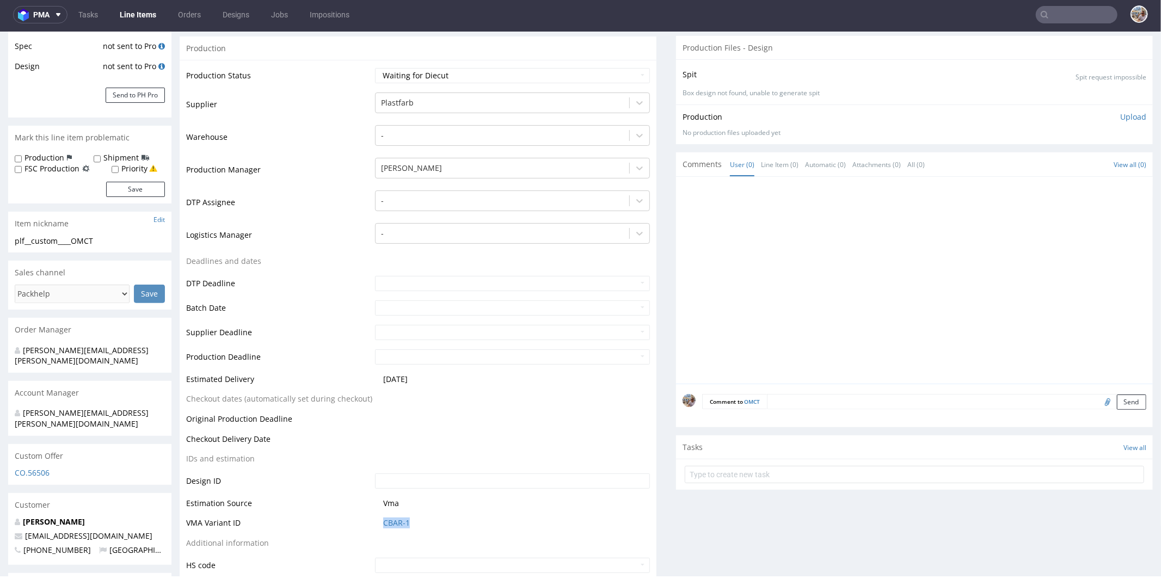
scroll to position [429, 0]
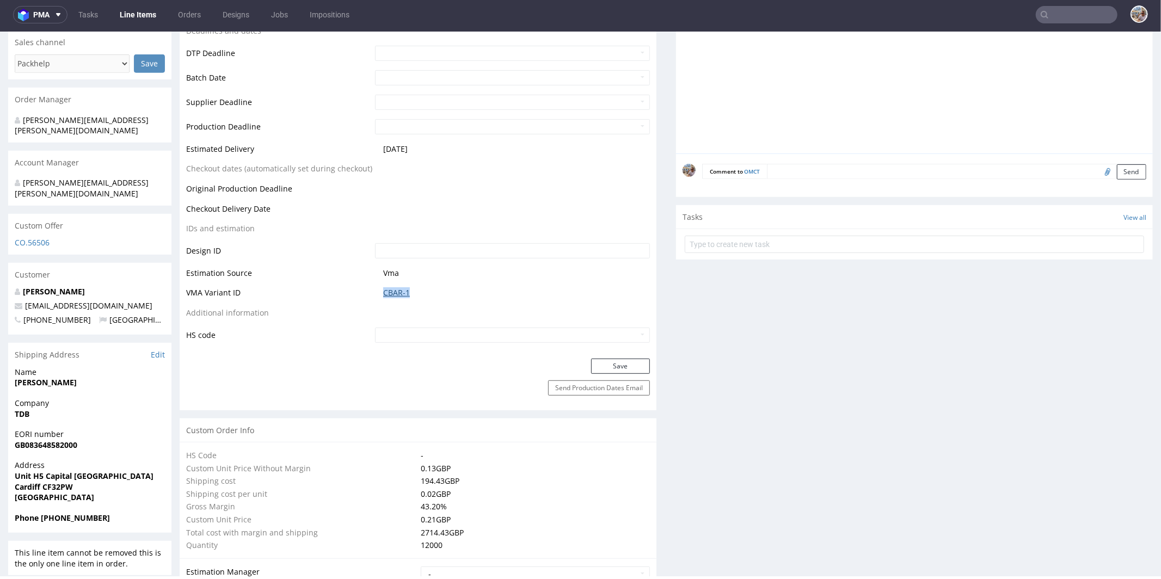
click at [389, 287] on link "CBAR-1" at bounding box center [396, 292] width 27 height 11
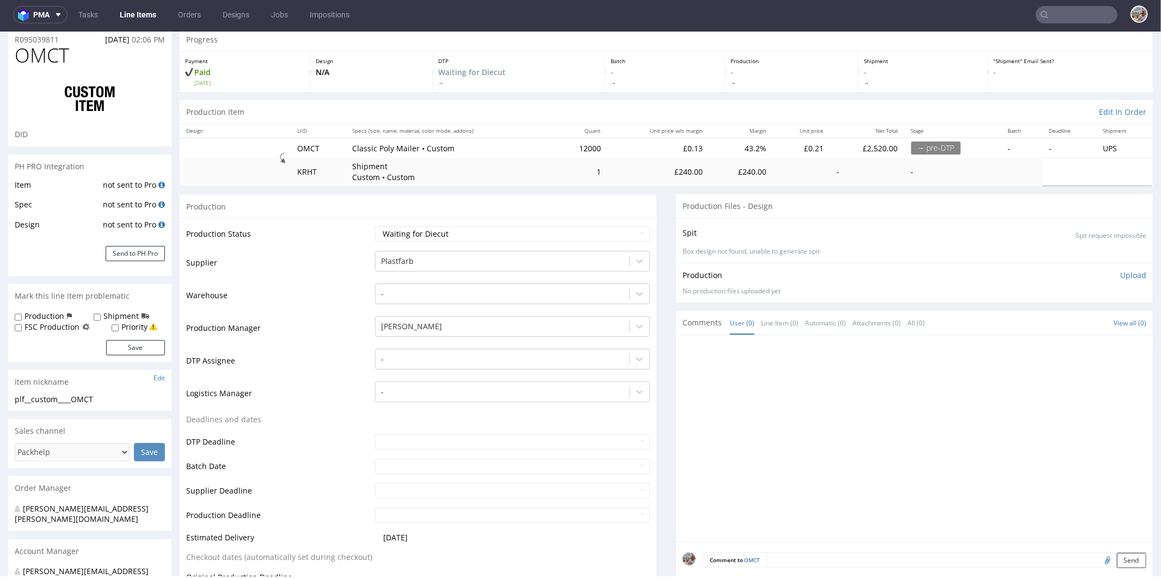
scroll to position [0, 0]
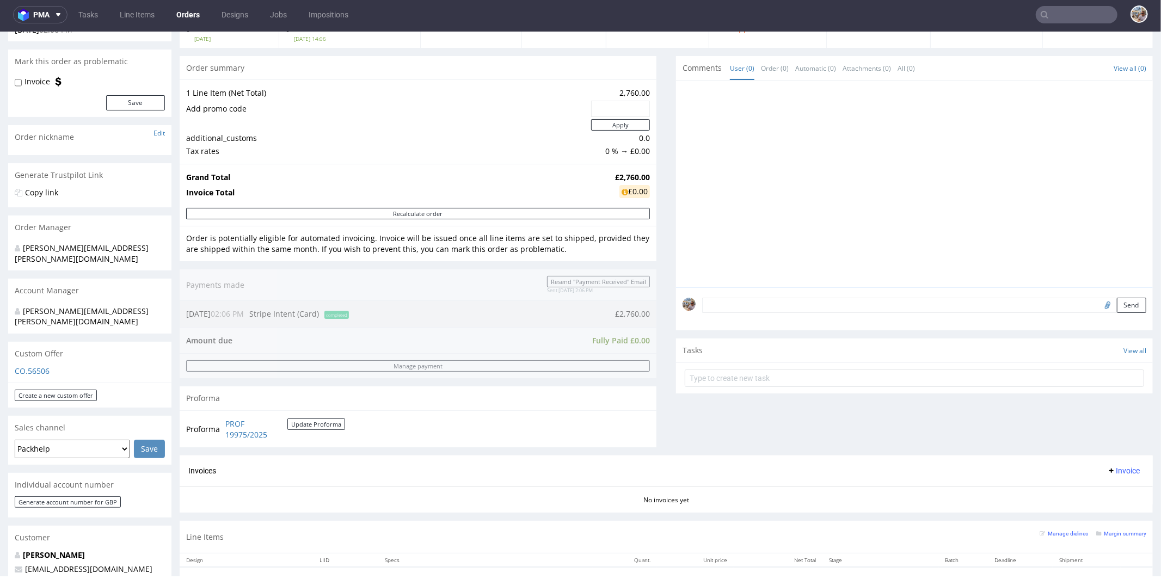
scroll to position [186, 0]
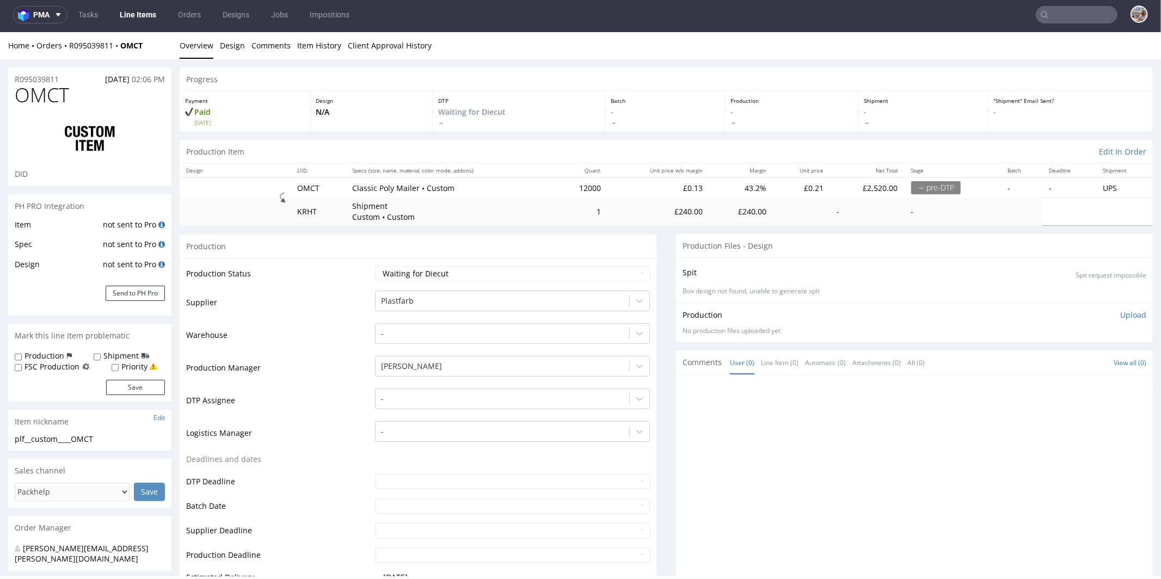
scroll to position [247, 0]
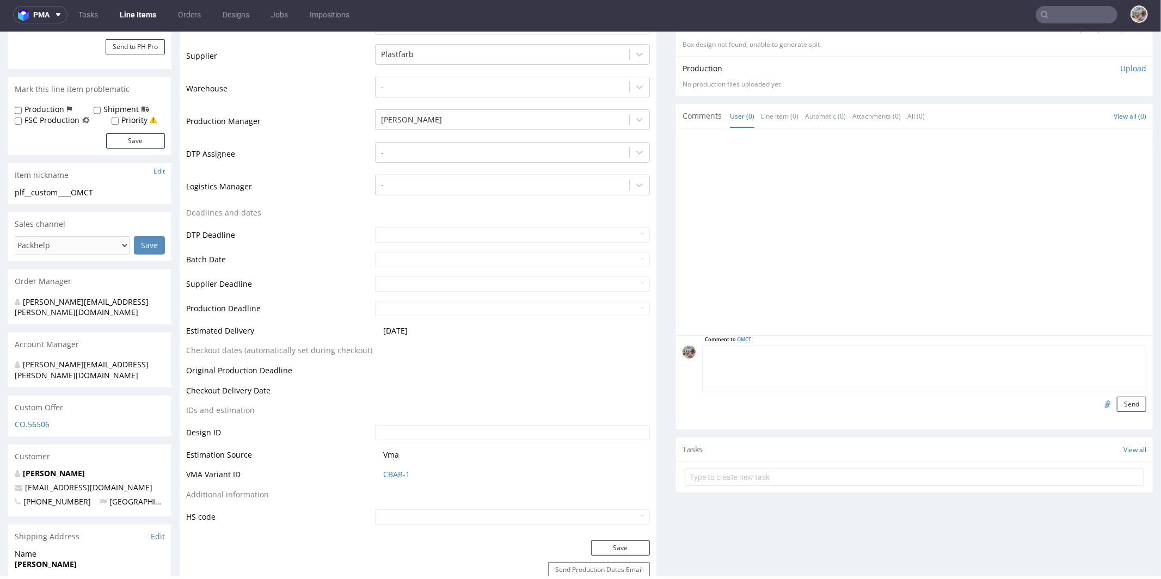
click at [813, 355] on textarea at bounding box center [924, 368] width 444 height 47
type textarea "Production file from previous order. Please confirm re-order 1:1"
click at [1099, 400] on input "file" at bounding box center [1106, 403] width 15 height 14
type input "C:\fakepath\plf__custom____LELZ__d0__oR573676758.pdf"
click at [1117, 401] on button "Send" at bounding box center [1131, 403] width 29 height 15
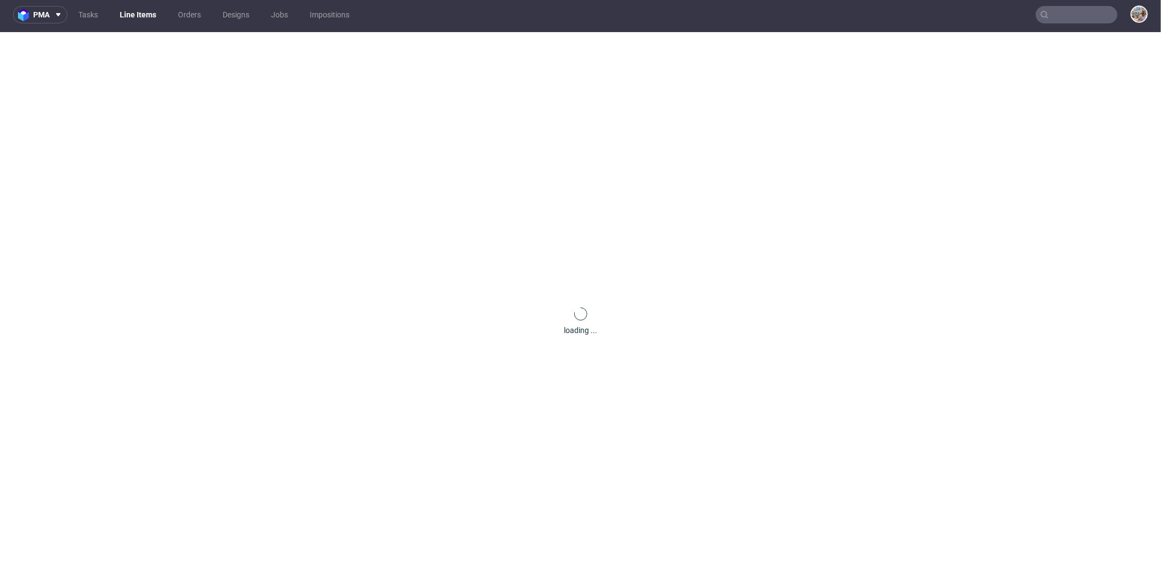
scroll to position [0, 0]
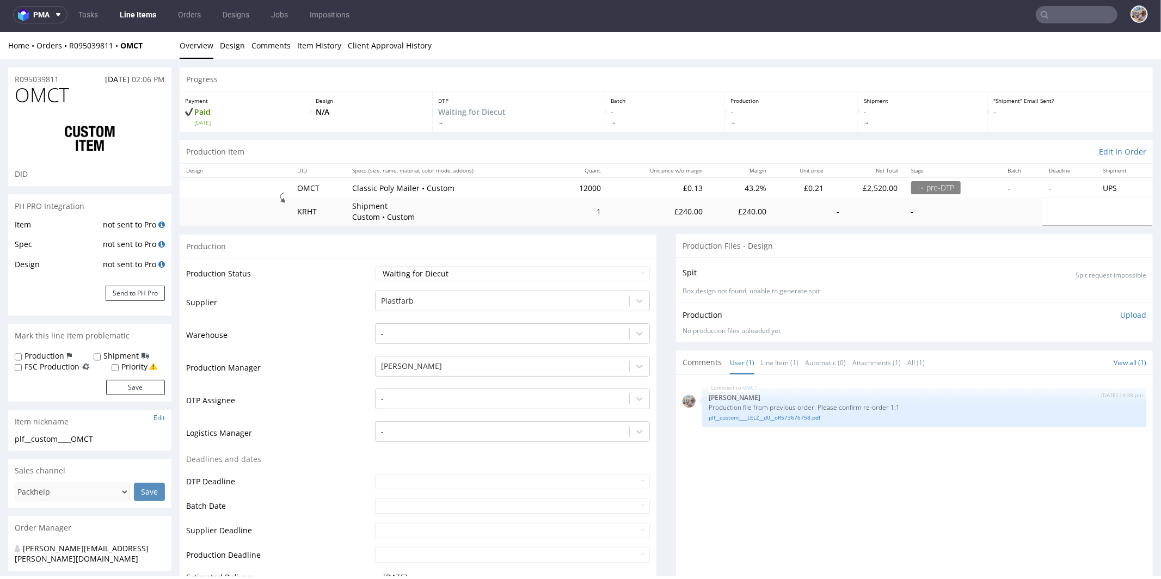
click at [804, 469] on div "OMCT 18th Sep 25 | 14:38 pm Michał Palasek Production file from previous order.…" at bounding box center [918, 481] width 470 height 200
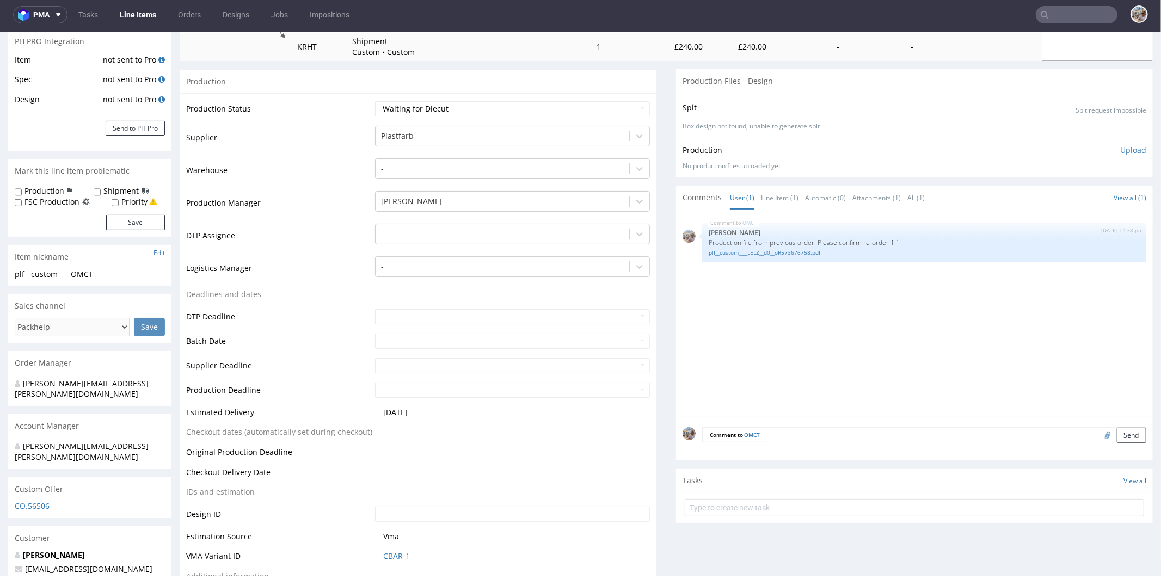
scroll to position [240, 0]
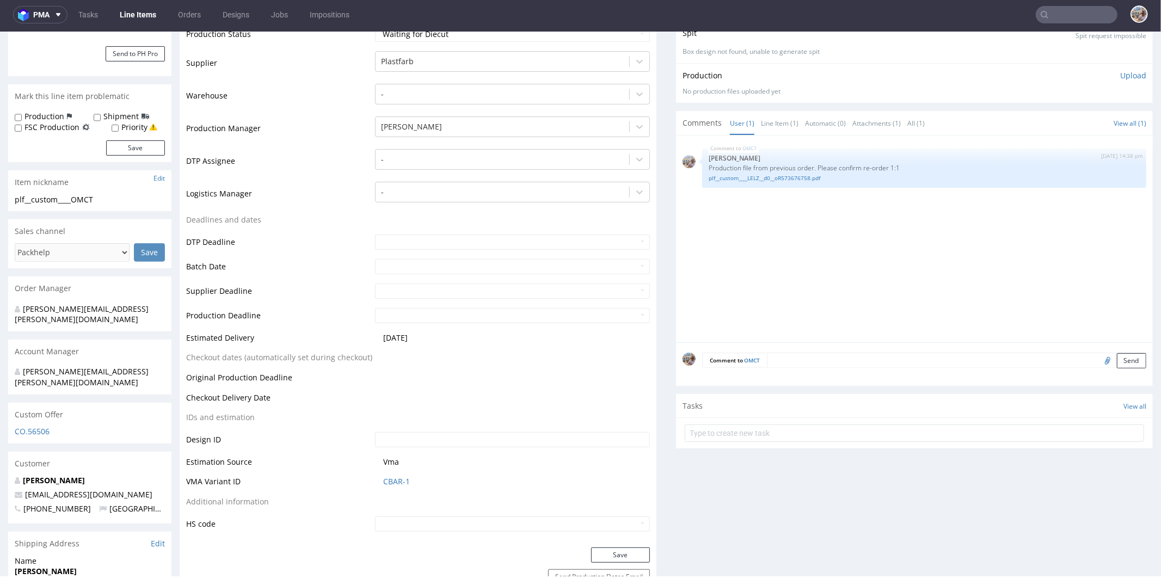
click at [837, 277] on div "OMCT 18th Sep 25 | 14:38 pm Michał Palasek Production file from previous order.…" at bounding box center [918, 242] width 470 height 200
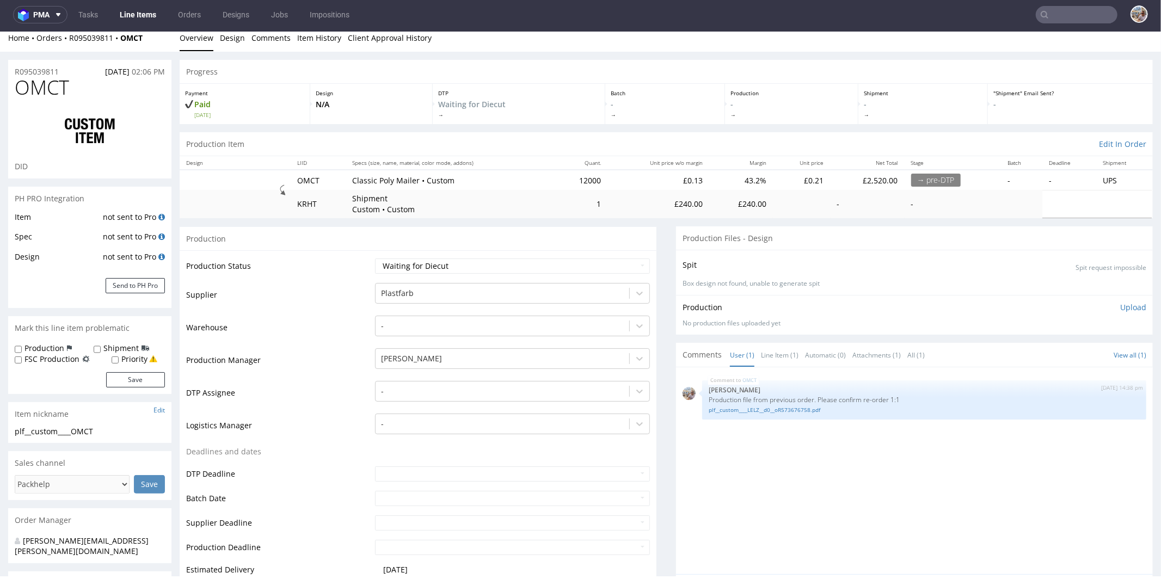
scroll to position [0, 0]
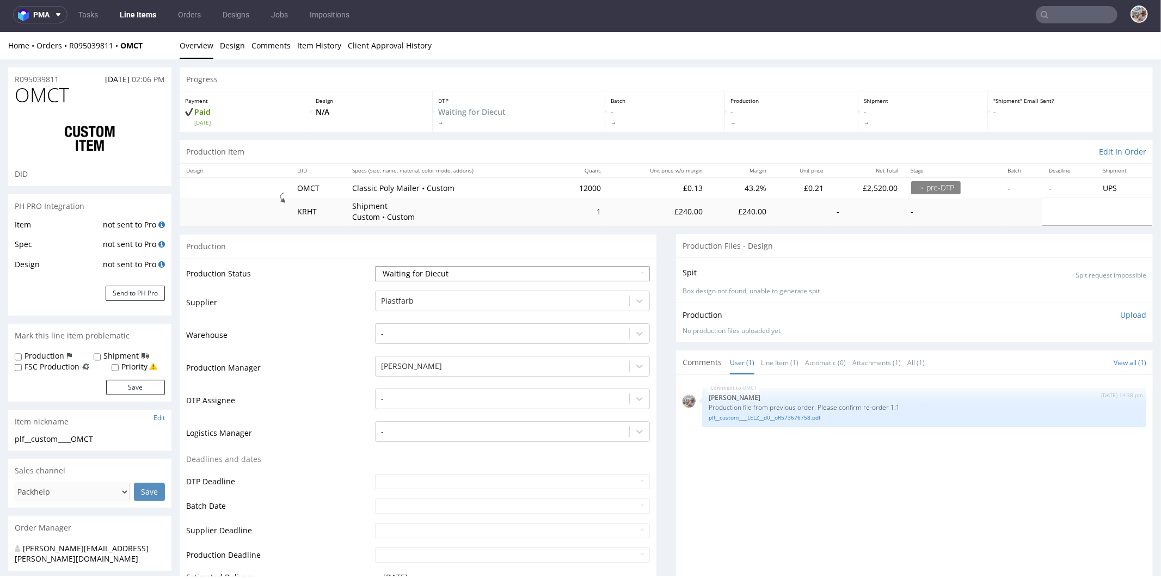
click at [458, 267] on select "Waiting for Artwork Waiting for Diecut Waiting for Mockup Waiting for DTP Waiti…" at bounding box center [512, 273] width 275 height 15
select select "pre_dtp_waiting_for_artwork"
click at [375, 266] on select "Waiting for Artwork Waiting for Diecut Waiting for Mockup Waiting for DTP Waiti…" at bounding box center [512, 273] width 275 height 15
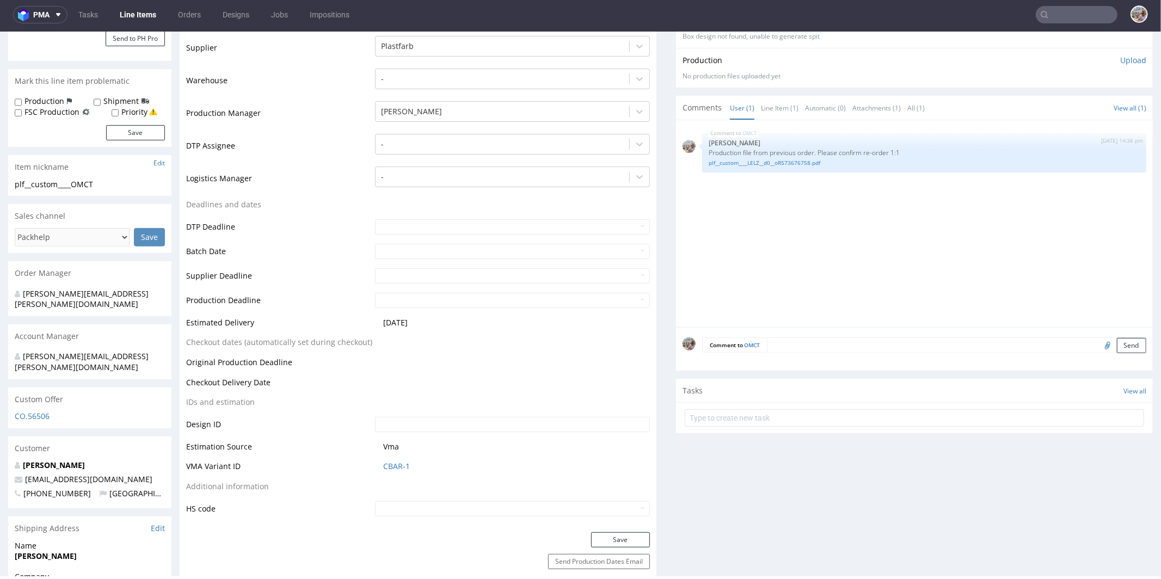
scroll to position [495, 0]
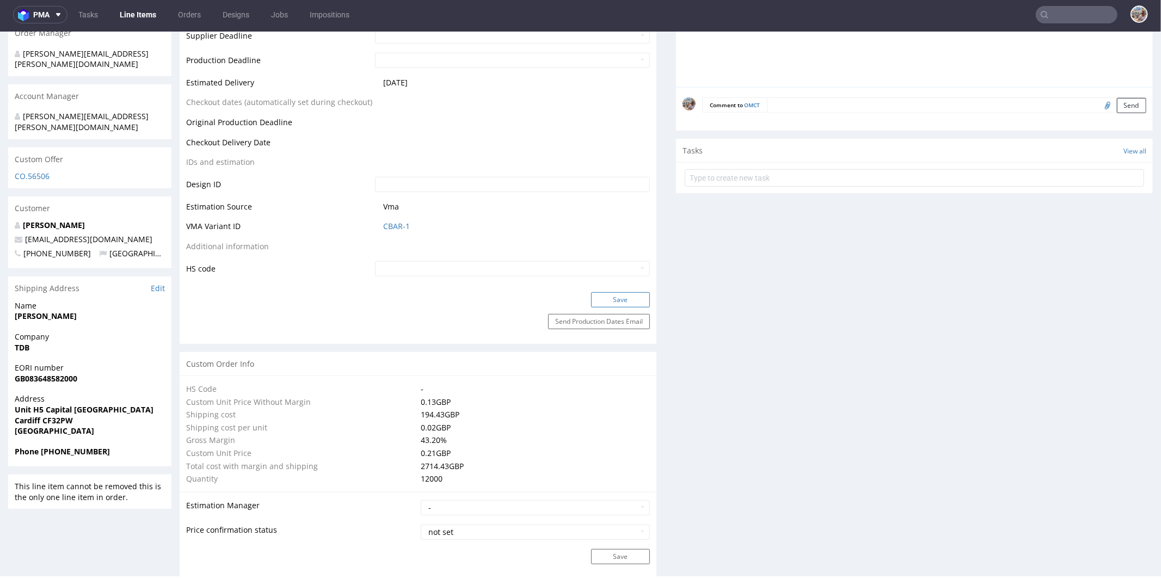
click at [625, 302] on button "Save" at bounding box center [620, 299] width 59 height 15
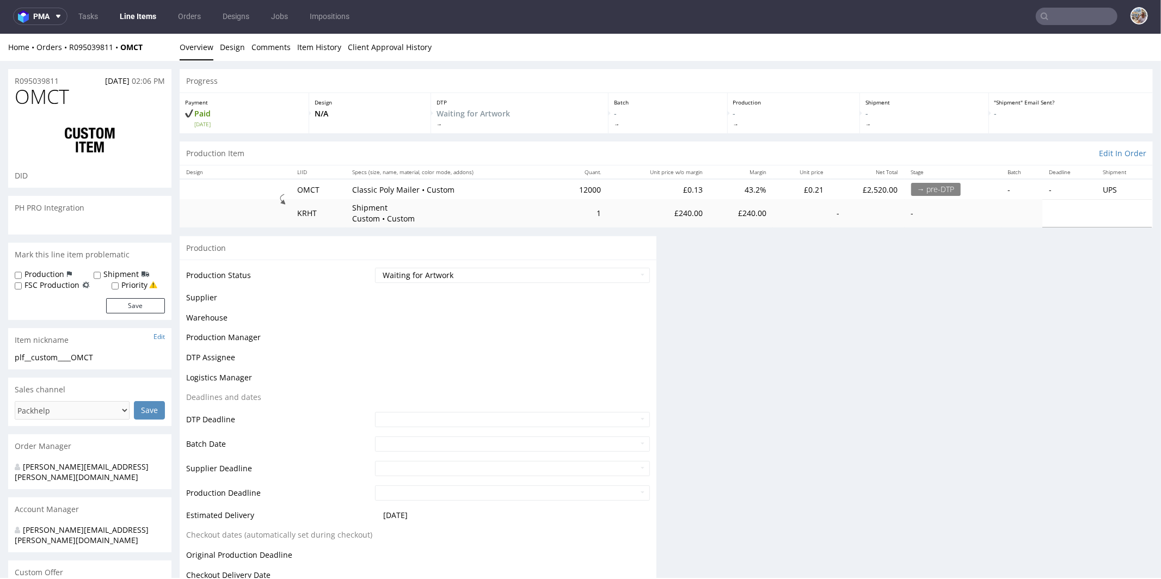
scroll to position [0, 0]
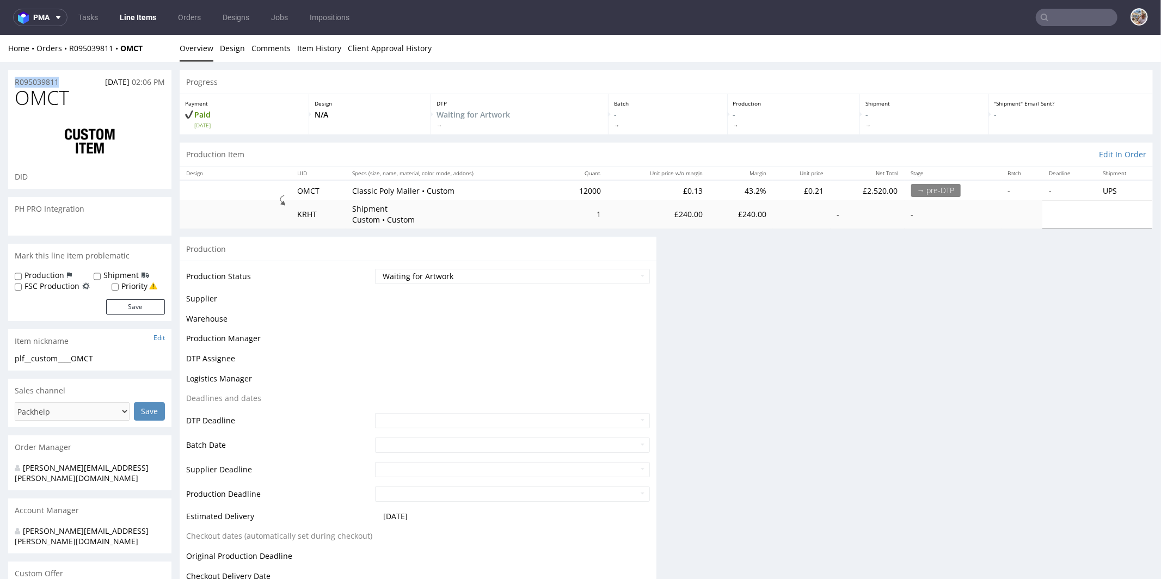
drag, startPoint x: 72, startPoint y: 77, endPoint x: 11, endPoint y: 80, distance: 61.0
click at [11, 80] on div "R095039811 18.09.2025 02:06 PM" at bounding box center [89, 78] width 163 height 17
copy p "R095039811"
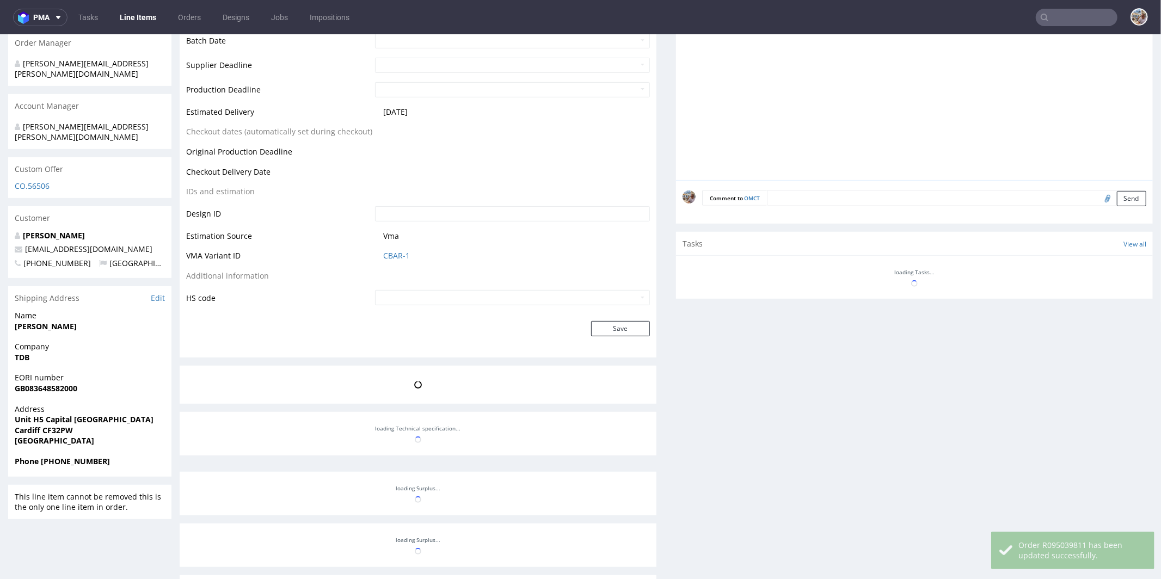
scroll to position [488, 0]
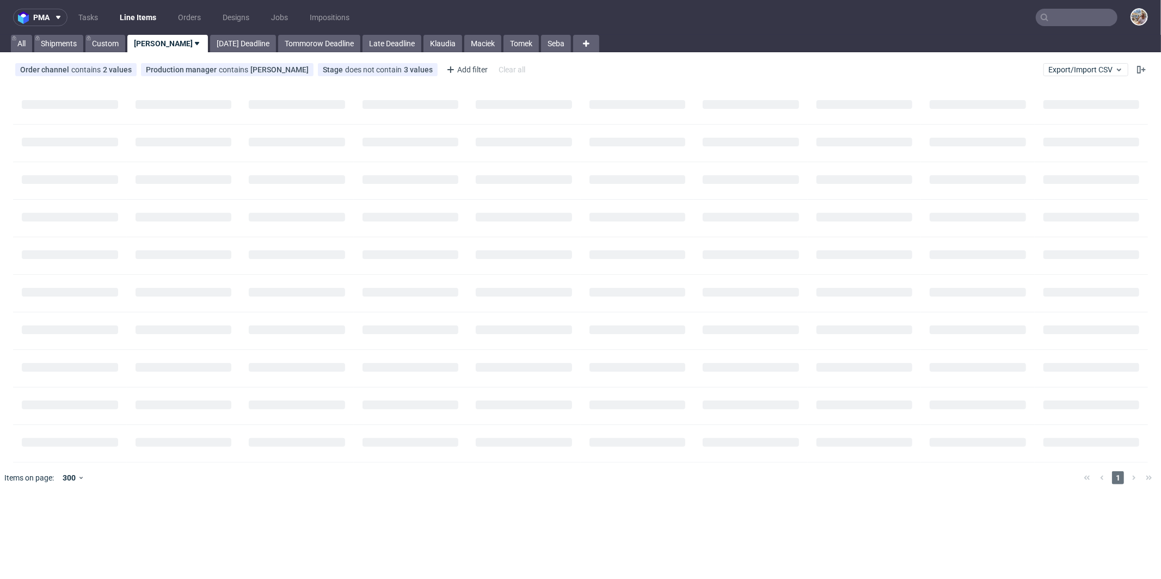
click input "text"
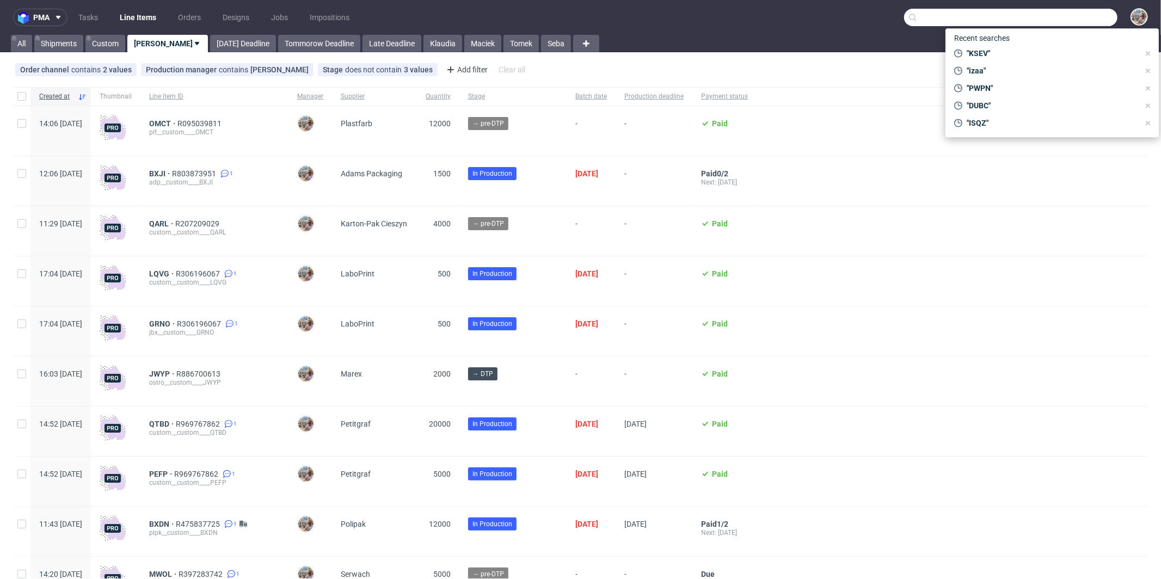
paste input "LELZ"
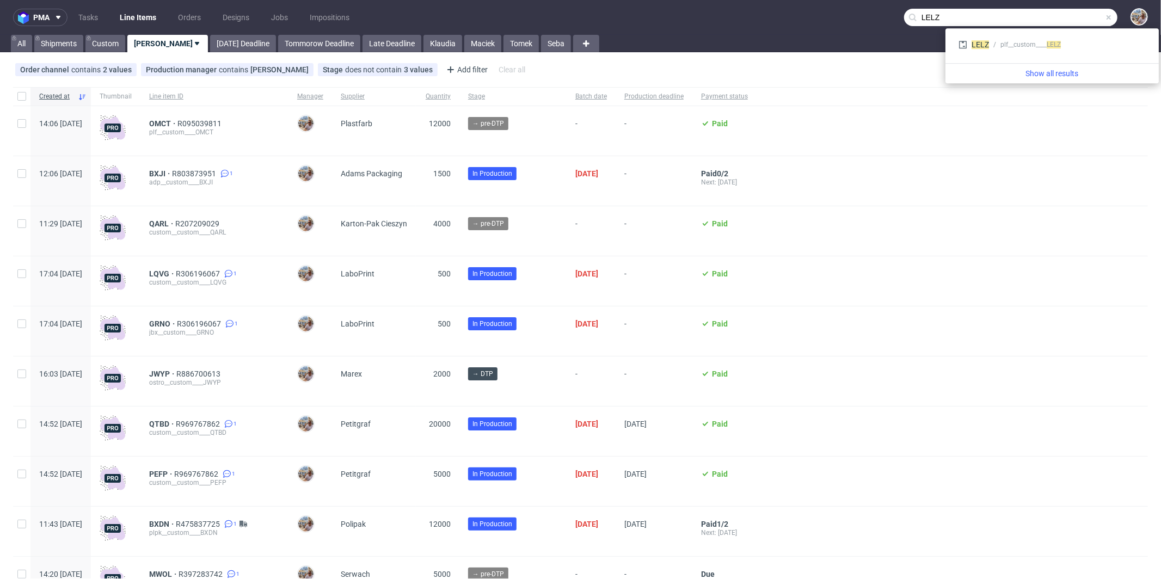
type input "LELZ"
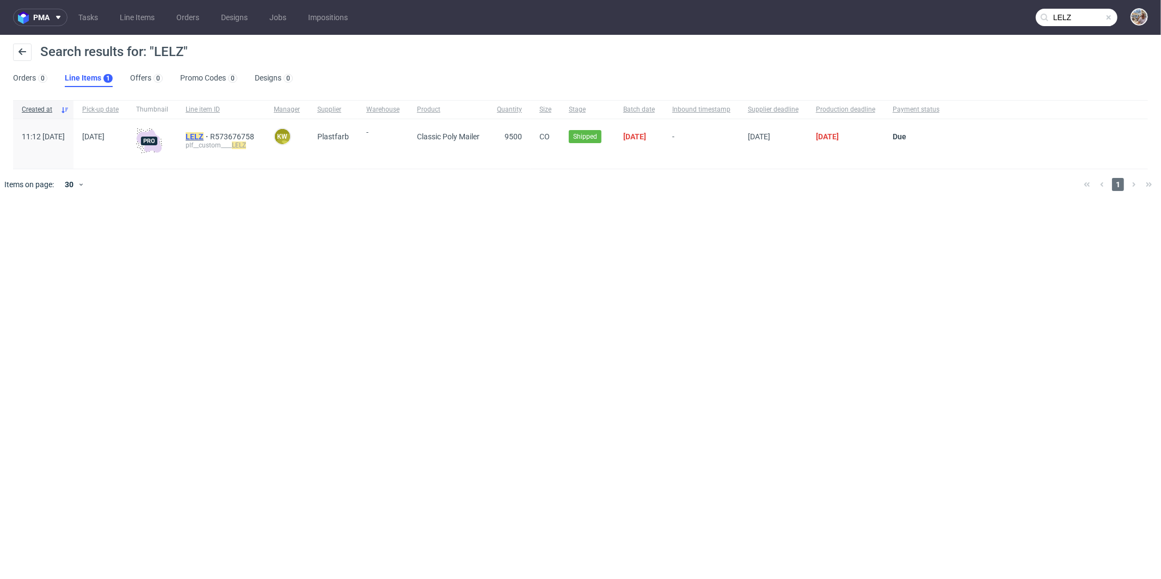
click mark "LELZ"
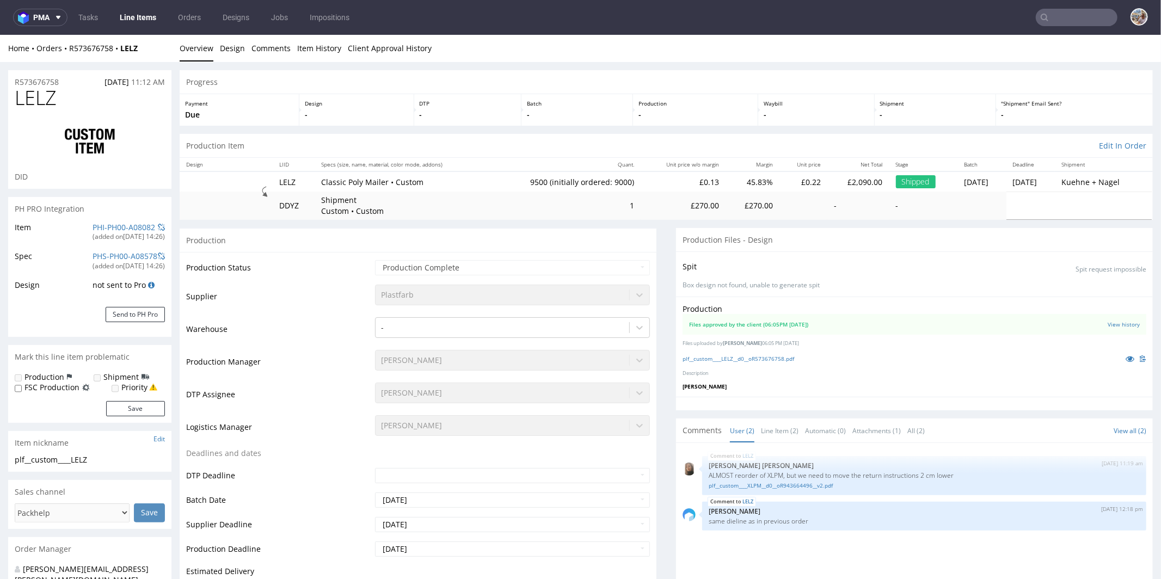
select select "in_progress"
click link "plf__custom____LELZ__d0__oR573676758.pdf"
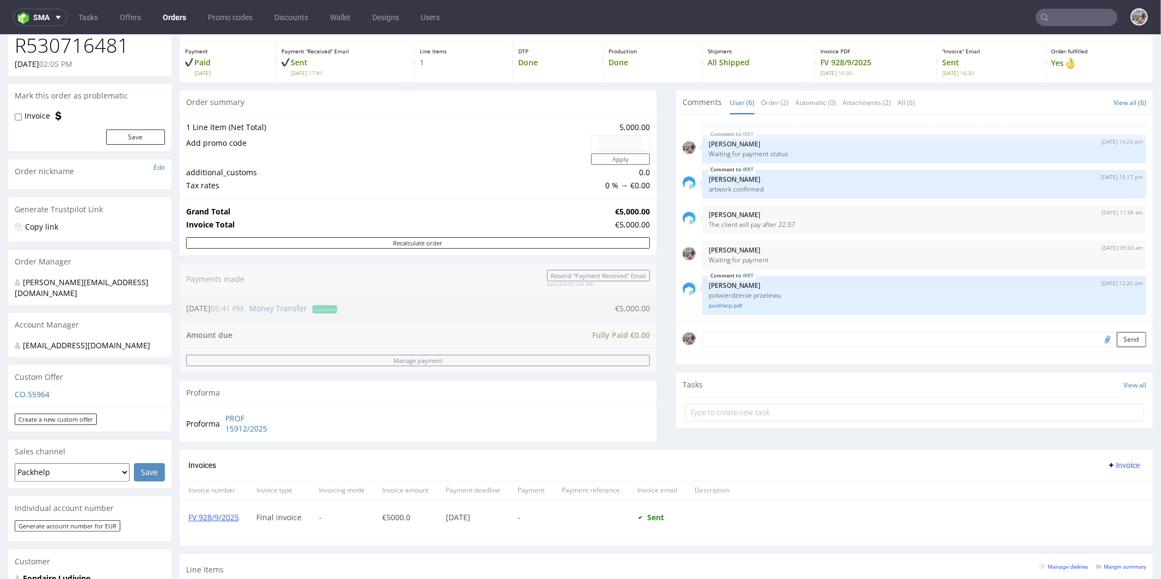
scroll to position [222, 0]
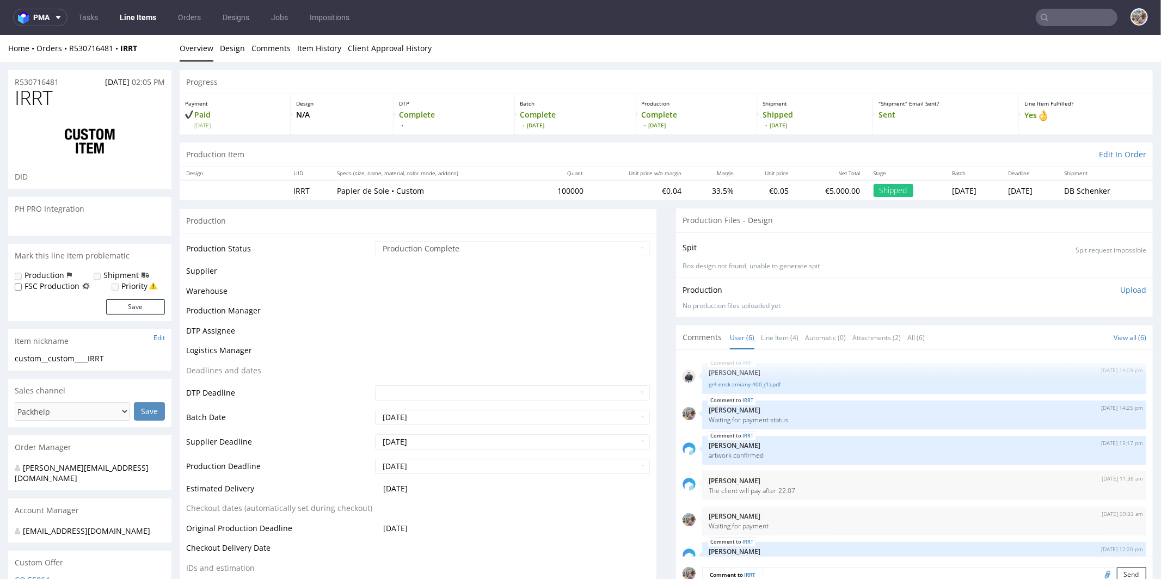
scroll to position [31, 0]
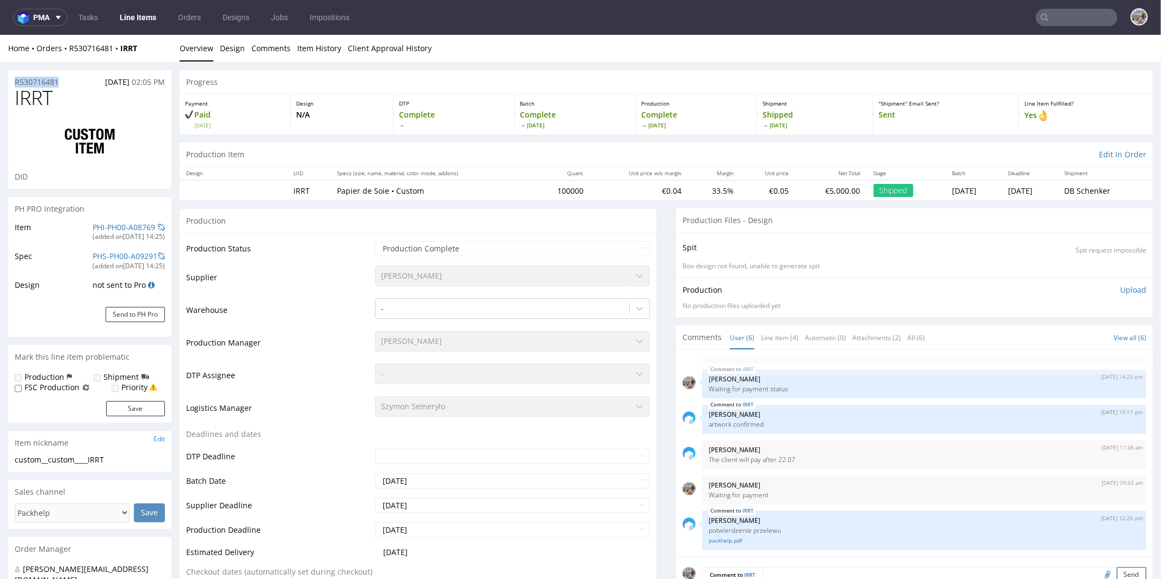
drag, startPoint x: 64, startPoint y: 83, endPoint x: 12, endPoint y: 77, distance: 52.7
click at [12, 77] on div "R530716481 [DATE] 02:05 PM" at bounding box center [89, 78] width 163 height 17
copy p "R530716481"
click at [100, 230] on link "PHI-PH00-A08769" at bounding box center [124, 227] width 63 height 10
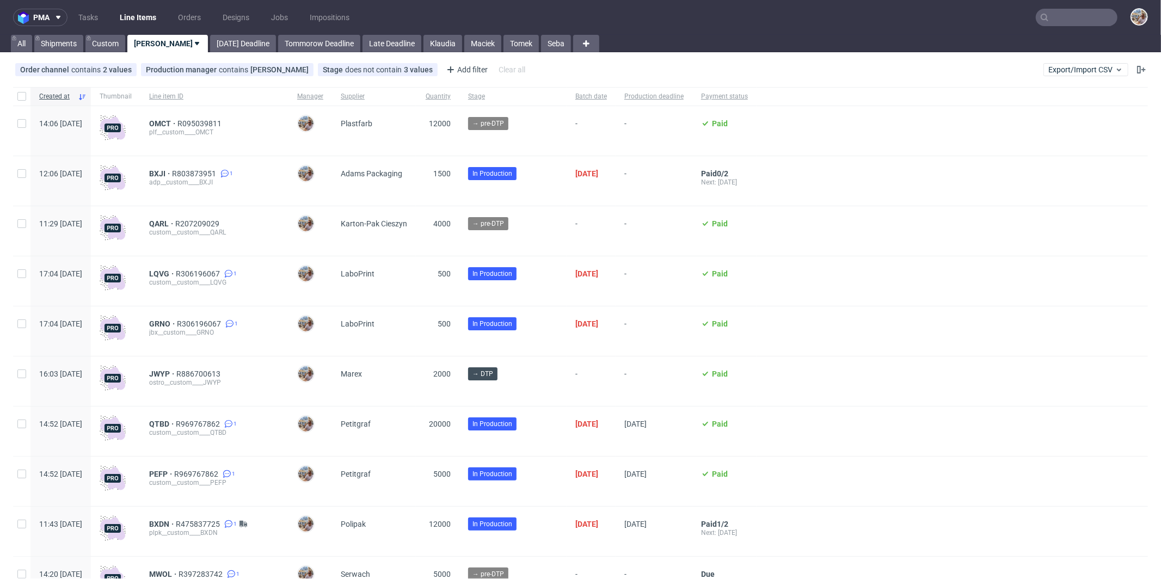
click at [1067, 21] on input "text" at bounding box center [1077, 17] width 82 height 17
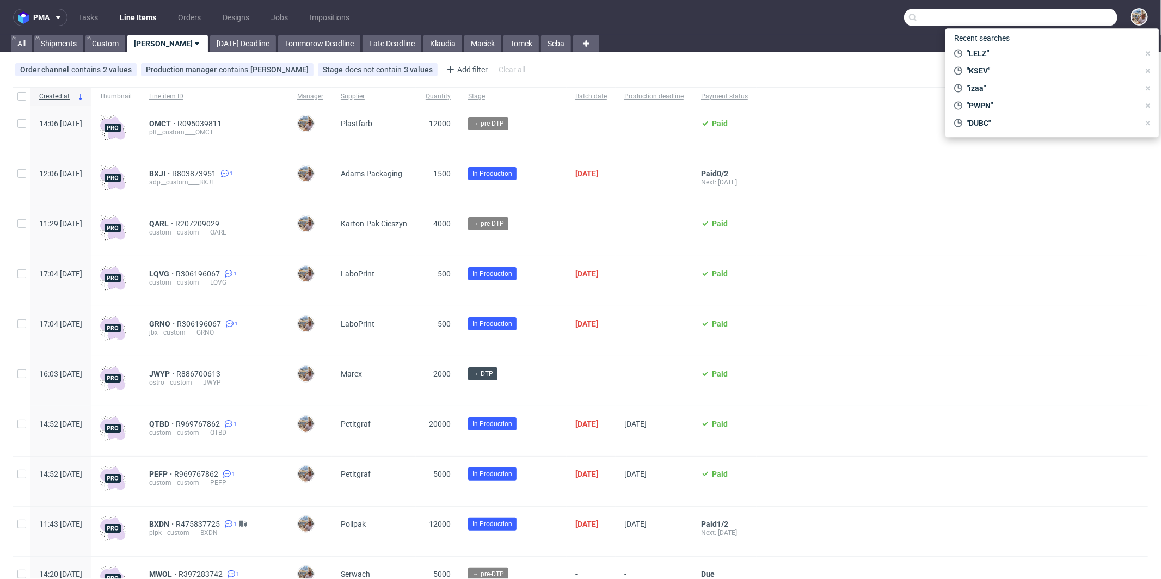
paste input "BMOC"
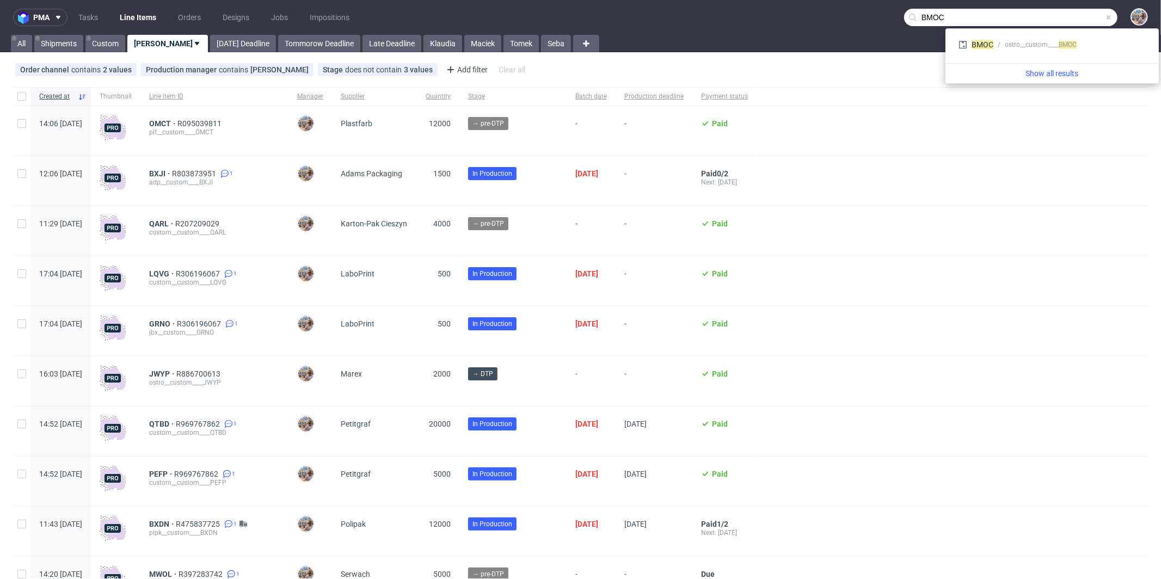
type input "BMOC"
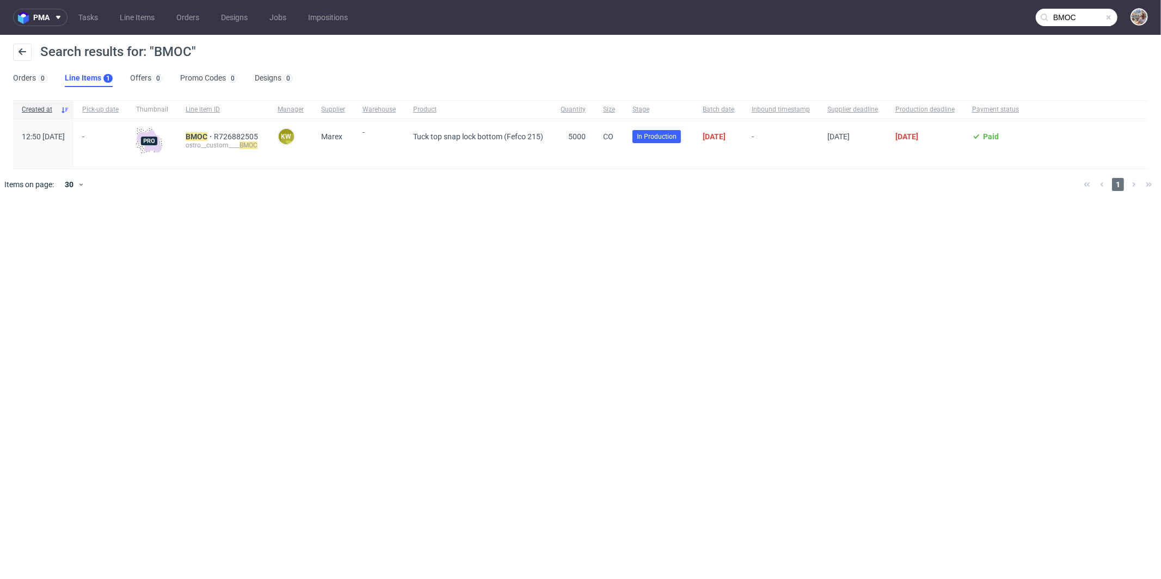
click at [1109, 16] on span at bounding box center [1109, 17] width 9 height 9
click at [1103, 15] on input "text" at bounding box center [1077, 17] width 82 height 17
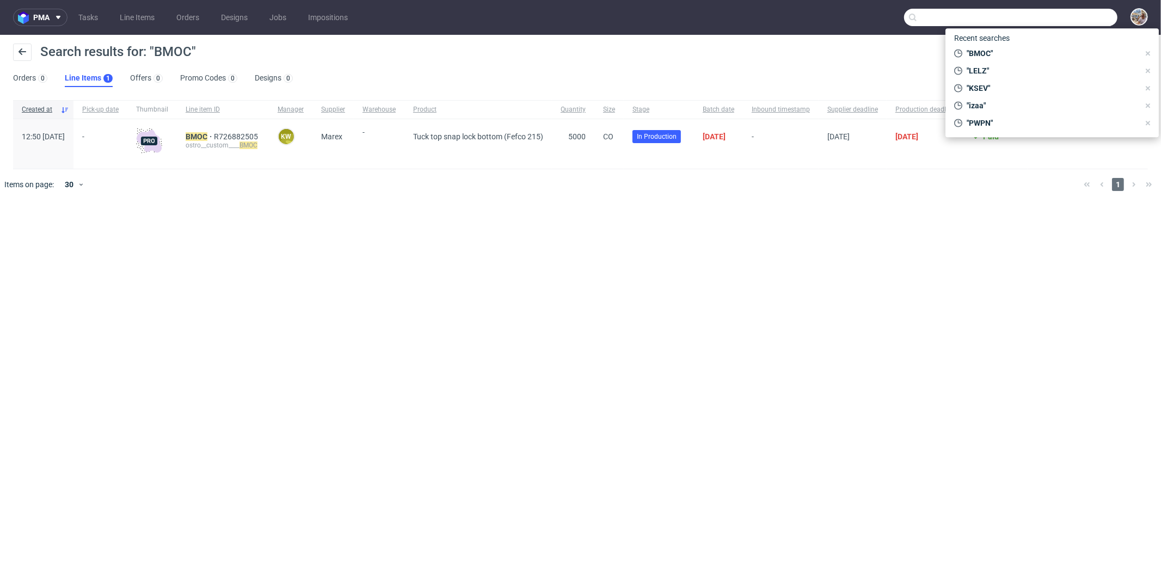
paste input "HSSH"
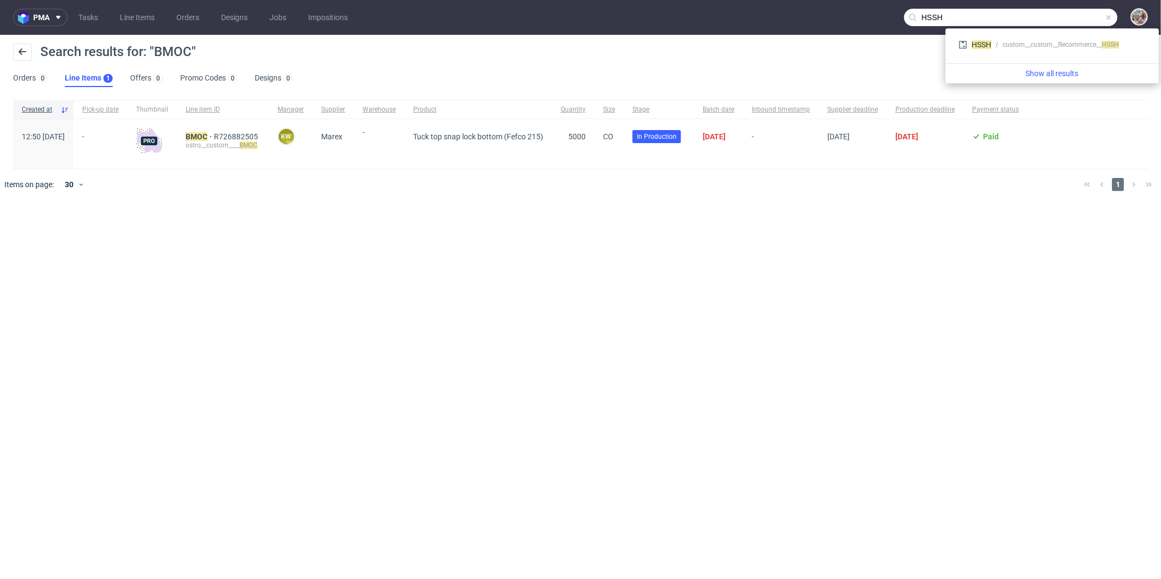
type input "HSSH"
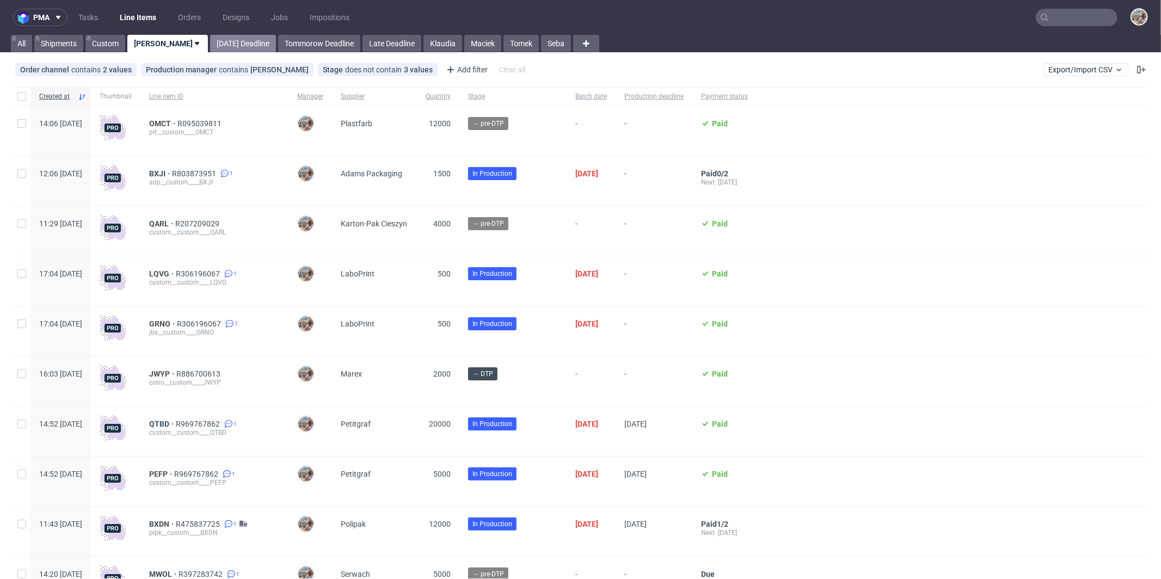
click at [210, 47] on link "[DATE] Deadline" at bounding box center [243, 43] width 66 height 17
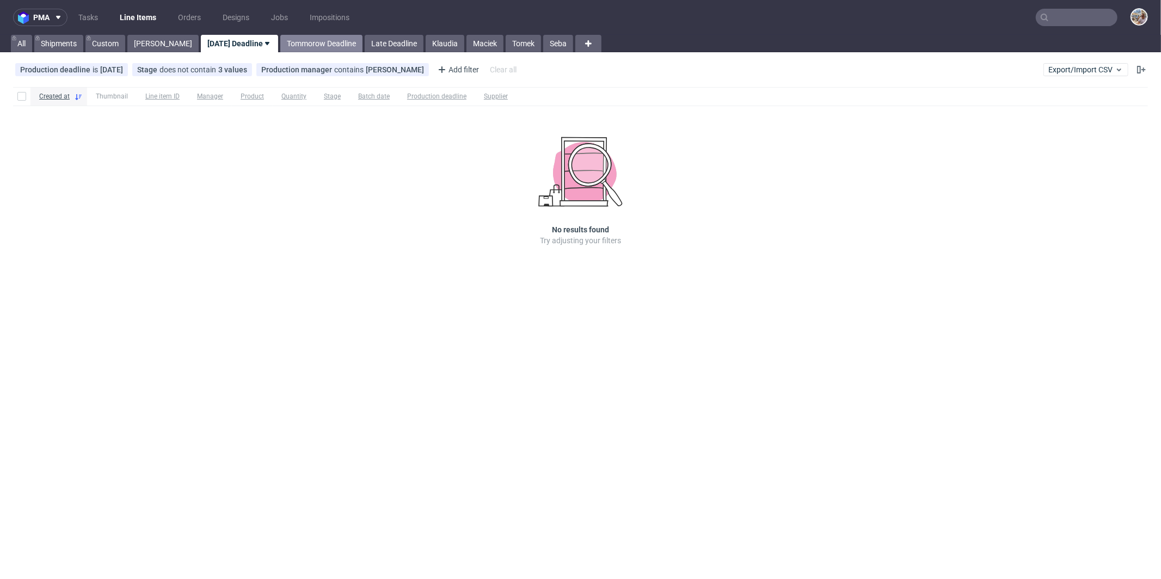
click at [289, 40] on link "Tommorow Deadline" at bounding box center [321, 43] width 82 height 17
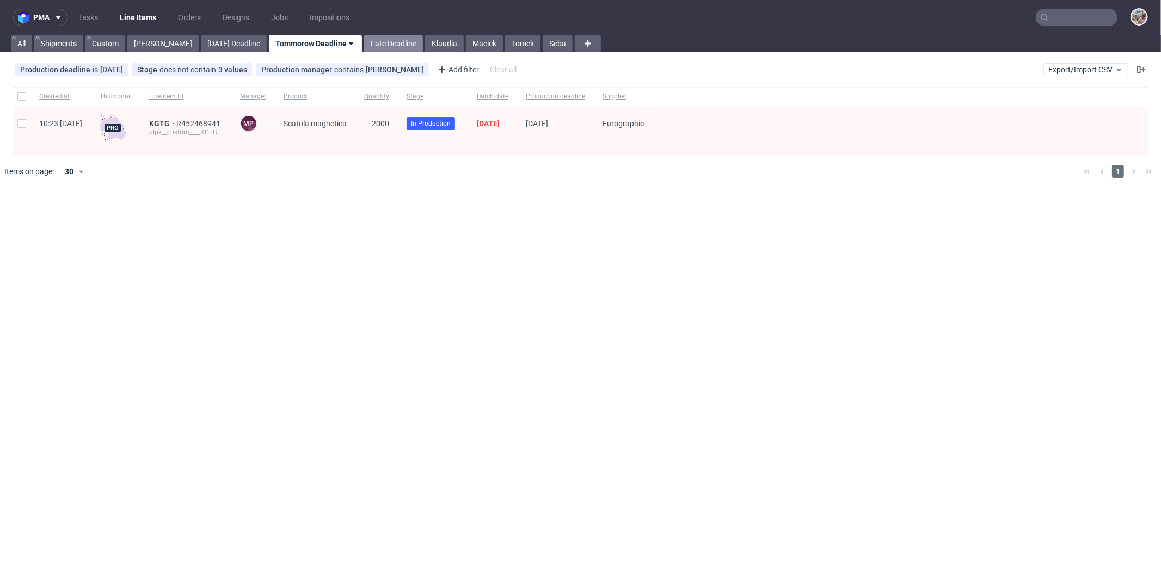
click at [371, 45] on link "Late Deadline" at bounding box center [393, 43] width 59 height 17
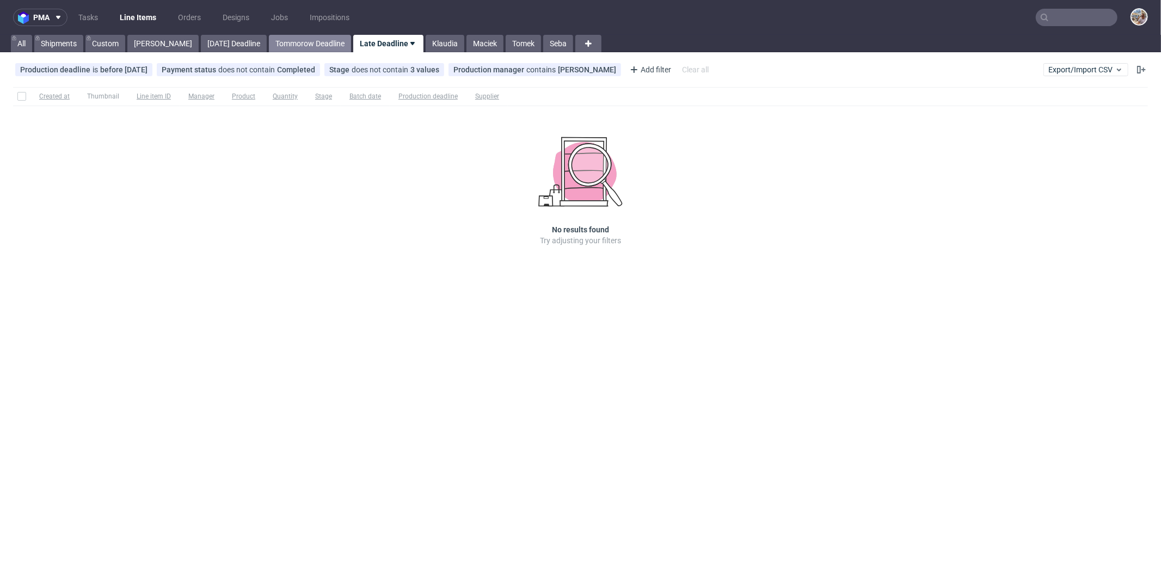
click at [281, 51] on link "Tommorow Deadline" at bounding box center [310, 43] width 82 height 17
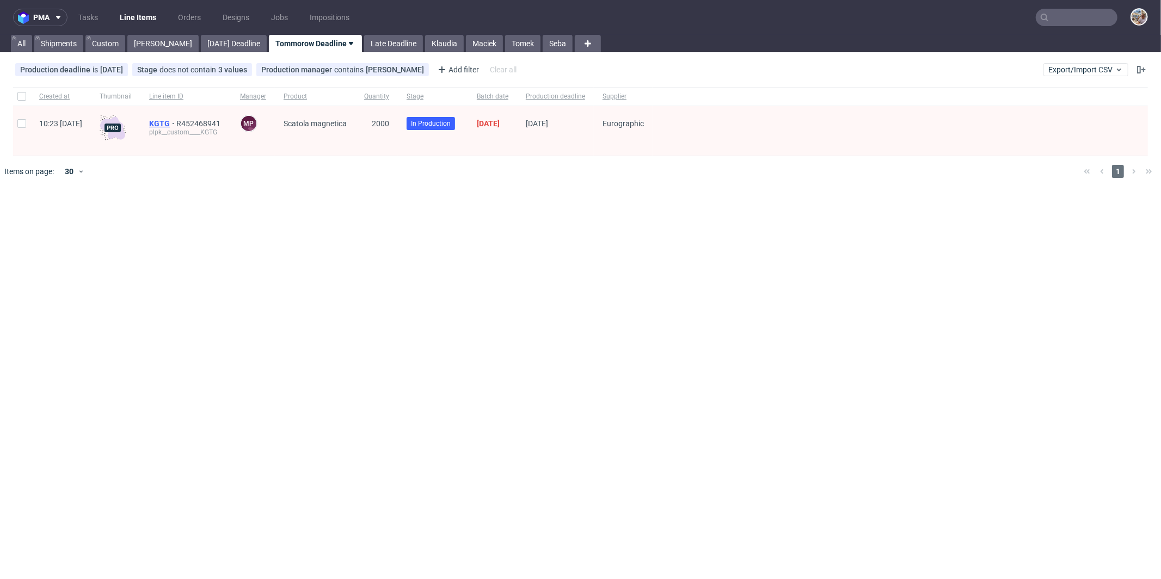
click at [176, 124] on span "KGTG" at bounding box center [162, 123] width 27 height 9
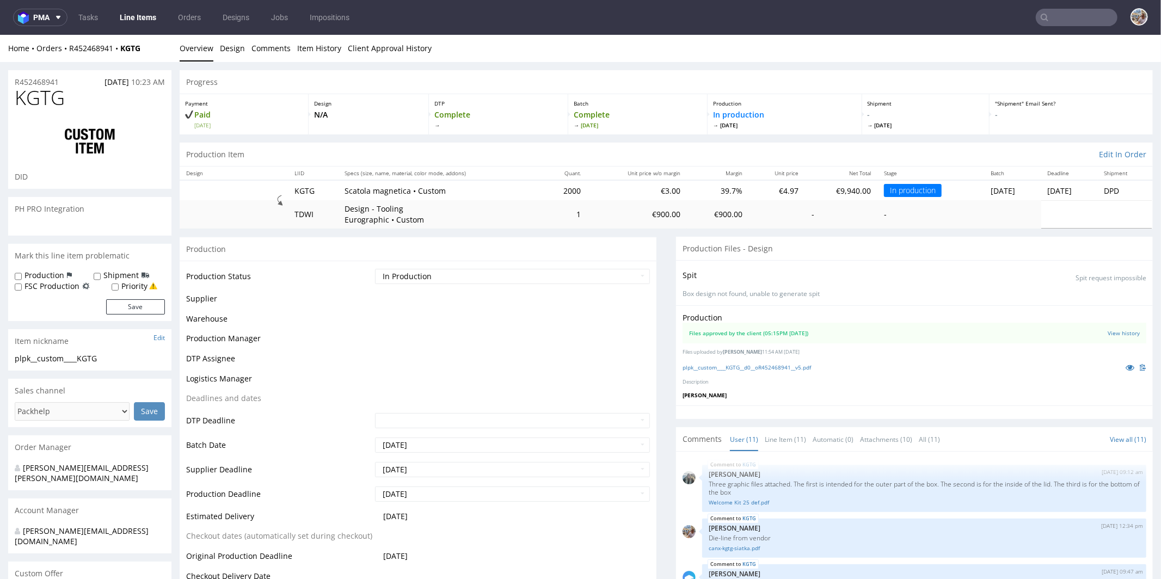
scroll to position [492, 0]
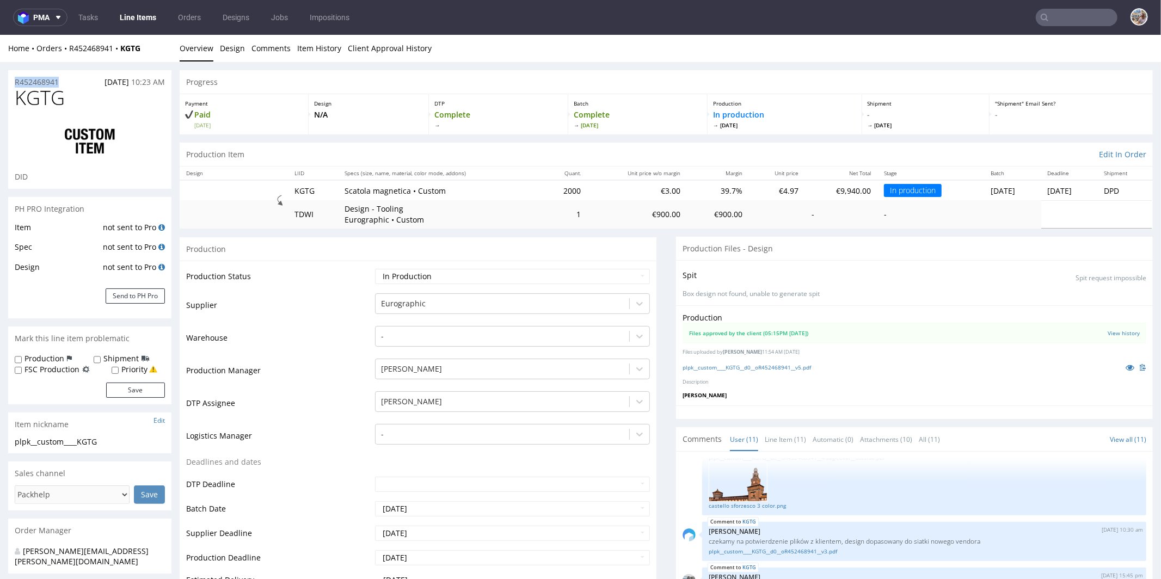
drag, startPoint x: 70, startPoint y: 84, endPoint x: 14, endPoint y: 79, distance: 56.3
click at [14, 79] on div "R452468941 [DATE] 10:23 AM" at bounding box center [89, 78] width 163 height 17
copy p "R452468941"
click at [155, 51] on div "Home Orders R452468941 KGTG" at bounding box center [89, 47] width 163 height 11
drag, startPoint x: 69, startPoint y: 79, endPoint x: 15, endPoint y: 81, distance: 53.9
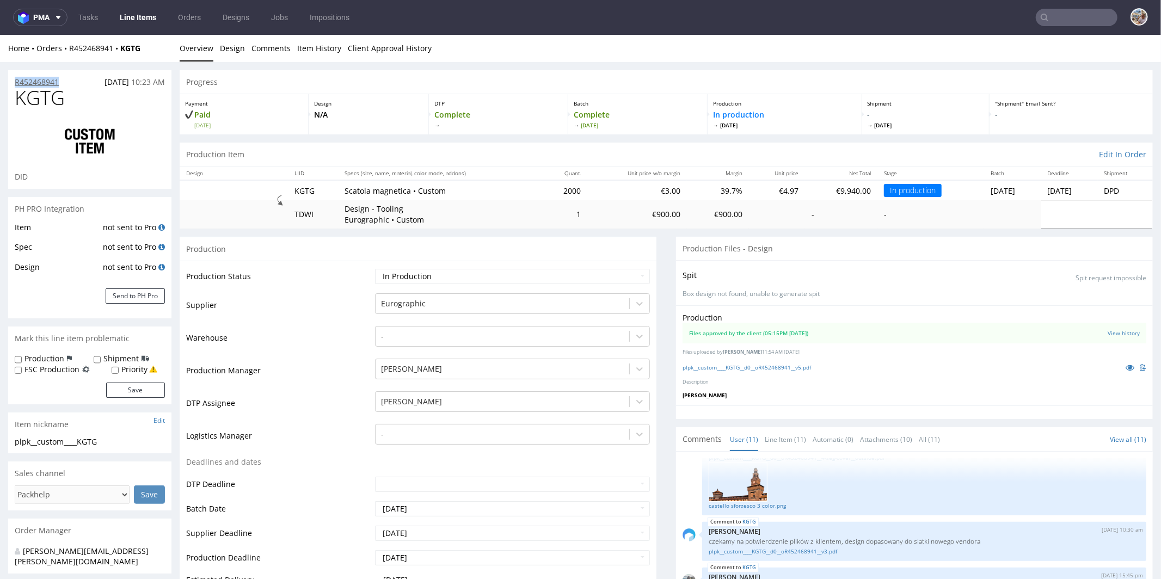
click at [15, 81] on div "R452468941 [DATE] 10:23 AM" at bounding box center [89, 78] width 163 height 17
copy p "R452468941"
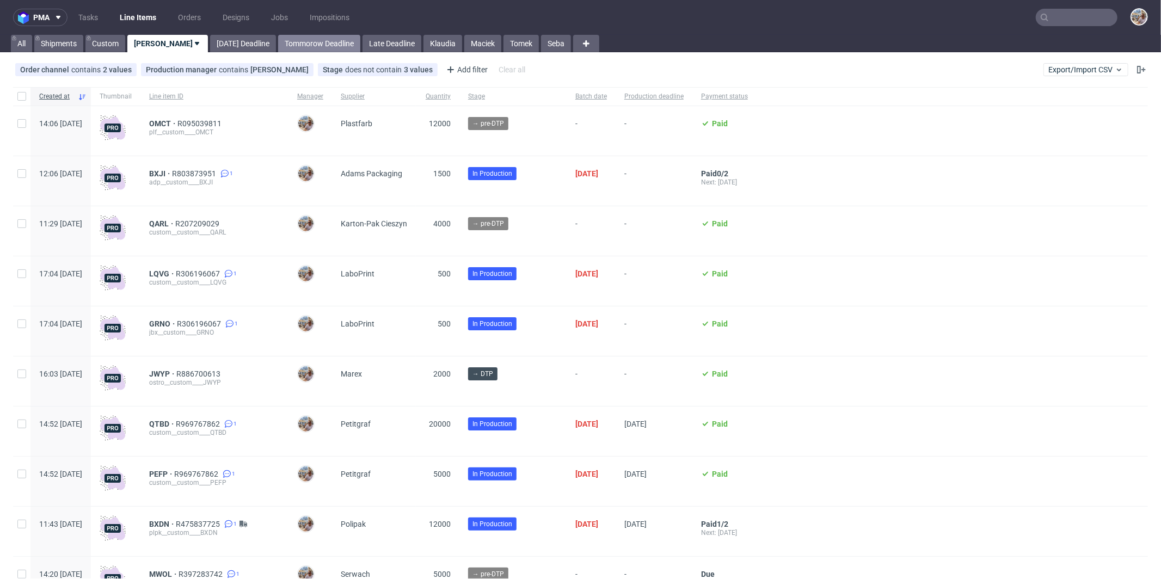
click at [283, 48] on link "Tommorow Deadline" at bounding box center [319, 43] width 82 height 17
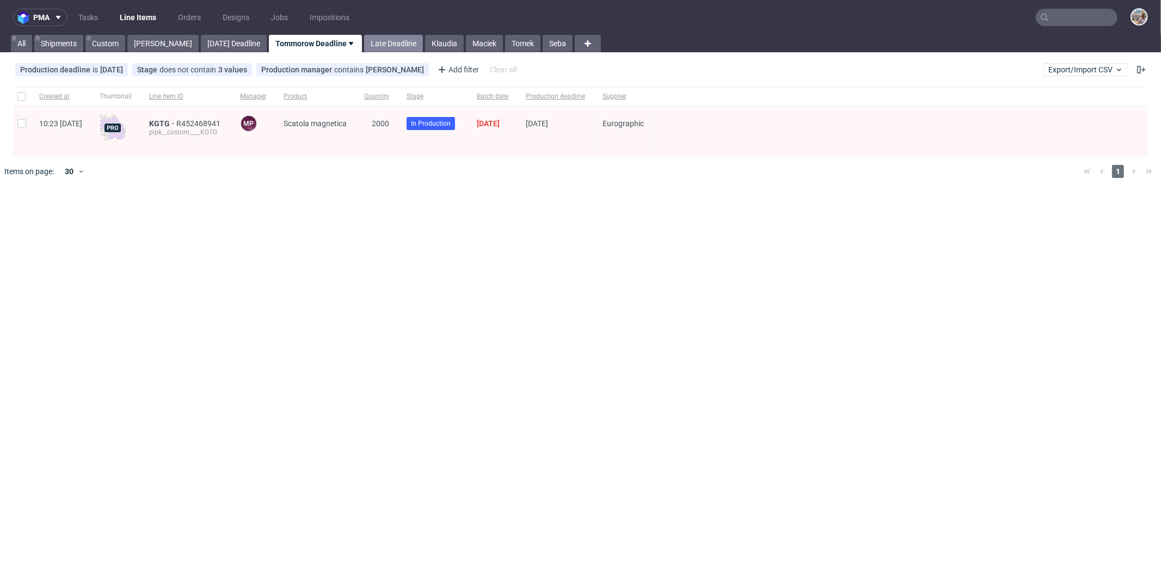
click at [364, 39] on link "Late Deadline" at bounding box center [393, 43] width 59 height 17
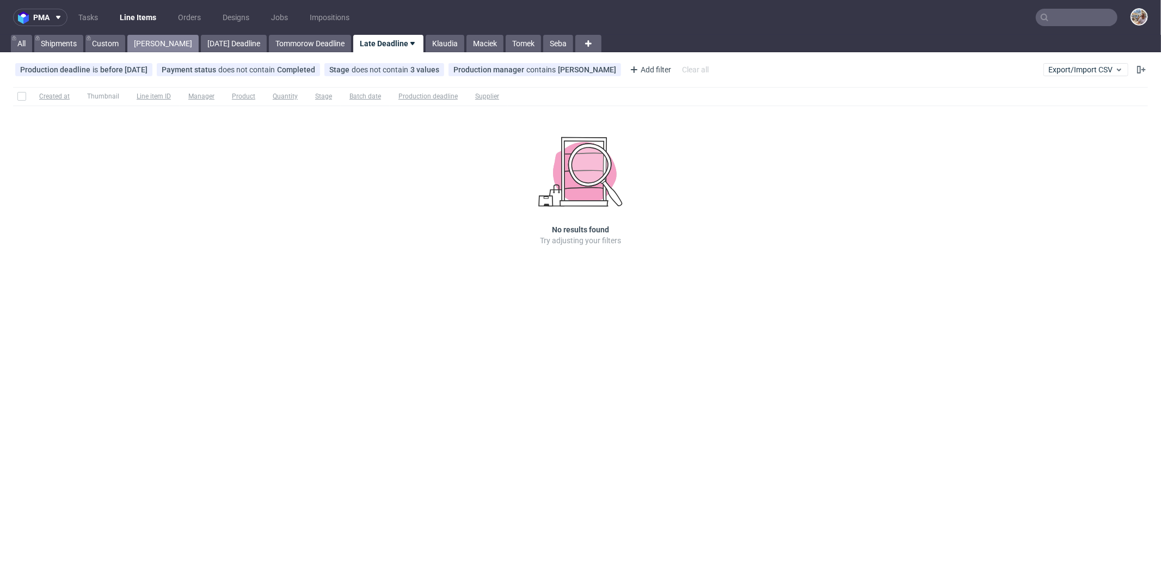
click at [159, 44] on link "[PERSON_NAME]" at bounding box center [162, 43] width 71 height 17
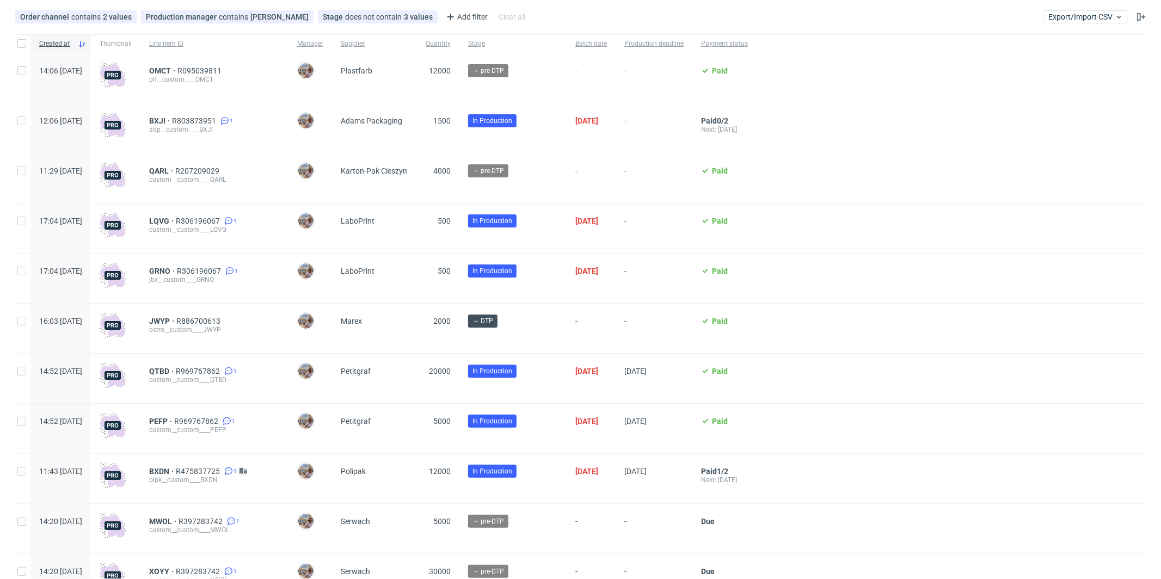
scroll to position [54, 0]
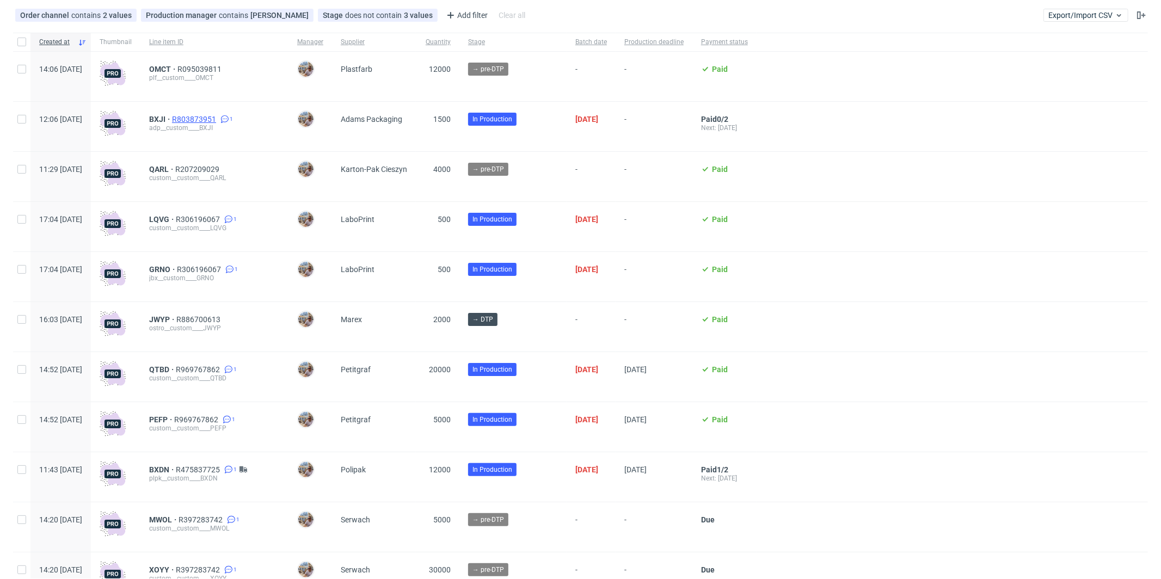
click at [218, 119] on span "R803873951" at bounding box center [195, 119] width 46 height 9
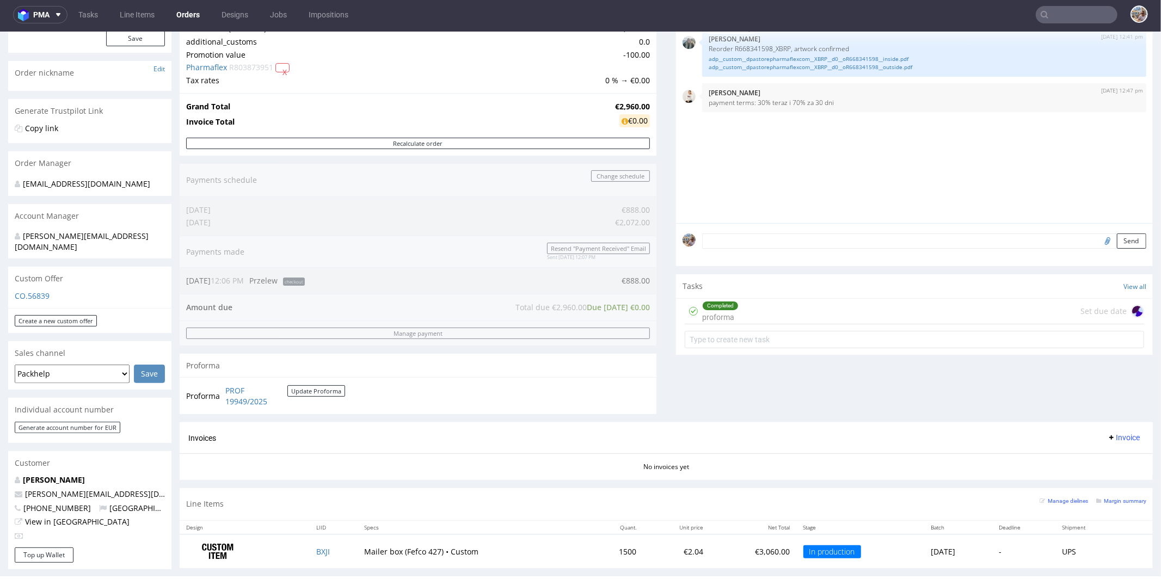
scroll to position [69, 0]
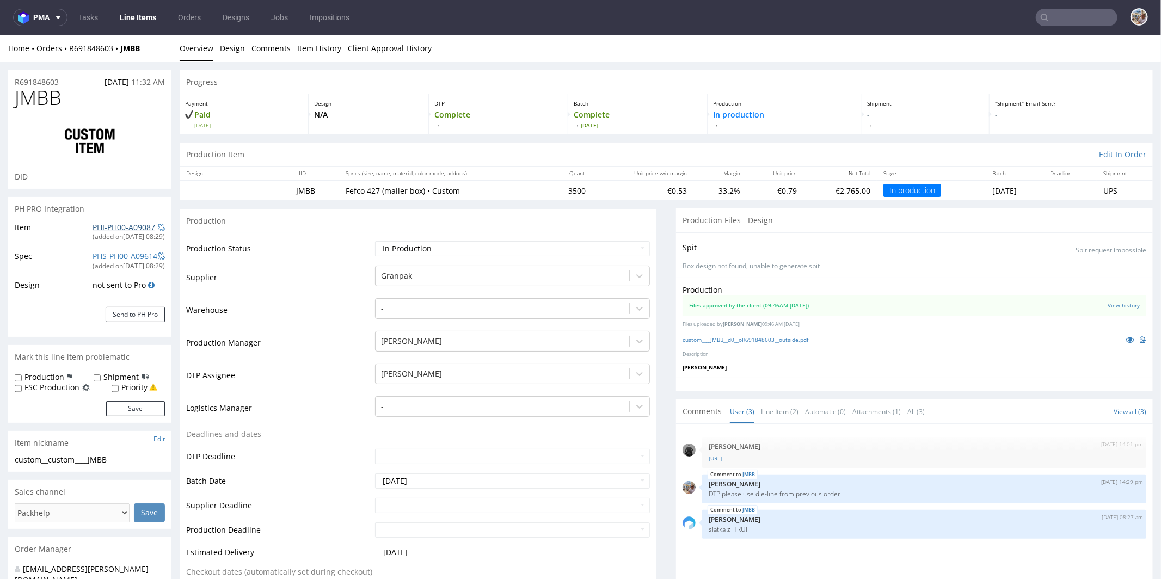
click at [121, 229] on link "PHI-PH00-A09087" at bounding box center [124, 227] width 63 height 10
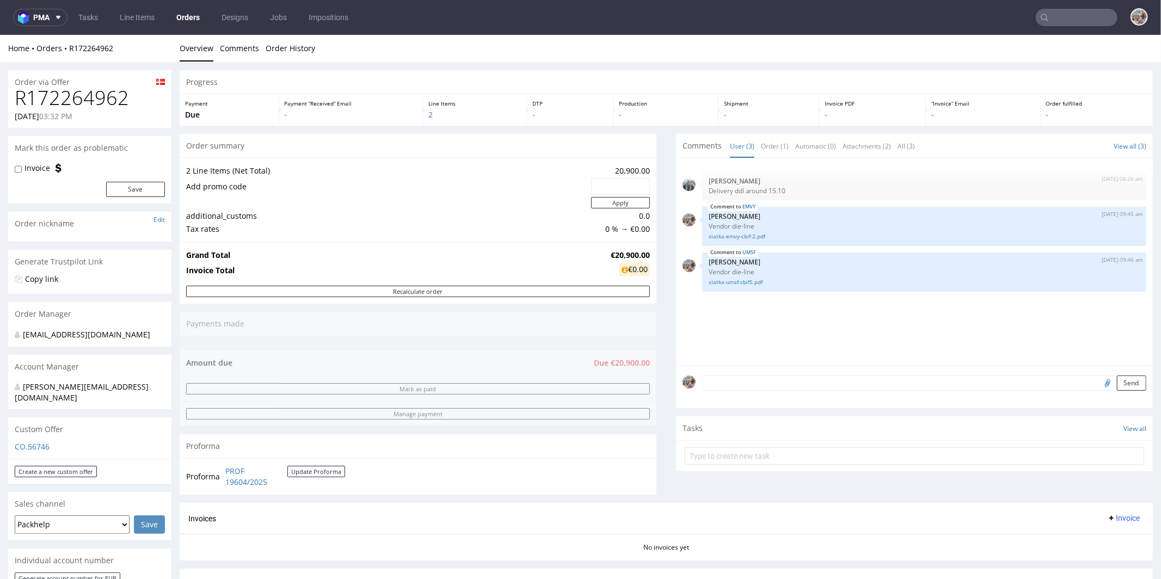
scroll to position [230, 0]
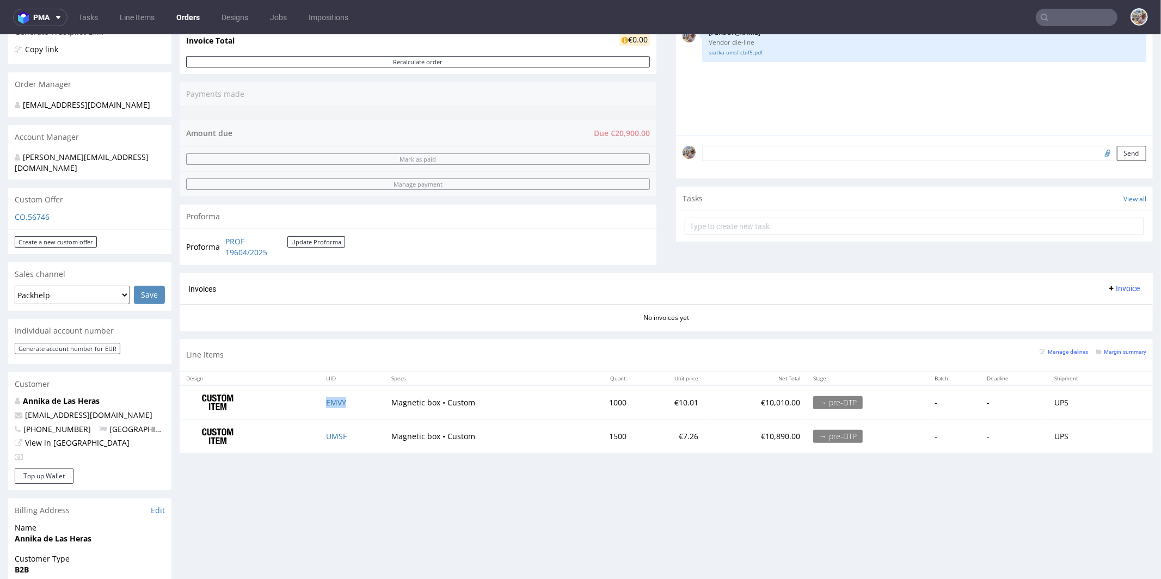
click at [325, 392] on td "EMVY" at bounding box center [353, 402] width 66 height 34
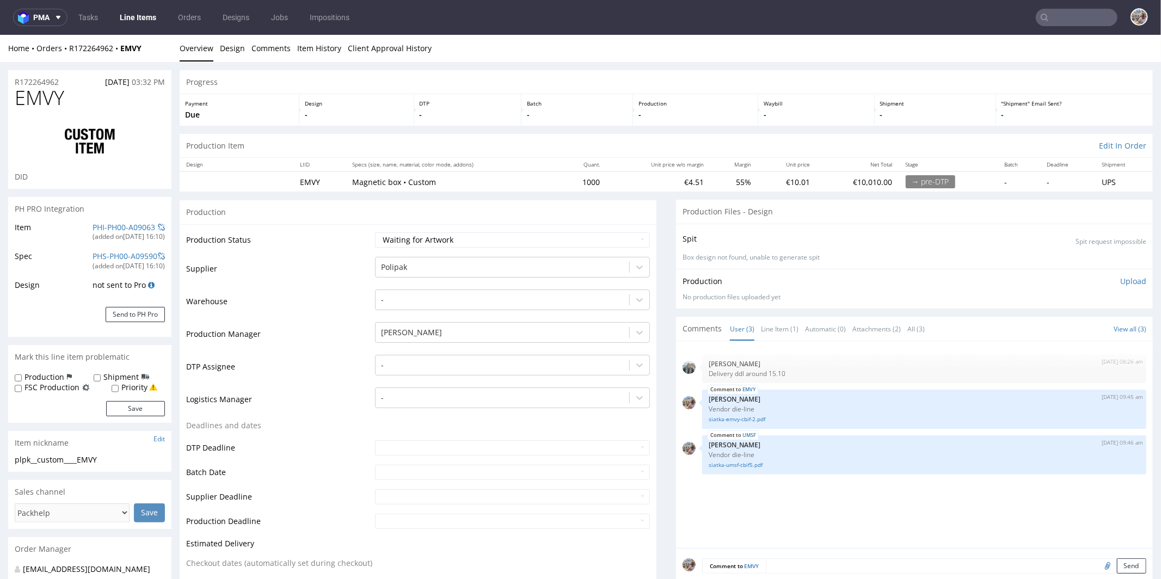
click at [127, 232] on div "(added on 12.09.2025, 16:10 )" at bounding box center [129, 236] width 72 height 9
click at [126, 229] on link "PHI-PH00-A09063" at bounding box center [124, 227] width 63 height 10
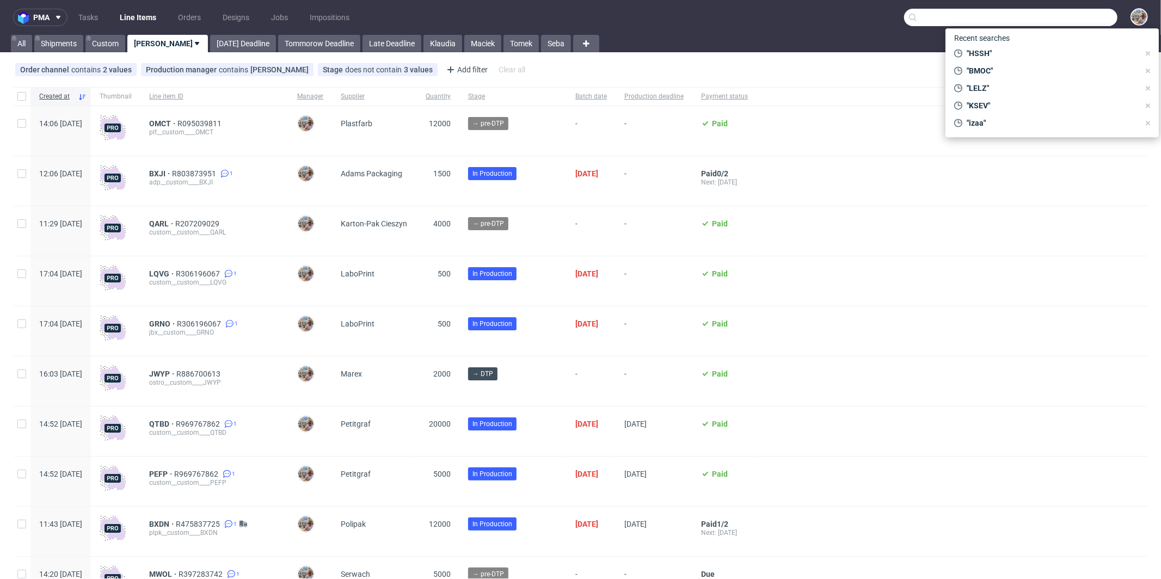
click at [1088, 9] on input "text" at bounding box center [1010, 17] width 213 height 17
paste input "VZZU"
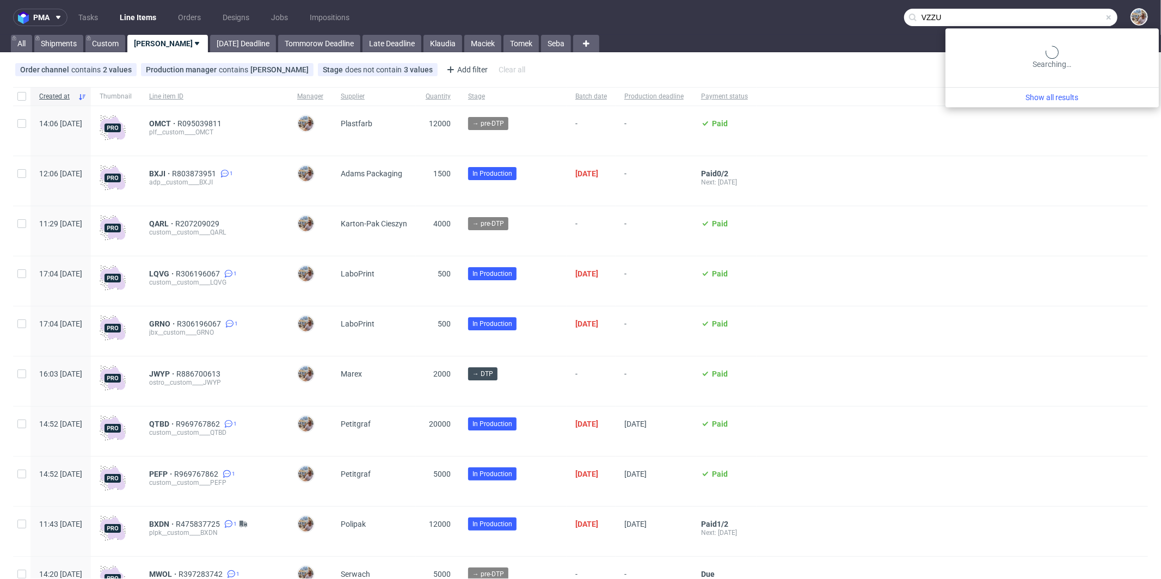
type input "VZZU"
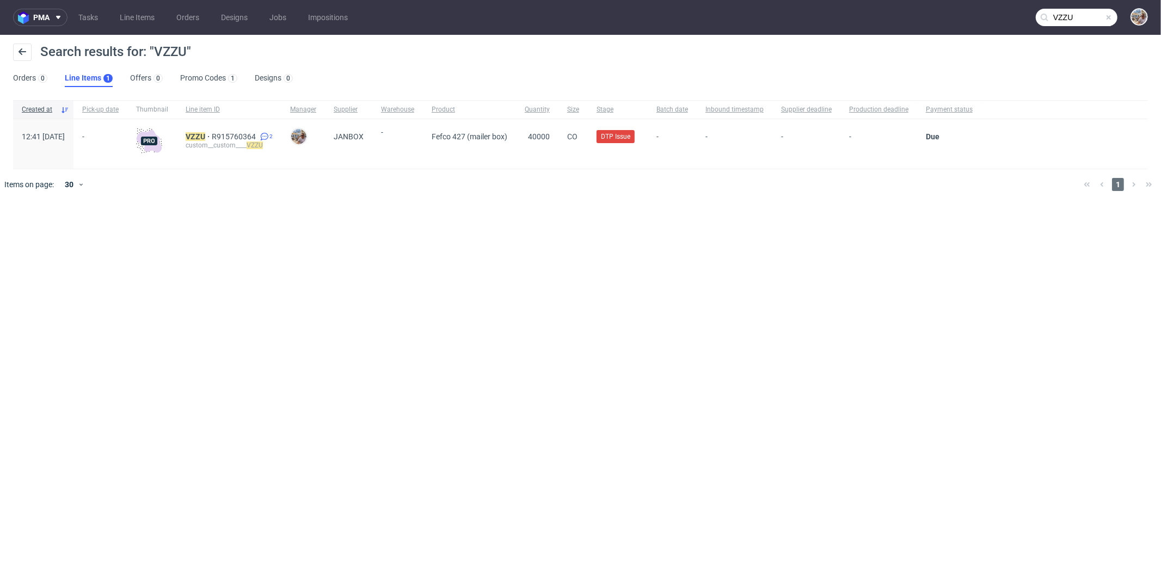
click at [216, 131] on div "VZZU R915760364 2 custom__custom____ VZZU" at bounding box center [229, 144] width 105 height 50
click at [205, 134] on mark "VZZU" at bounding box center [196, 136] width 20 height 9
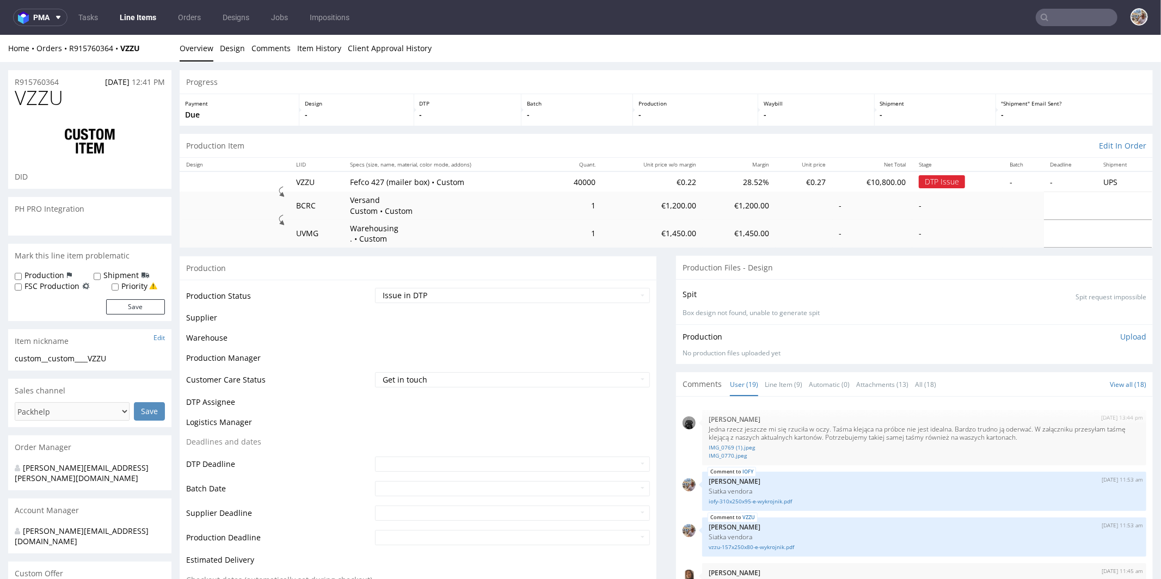
click at [47, 87] on span "VZZU" at bounding box center [39, 98] width 48 height 22
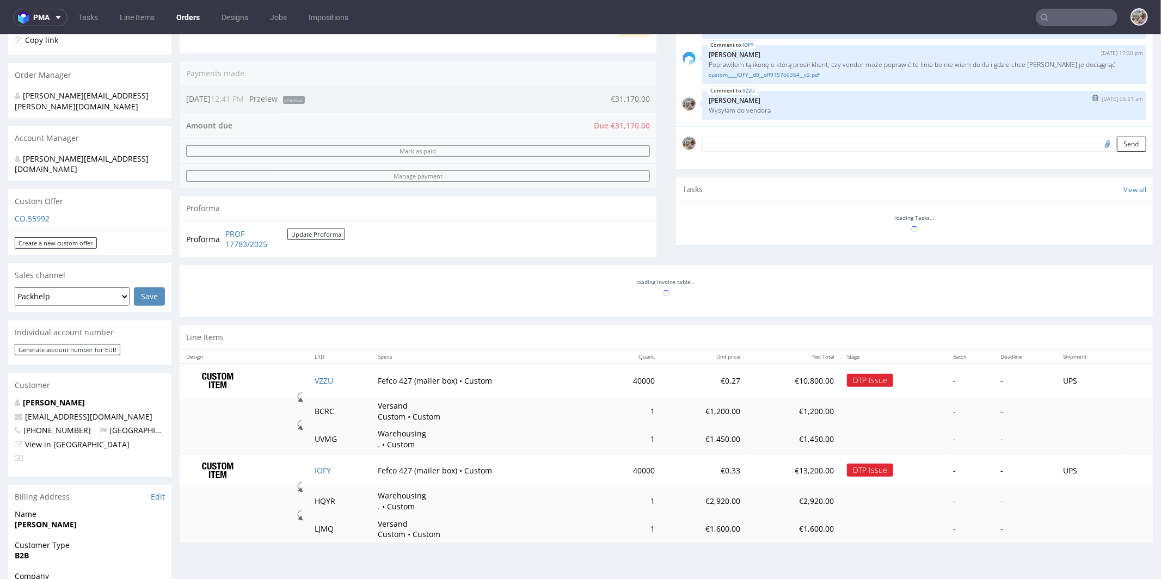
scroll to position [15, 0]
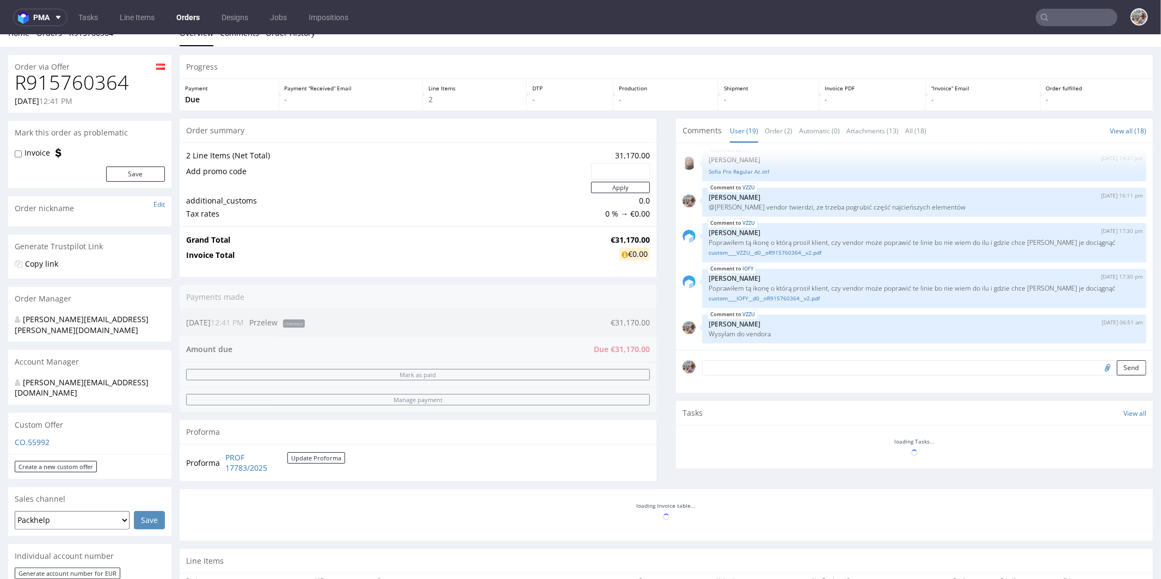
click at [731, 363] on textarea at bounding box center [924, 367] width 444 height 15
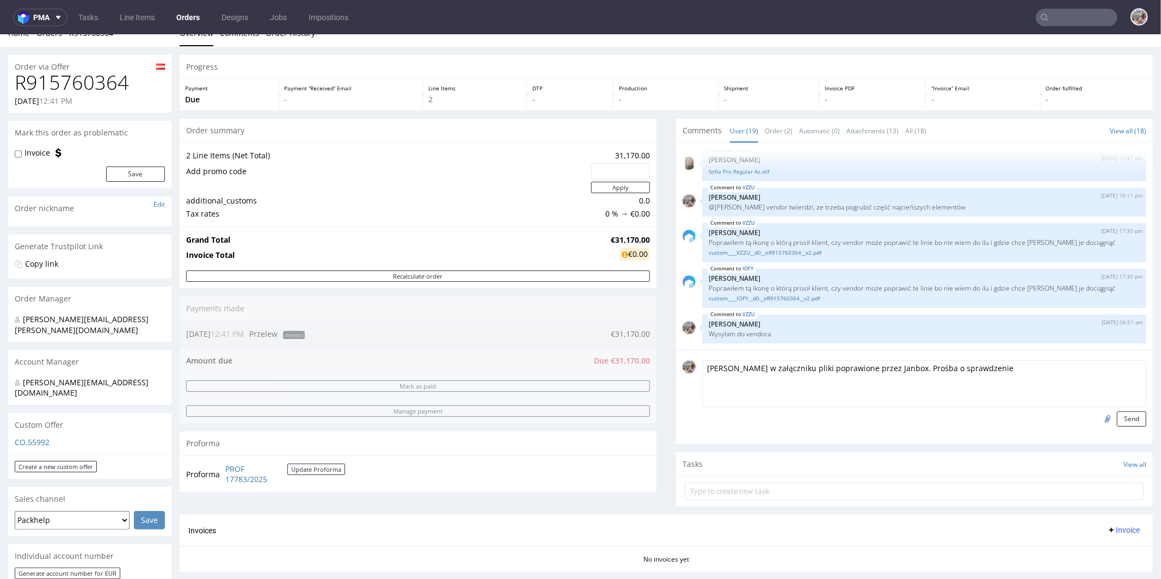
type textarea "Karol w załączniku pliki poprawione przez Janbox. Prośba o sprawdzenie"
click at [1099, 418] on input "file" at bounding box center [1106, 418] width 15 height 14
type input "C:\fakepath\iofy-inside-250917-15-1438-st.pdf"
click at [1118, 415] on button "Send" at bounding box center [1131, 418] width 29 height 15
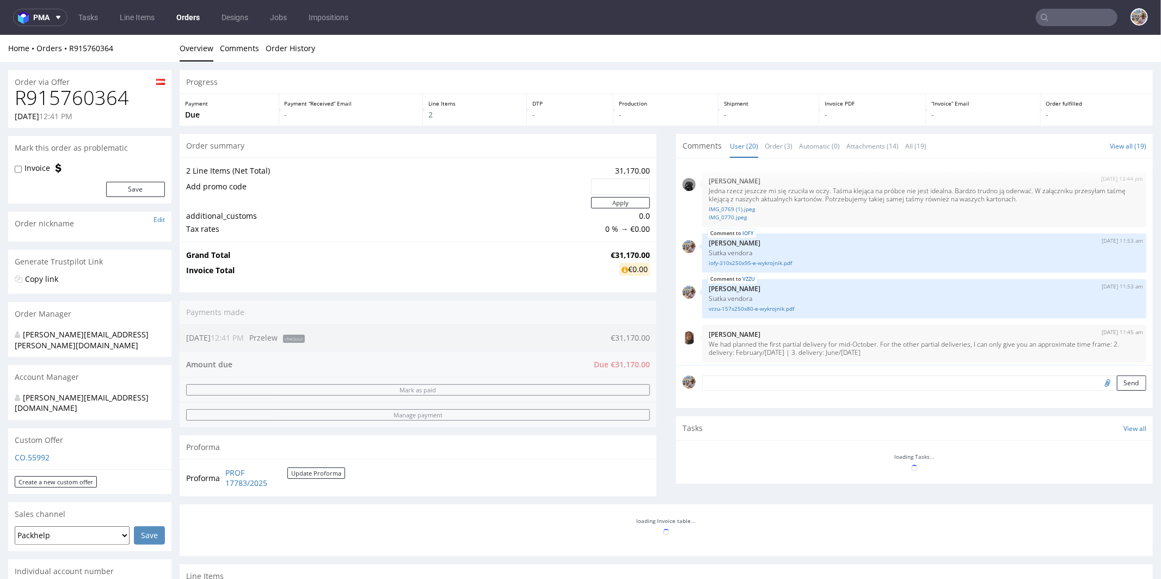
scroll to position [827, 0]
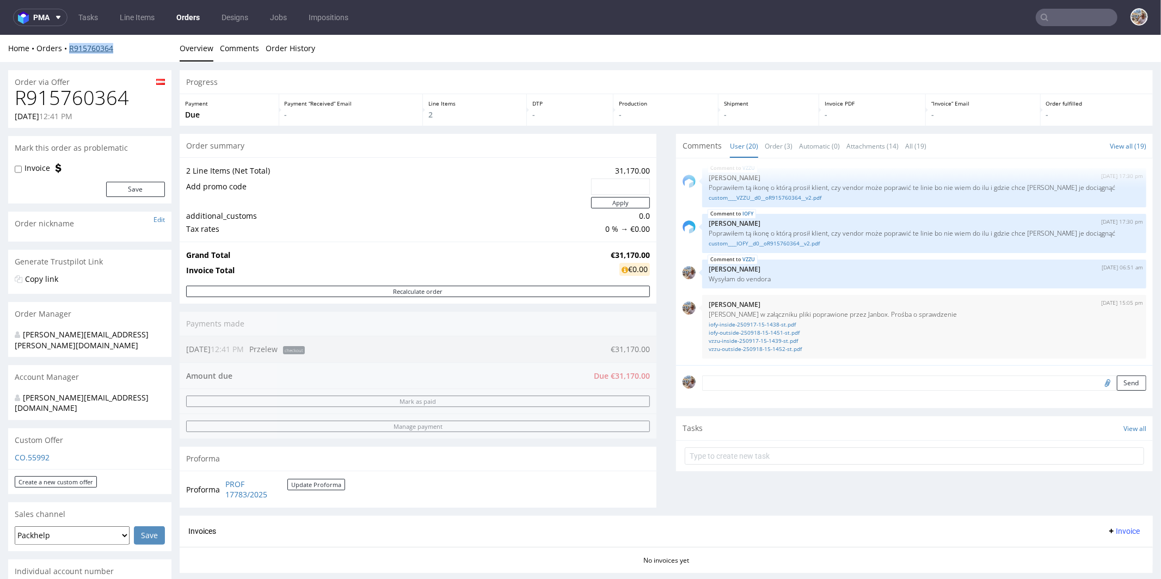
drag, startPoint x: 126, startPoint y: 48, endPoint x: 69, endPoint y: 45, distance: 56.7
click at [69, 45] on div "Home Orders R915760364" at bounding box center [89, 47] width 163 height 11
copy link "R915760364"
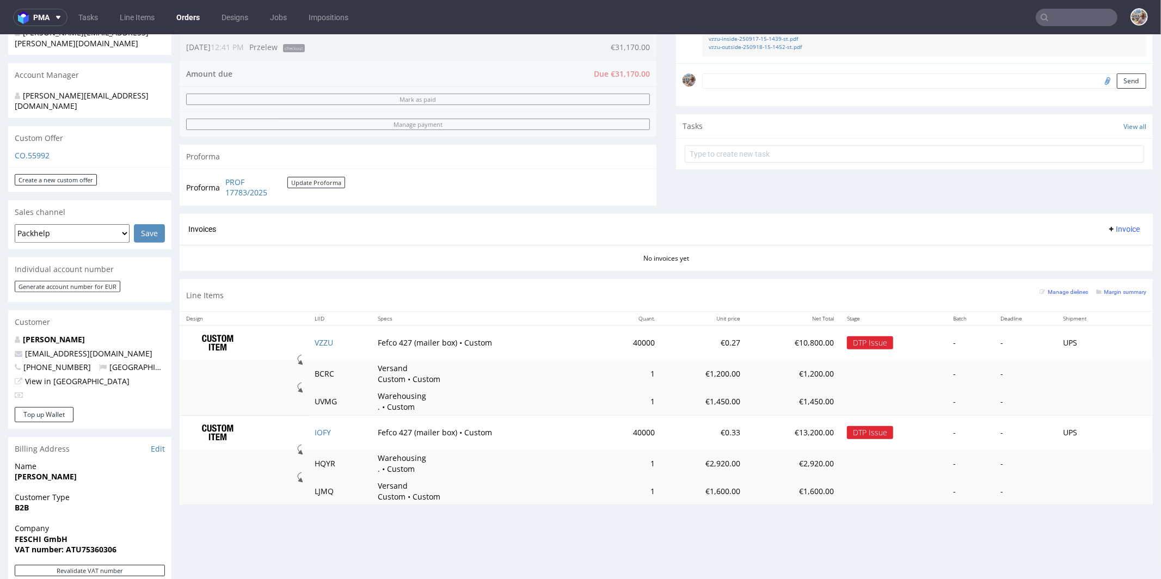
scroll to position [0, 0]
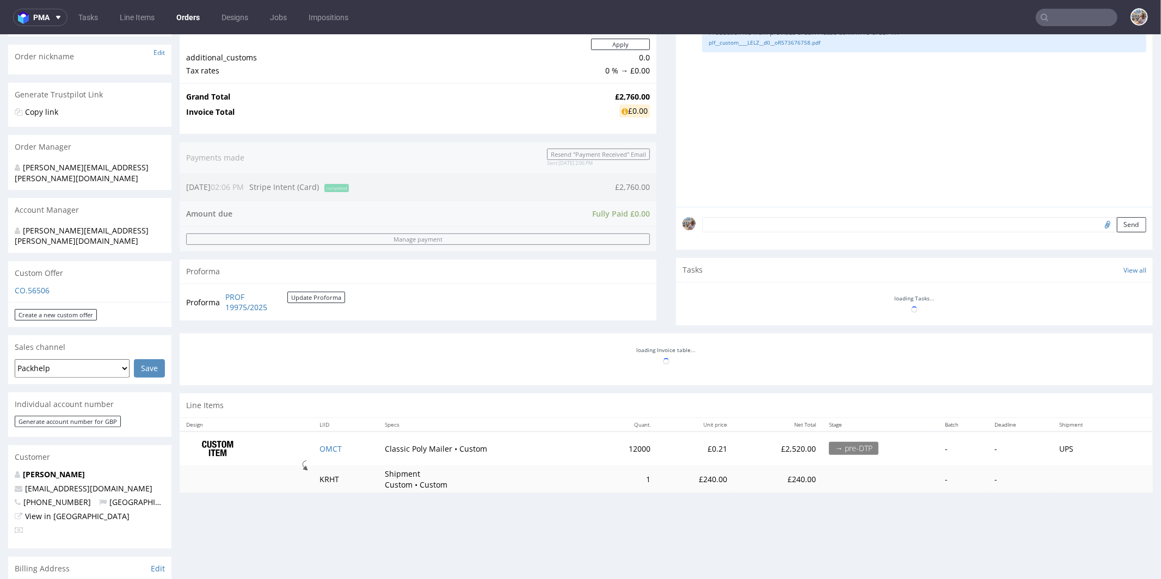
scroll to position [363, 0]
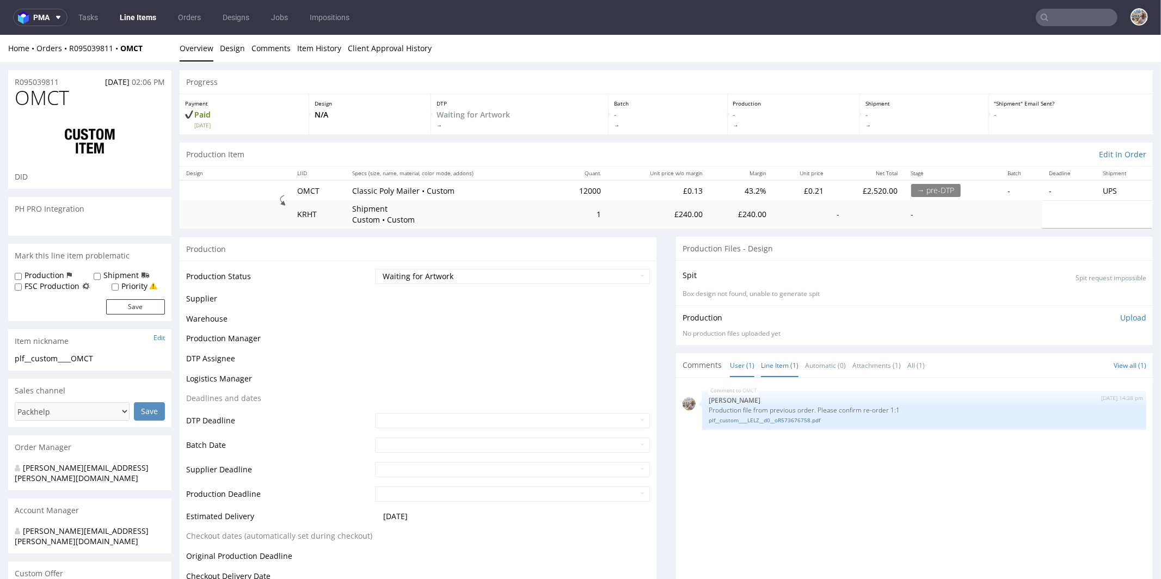
click at [768, 362] on link "Line Item (1)" at bounding box center [780, 364] width 38 height 23
click at [733, 369] on link "User (1)" at bounding box center [742, 364] width 25 height 23
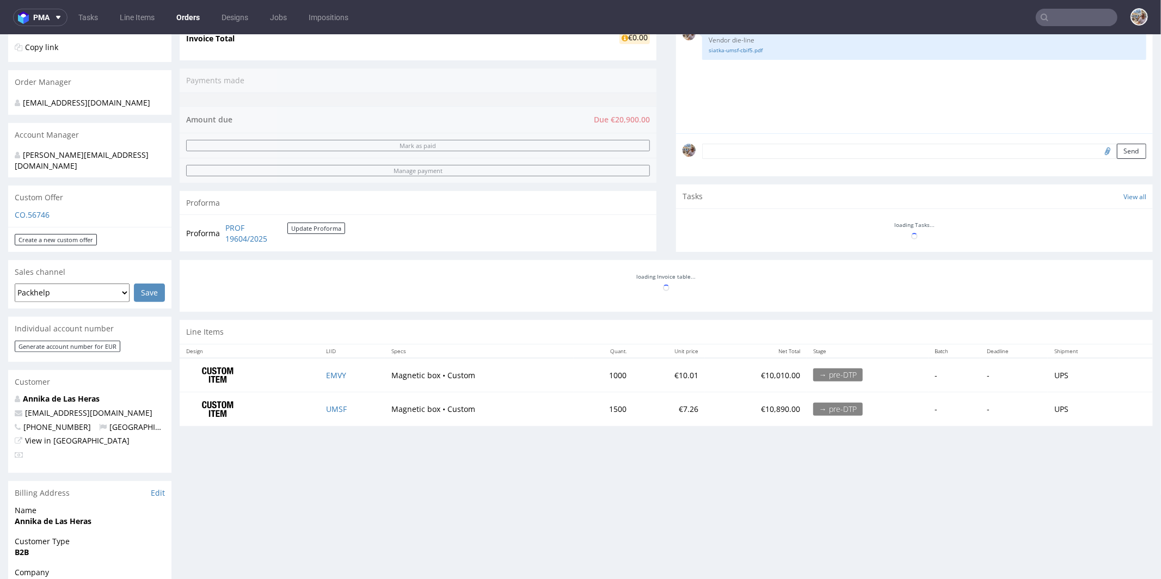
scroll to position [259, 0]
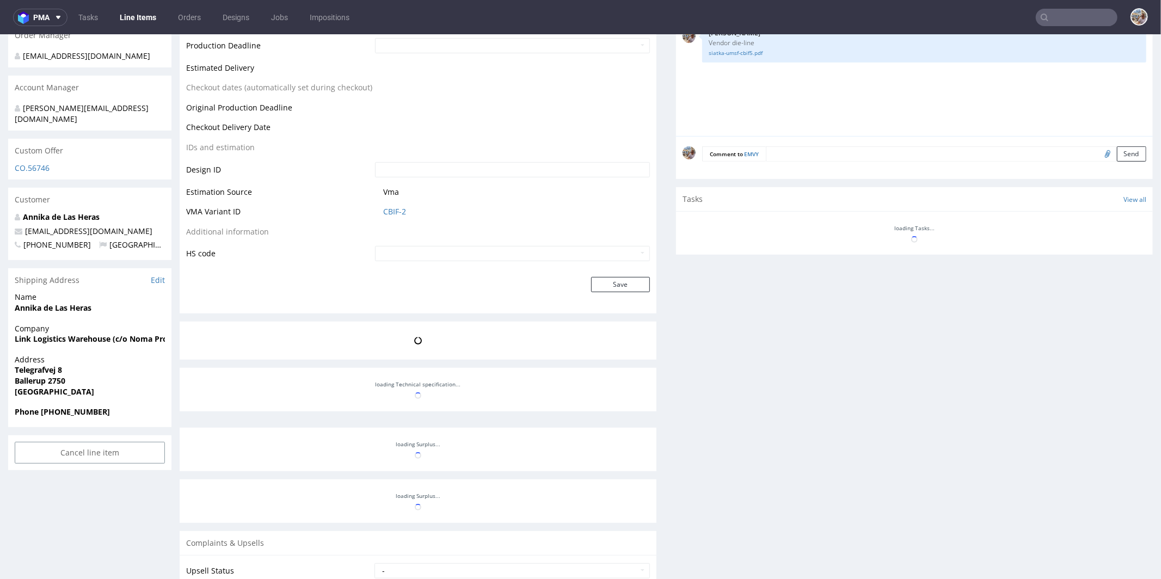
scroll to position [514, 0]
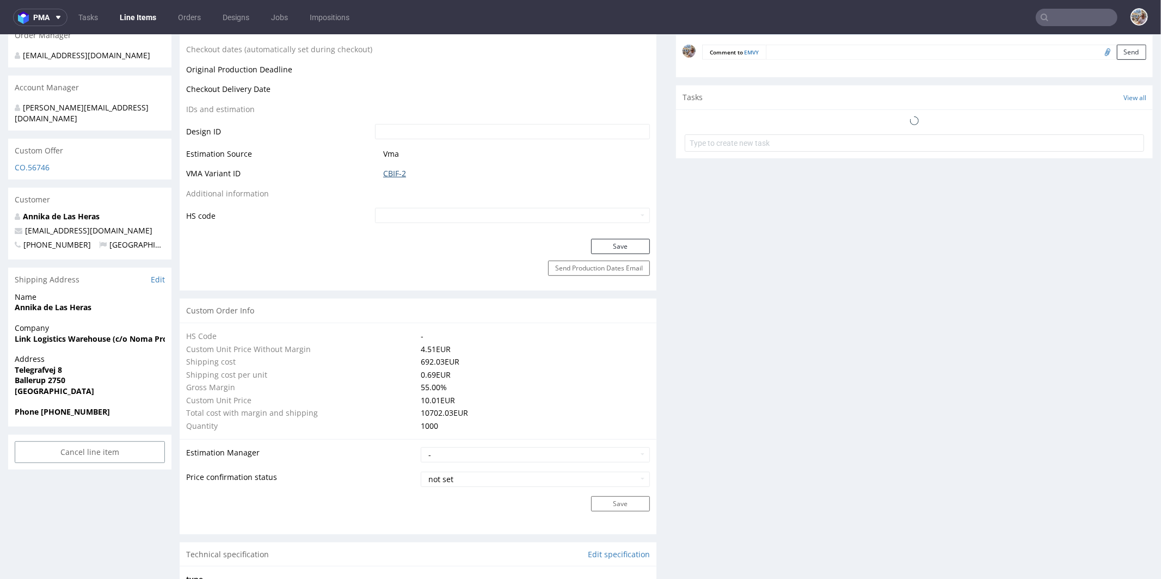
click at [397, 175] on link "CBIF-2" at bounding box center [394, 173] width 23 height 11
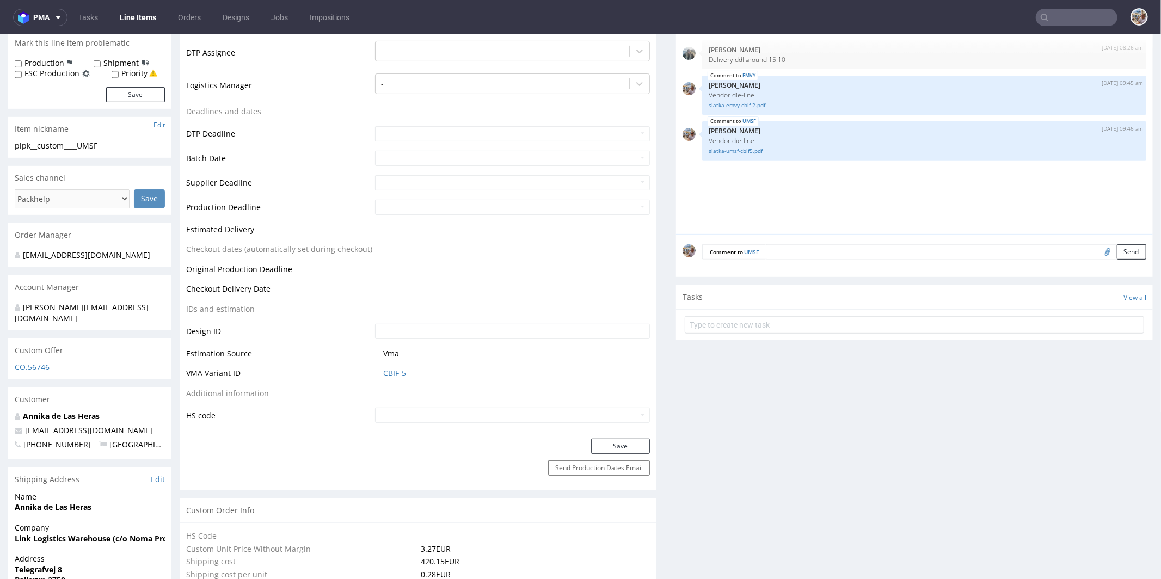
scroll to position [402, 0]
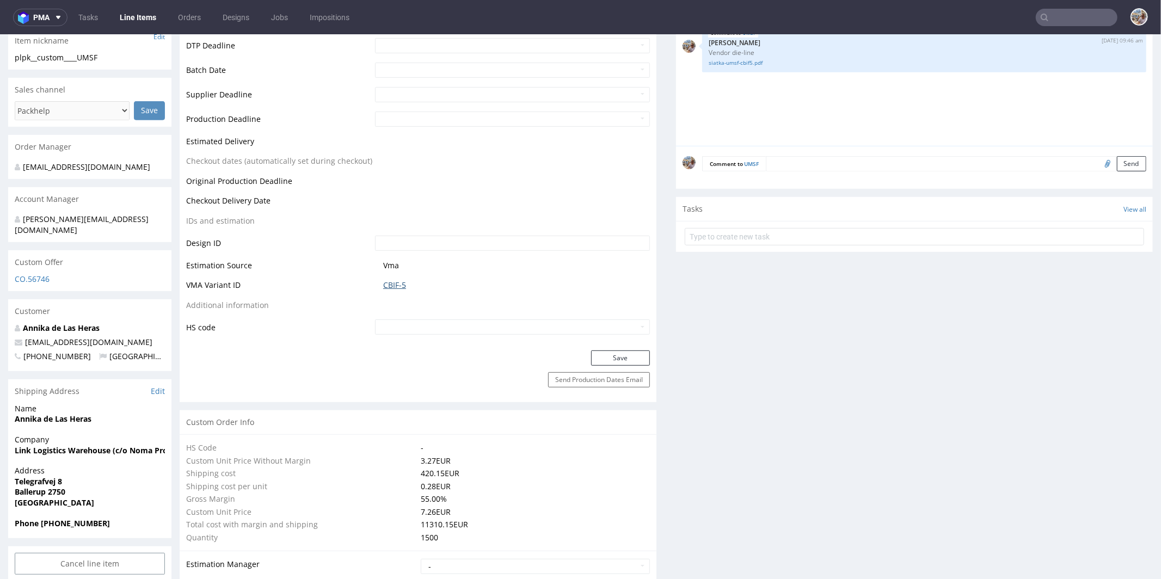
click at [389, 281] on link "CBIF-5" at bounding box center [394, 284] width 23 height 11
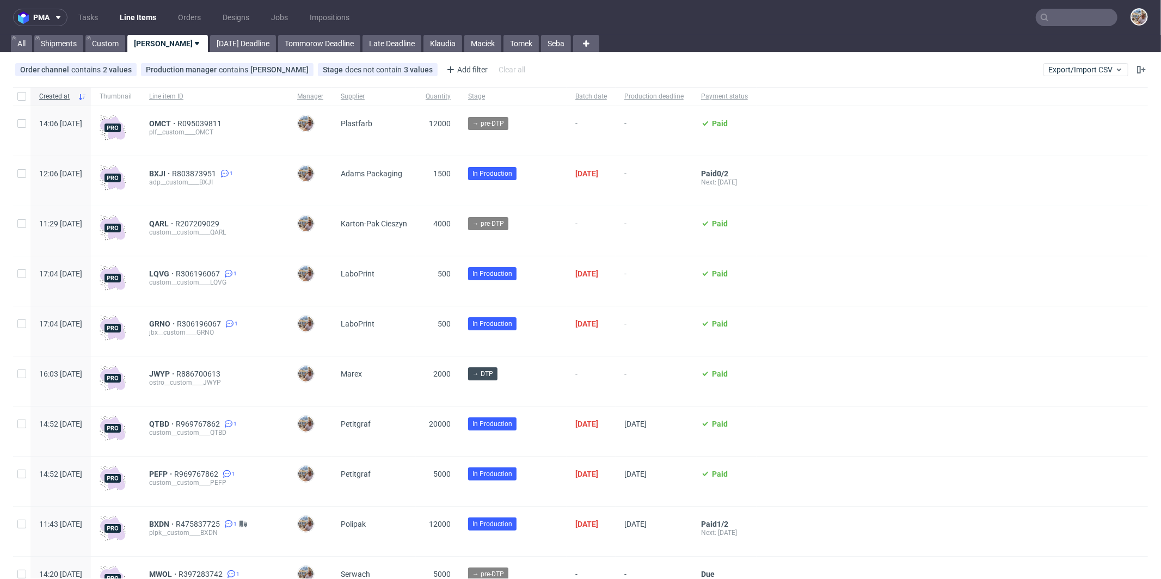
click at [1082, 17] on input "text" at bounding box center [1077, 17] width 82 height 17
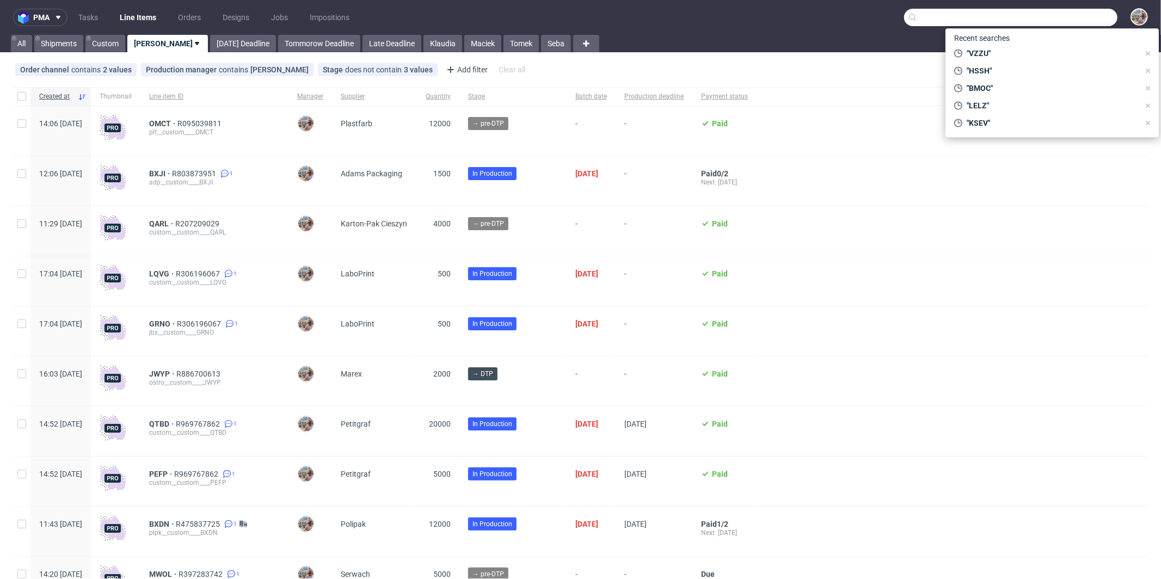
paste input "KGTG"
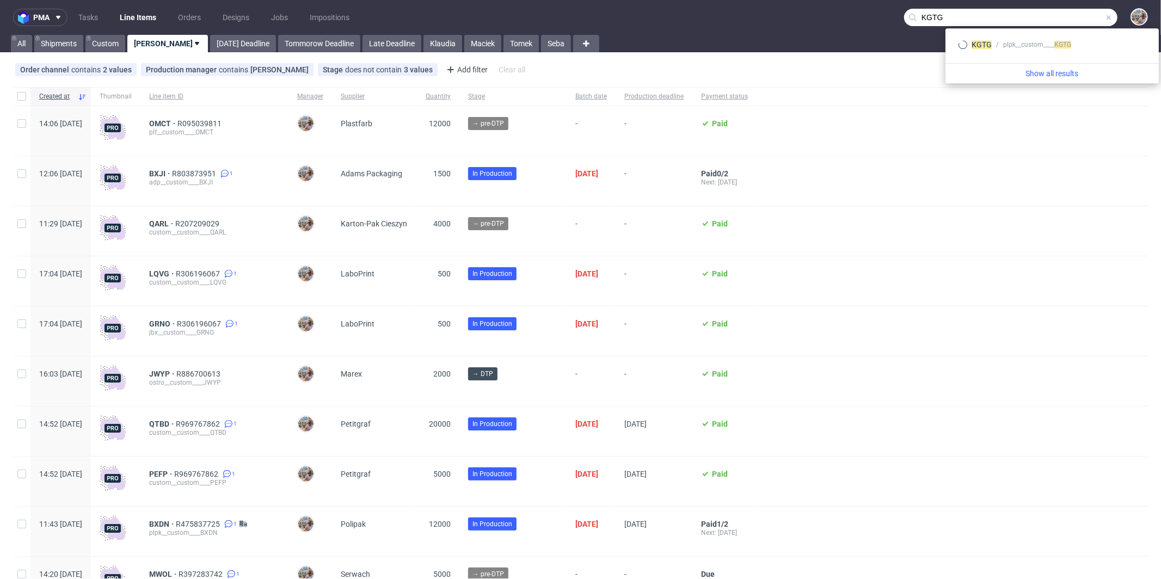
type input "KGTG"
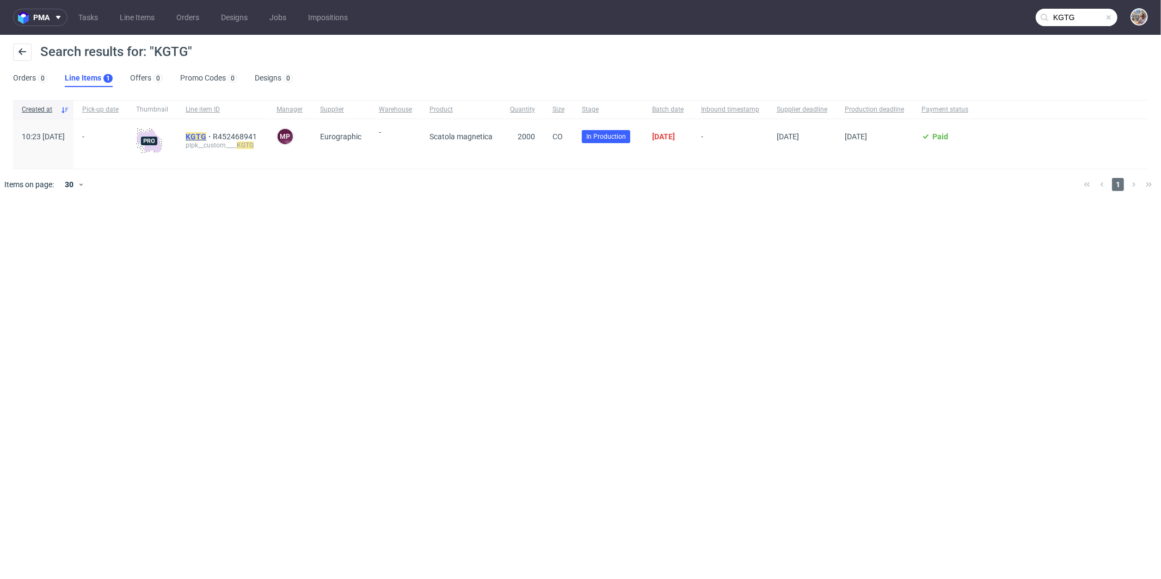
click at [206, 137] on mark "KGTG" at bounding box center [196, 136] width 21 height 9
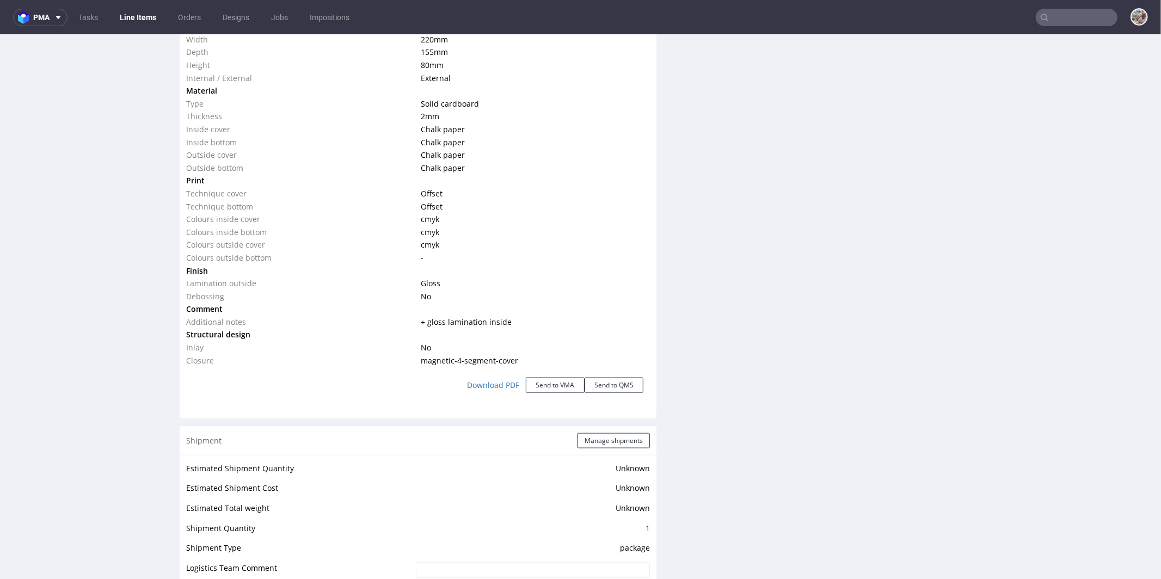
scroll to position [1143, 0]
click at [585, 433] on button "Manage shipments" at bounding box center [614, 439] width 72 height 15
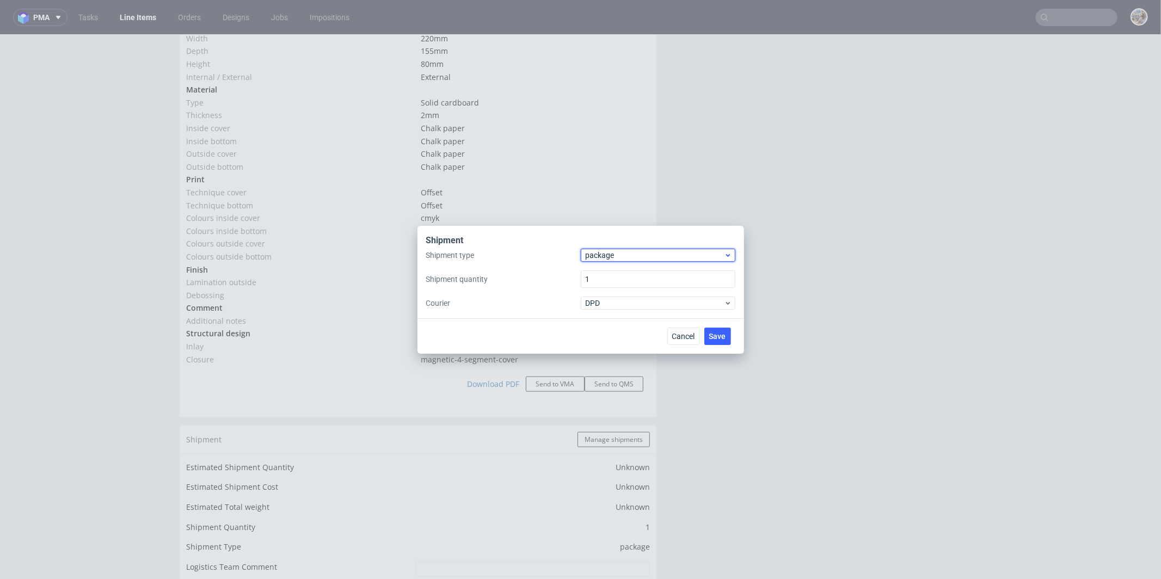
click at [626, 254] on span "package" at bounding box center [655, 255] width 139 height 11
click at [619, 278] on div "pallet" at bounding box center [658, 278] width 146 height 20
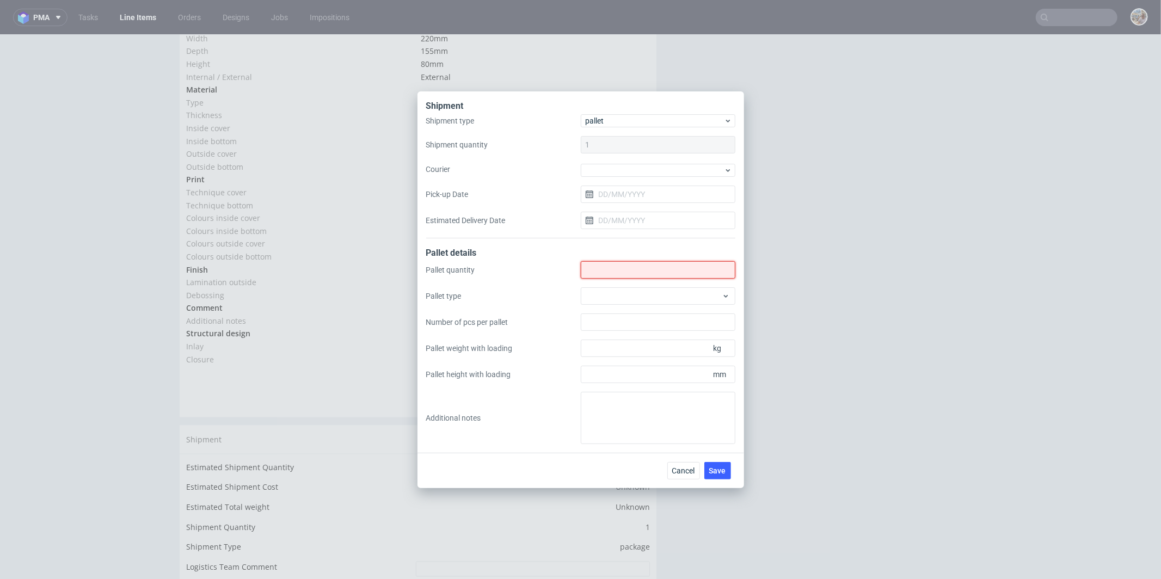
click at [602, 278] on input "Shipment type" at bounding box center [658, 269] width 155 height 17
type input "5"
click at [633, 287] on div at bounding box center [658, 295] width 155 height 17
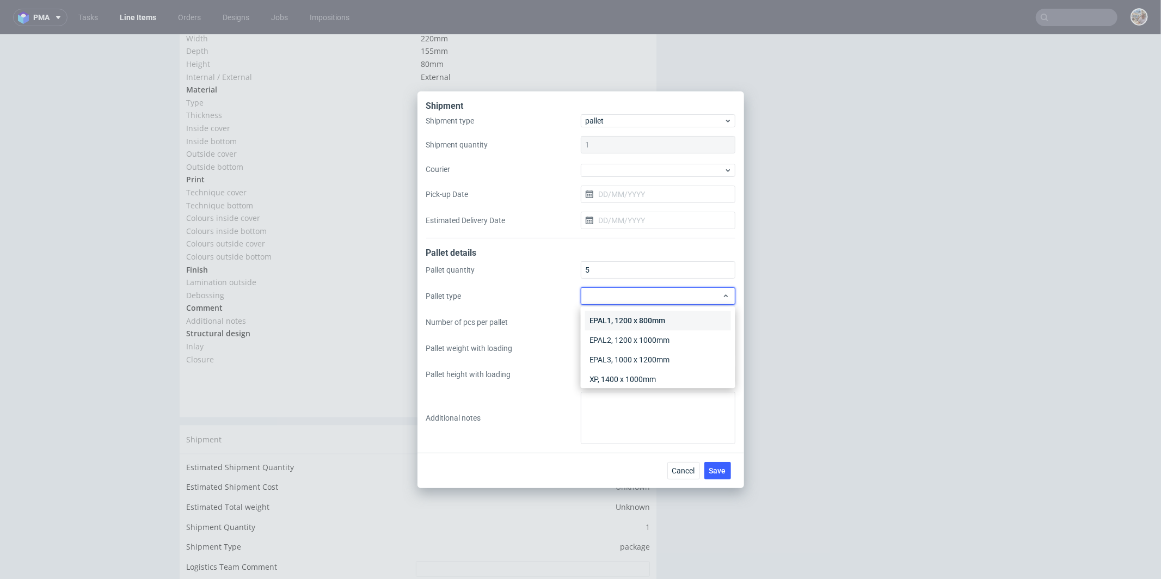
click at [638, 316] on div "EPAL1, 1200 x 800mm" at bounding box center [658, 321] width 146 height 20
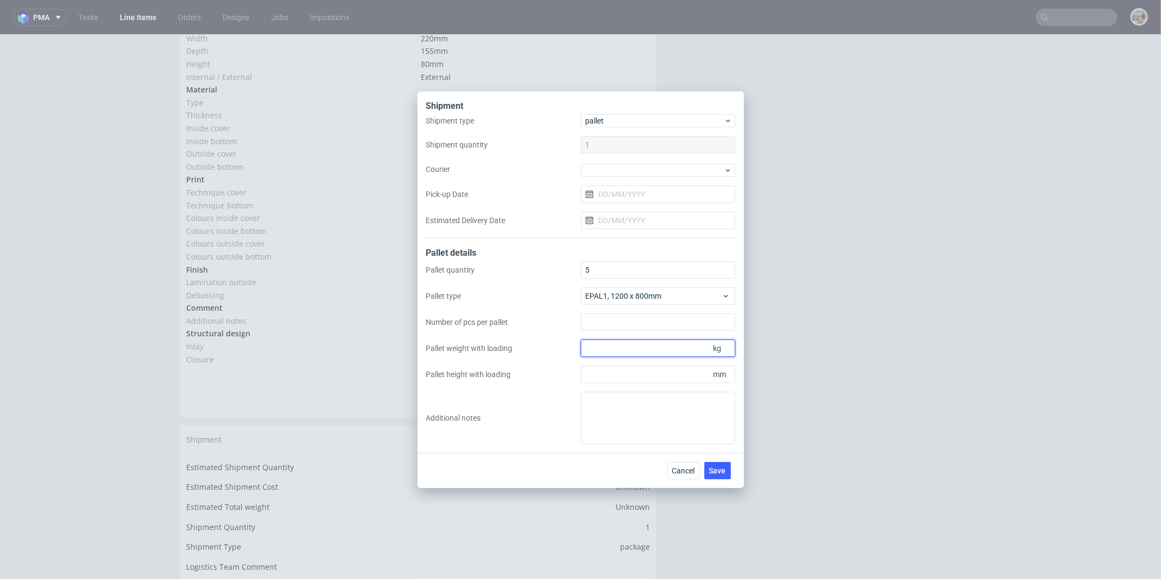
click at [629, 351] on input "Pallet weight with loading" at bounding box center [658, 348] width 155 height 17
type input "186"
click at [605, 377] on input "Pallet height with loading" at bounding box center [658, 374] width 155 height 17
type input "1850"
click at [610, 409] on textarea at bounding box center [658, 418] width 155 height 52
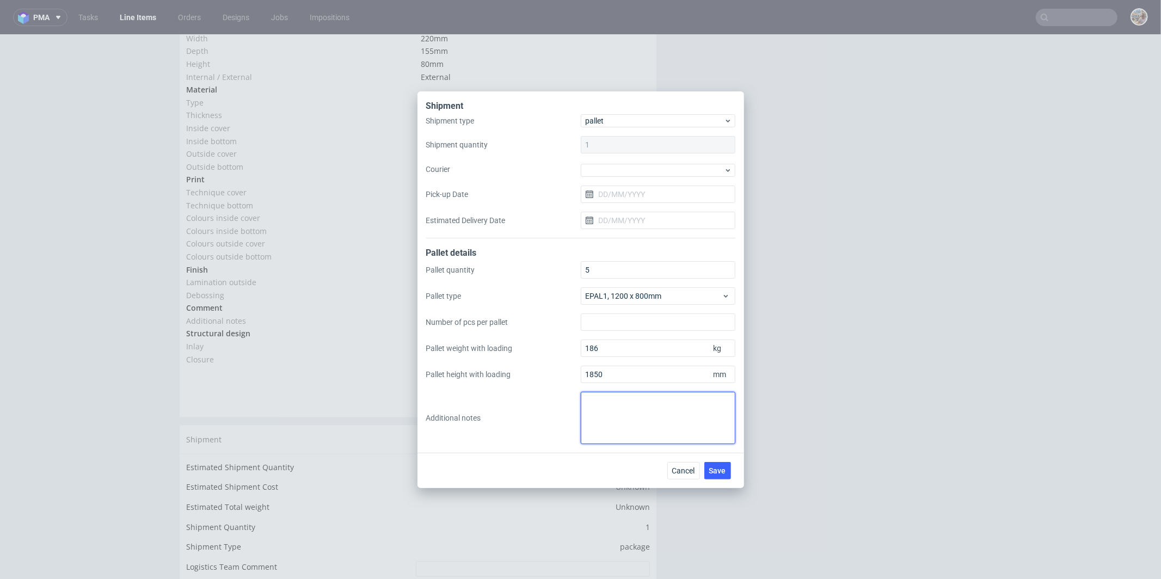
paste textarea "4 palety(120x80x184) - 186kg 1 Paleta(120x80x83) - 68kg 4x460 szt. 1x160 szt."
type textarea "4 palety(120x80x184) - 186kg 1 Paleta(120x80x83) - 68kg 4x460 szt. 1x160 szt."
click at [712, 472] on span "Save" at bounding box center [717, 471] width 17 height 8
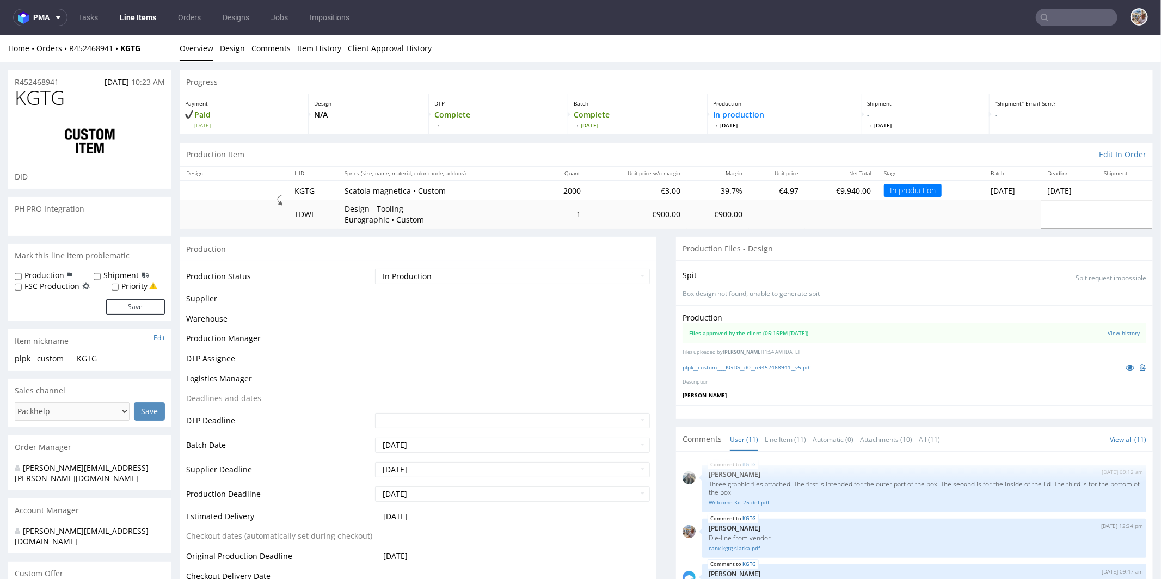
scroll to position [492, 0]
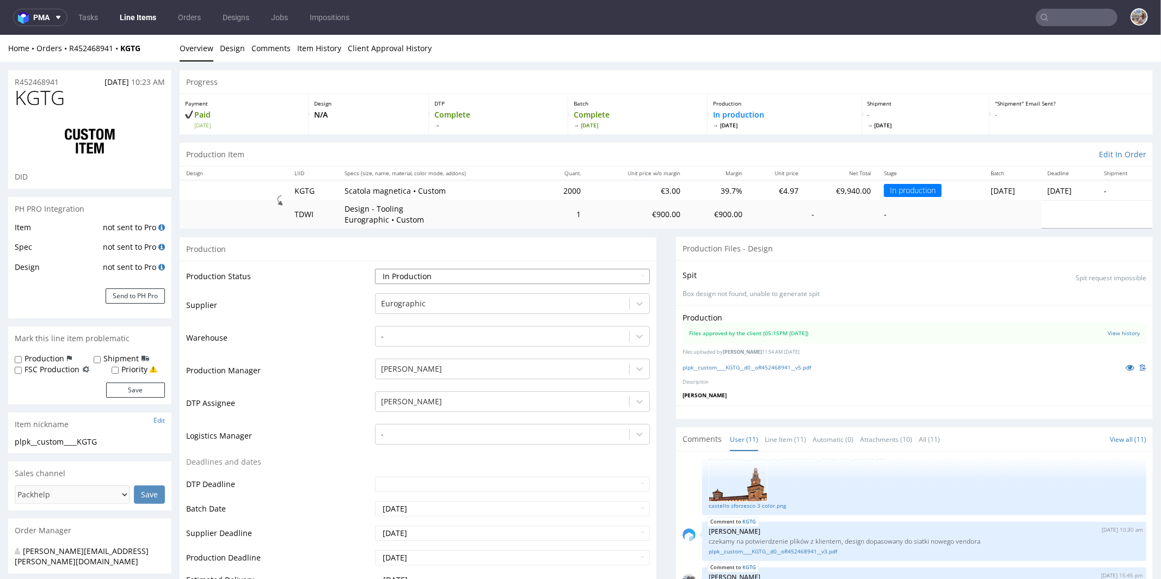
click at [497, 277] on select "Waiting for Artwork Waiting for Diecut Waiting for Mockup Waiting for DTP Waiti…" at bounding box center [512, 275] width 275 height 15
select select "production_complete"
click at [375, 268] on select "Waiting for Artwork Waiting for Diecut Waiting for Mockup Waiting for DTP Waiti…" at bounding box center [512, 275] width 275 height 15
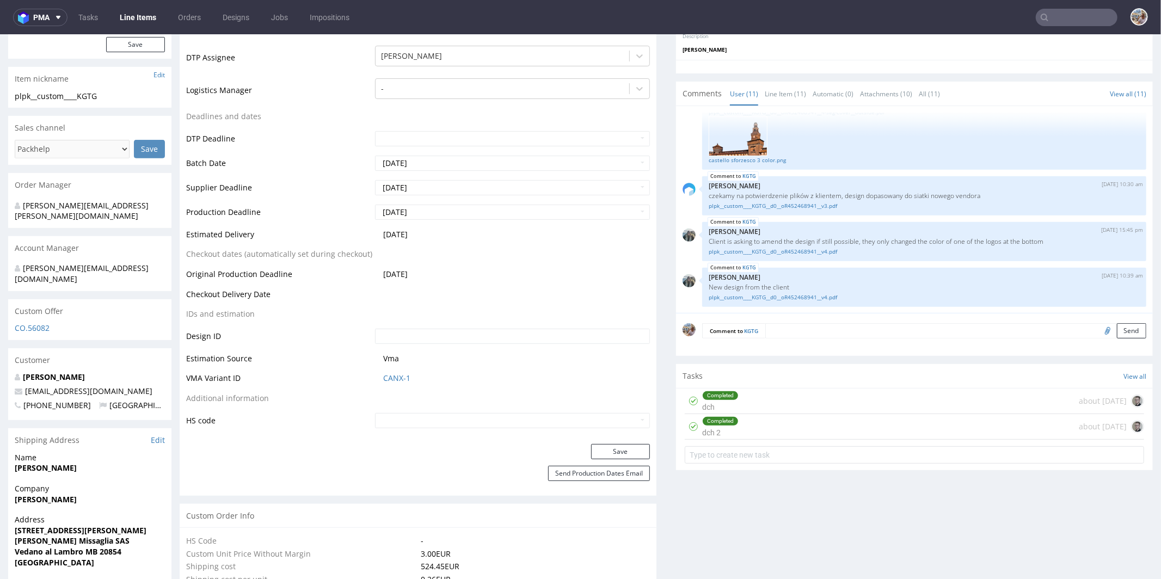
scroll to position [369, 0]
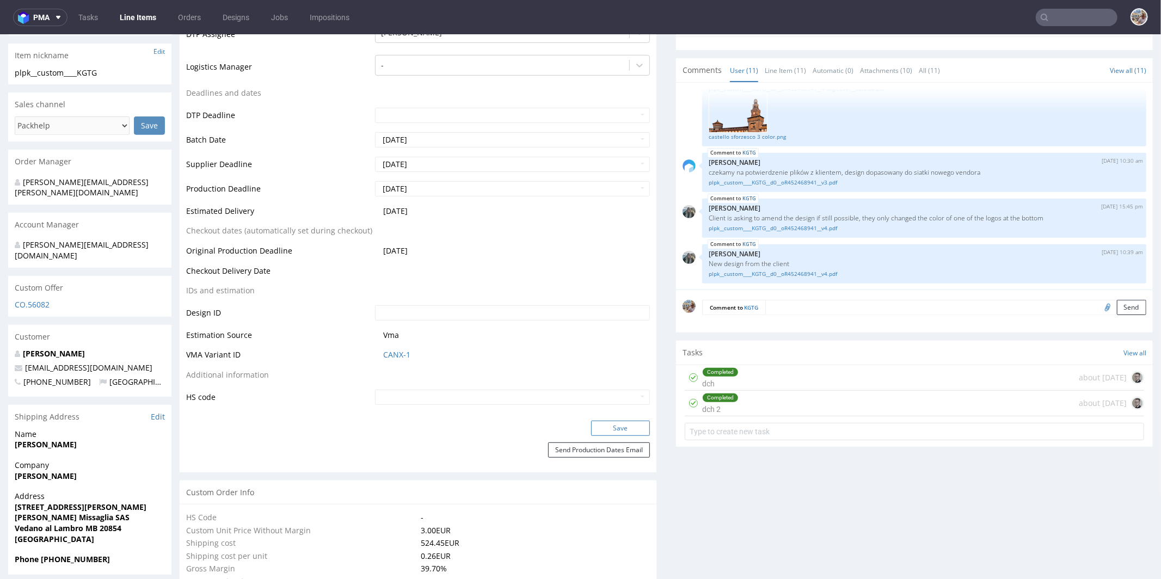
click at [605, 426] on button "Save" at bounding box center [620, 427] width 59 height 15
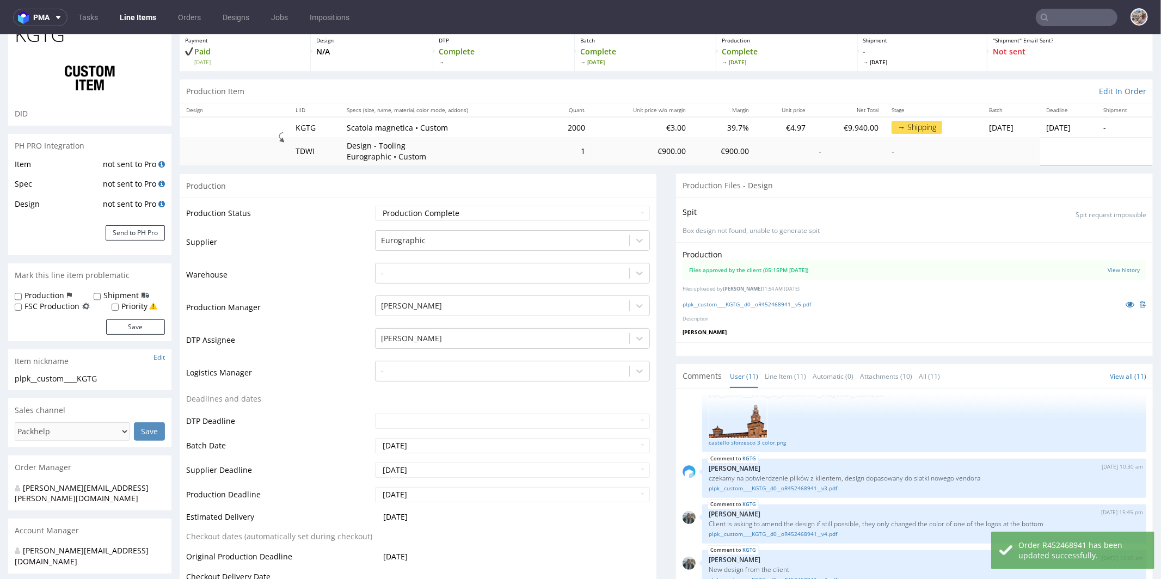
scroll to position [0, 0]
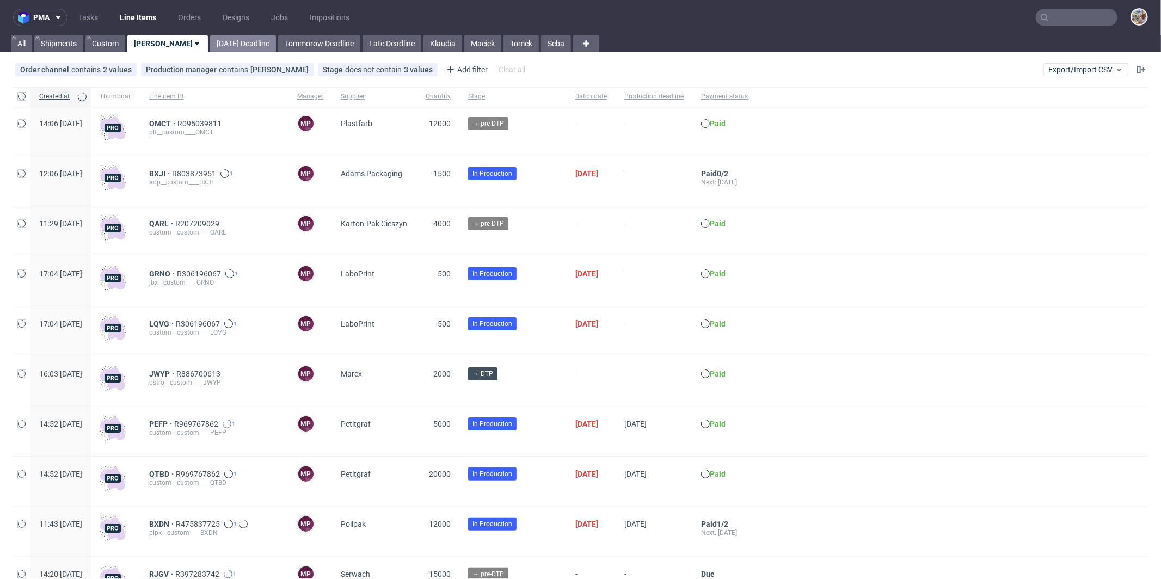
click at [212, 40] on link "[DATE] Deadline" at bounding box center [243, 43] width 66 height 17
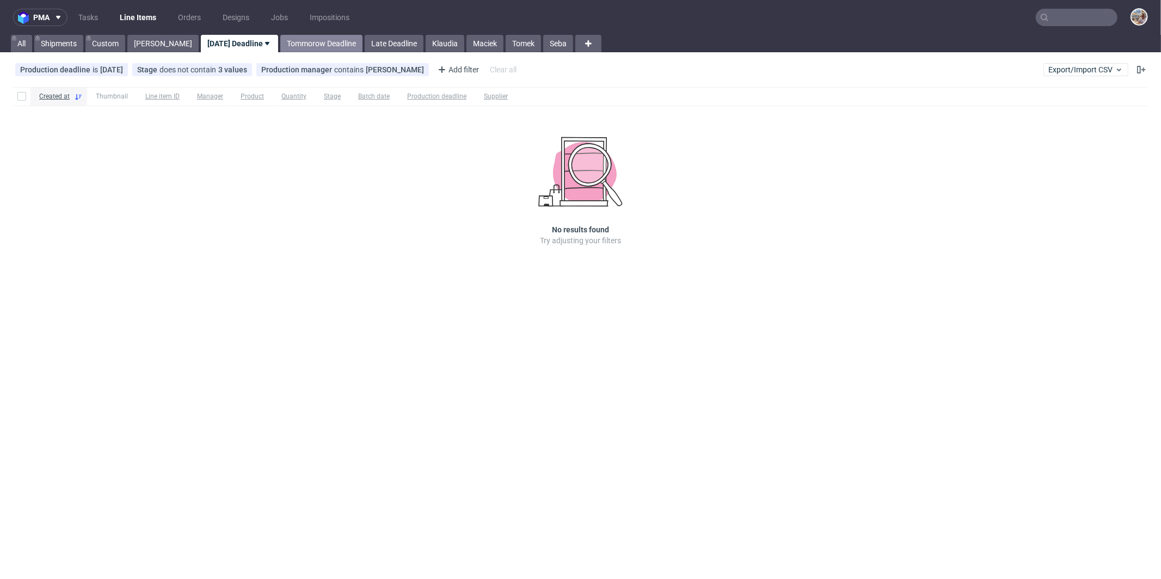
click at [286, 44] on link "Tommorow Deadline" at bounding box center [321, 43] width 82 height 17
